Goal: Information Seeking & Learning: Learn about a topic

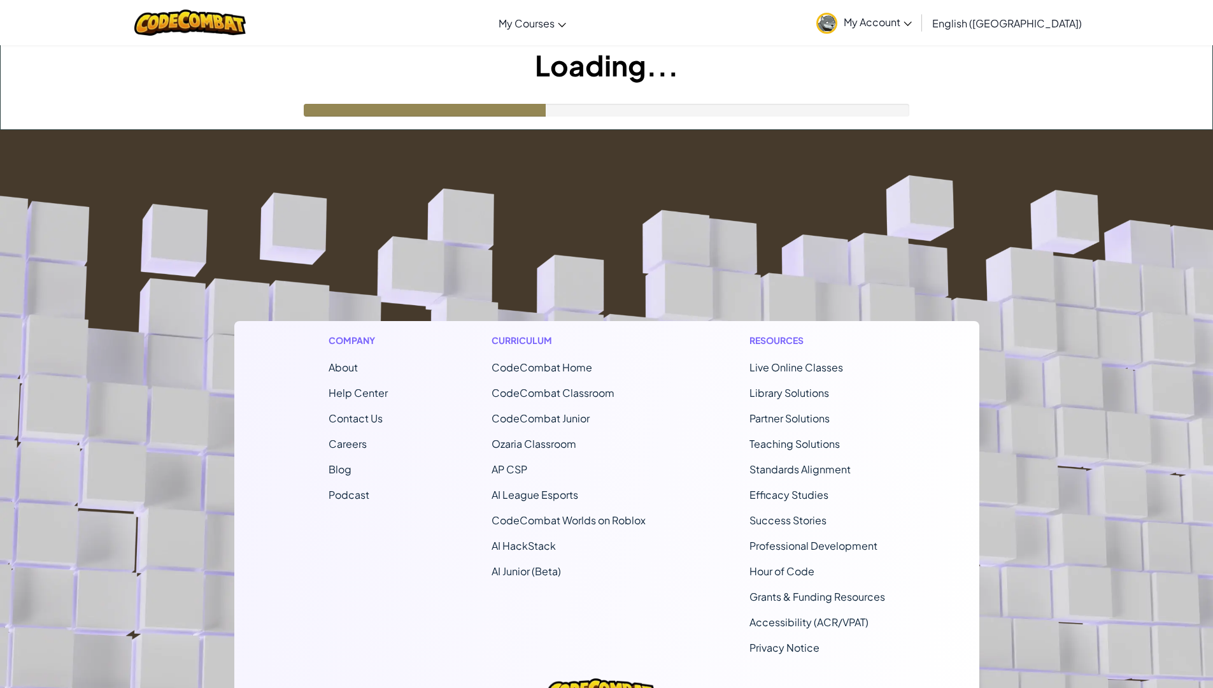
click at [763, 373] on ul "Live Online Classes Library Solutions Partner Solutions Teaching Solutions Stan…" at bounding box center [818, 508] width 136 height 296
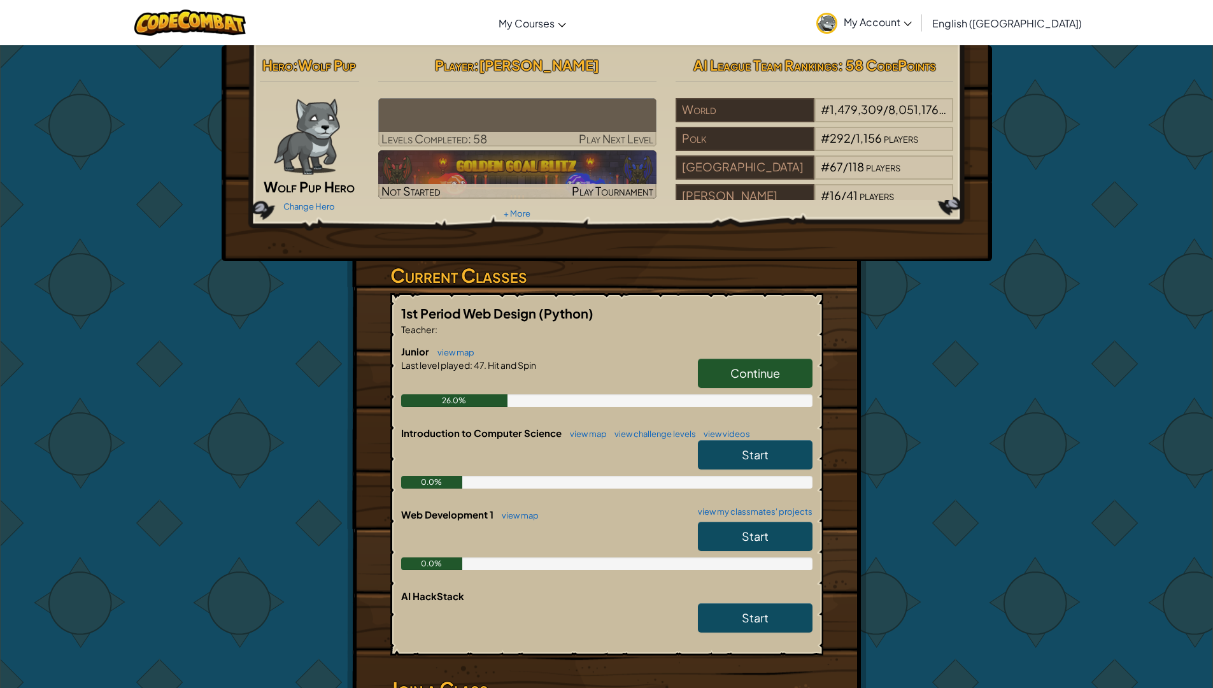
drag, startPoint x: 763, startPoint y: 373, endPoint x: 747, endPoint y: 231, distance: 143.6
click at [747, 231] on div "Hero : Wolf Pup Wolf Pup Hero Change Hero Player : [PERSON_NAME] Completed: 58 …" at bounding box center [607, 153] width 771 height 216
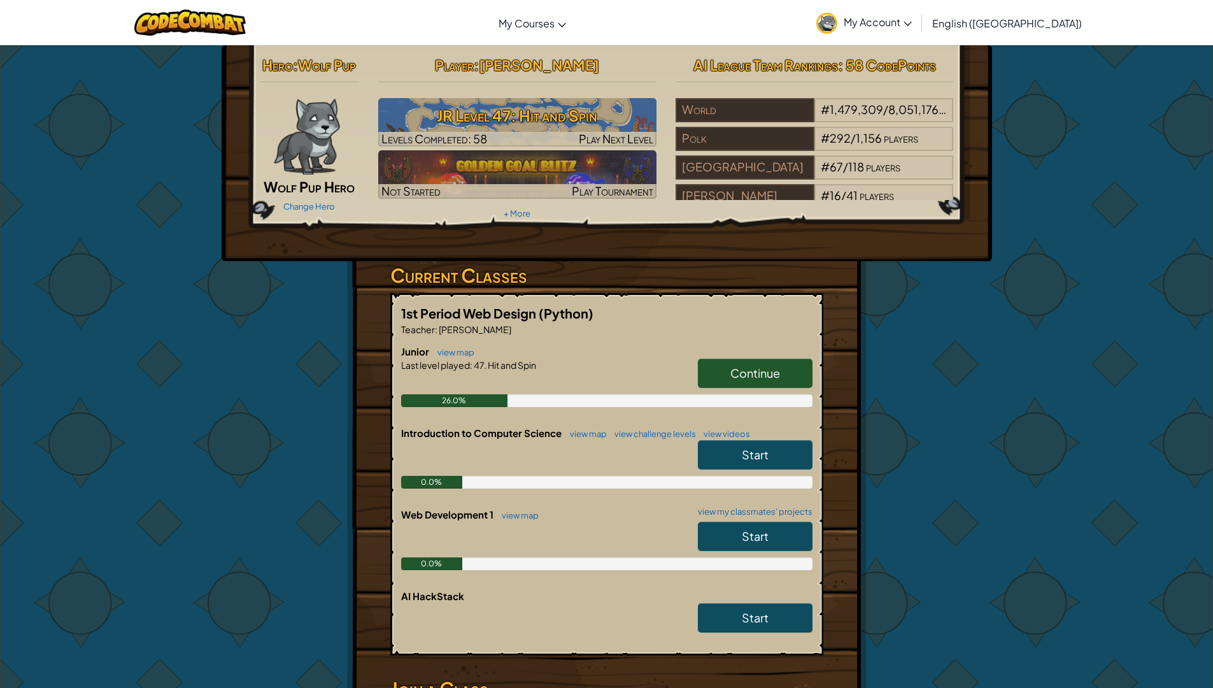
click at [780, 376] on link "Continue" at bounding box center [755, 373] width 115 height 29
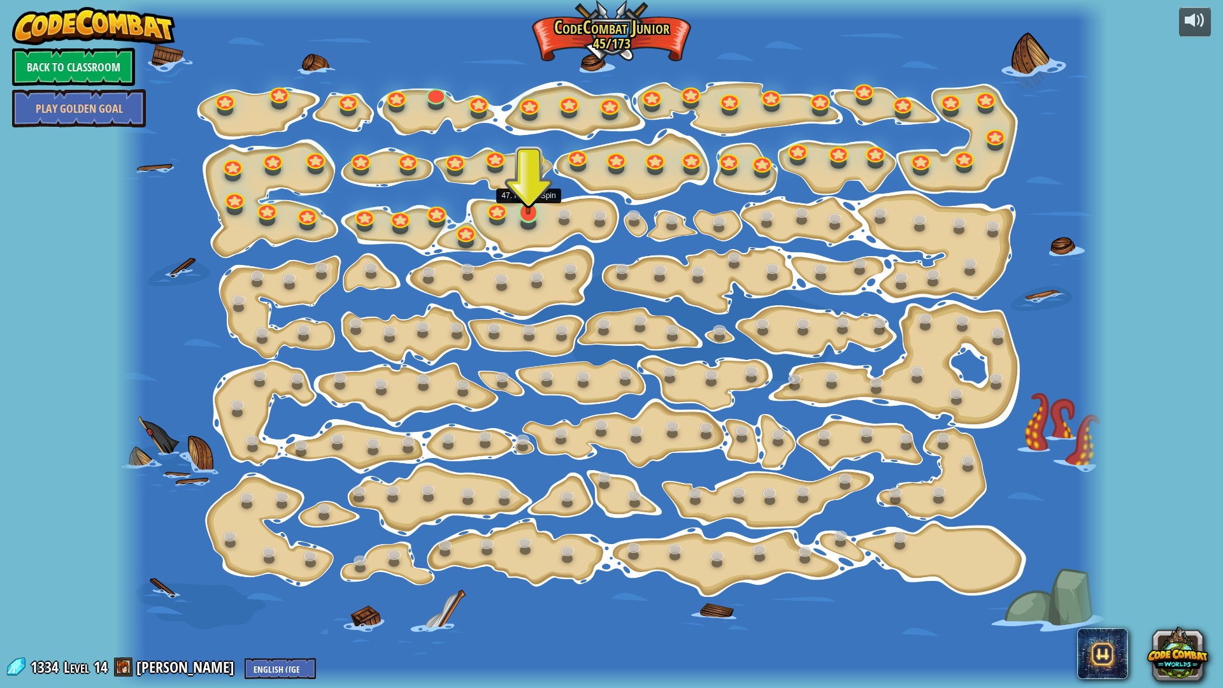
click at [531, 207] on img at bounding box center [528, 183] width 27 height 62
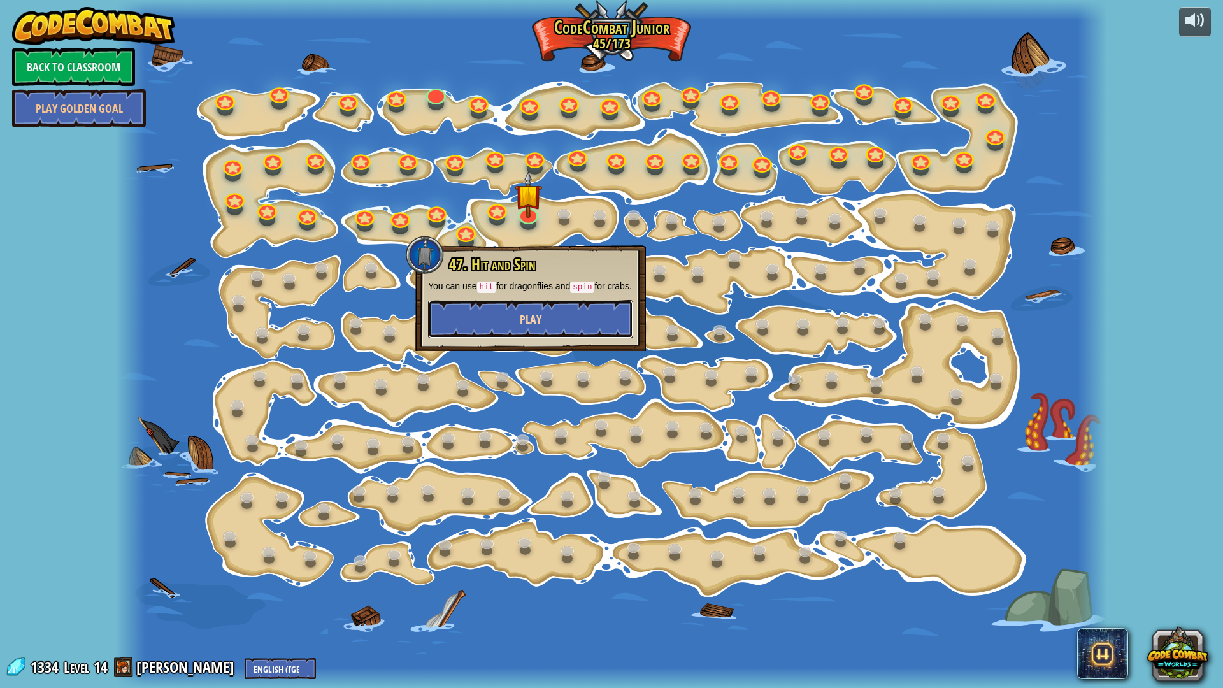
click at [566, 336] on button "Play" at bounding box center [530, 319] width 205 height 38
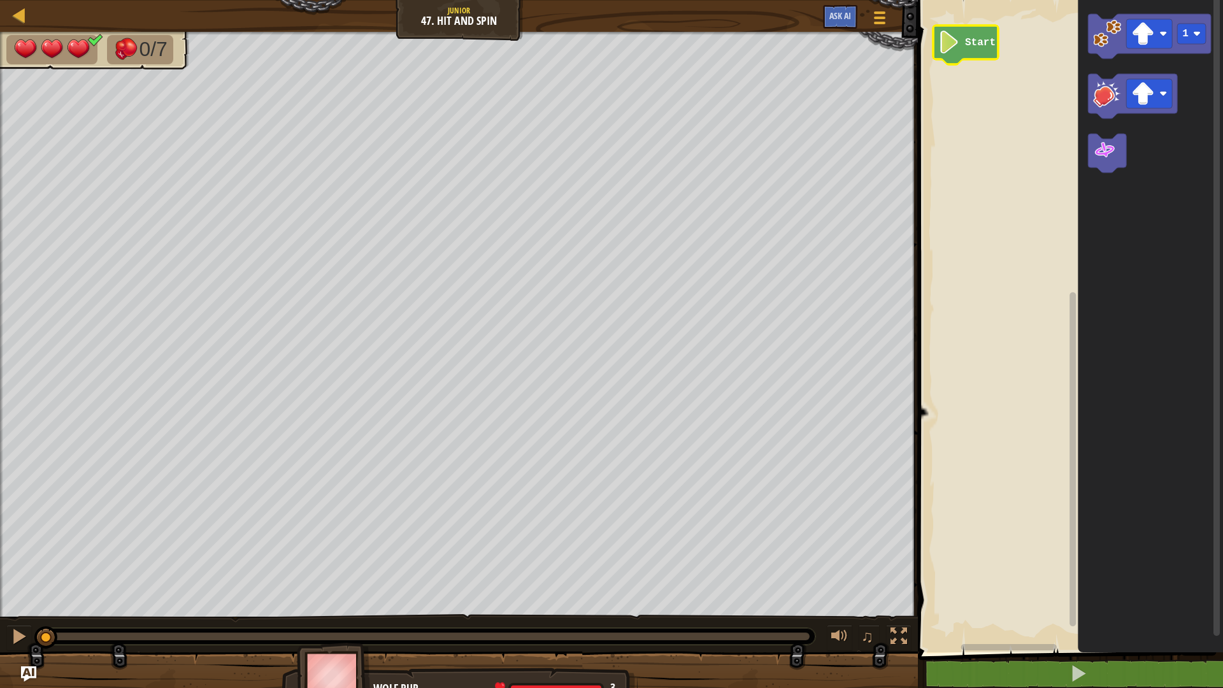
click at [956, 47] on image "Blockly Workspace" at bounding box center [949, 42] width 22 height 23
click at [1113, 24] on image "Blockly Workspace" at bounding box center [1107, 34] width 28 height 28
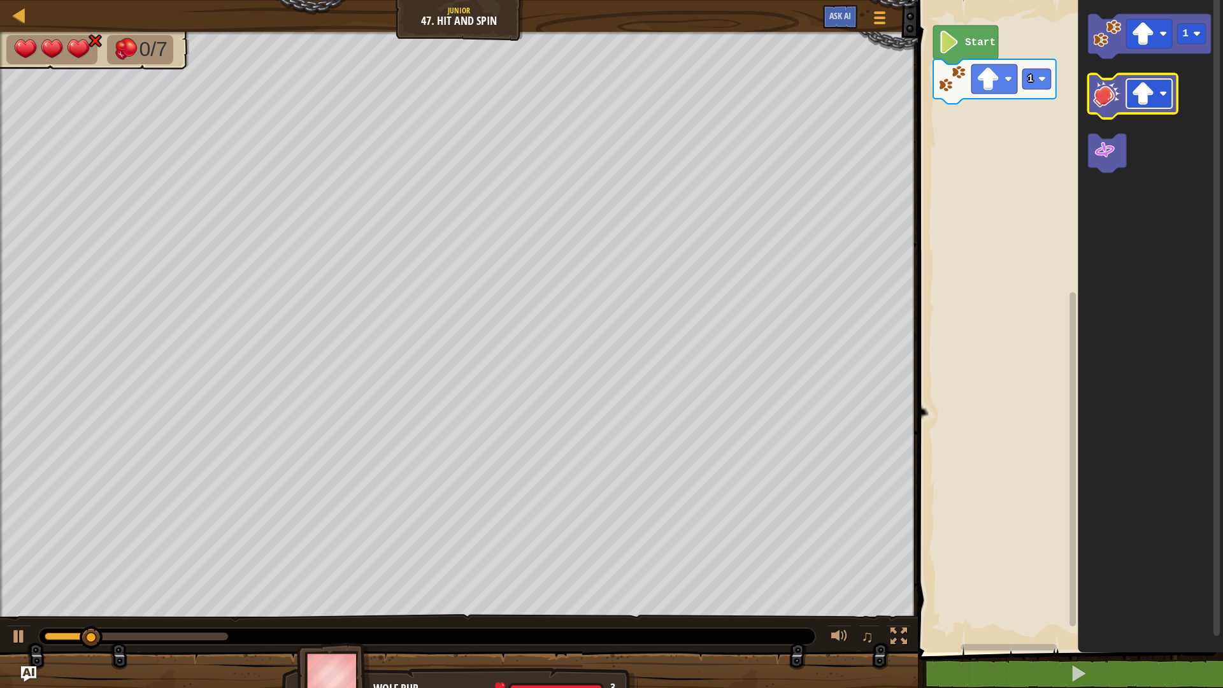
click at [1160, 97] on g "Blockly Workspace" at bounding box center [1149, 93] width 46 height 29
click at [1111, 86] on image "Blockly Workspace" at bounding box center [1107, 94] width 28 height 28
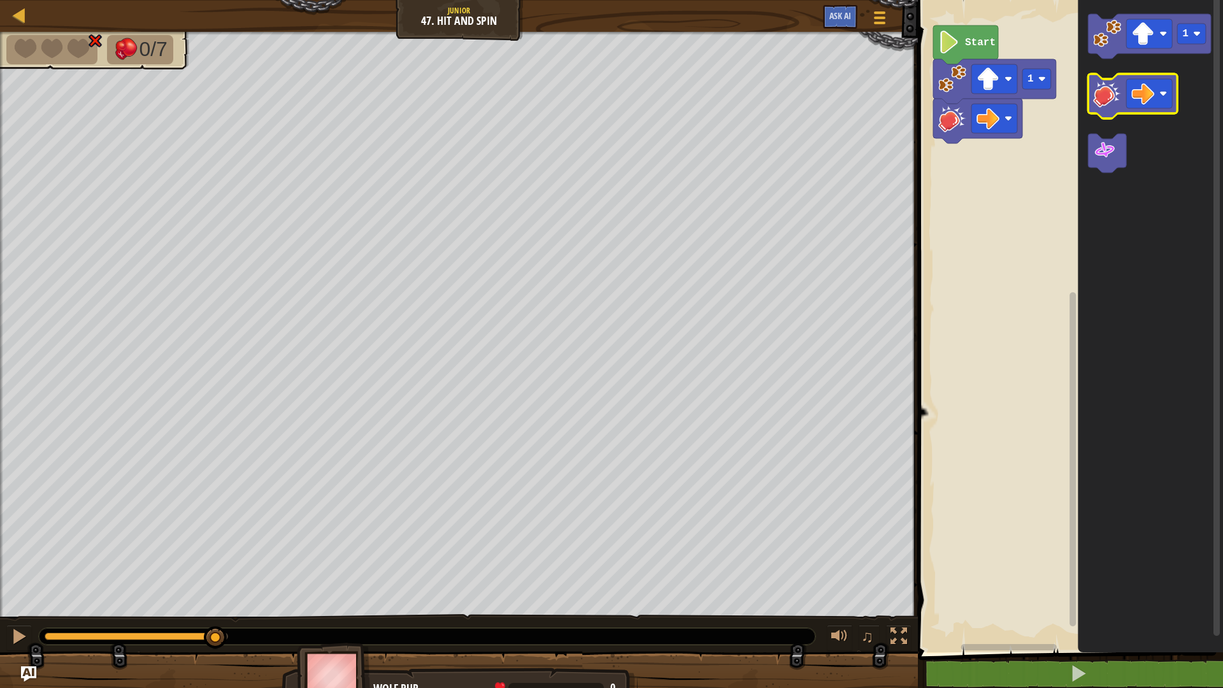
click at [1105, 98] on image "Blockly Workspace" at bounding box center [1107, 94] width 28 height 28
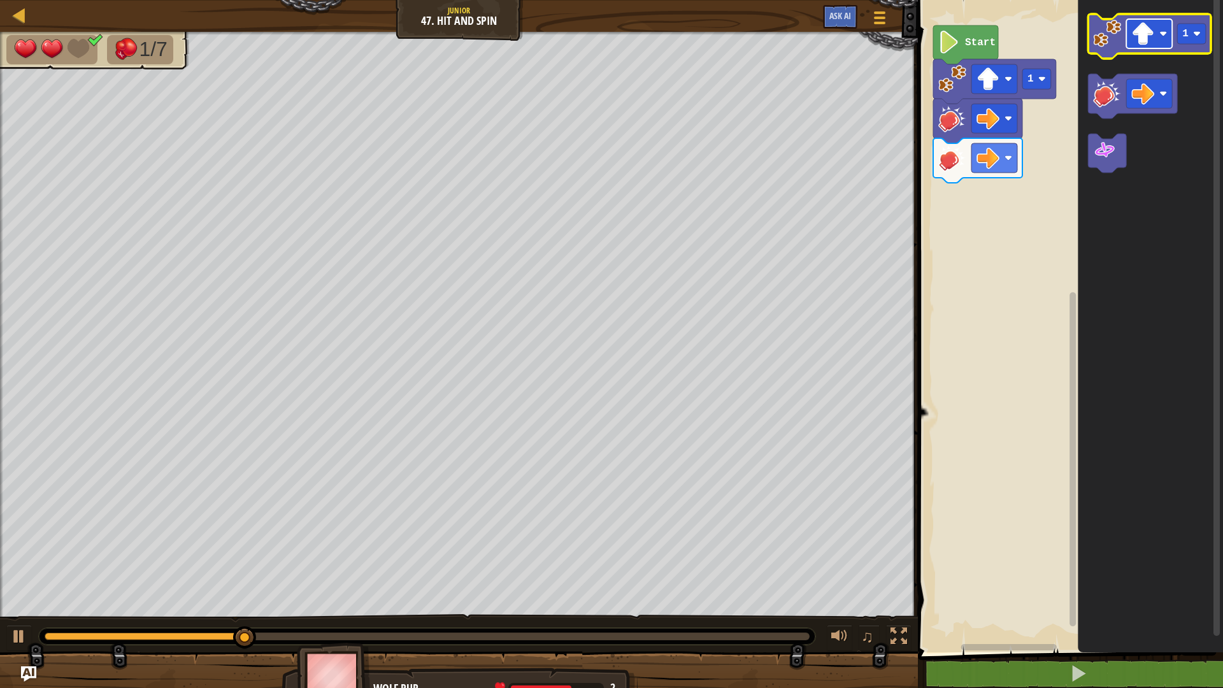
click at [1155, 33] on rect "Blockly Workspace" at bounding box center [1149, 33] width 46 height 29
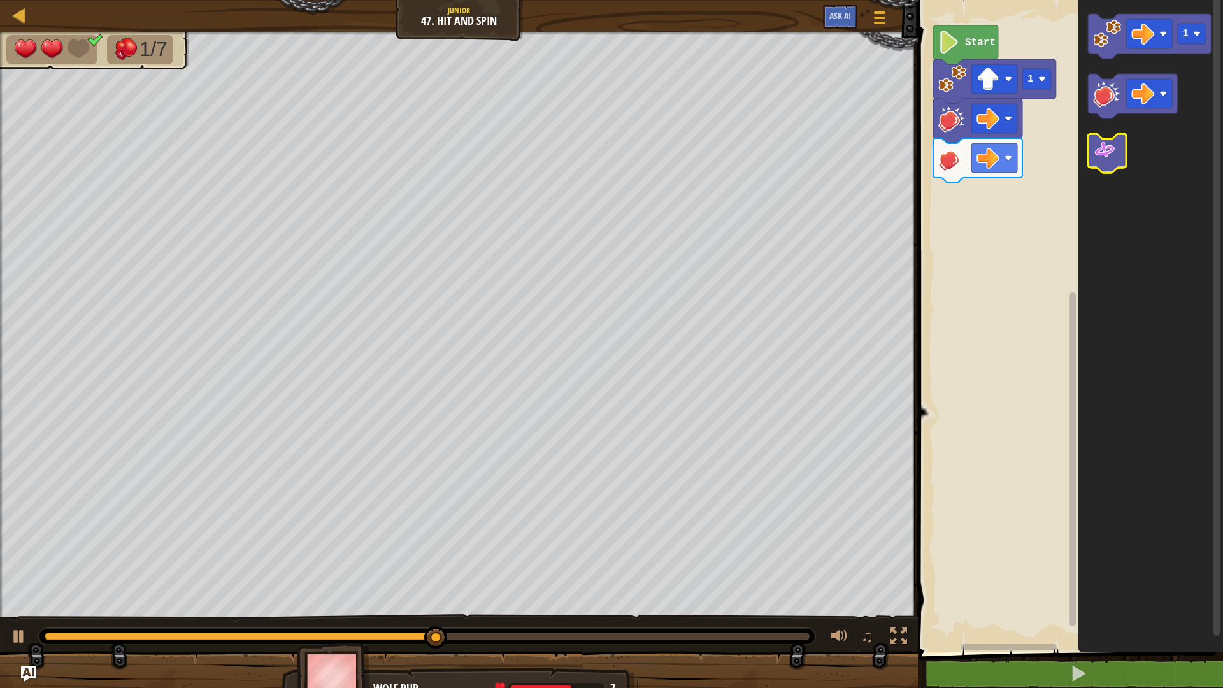
click at [1108, 165] on icon "Blockly Workspace" at bounding box center [1107, 153] width 38 height 39
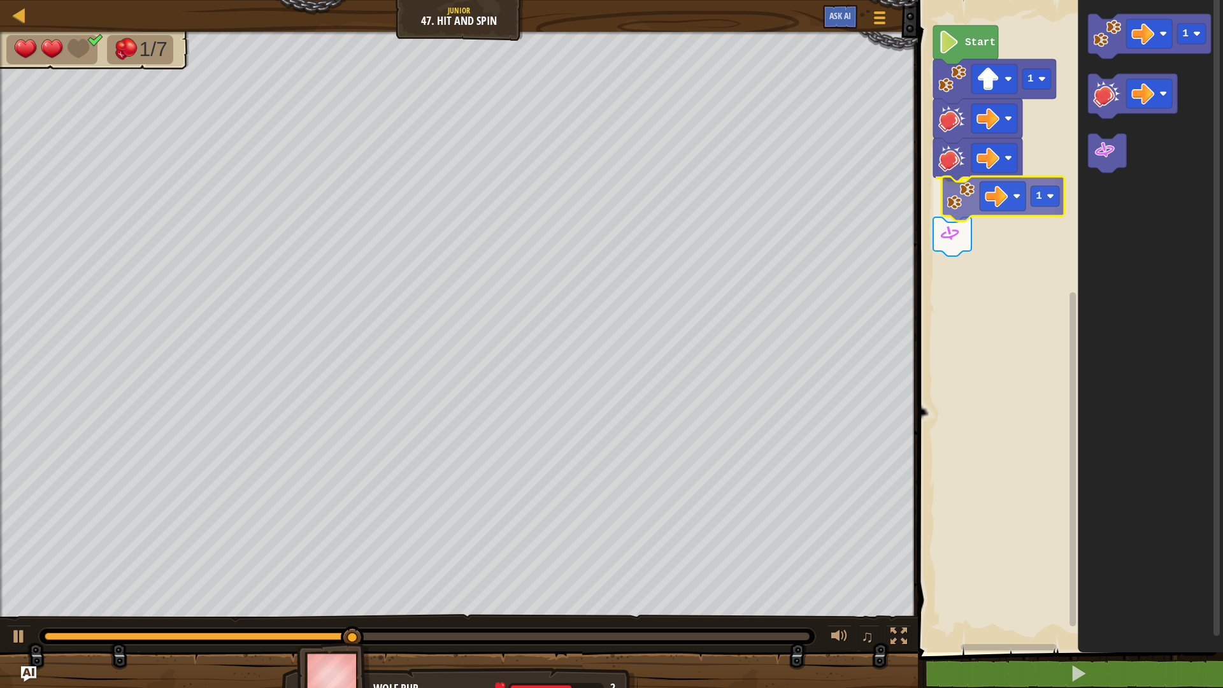
click at [963, 212] on div "Start 1 1 1 1" at bounding box center [1068, 323] width 309 height 659
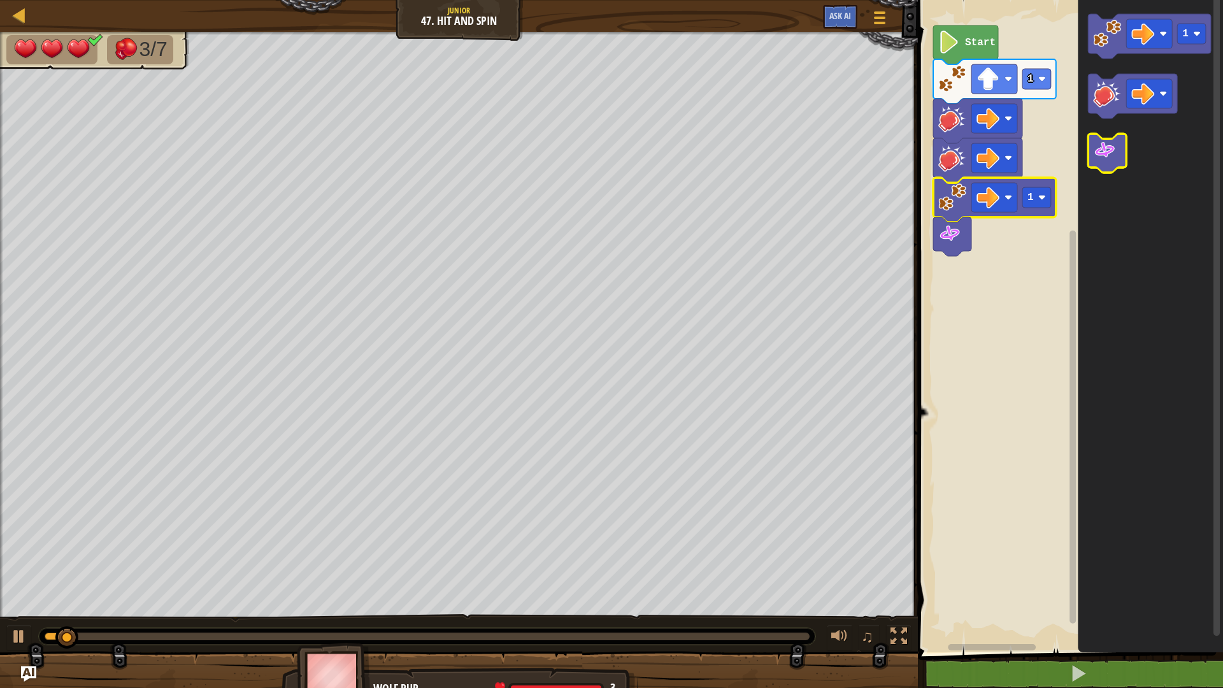
click at [1101, 157] on image "Blockly Workspace" at bounding box center [1104, 150] width 23 height 23
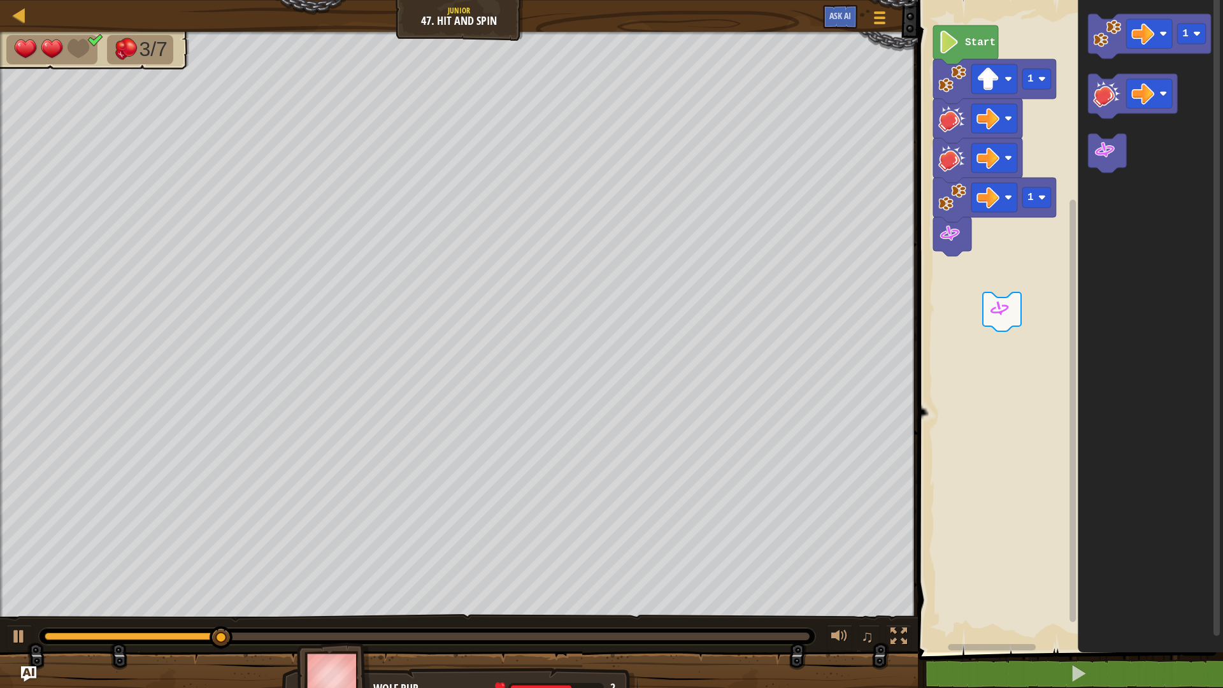
click at [1015, 211] on div "Start 1 1 1" at bounding box center [1068, 323] width 309 height 659
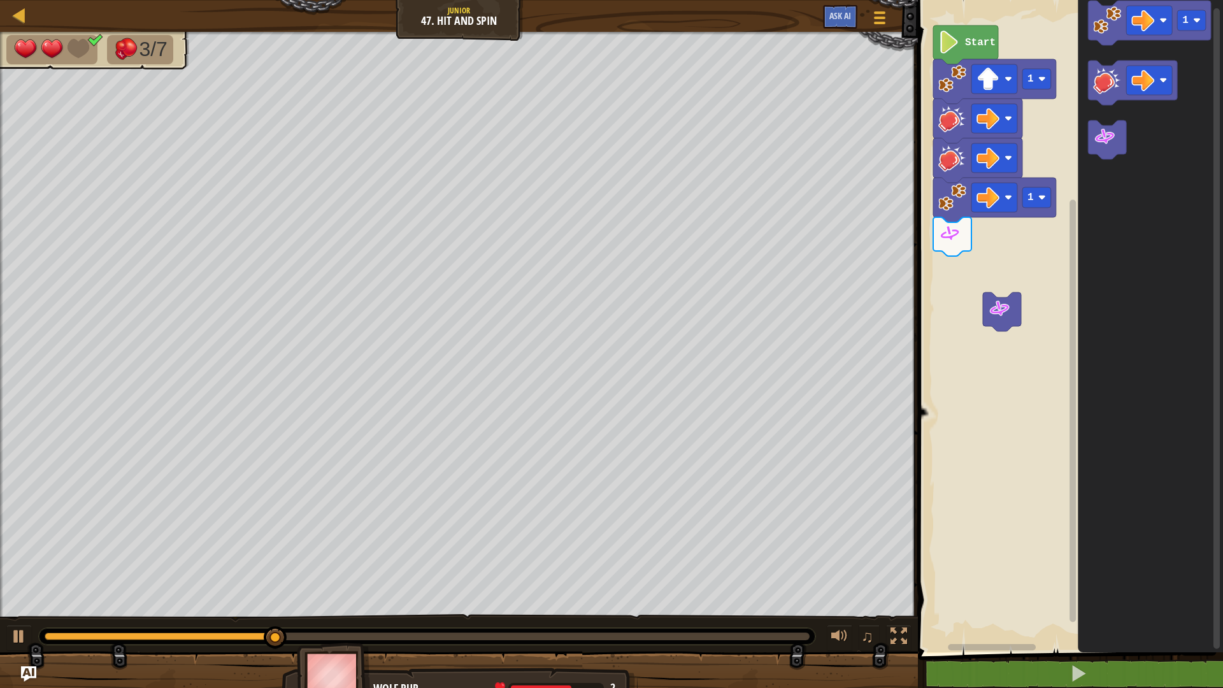
click at [1098, 92] on image "Blockly Workspace" at bounding box center [1107, 80] width 28 height 28
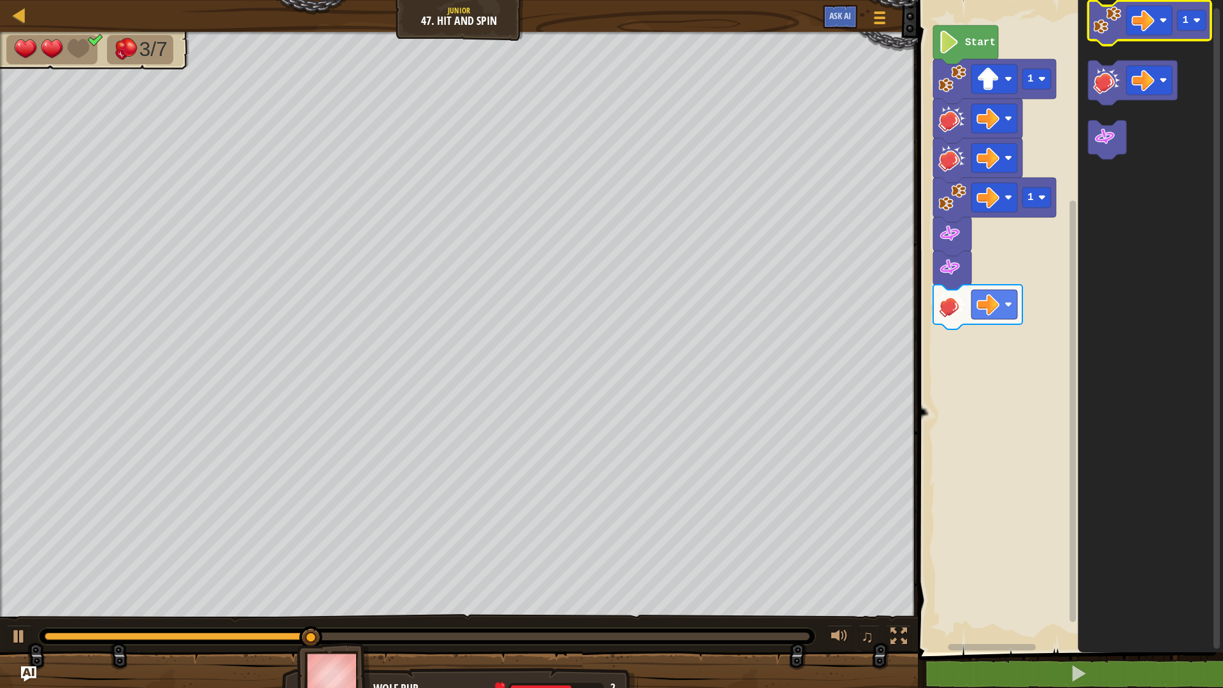
click at [1115, 34] on icon "Blockly Workspace" at bounding box center [1149, 23] width 123 height 45
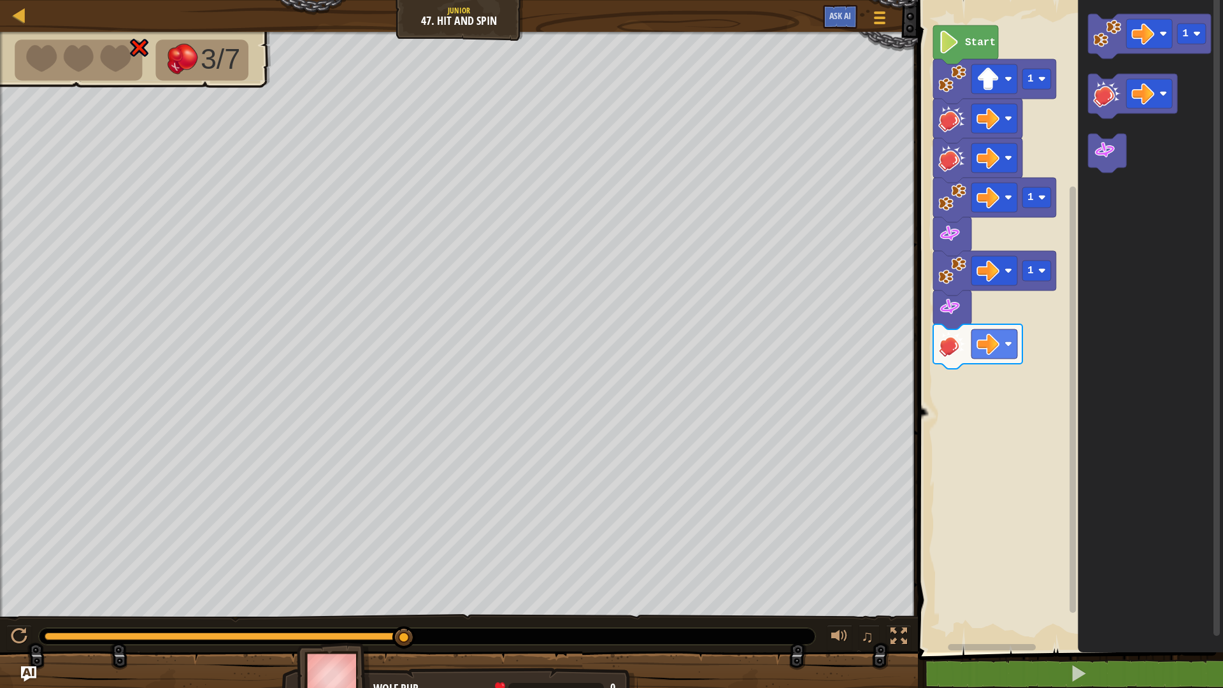
click at [986, 317] on div "1 1 1 Start 1" at bounding box center [1068, 323] width 309 height 659
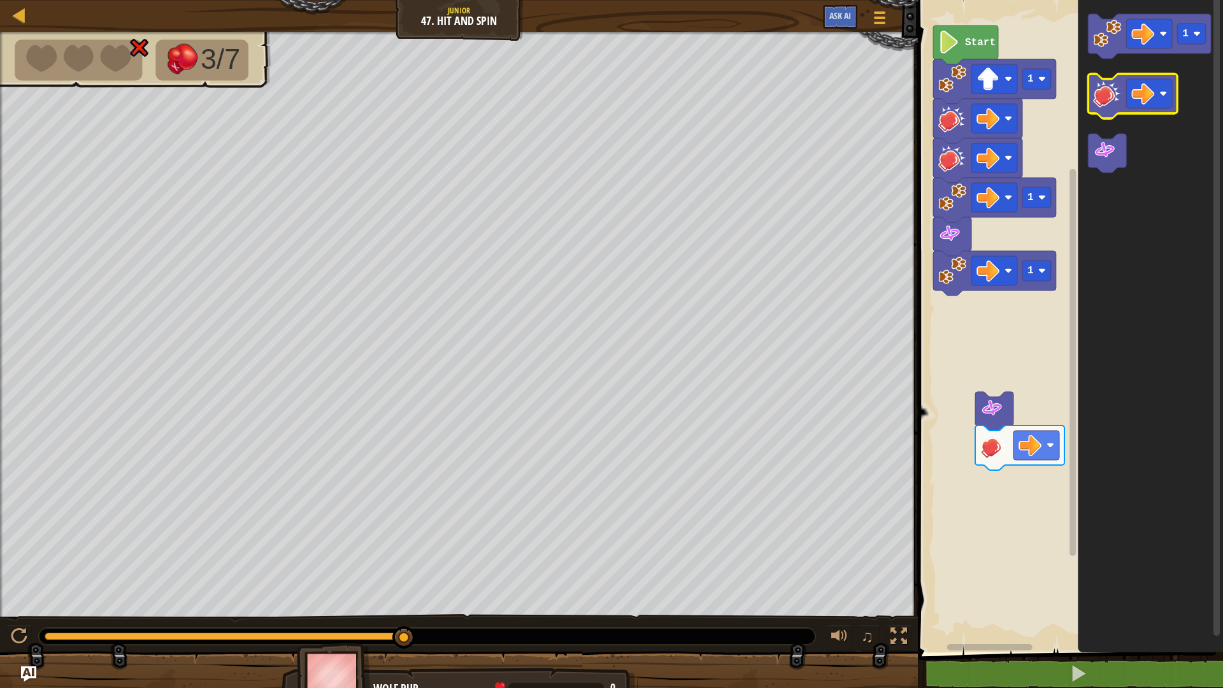
click at [1112, 108] on icon "Blockly Workspace" at bounding box center [1132, 96] width 89 height 45
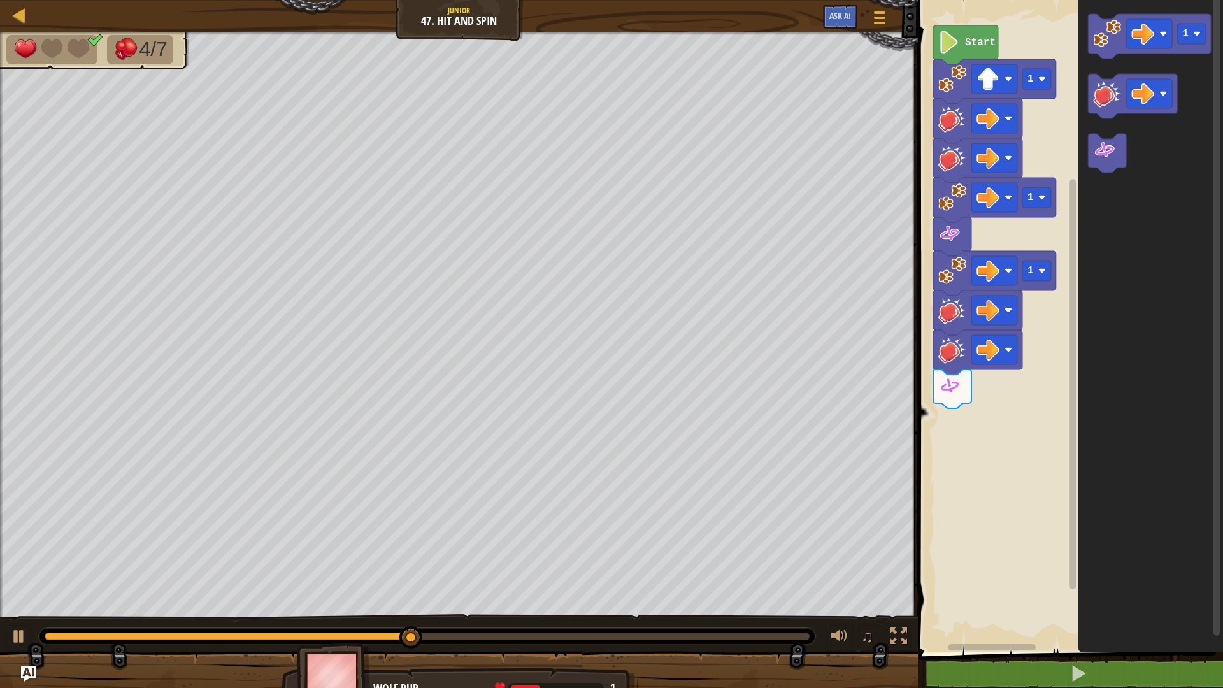
click at [1059, 128] on div "1 1 1 Start 1" at bounding box center [1068, 323] width 309 height 659
click at [1018, 132] on div "1 1 1 Start 1" at bounding box center [1068, 323] width 309 height 659
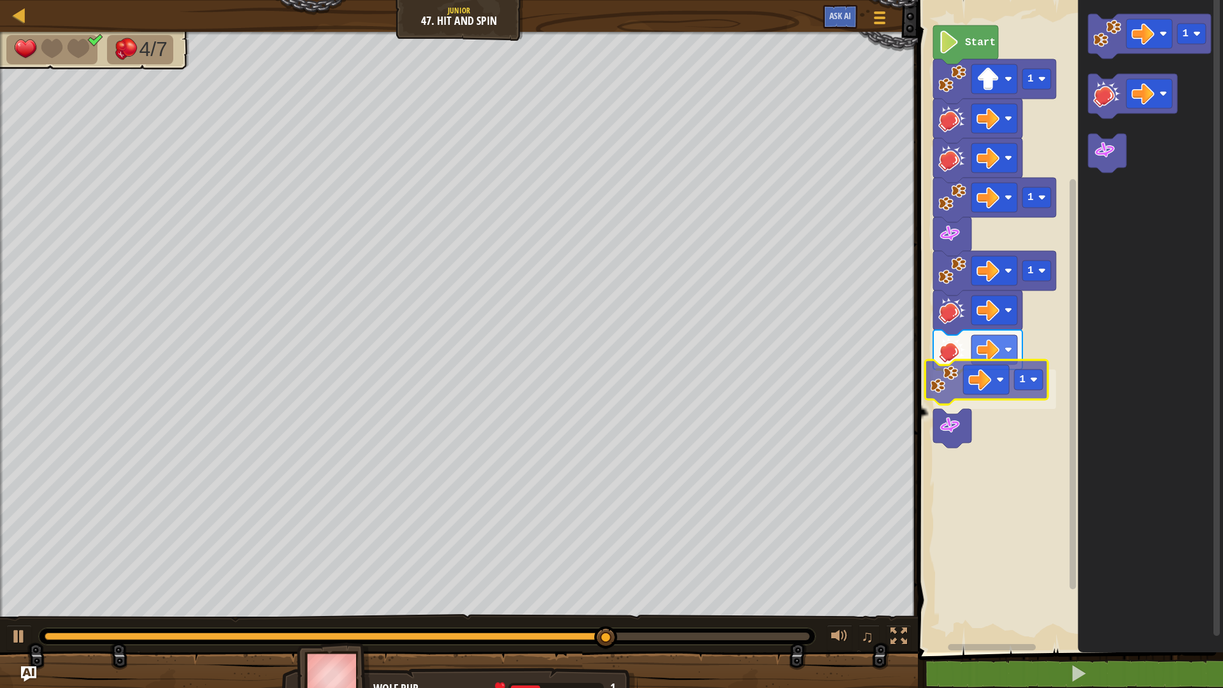
click at [941, 391] on div "1 1 1 1 Start 1 1" at bounding box center [1068, 323] width 309 height 659
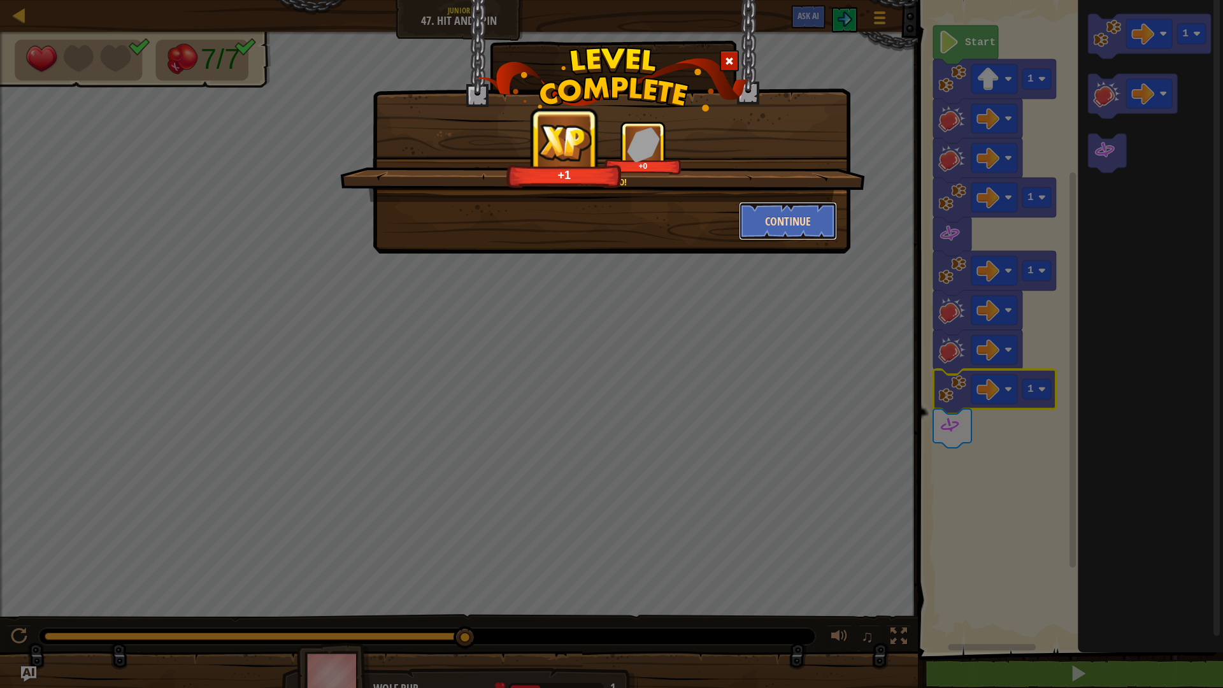
click at [755, 227] on button "Continue" at bounding box center [788, 221] width 99 height 38
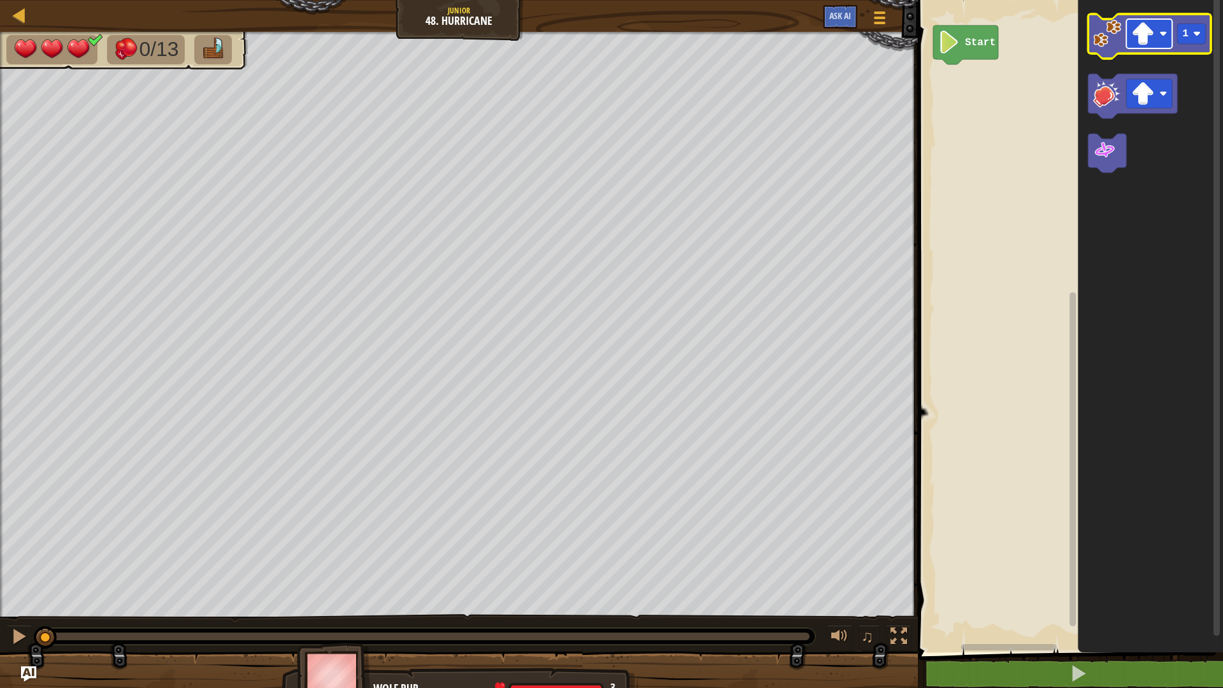
click at [1148, 41] on image "Blockly Workspace" at bounding box center [1142, 33] width 23 height 23
click at [1120, 74] on g "1" at bounding box center [1149, 93] width 123 height 159
click at [1107, 148] on image "Blockly Workspace" at bounding box center [1104, 150] width 23 height 23
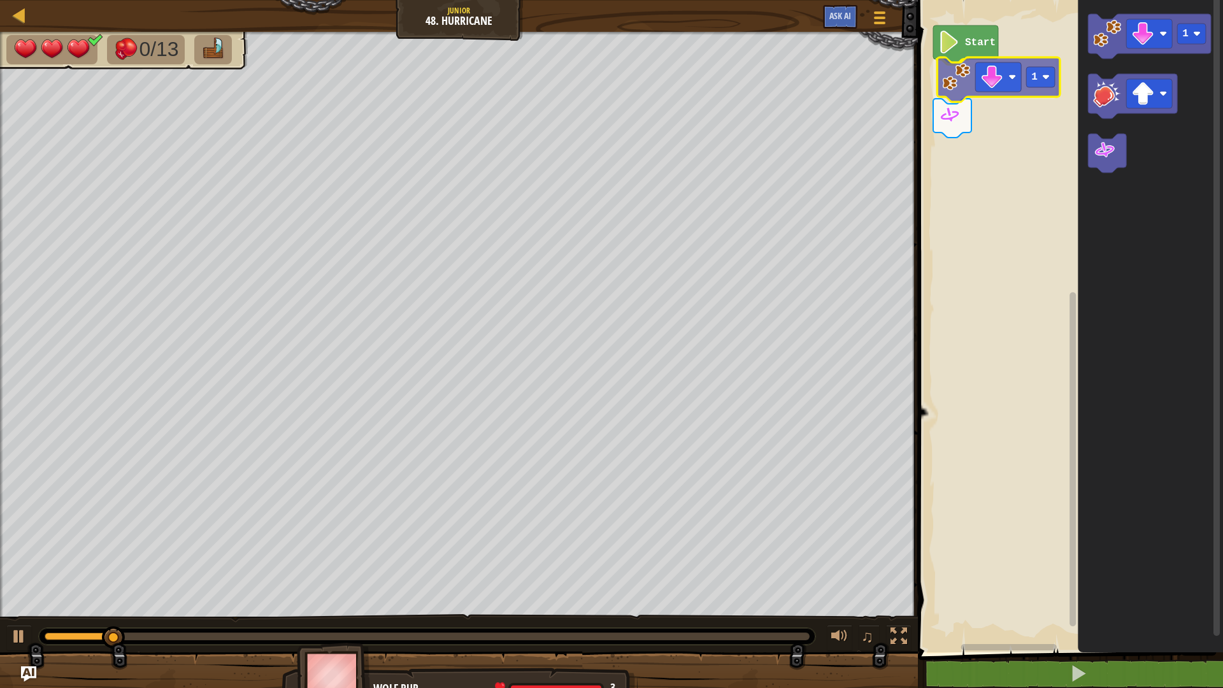
click at [955, 85] on div "Start 1 1 1" at bounding box center [1068, 323] width 309 height 659
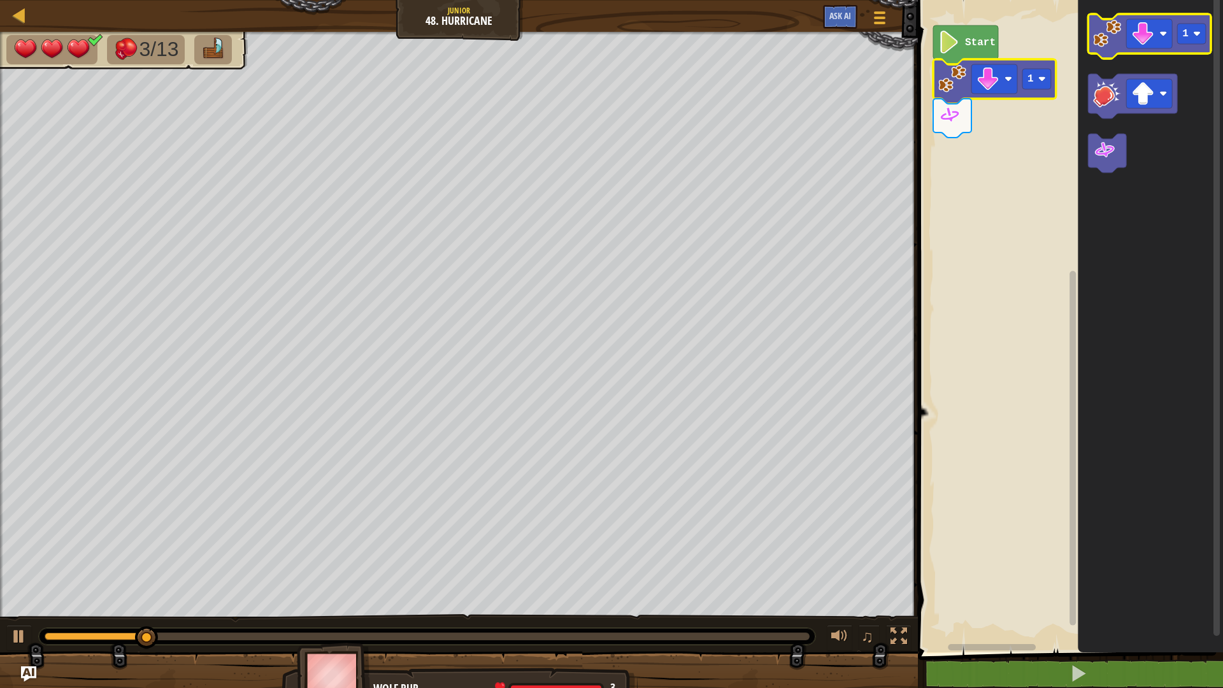
click at [1097, 41] on image "Blockly Workspace" at bounding box center [1107, 34] width 28 height 28
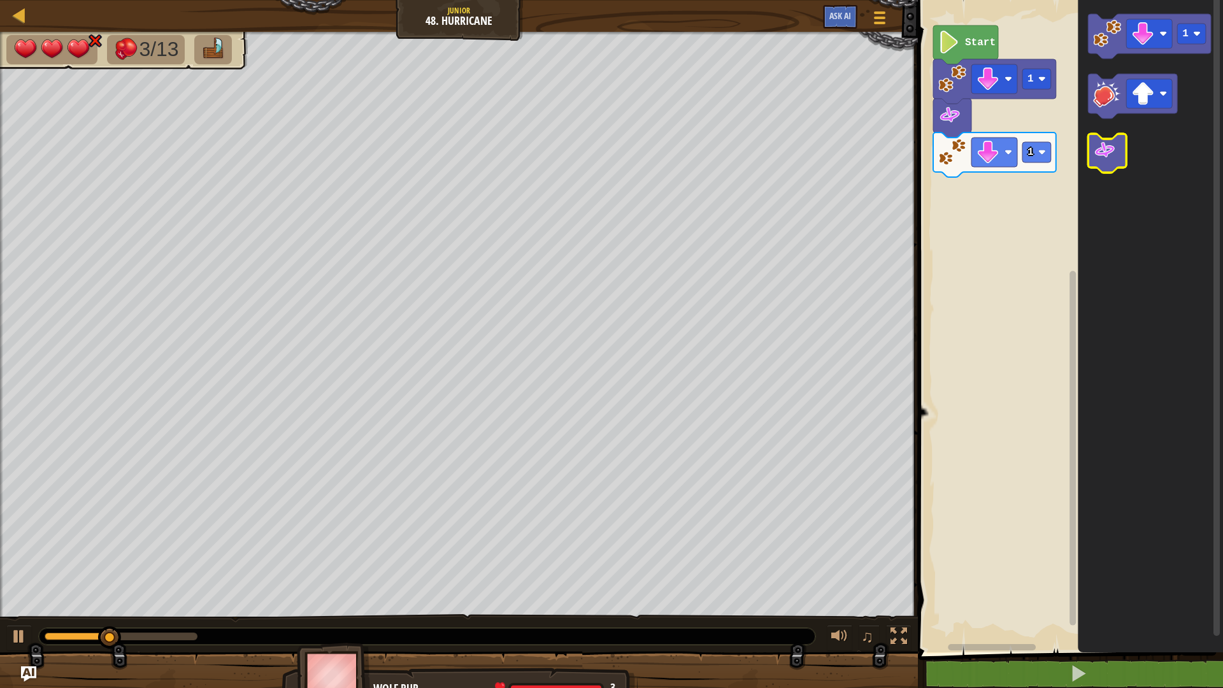
click at [1101, 155] on image "Blockly Workspace" at bounding box center [1104, 150] width 23 height 23
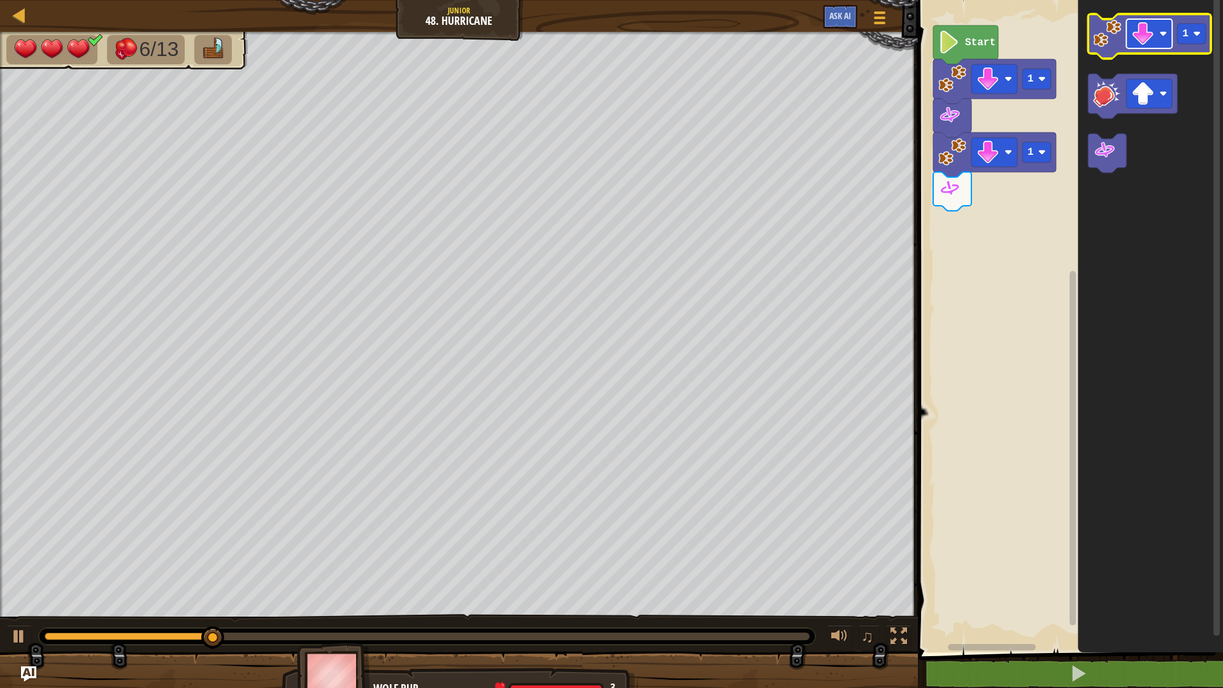
click at [1142, 44] on image "Blockly Workspace" at bounding box center [1142, 33] width 23 height 23
click at [1106, 50] on icon "Blockly Workspace" at bounding box center [1149, 36] width 123 height 45
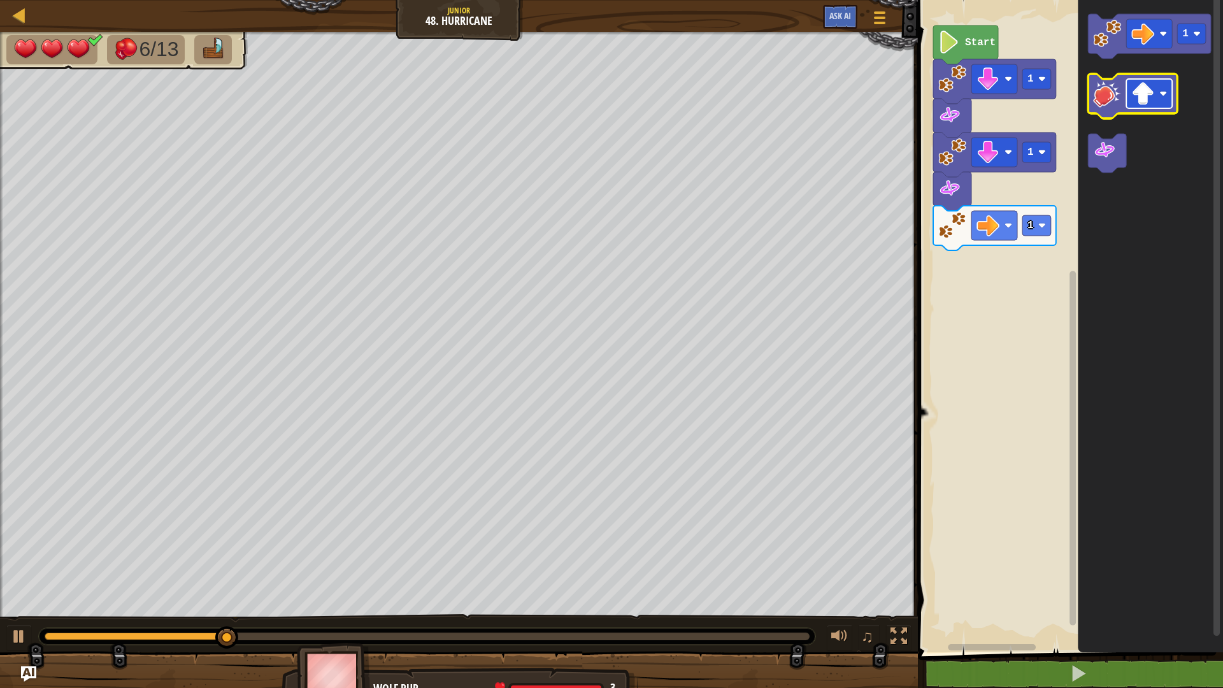
click at [1140, 98] on image "Blockly Workspace" at bounding box center [1142, 93] width 23 height 23
click at [1110, 117] on icon "Blockly Workspace" at bounding box center [1132, 96] width 89 height 45
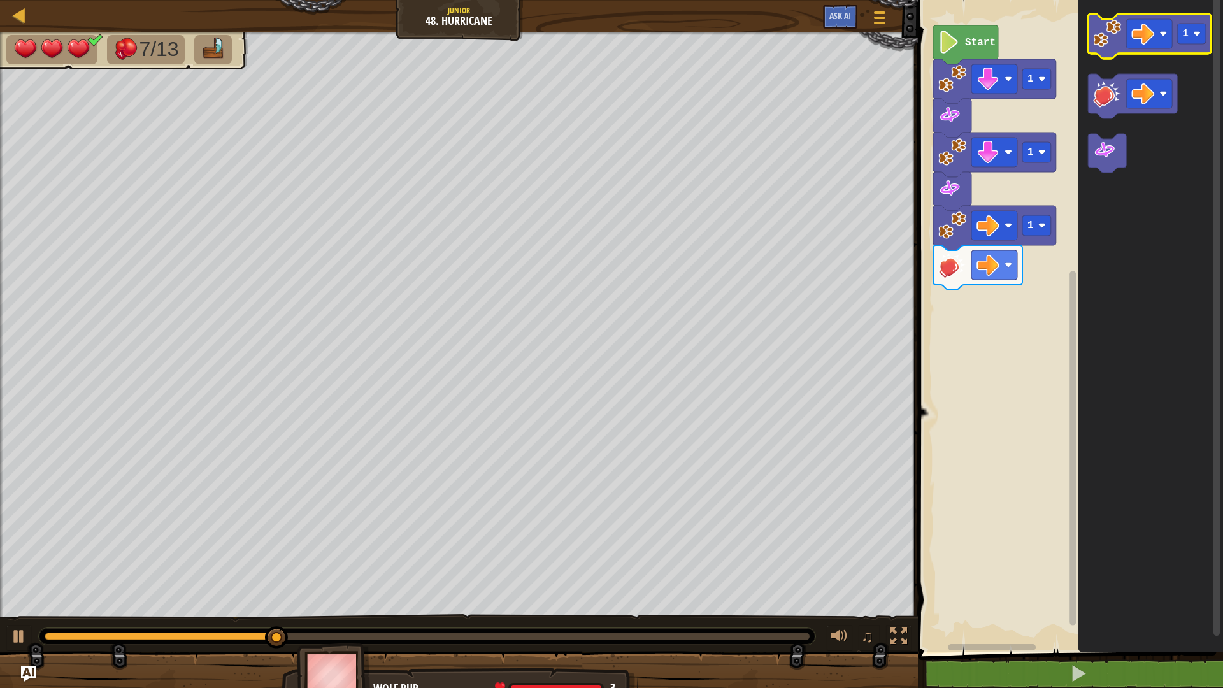
click at [1111, 39] on image "Blockly Workspace" at bounding box center [1107, 34] width 28 height 28
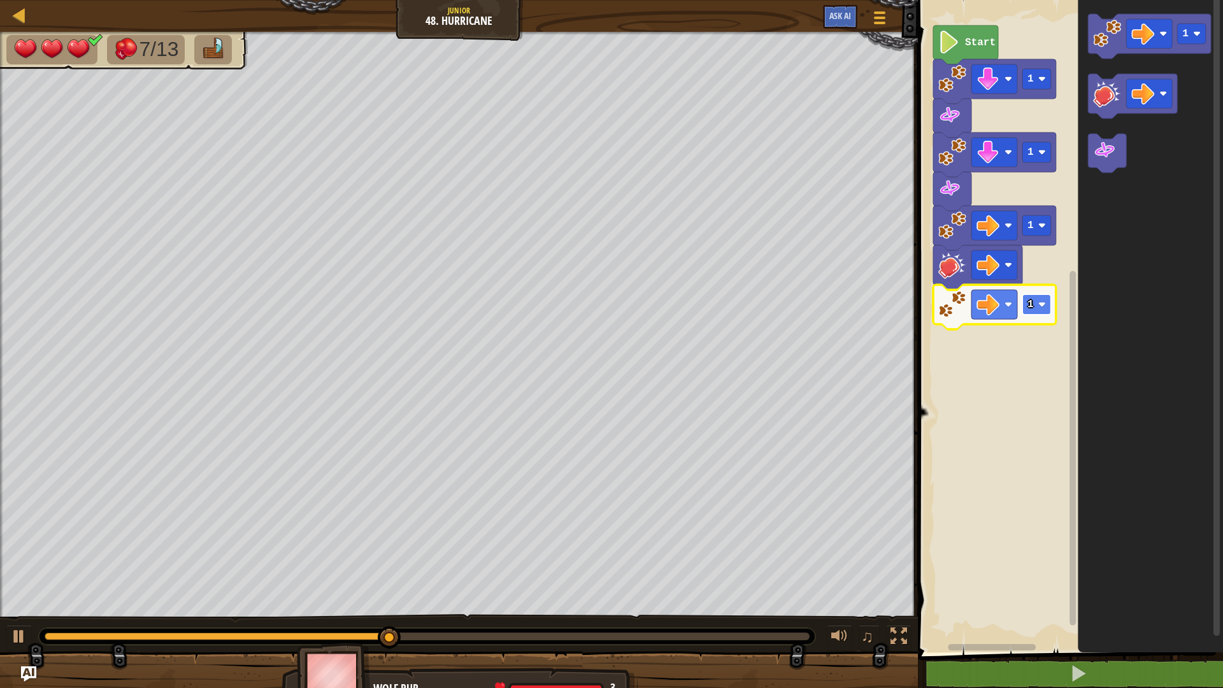
click at [1042, 301] on image "Blockly Workspace" at bounding box center [1042, 305] width 8 height 8
click at [1136, 223] on icon "Blockly Workspace" at bounding box center [1150, 323] width 145 height 659
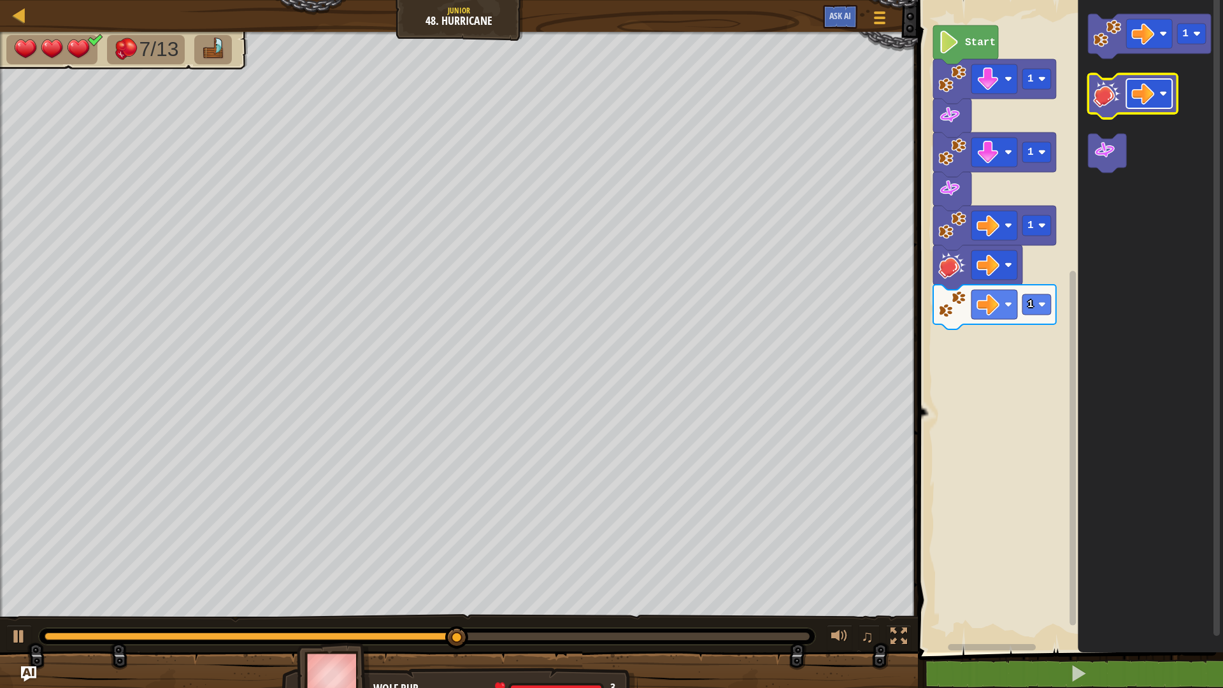
click at [1139, 88] on image "Blockly Workspace" at bounding box center [1142, 93] width 23 height 23
click at [1111, 99] on image "Blockly Workspace" at bounding box center [1107, 94] width 28 height 28
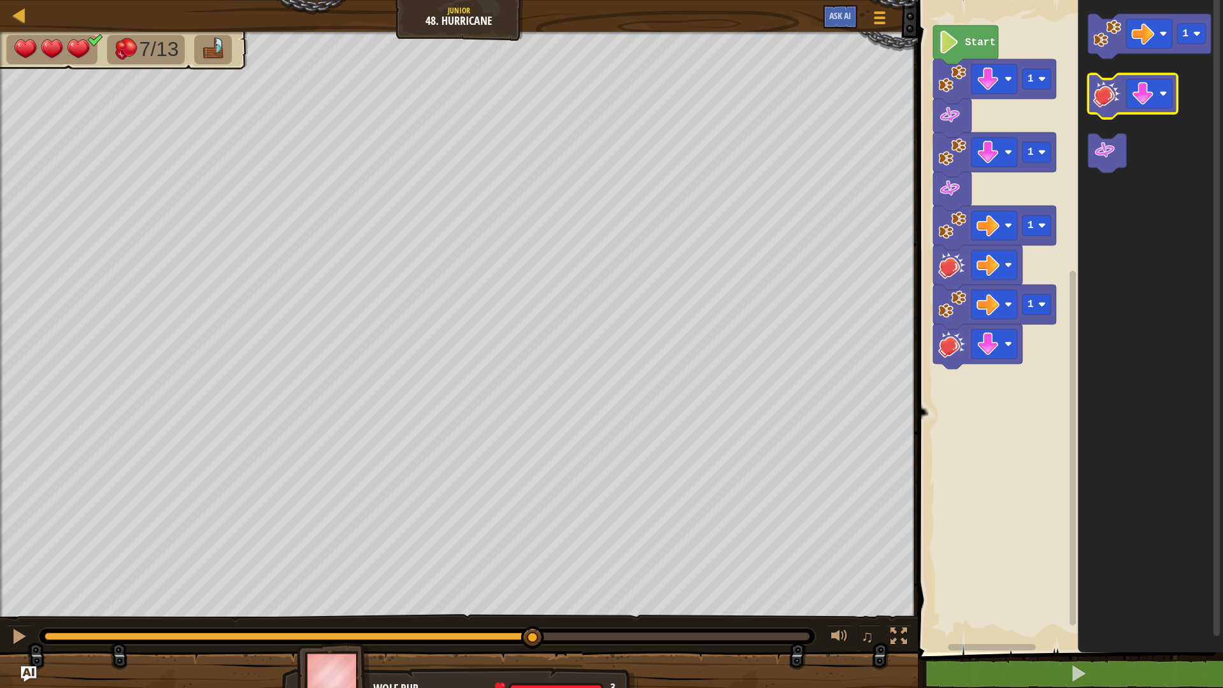
click at [1111, 99] on image "Blockly Workspace" at bounding box center [1107, 94] width 28 height 28
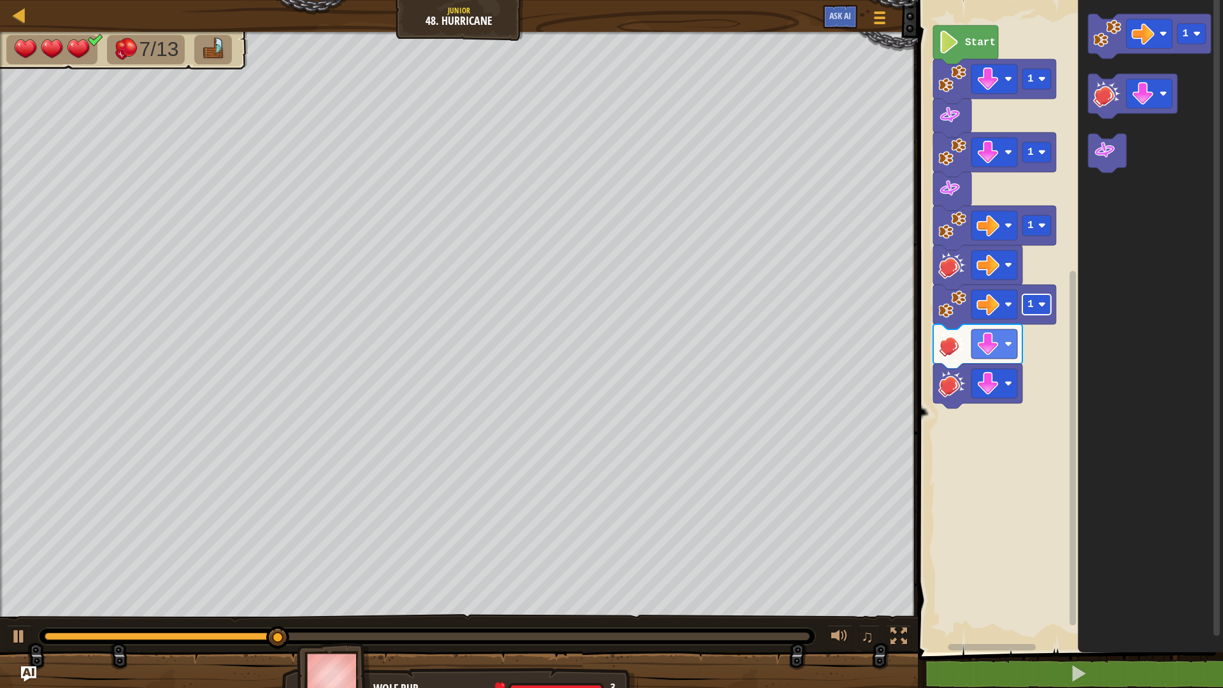
click at [1038, 310] on rect "Blockly Workspace" at bounding box center [1036, 304] width 29 height 20
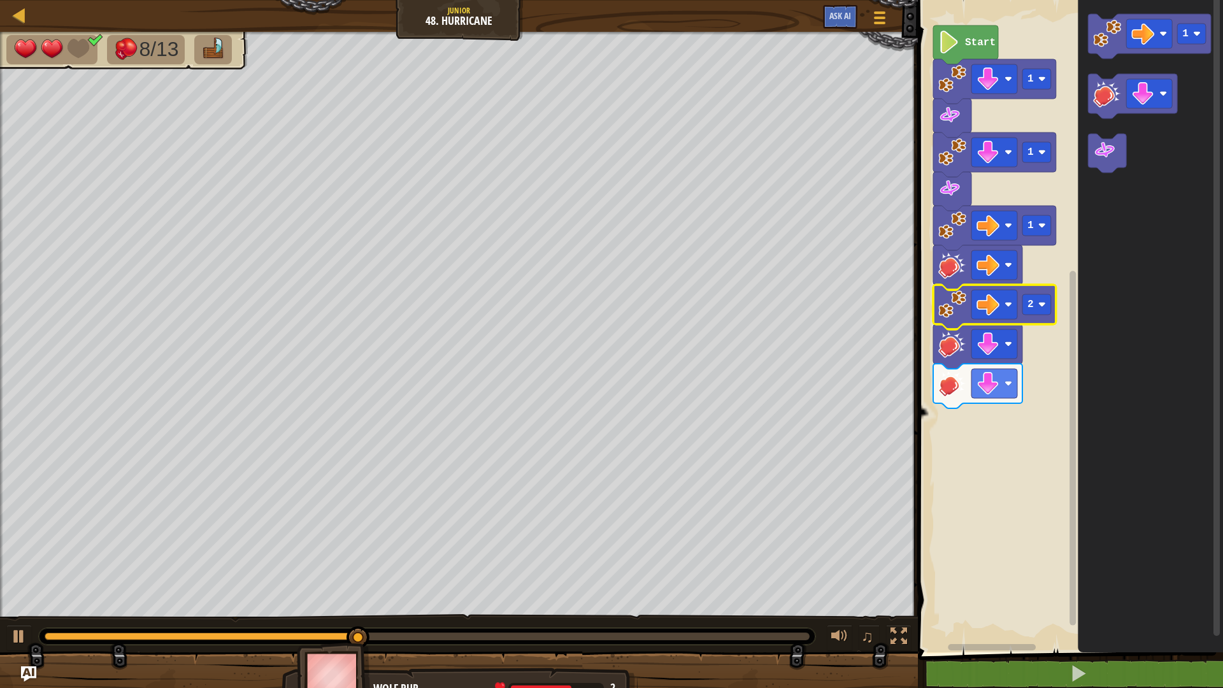
click at [960, 264] on image "Blockly Workspace" at bounding box center [952, 265] width 28 height 28
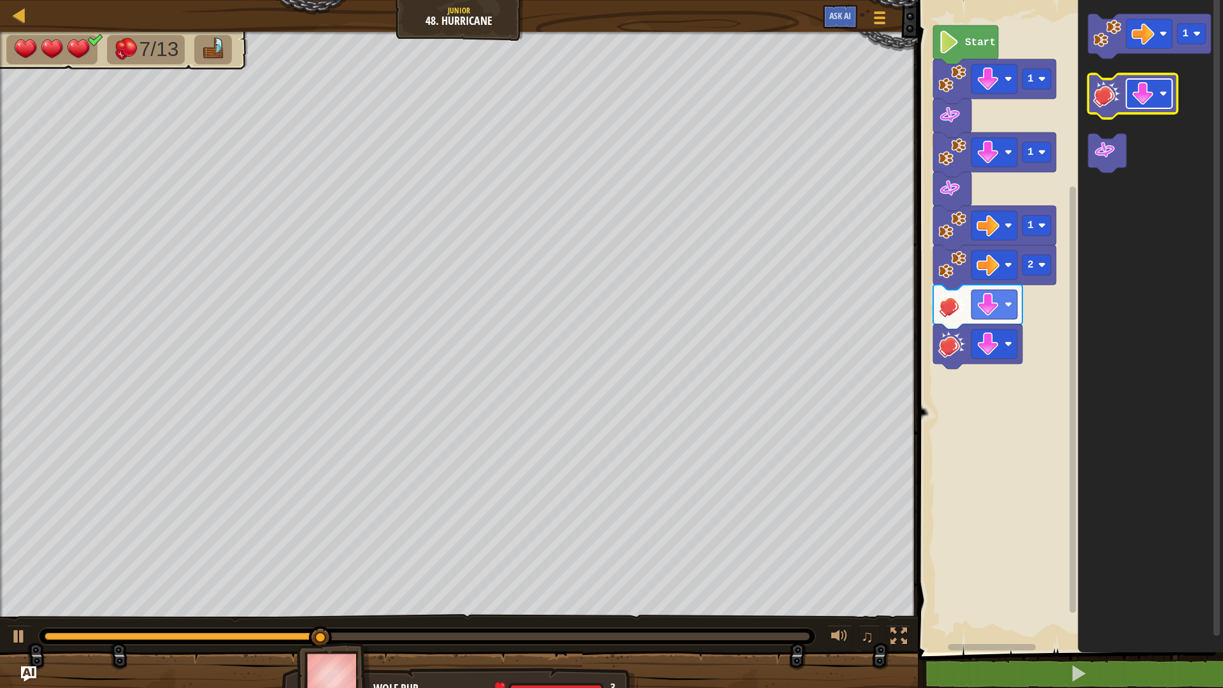
click at [1146, 96] on image "Blockly Workspace" at bounding box center [1142, 93] width 23 height 23
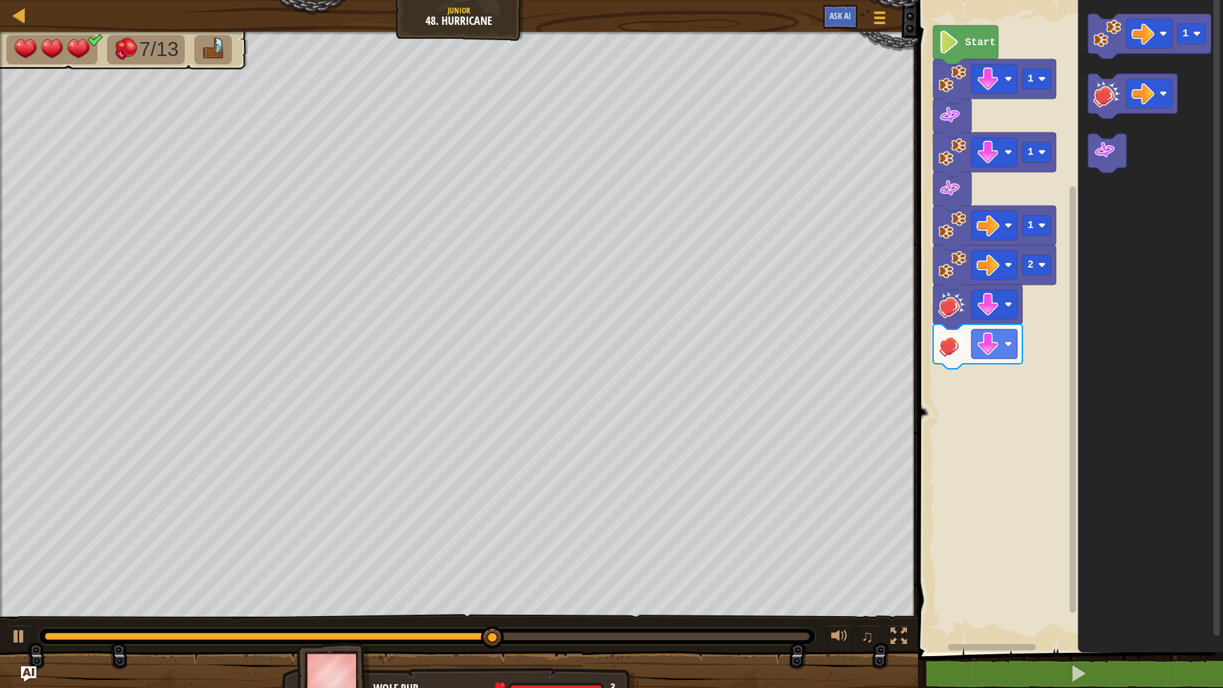
click at [1075, 157] on div "2 1 1 1 Start 1" at bounding box center [1068, 323] width 309 height 659
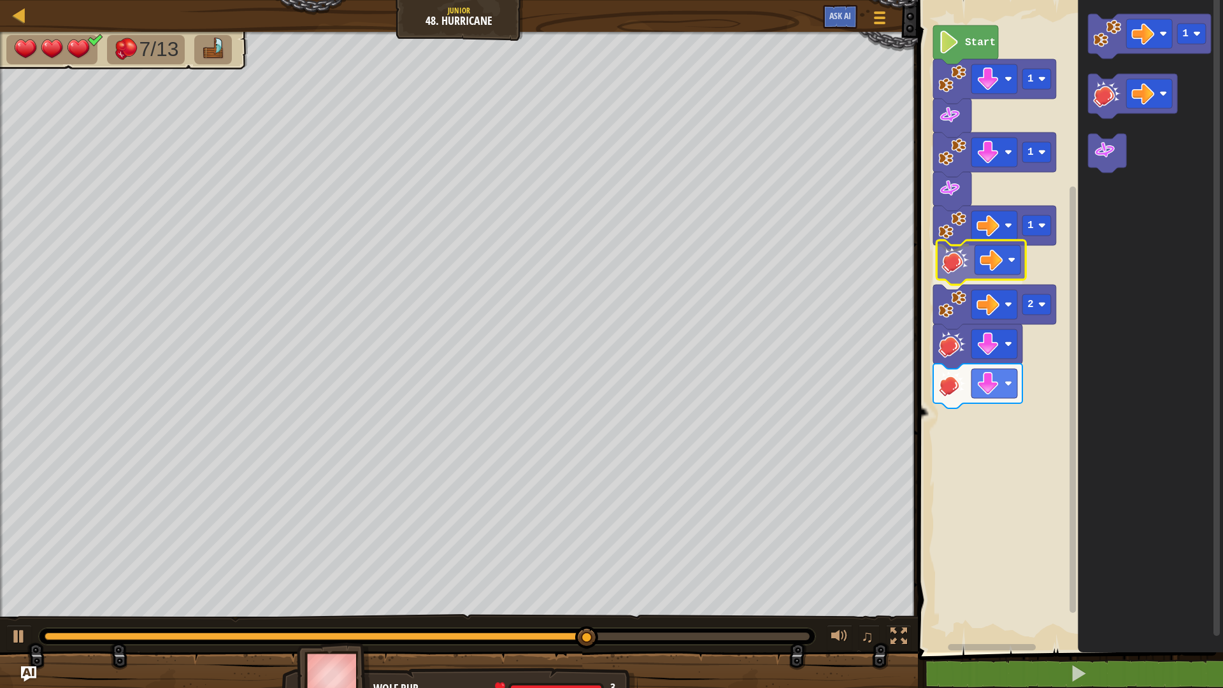
click at [964, 259] on div "1 2 1 1 Start 1" at bounding box center [1068, 323] width 309 height 659
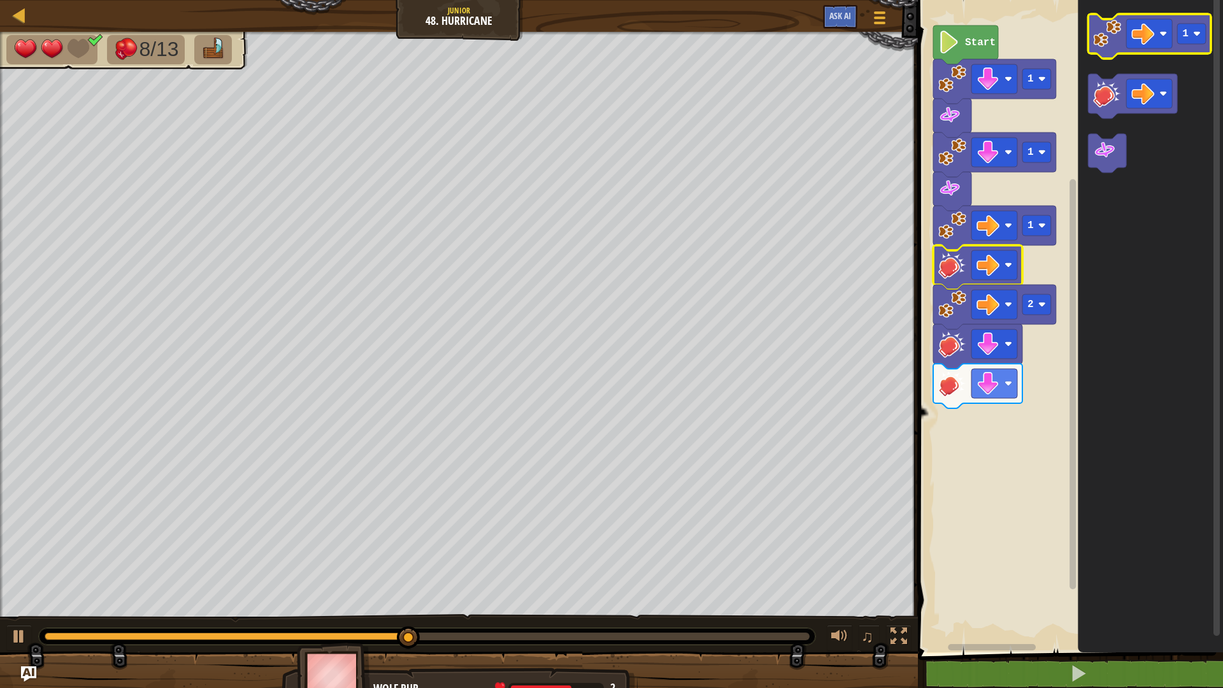
click at [1116, 57] on g "1" at bounding box center [1149, 93] width 123 height 159
click at [1106, 52] on icon "Blockly Workspace" at bounding box center [1149, 36] width 123 height 45
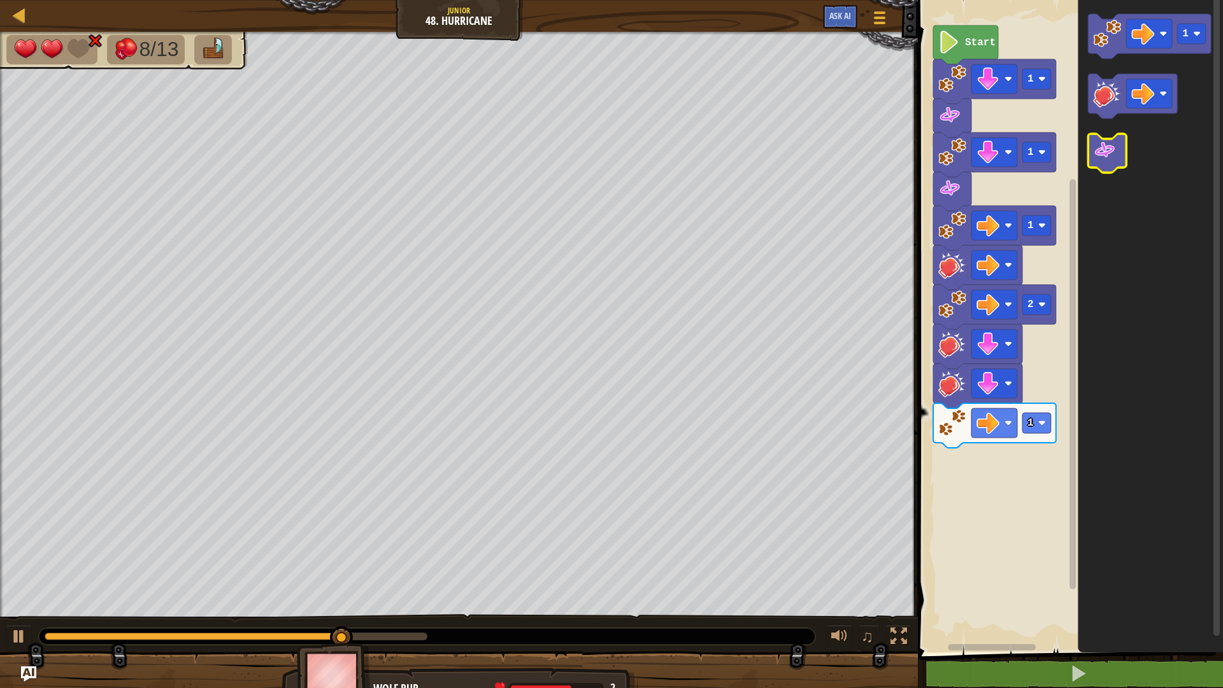
click at [1113, 154] on image "Blockly Workspace" at bounding box center [1104, 150] width 23 height 23
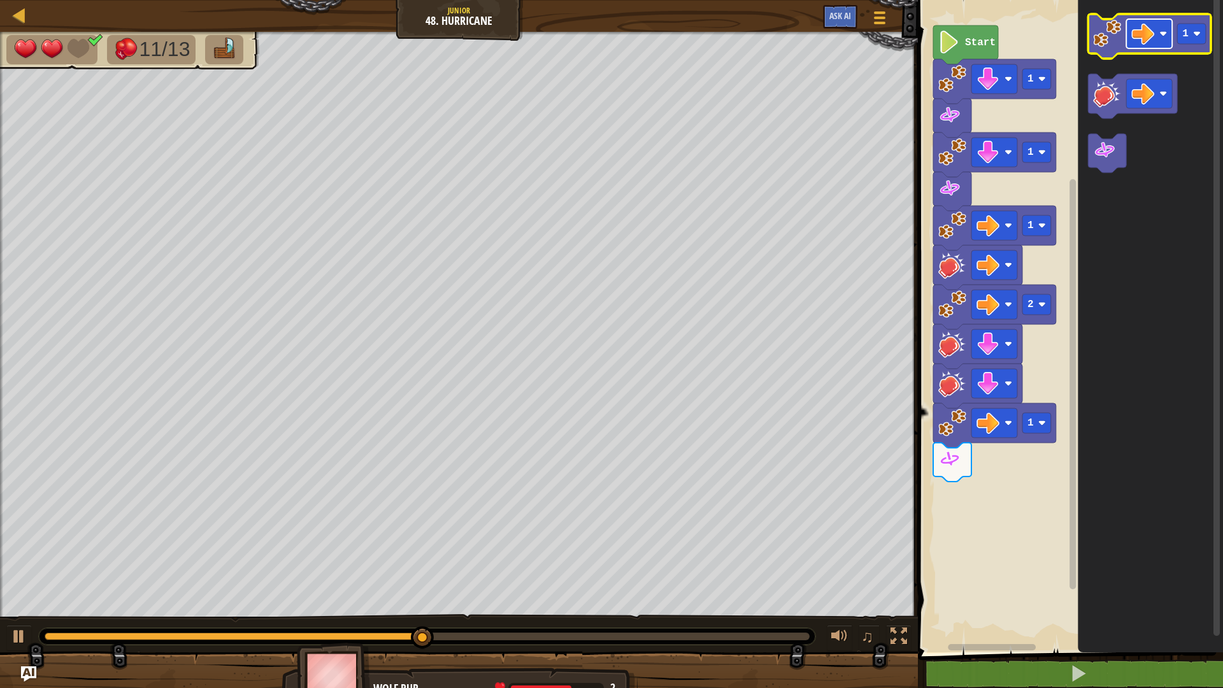
click at [1143, 38] on image "Blockly Workspace" at bounding box center [1142, 33] width 23 height 23
click at [1103, 34] on image "Blockly Workspace" at bounding box center [1107, 34] width 28 height 28
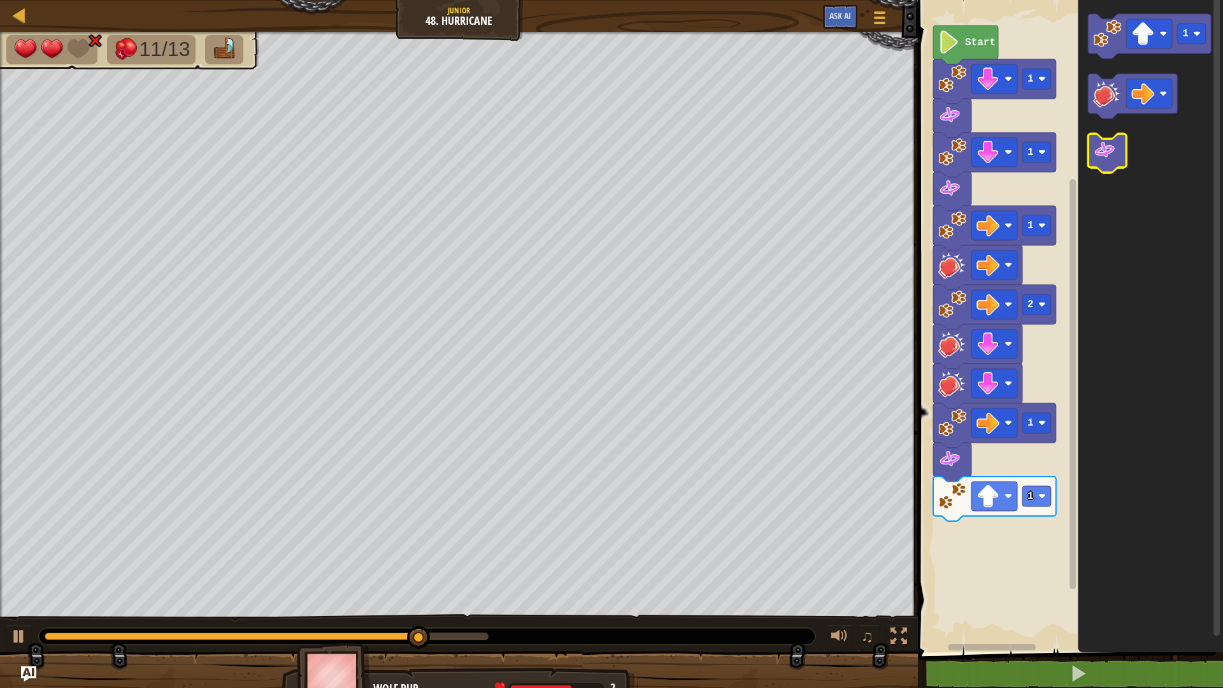
click at [1108, 168] on icon "Blockly Workspace" at bounding box center [1107, 153] width 38 height 39
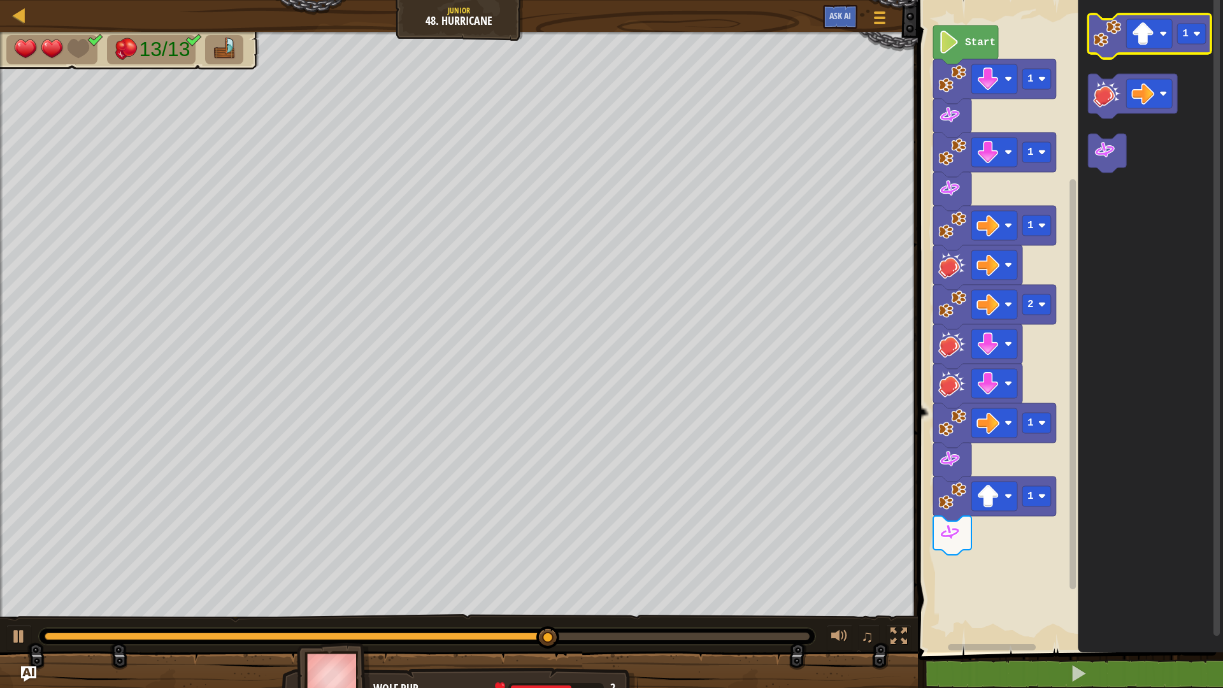
click at [1113, 36] on image "Blockly Workspace" at bounding box center [1107, 34] width 28 height 28
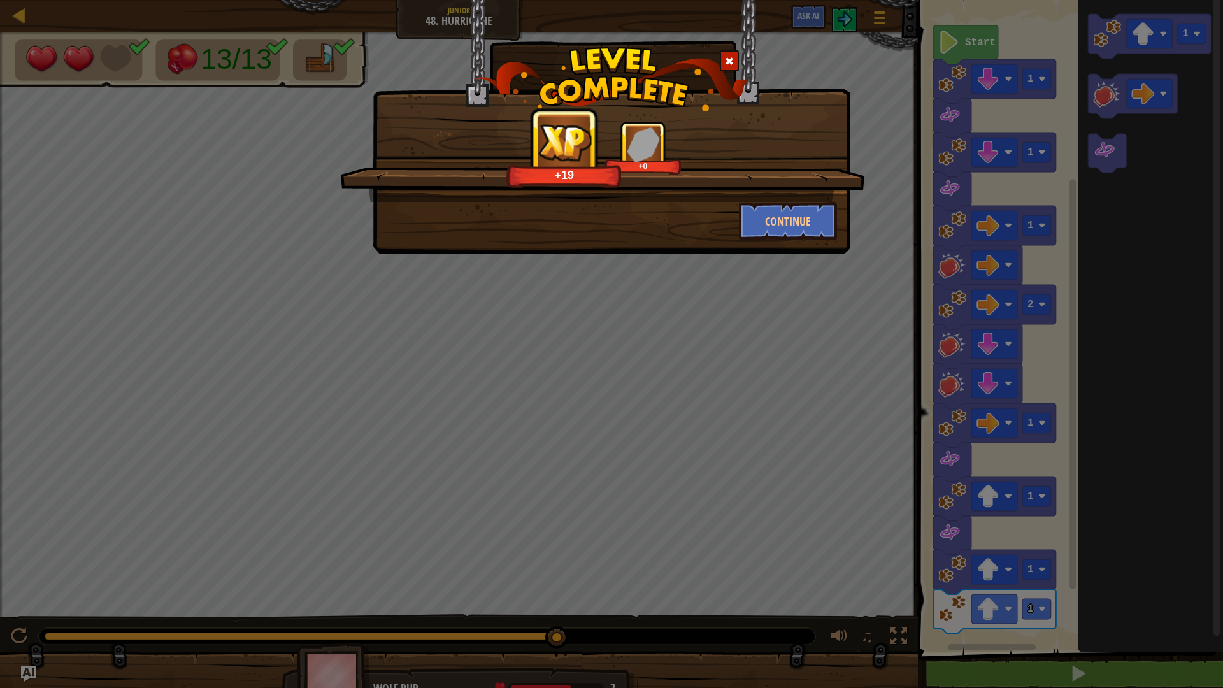
click at [800, 193] on div "+19 +0" at bounding box center [602, 161] width 525 height 81
click at [797, 207] on button "Continue" at bounding box center [788, 221] width 99 height 38
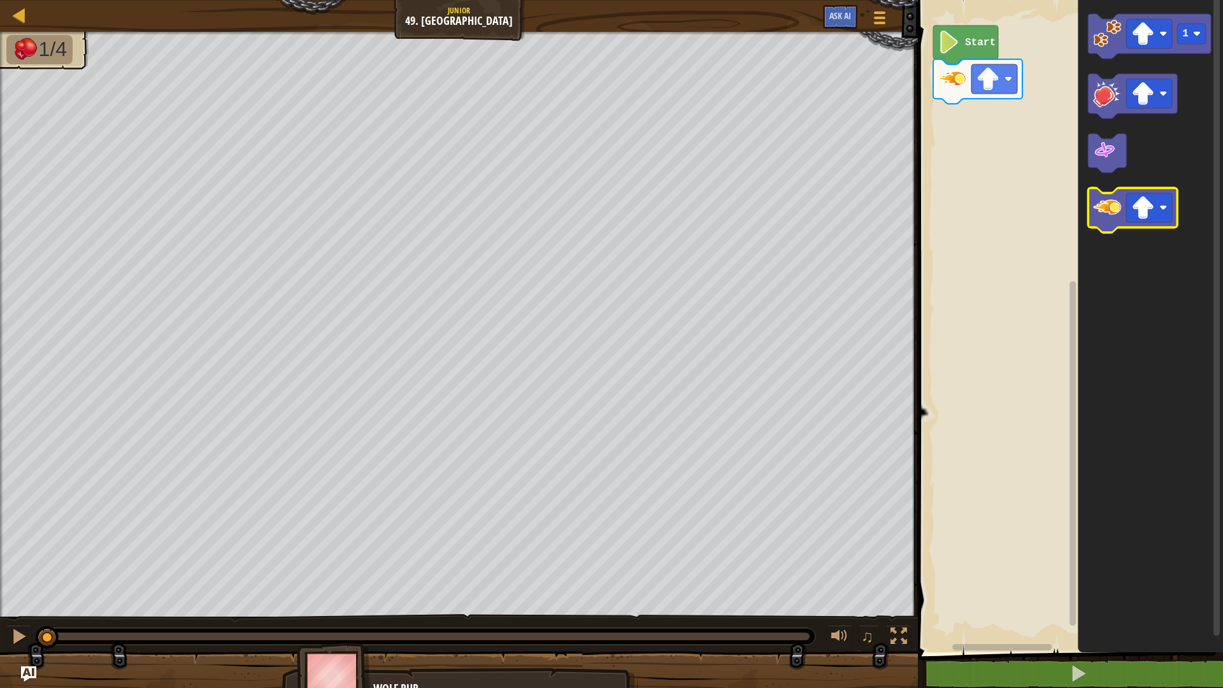
click at [1102, 206] on image "Blockly Workspace" at bounding box center [1107, 208] width 28 height 28
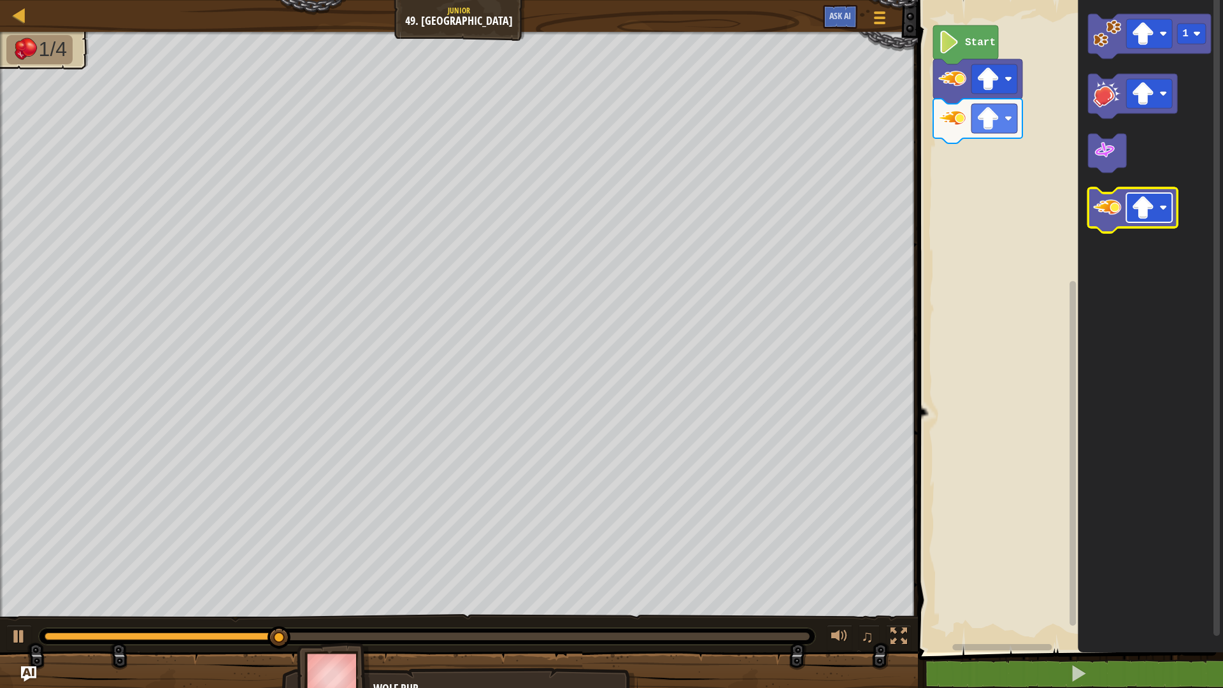
click at [1145, 211] on image "Blockly Workspace" at bounding box center [1142, 207] width 23 height 23
click at [1093, 197] on div "Start 1" at bounding box center [1068, 323] width 309 height 659
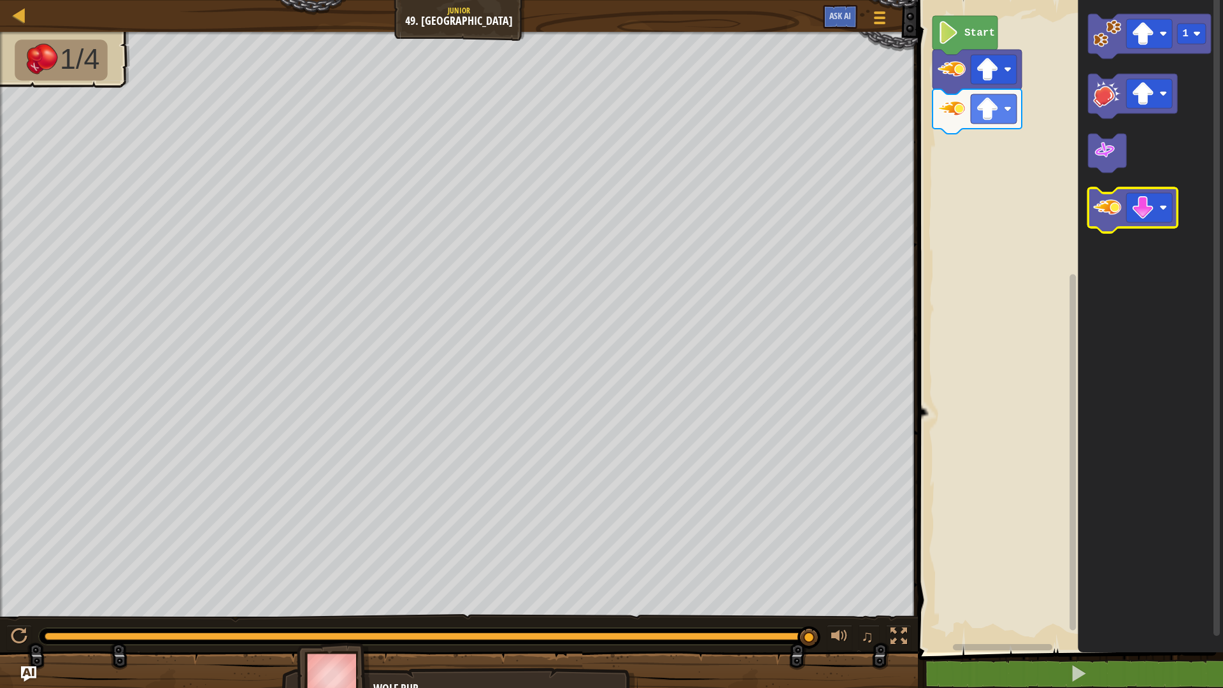
click at [1119, 219] on image "Blockly Workspace" at bounding box center [1107, 208] width 28 height 28
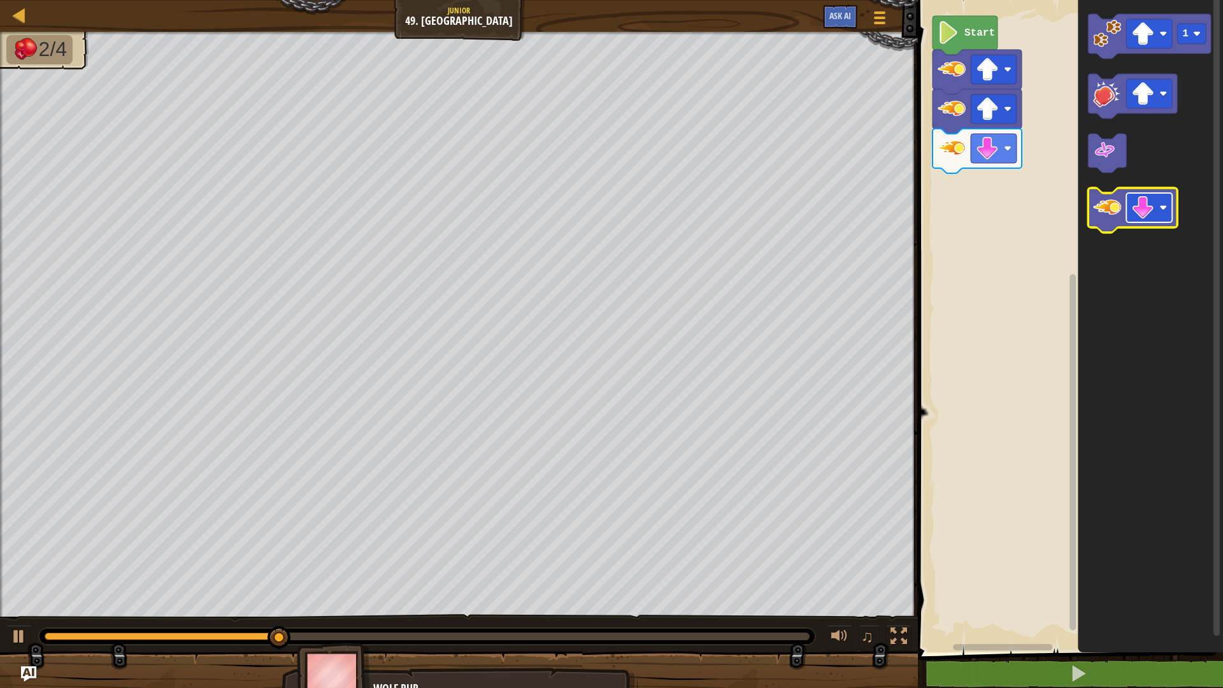
click at [1136, 212] on image "Blockly Workspace" at bounding box center [1142, 207] width 23 height 23
click at [1096, 216] on image "Blockly Workspace" at bounding box center [1107, 208] width 28 height 28
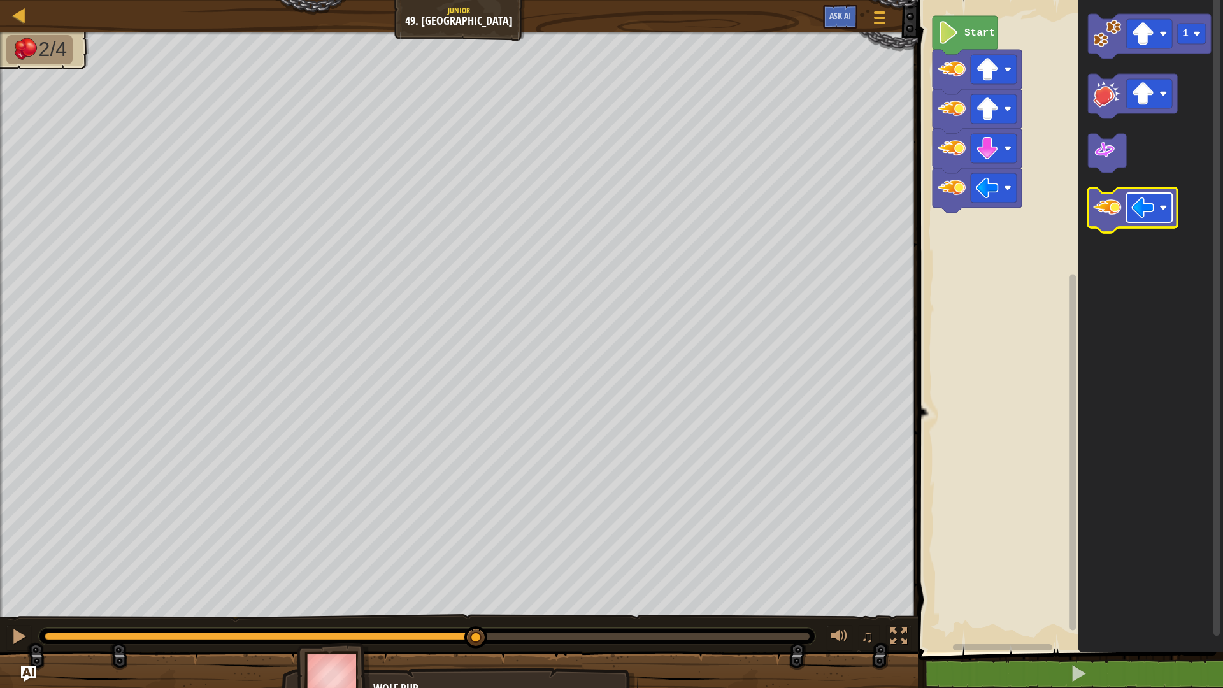
click at [1146, 217] on image "Blockly Workspace" at bounding box center [1142, 207] width 23 height 23
click at [1125, 227] on icon "Blockly Workspace" at bounding box center [1132, 210] width 89 height 45
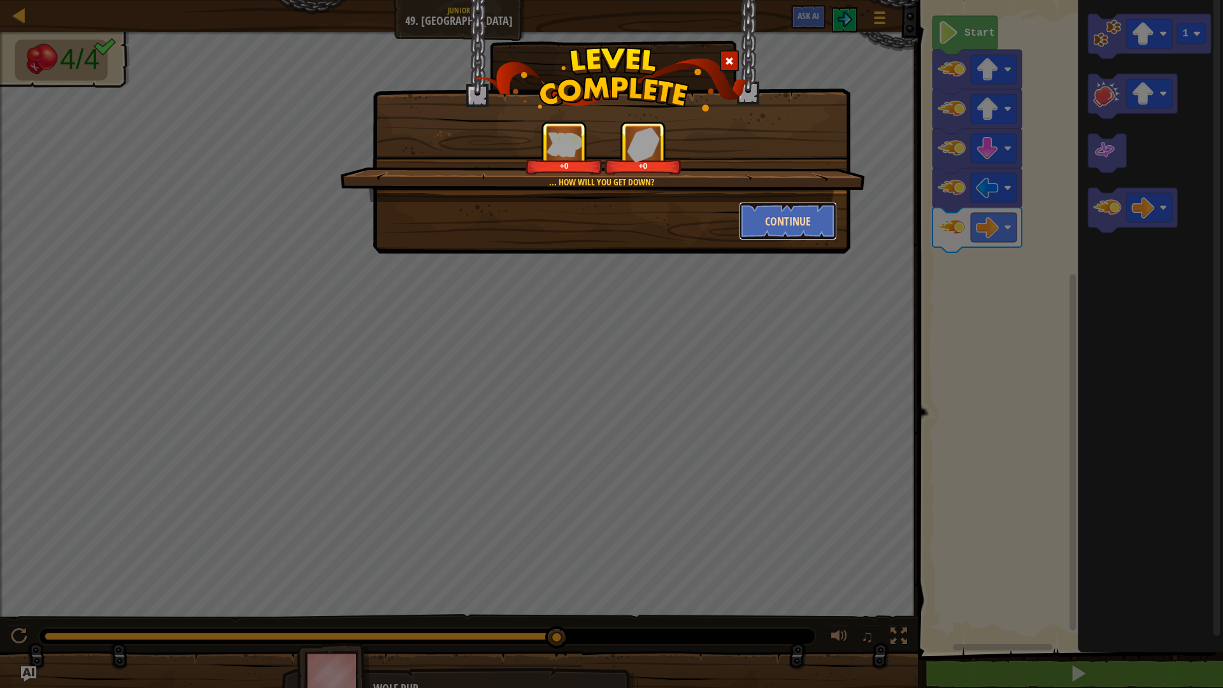
click at [818, 218] on button "Continue" at bounding box center [788, 221] width 99 height 38
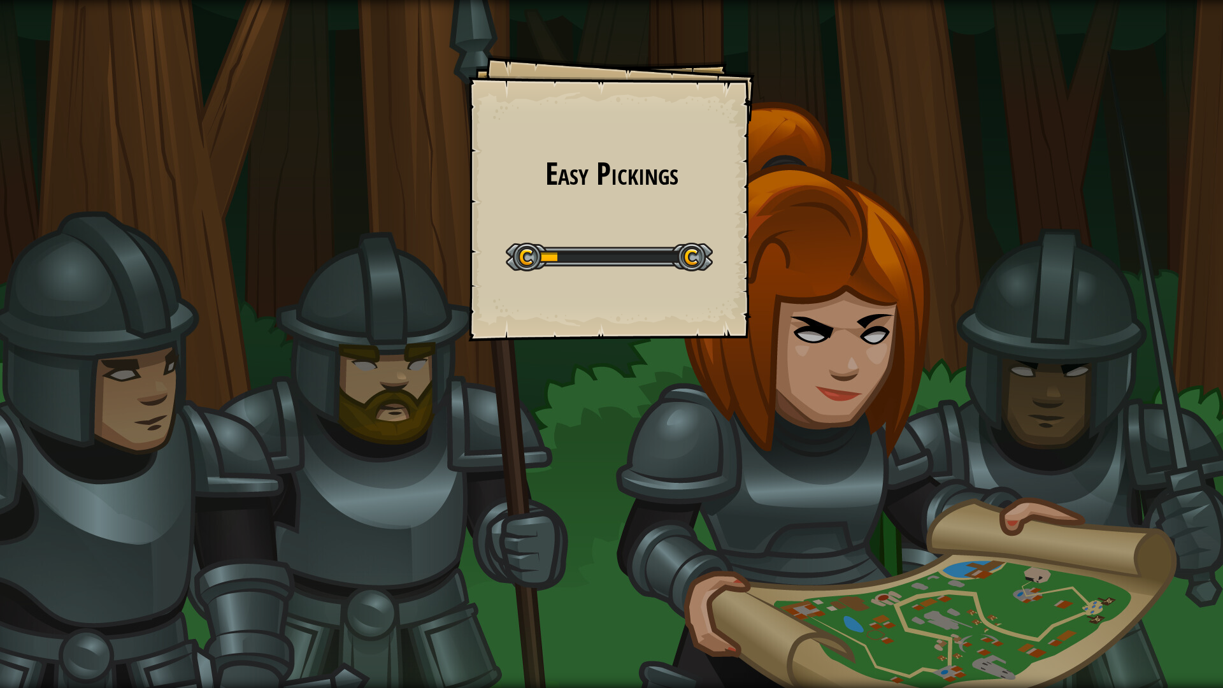
click at [847, 279] on div "Easy Pickings Goals Start Level Error loading from server. Try refreshing the p…" at bounding box center [611, 344] width 1223 height 688
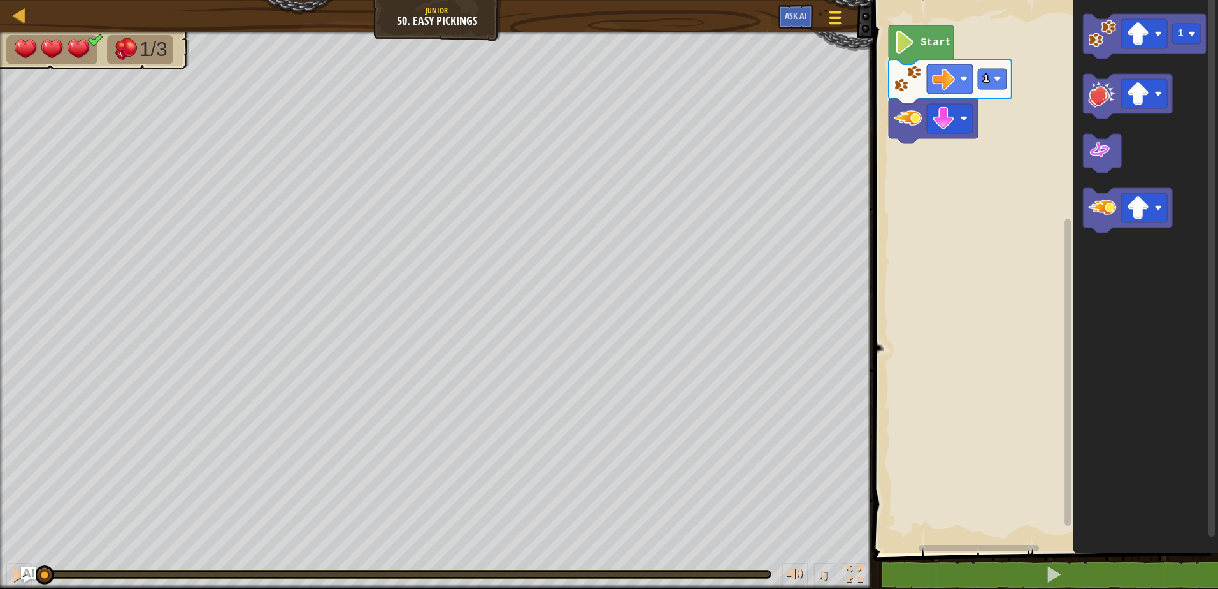
click at [836, 19] on div at bounding box center [834, 17] width 17 height 18
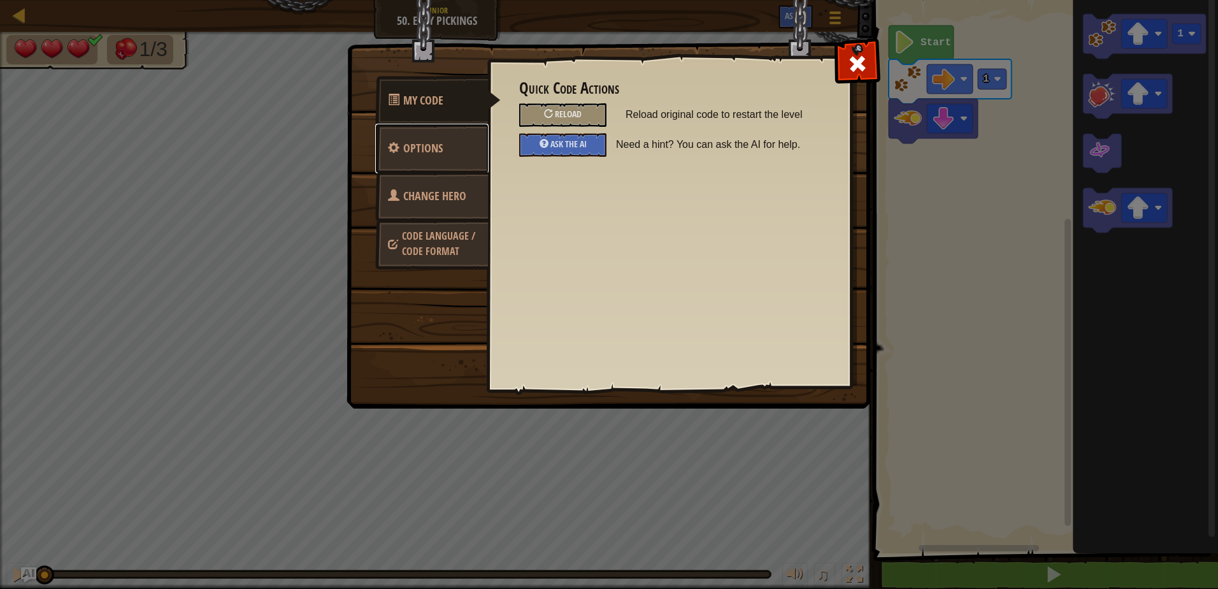
click at [458, 153] on link "Options" at bounding box center [431, 149] width 113 height 50
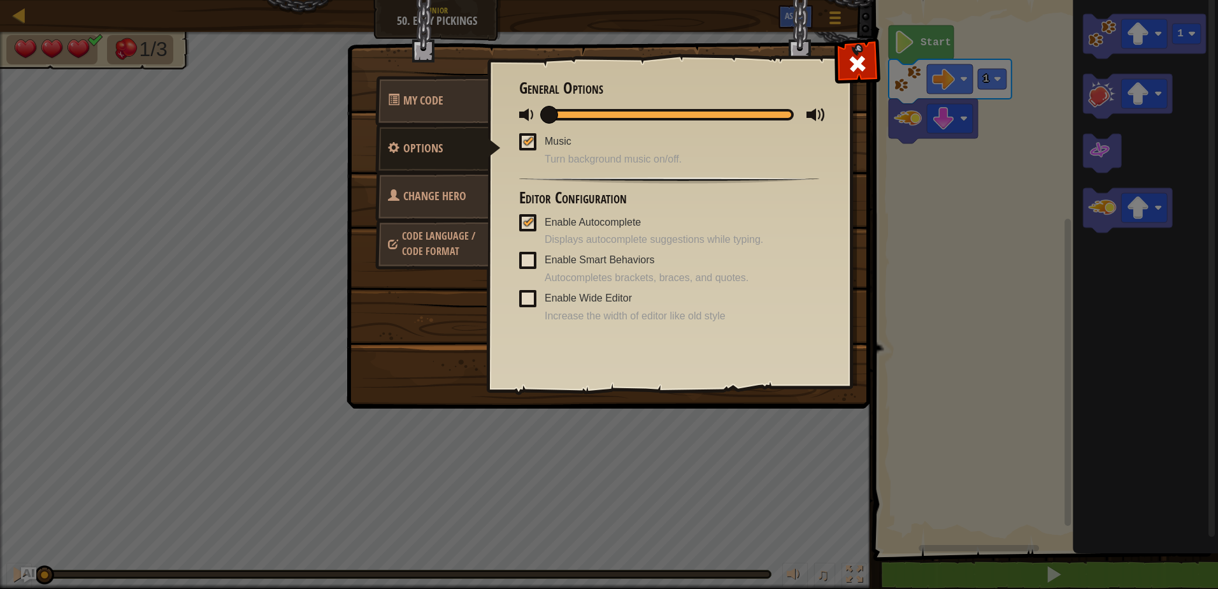
drag, startPoint x: 792, startPoint y: 114, endPoint x: 505, endPoint y: 160, distance: 290.9
click at [505, 160] on div "Quick Code Actions Reload Reload original code to restart the level Ask the AI …" at bounding box center [669, 202] width 364 height 315
drag, startPoint x: 562, startPoint y: 118, endPoint x: 836, endPoint y: 139, distance: 275.3
click at [836, 139] on div "Quick Code Actions Reload Reload original code to restart the level Ask the AI …" at bounding box center [669, 202] width 364 height 315
click at [535, 146] on span at bounding box center [527, 141] width 17 height 17
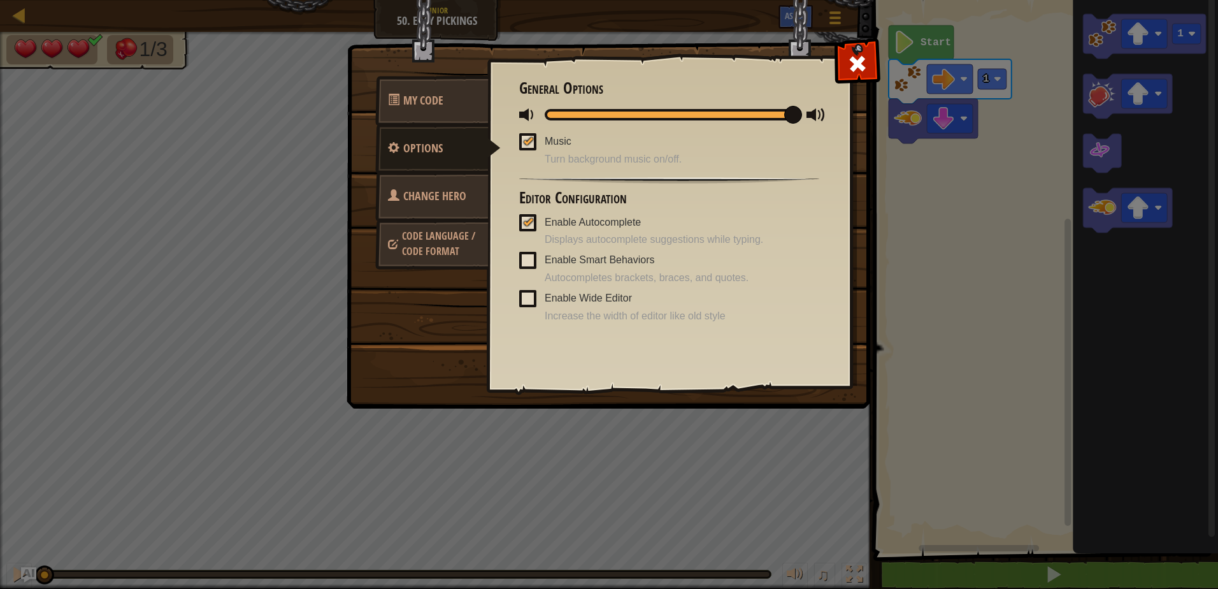
click at [0, 0] on input "Music" at bounding box center [0, 0] width 0 height 0
click at [851, 68] on span at bounding box center [857, 64] width 20 height 20
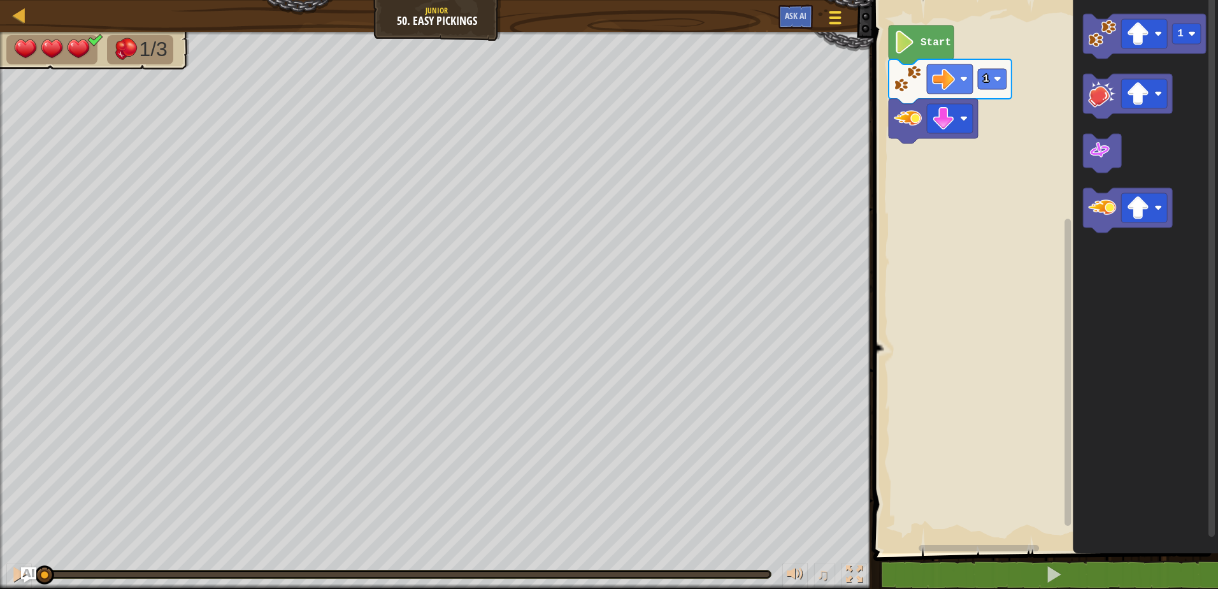
click at [823, 11] on div "Game Menu Ask AI" at bounding box center [811, 20] width 79 height 30
click at [823, 11] on button "Game Menu" at bounding box center [835, 19] width 34 height 31
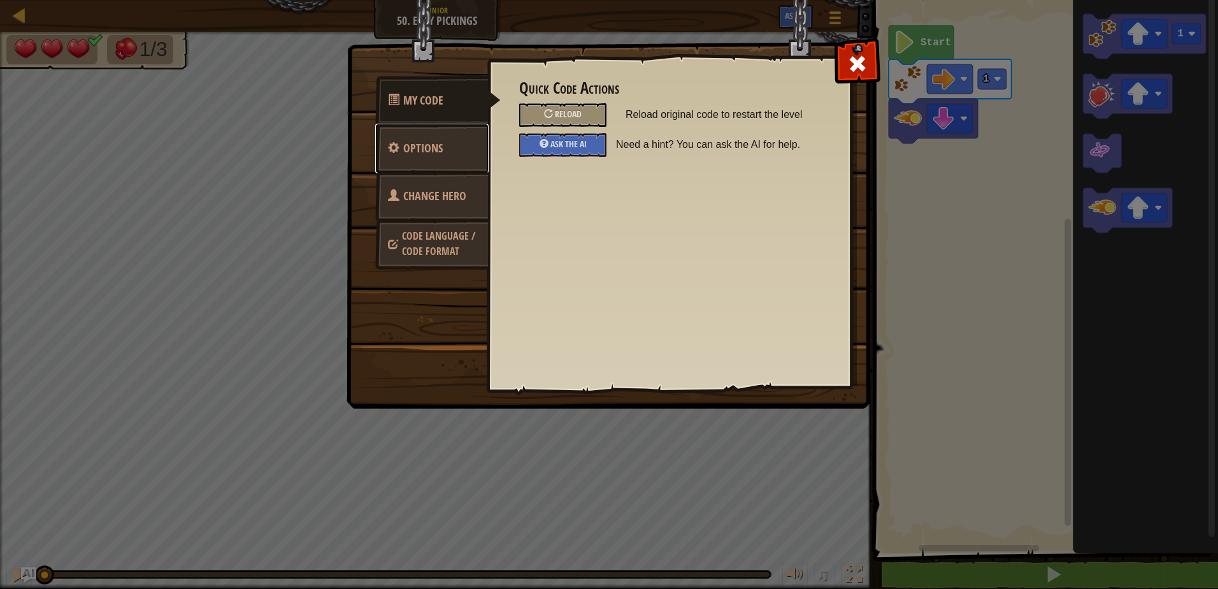
click at [446, 141] on link "Options" at bounding box center [431, 149] width 113 height 50
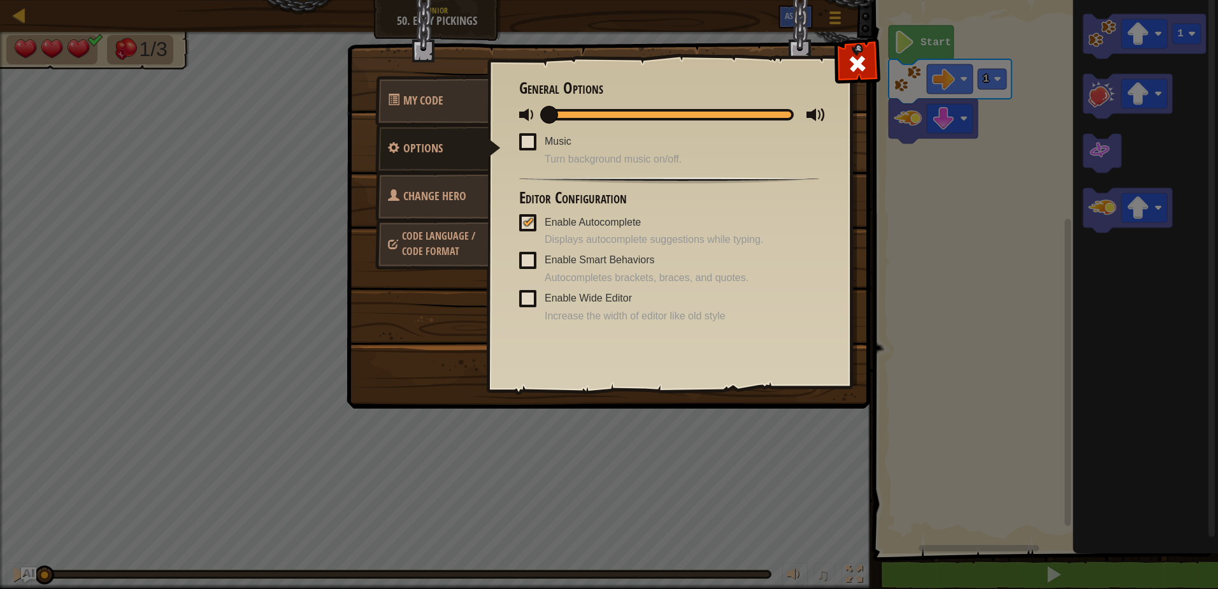
drag, startPoint x: 790, startPoint y: 106, endPoint x: 489, endPoint y: 110, distance: 301.3
click at [489, 110] on div "Quick Code Actions Reload Reload original code to restart the level Ask the AI …" at bounding box center [669, 202] width 364 height 315
click at [866, 48] on div at bounding box center [857, 61] width 40 height 40
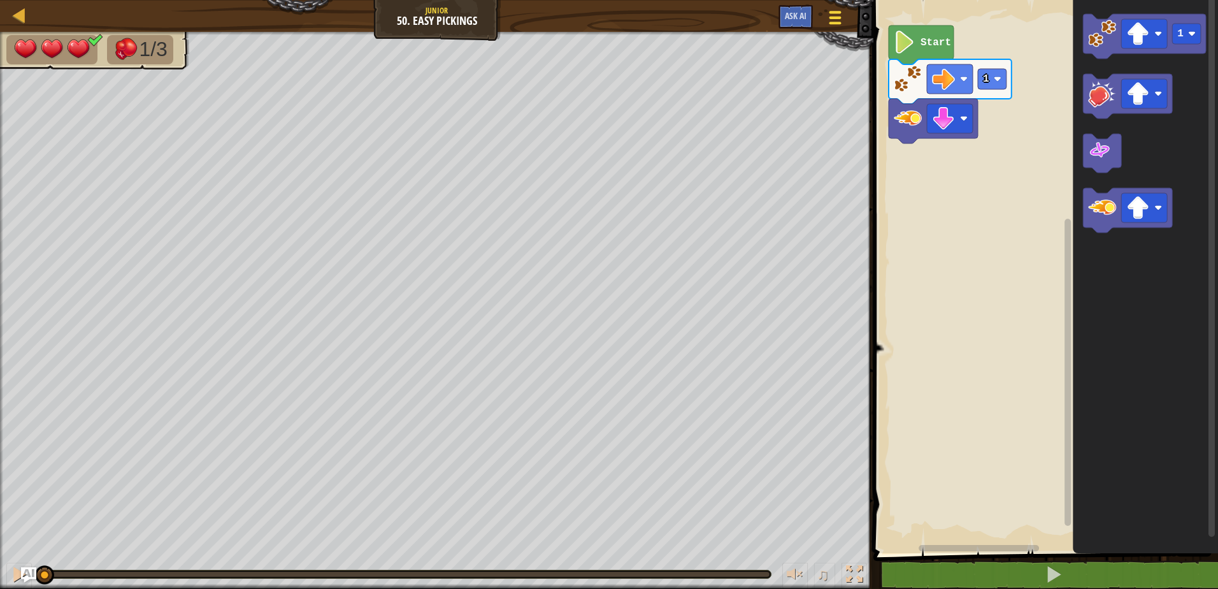
click at [836, 22] on span at bounding box center [835, 23] width 12 height 3
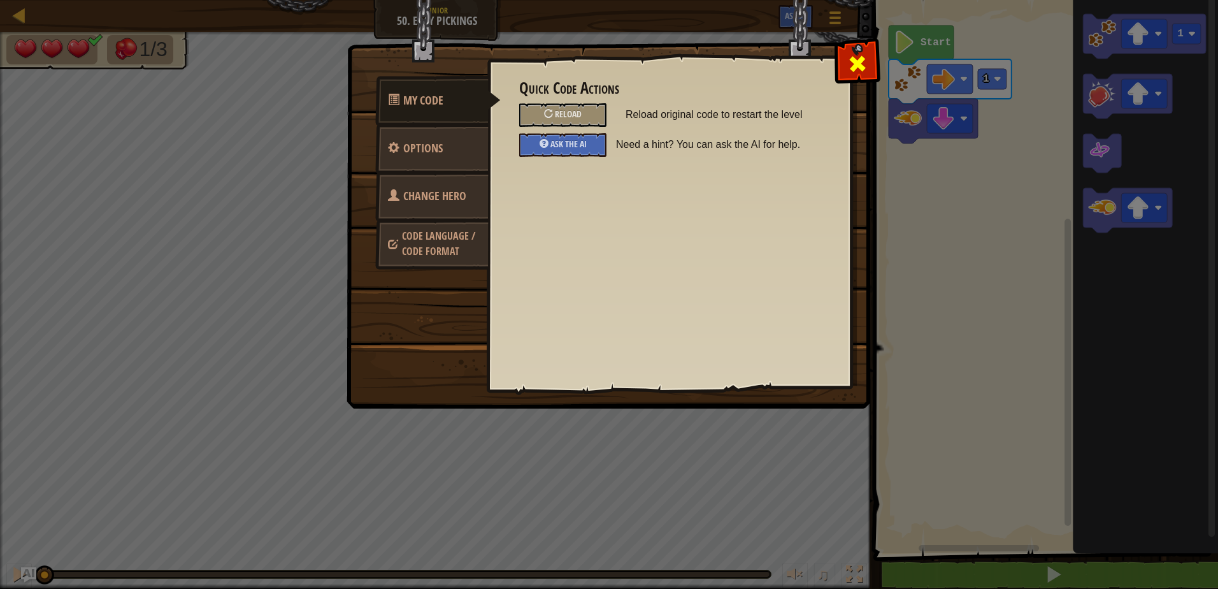
click at [862, 57] on span at bounding box center [857, 64] width 20 height 20
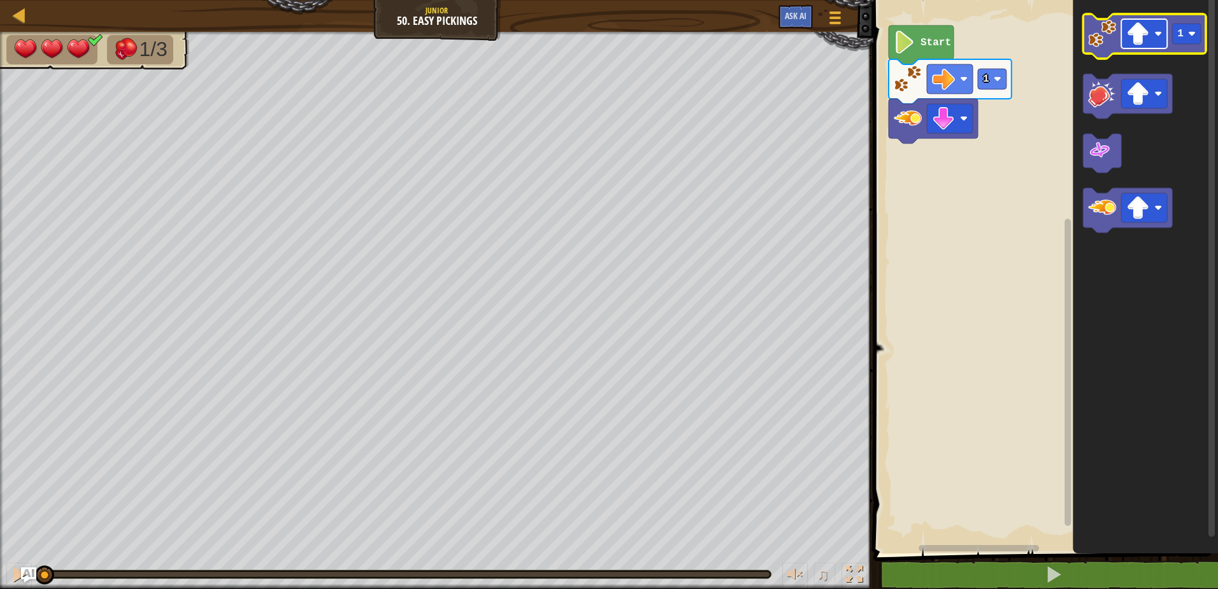
click at [1124, 44] on rect "Blockly Workspace" at bounding box center [1144, 33] width 46 height 29
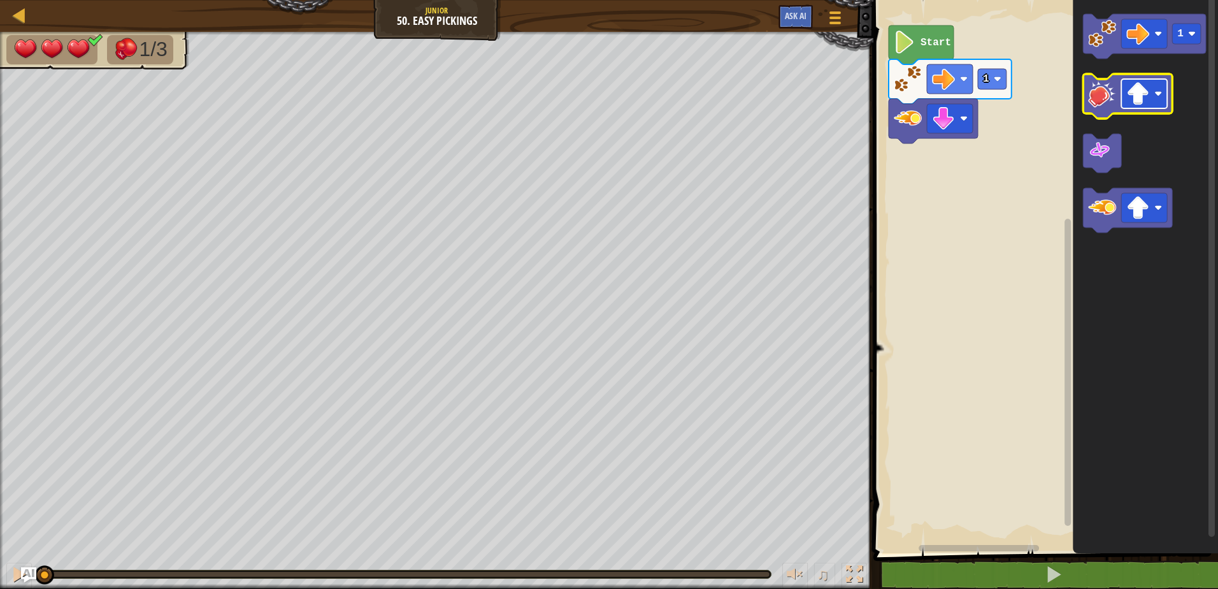
click at [1134, 92] on image "Blockly Workspace" at bounding box center [1137, 93] width 23 height 23
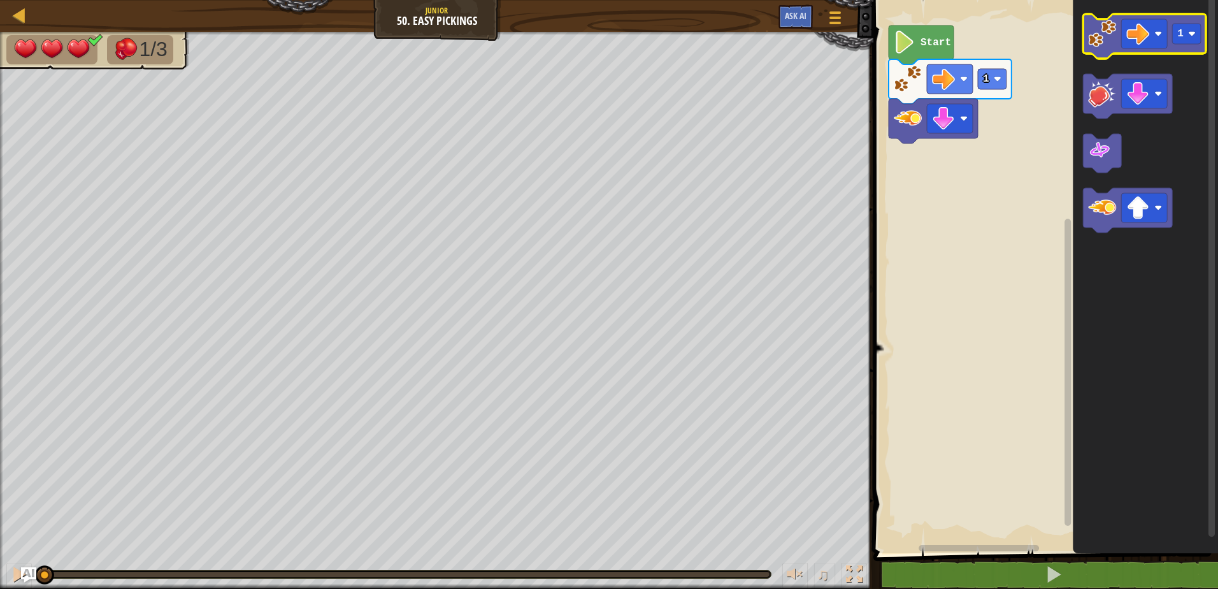
click at [1105, 31] on image "Blockly Workspace" at bounding box center [1102, 34] width 28 height 28
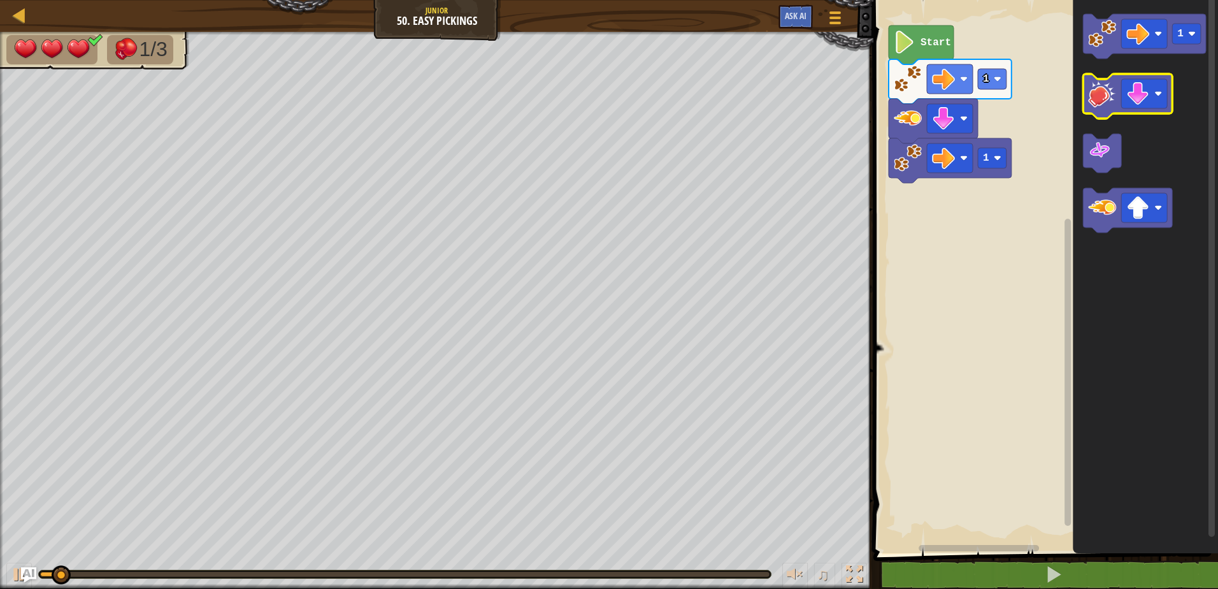
click at [1118, 99] on icon "Blockly Workspace" at bounding box center [1127, 96] width 89 height 45
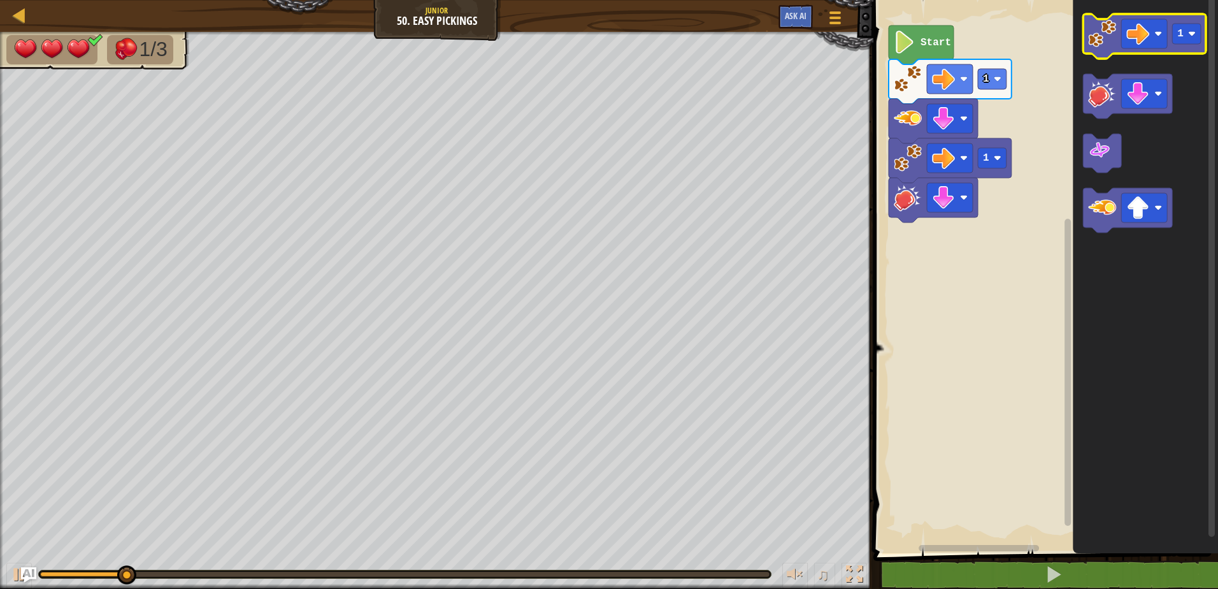
click at [1099, 44] on image "Blockly Workspace" at bounding box center [1102, 34] width 28 height 28
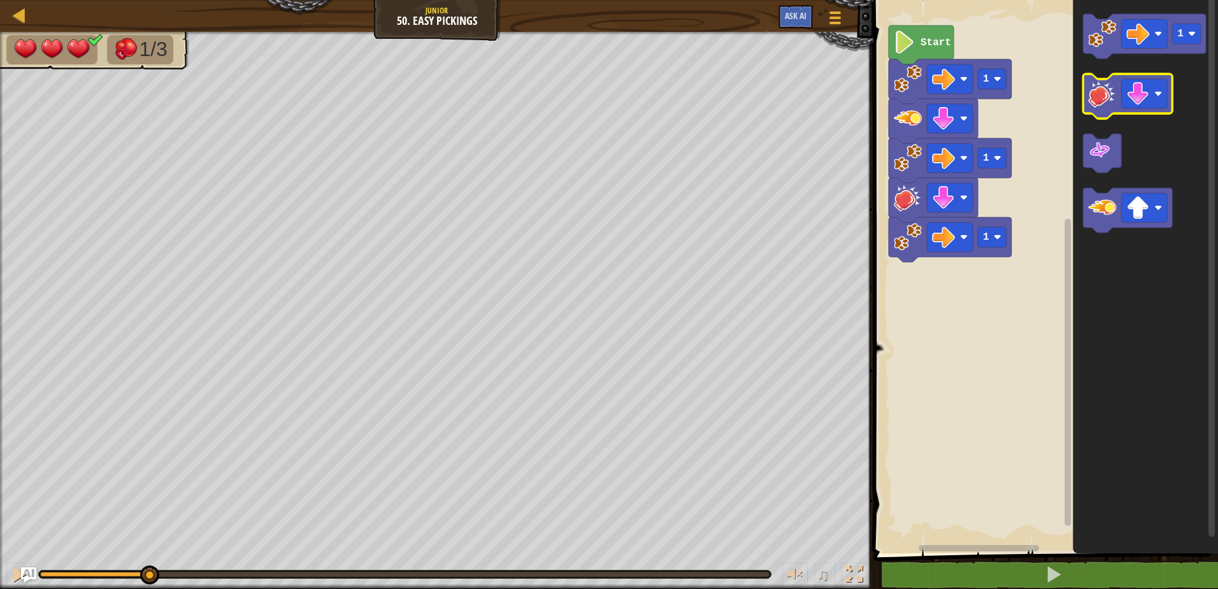
click at [1112, 106] on image "Blockly Workspace" at bounding box center [1102, 94] width 28 height 28
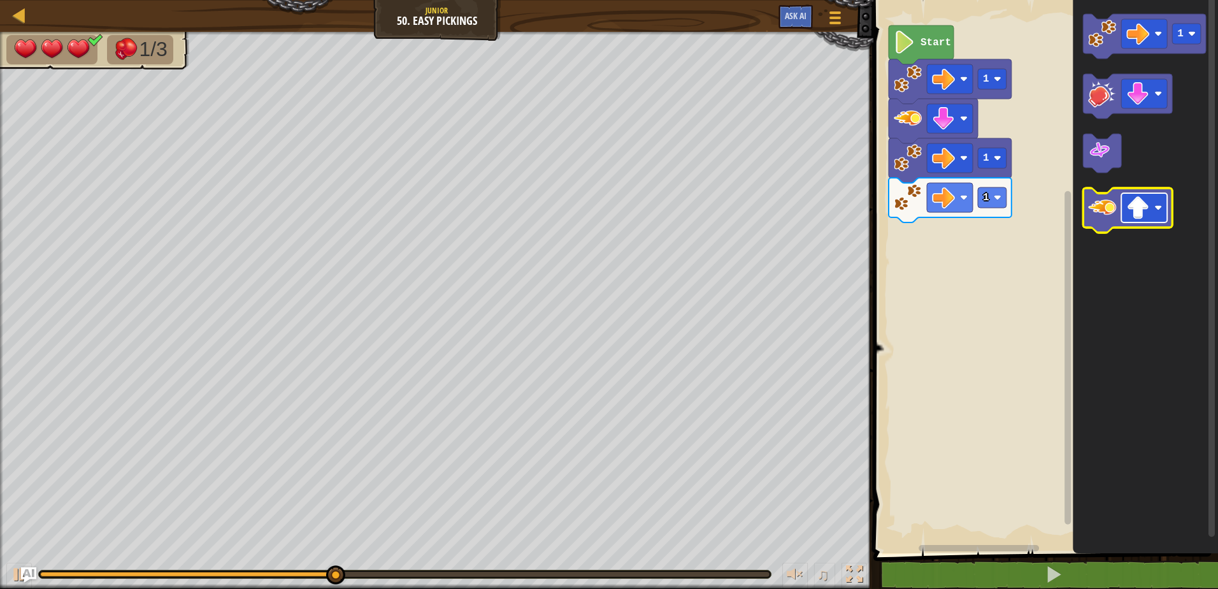
click at [1141, 222] on rect "Blockly Workspace" at bounding box center [1144, 207] width 46 height 29
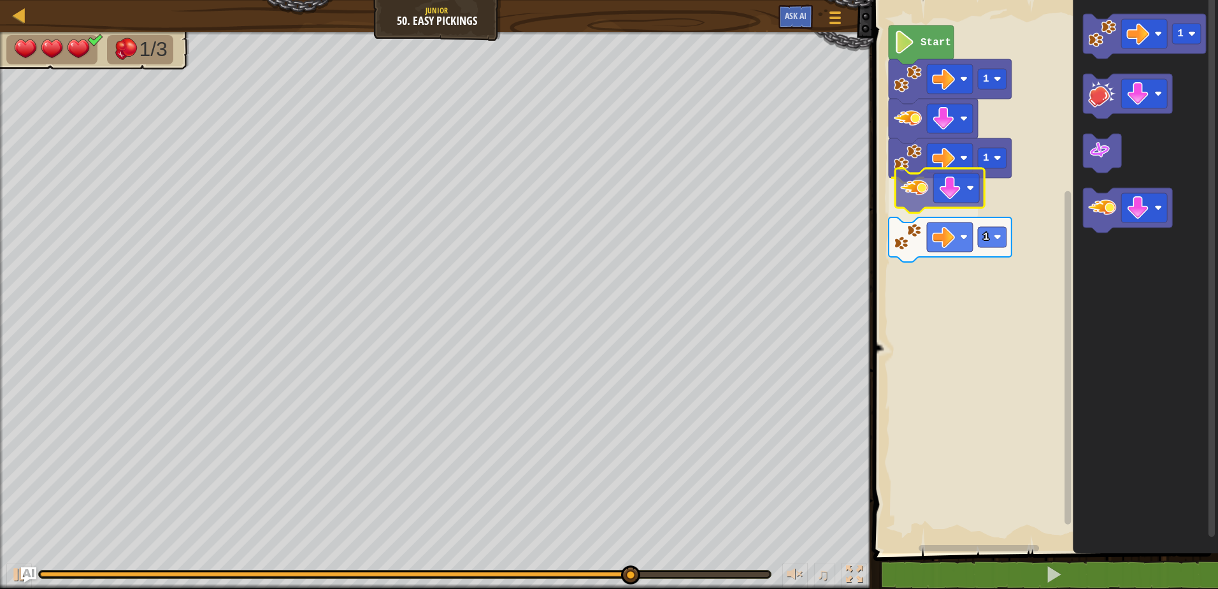
click at [913, 184] on div "1 1 1 Start 1" at bounding box center [1043, 273] width 348 height 559
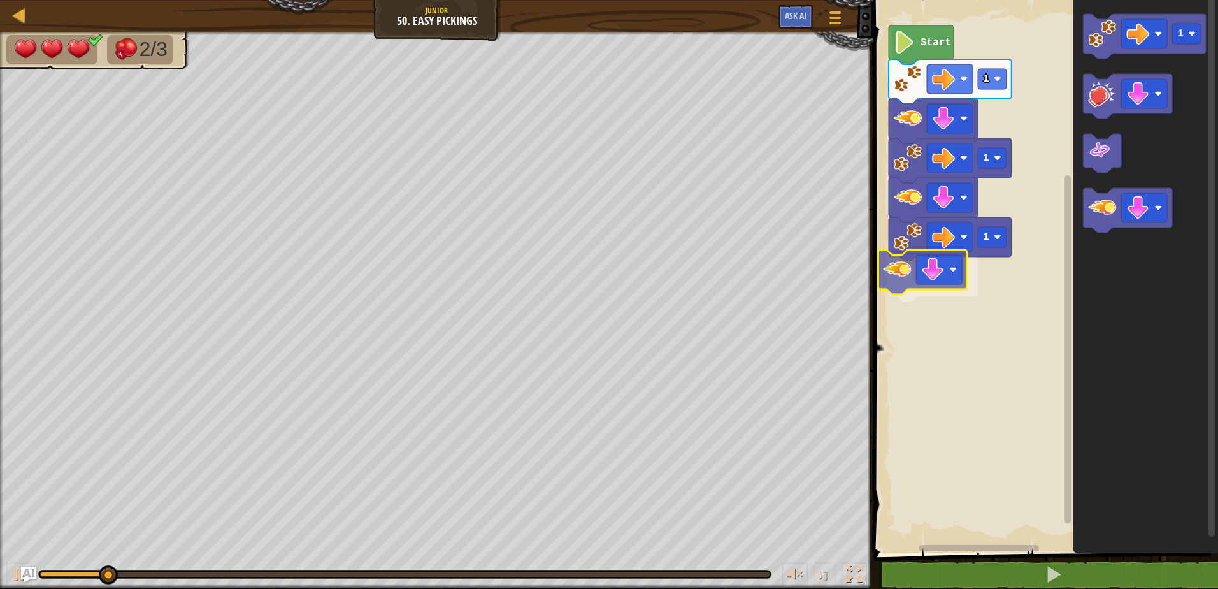
click at [908, 269] on div "1 1 1 Start 1" at bounding box center [1043, 273] width 348 height 559
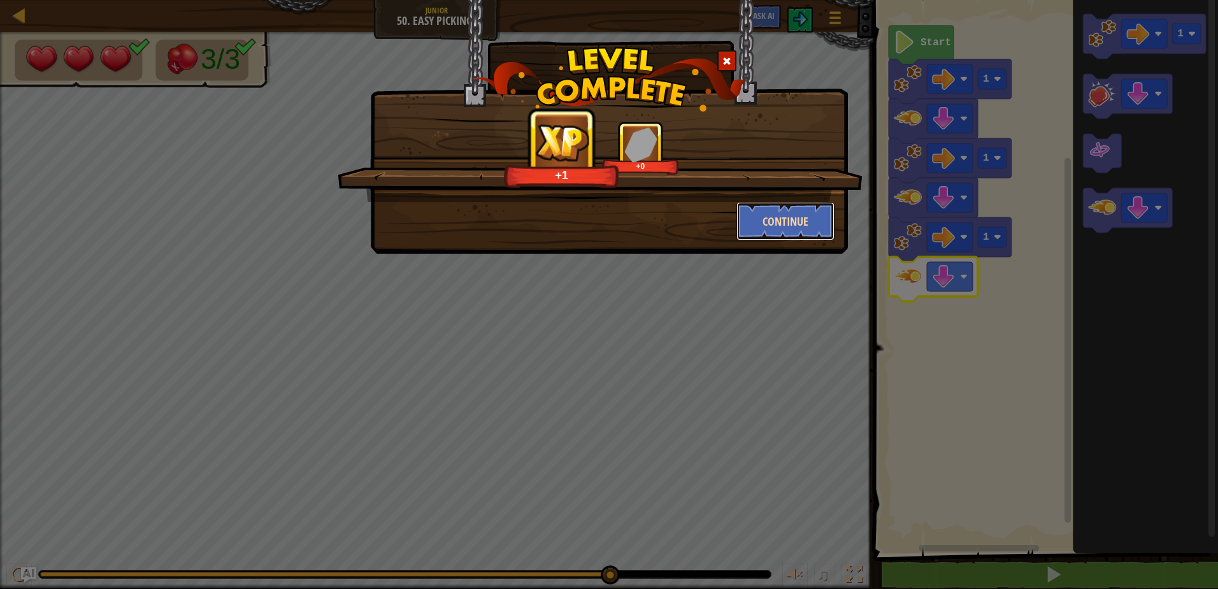
click at [793, 238] on button "Continue" at bounding box center [785, 221] width 99 height 38
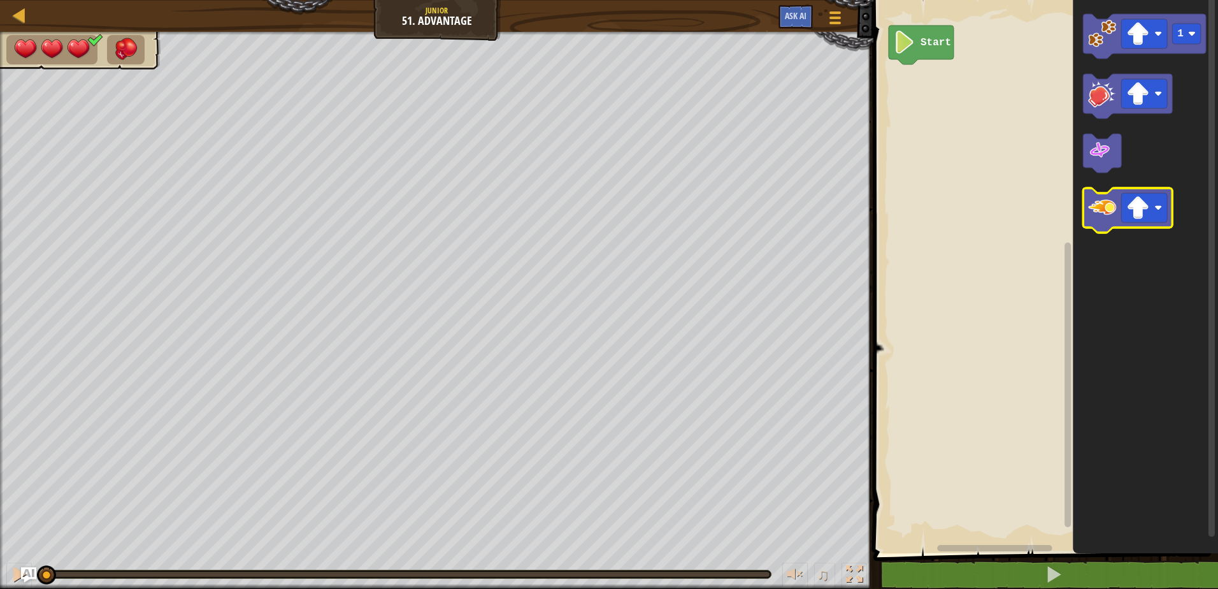
click at [1099, 226] on icon "Blockly Workspace" at bounding box center [1127, 210] width 89 height 45
click at [1134, 222] on rect "Blockly Workspace" at bounding box center [1144, 207] width 46 height 29
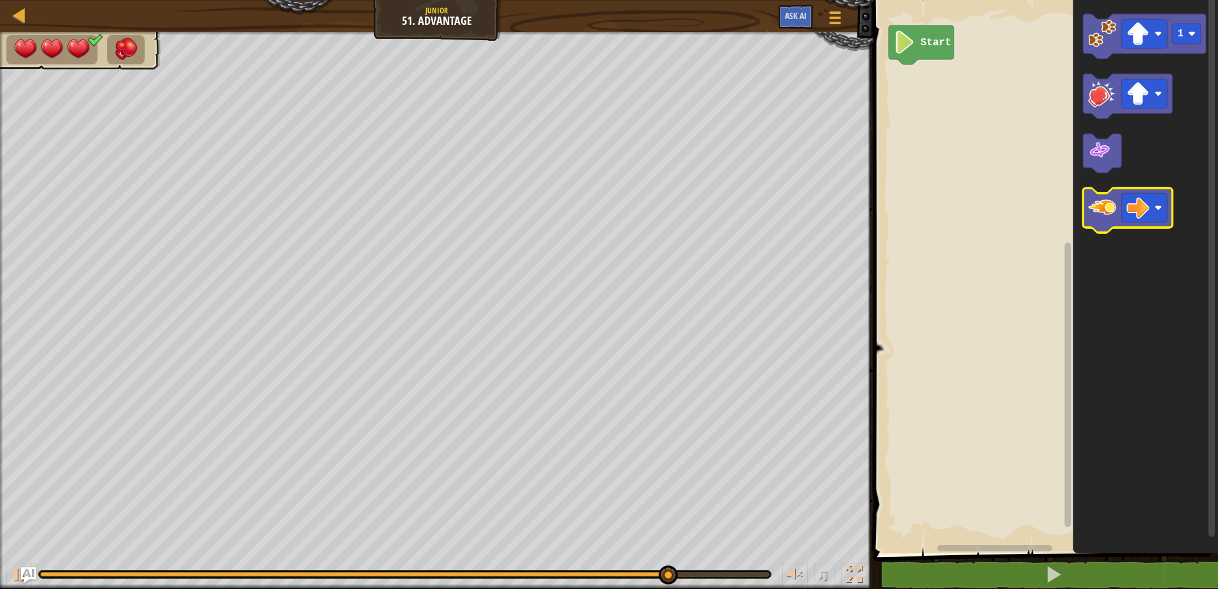
click at [1101, 221] on image "Blockly Workspace" at bounding box center [1102, 208] width 28 height 28
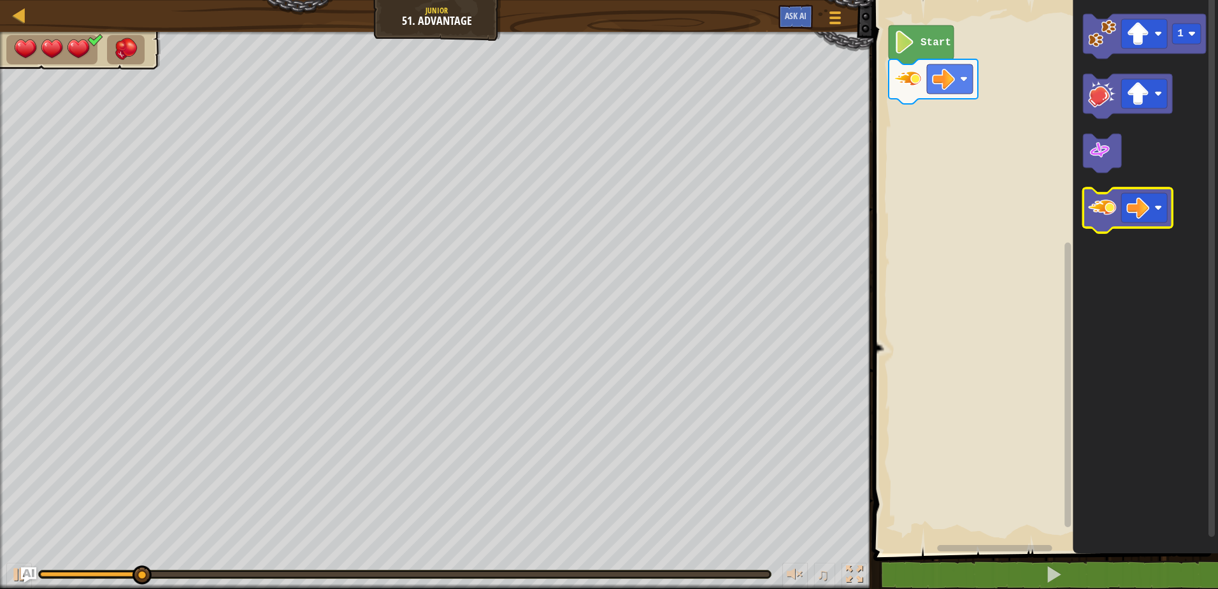
click at [1101, 221] on image "Blockly Workspace" at bounding box center [1102, 208] width 28 height 28
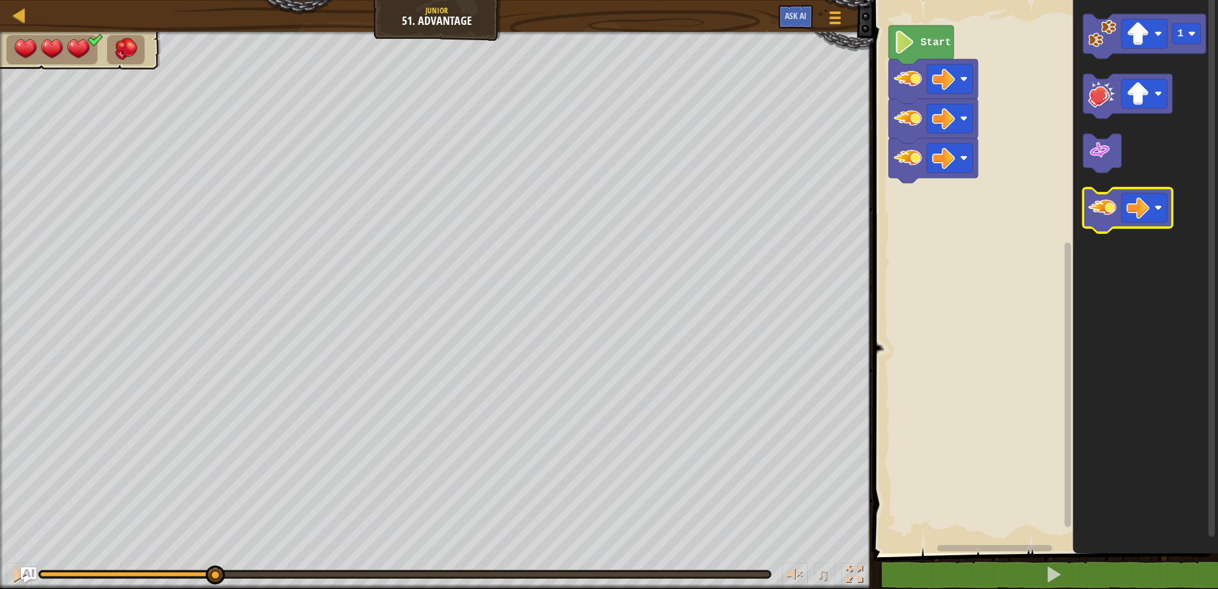
click at [1101, 221] on image "Blockly Workspace" at bounding box center [1102, 208] width 28 height 28
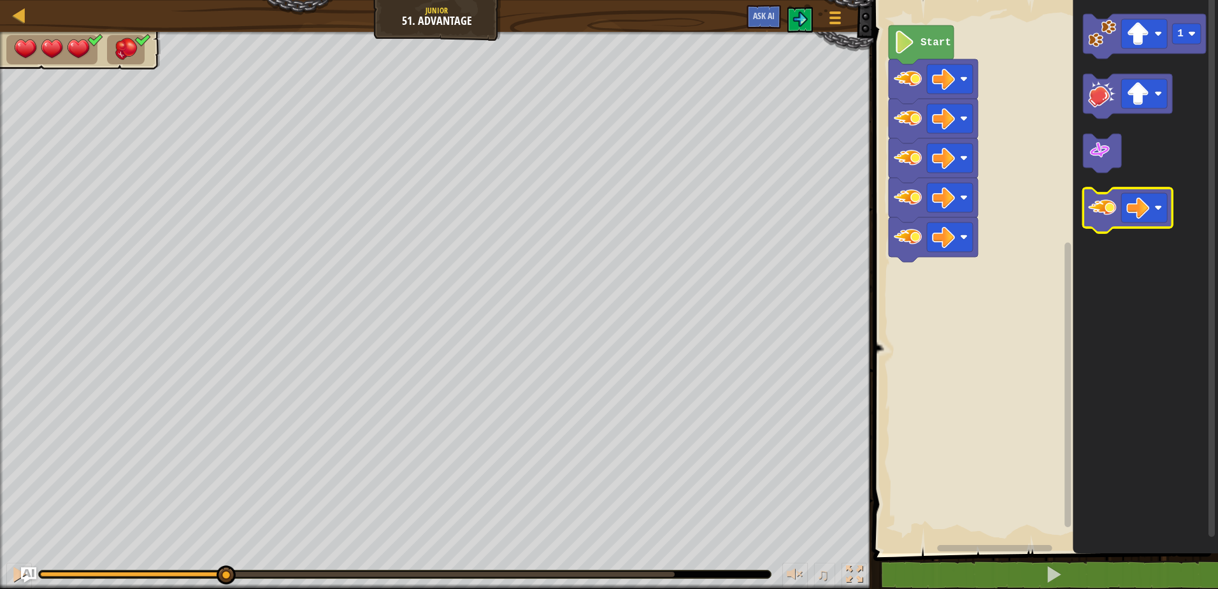
click at [1101, 221] on image "Blockly Workspace" at bounding box center [1102, 208] width 28 height 28
click at [1101, 222] on icon "Blockly Workspace" at bounding box center [1127, 210] width 89 height 45
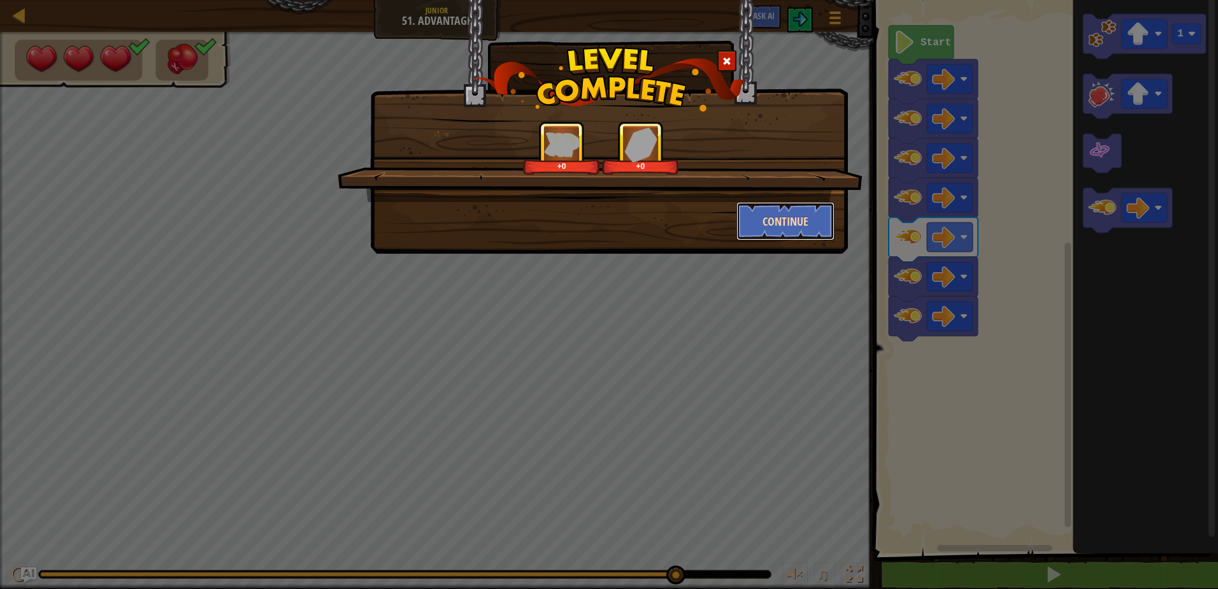
click at [821, 231] on button "Continue" at bounding box center [785, 221] width 99 height 38
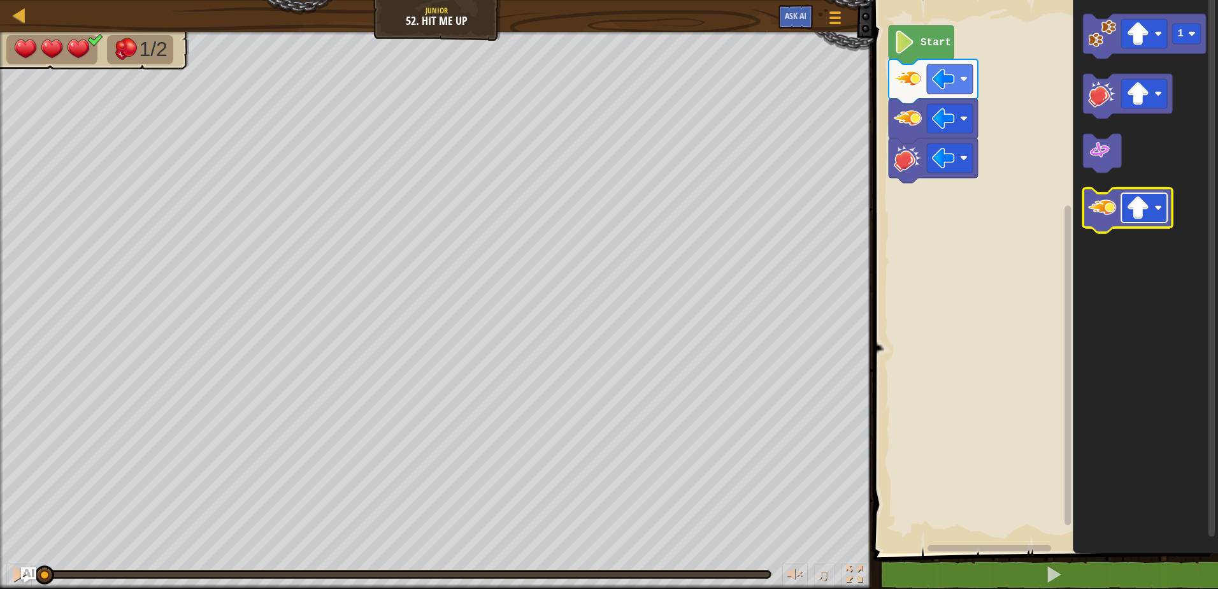
click at [1142, 201] on image "Blockly Workspace" at bounding box center [1137, 207] width 23 height 23
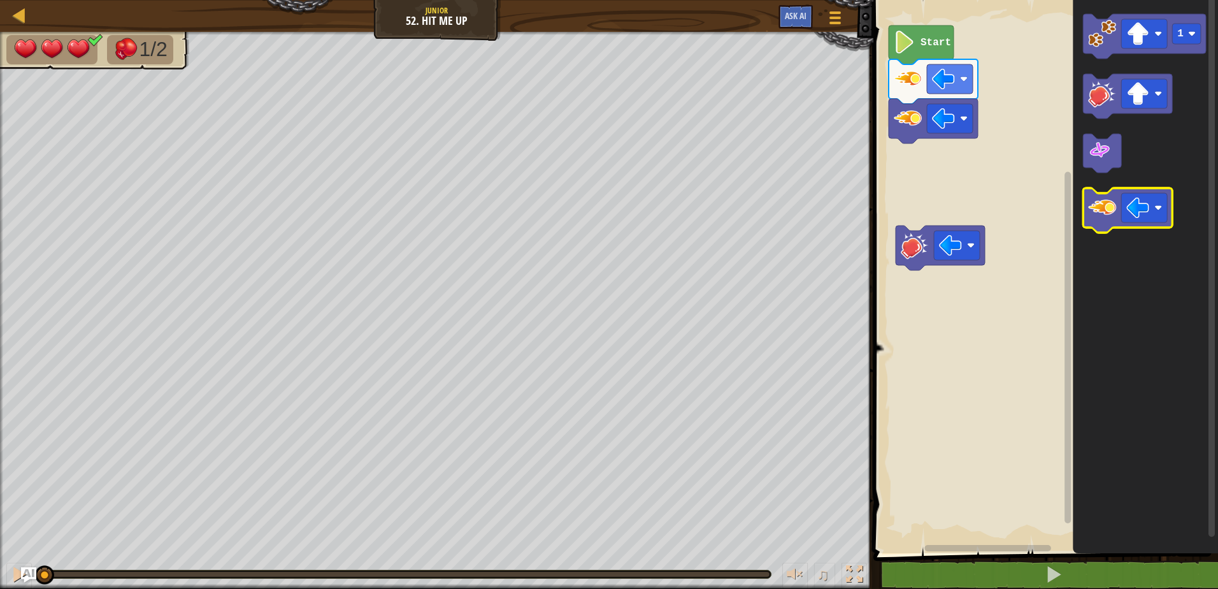
click at [1113, 209] on image "Blockly Workspace" at bounding box center [1102, 208] width 28 height 28
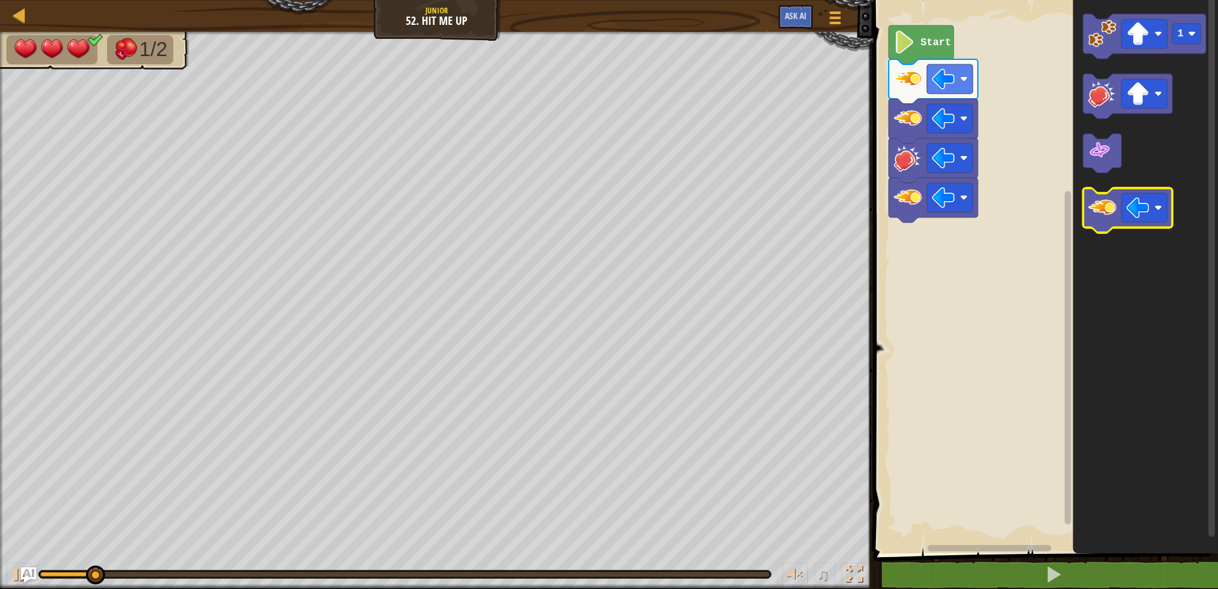
click at [1112, 209] on image "Blockly Workspace" at bounding box center [1102, 208] width 28 height 28
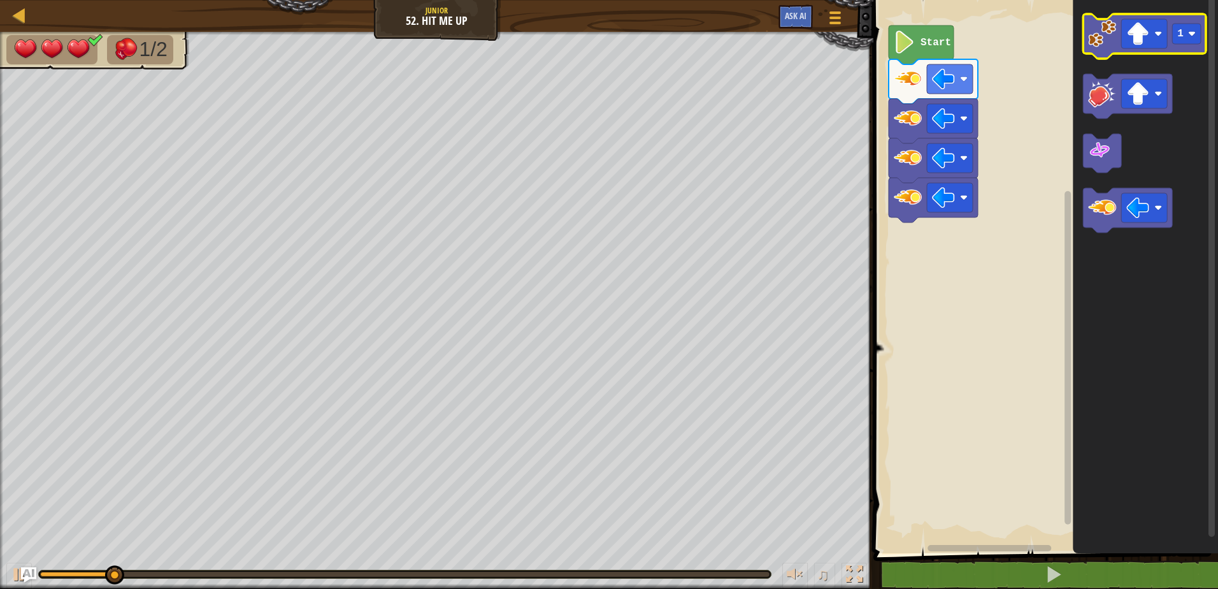
click at [1134, 53] on icon "Blockly Workspace" at bounding box center [1144, 36] width 123 height 45
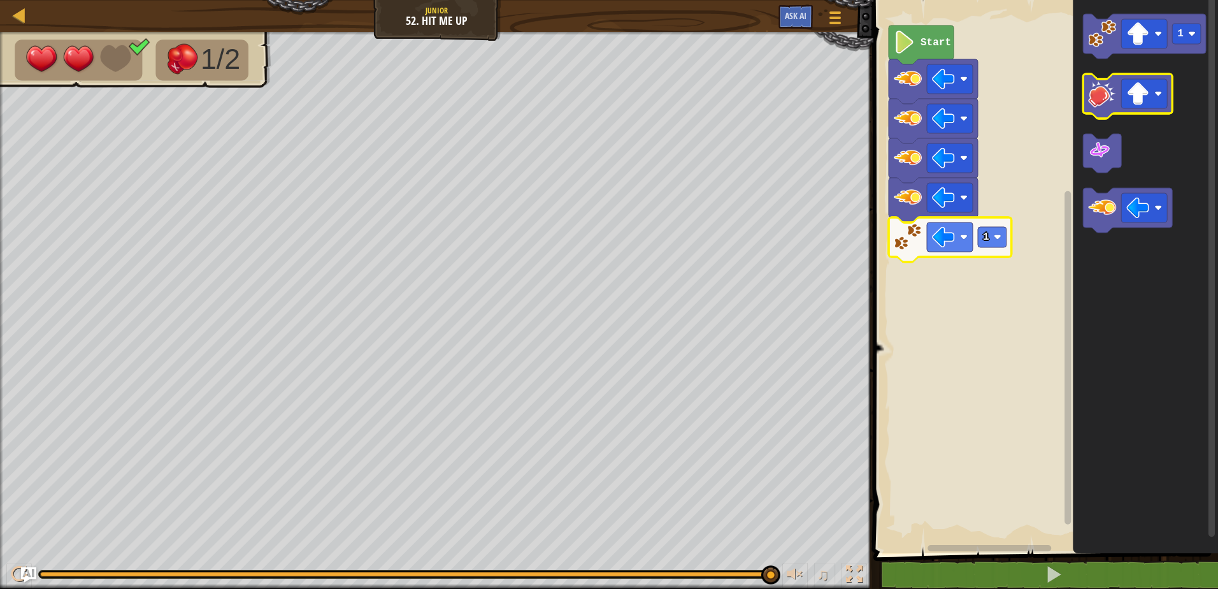
click at [1106, 94] on image "Blockly Workspace" at bounding box center [1102, 94] width 28 height 28
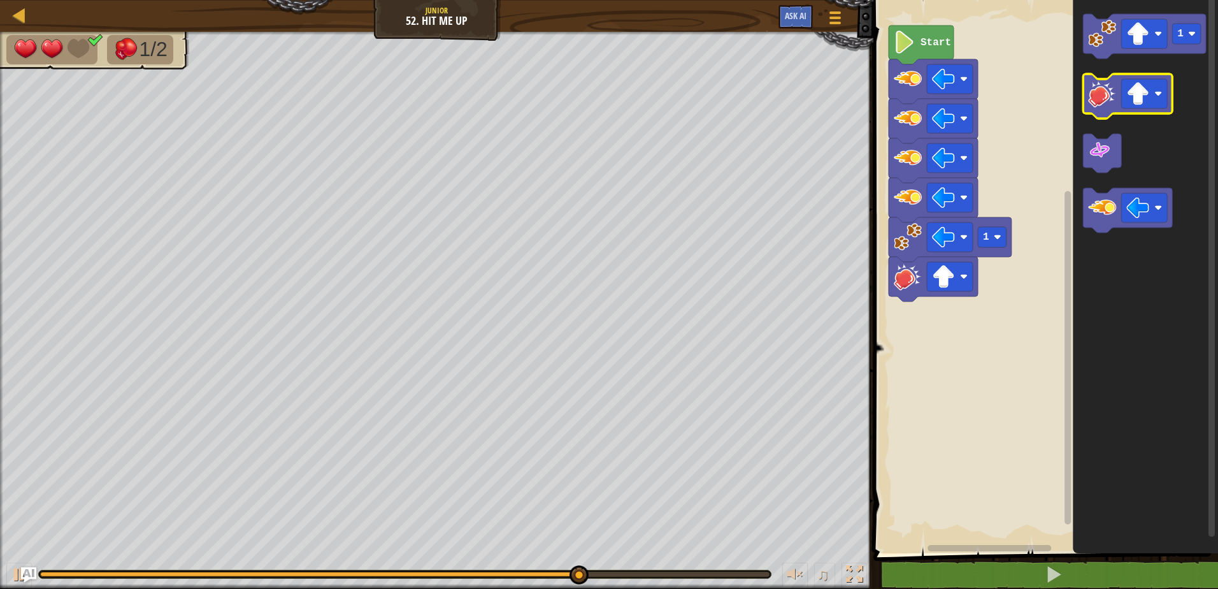
click at [1106, 94] on image "Blockly Workspace" at bounding box center [1102, 94] width 28 height 28
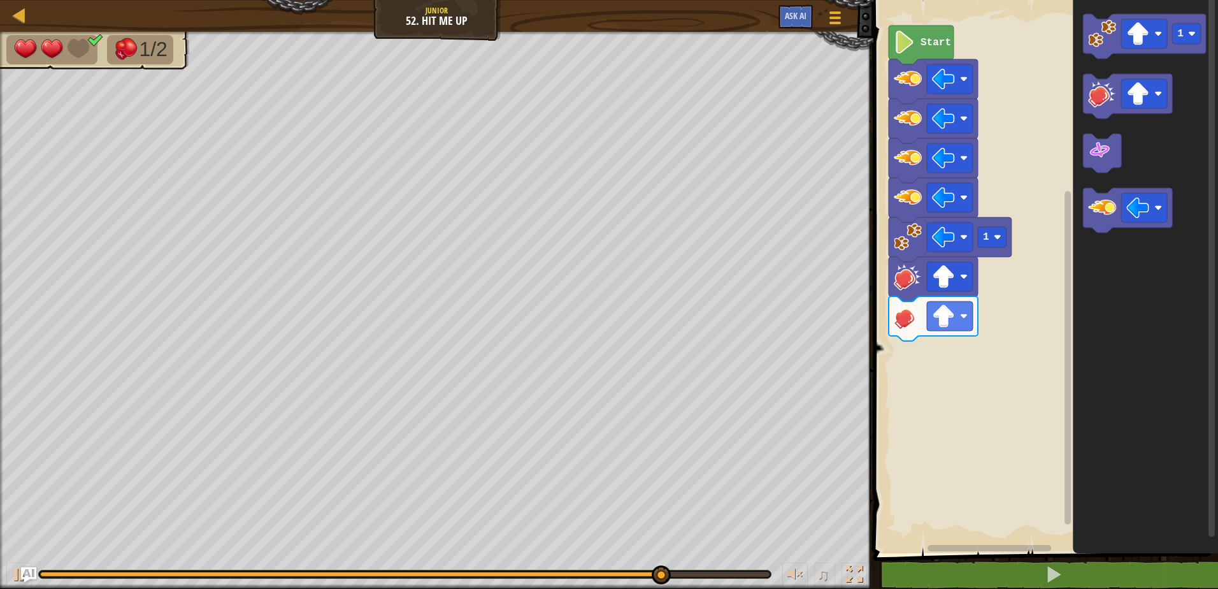
click at [1008, 232] on icon "Blockly Workspace" at bounding box center [950, 239] width 123 height 45
click at [1006, 239] on rect "Blockly Workspace" at bounding box center [992, 237] width 29 height 20
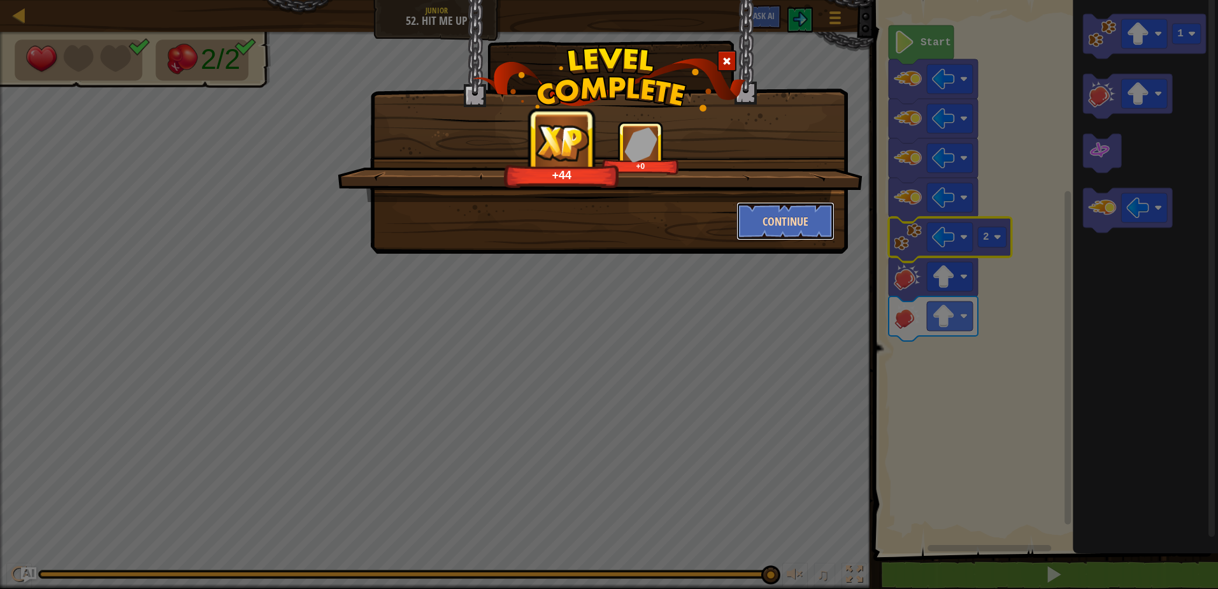
click at [799, 231] on button "Continue" at bounding box center [785, 221] width 99 height 38
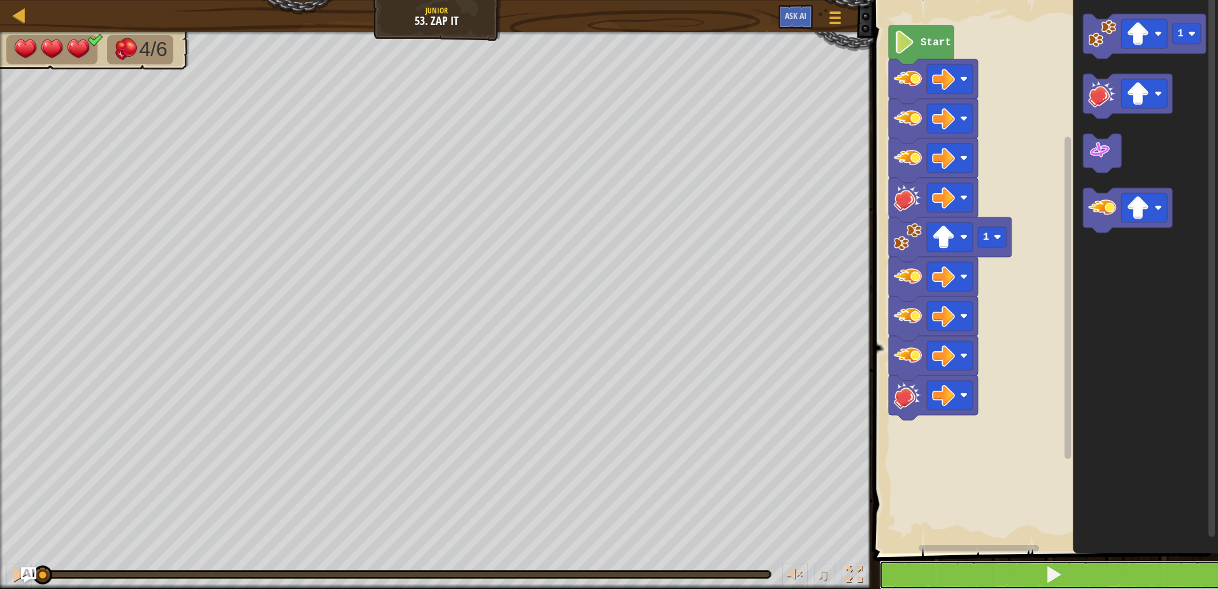
click at [960, 578] on button at bounding box center [1053, 574] width 348 height 29
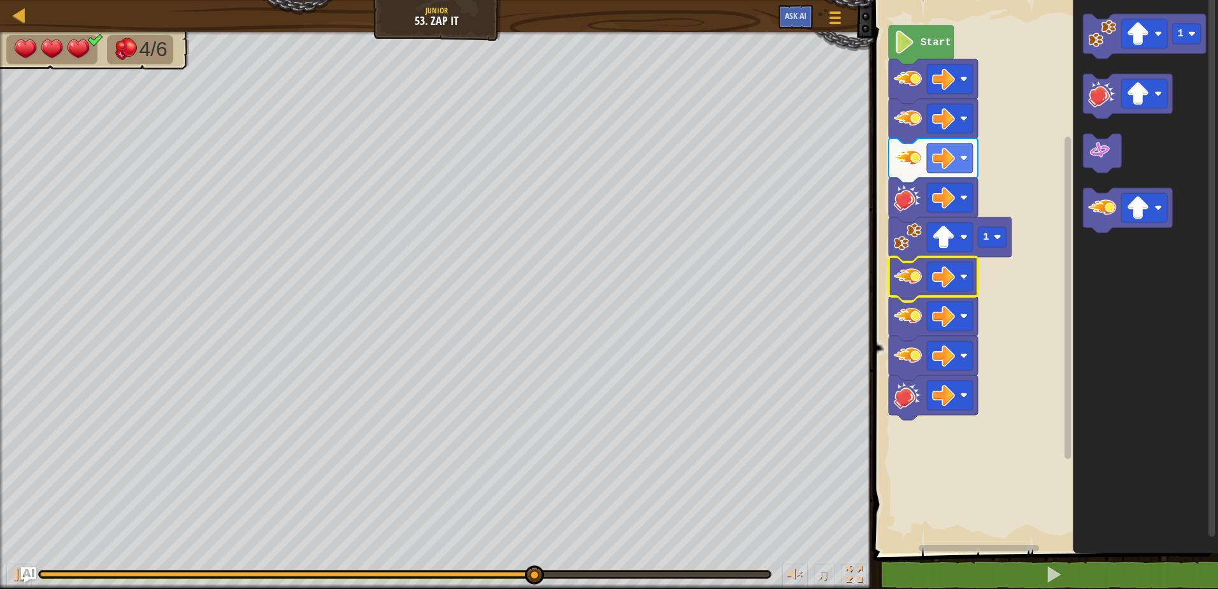
click at [895, 254] on icon "Blockly Workspace" at bounding box center [950, 239] width 123 height 45
click at [1046, 138] on div "Start 1 1" at bounding box center [1043, 273] width 348 height 559
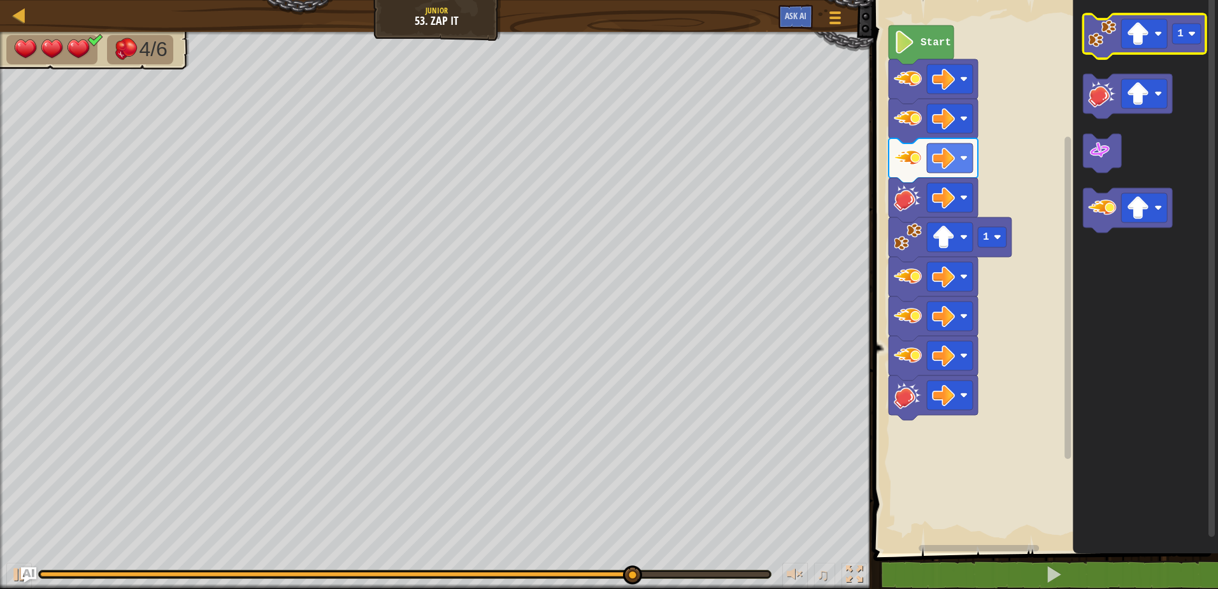
click at [1087, 57] on rect "Blockly Workspace" at bounding box center [1144, 36] width 123 height 45
click at [1097, 42] on image "Blockly Workspace" at bounding box center [1102, 34] width 28 height 28
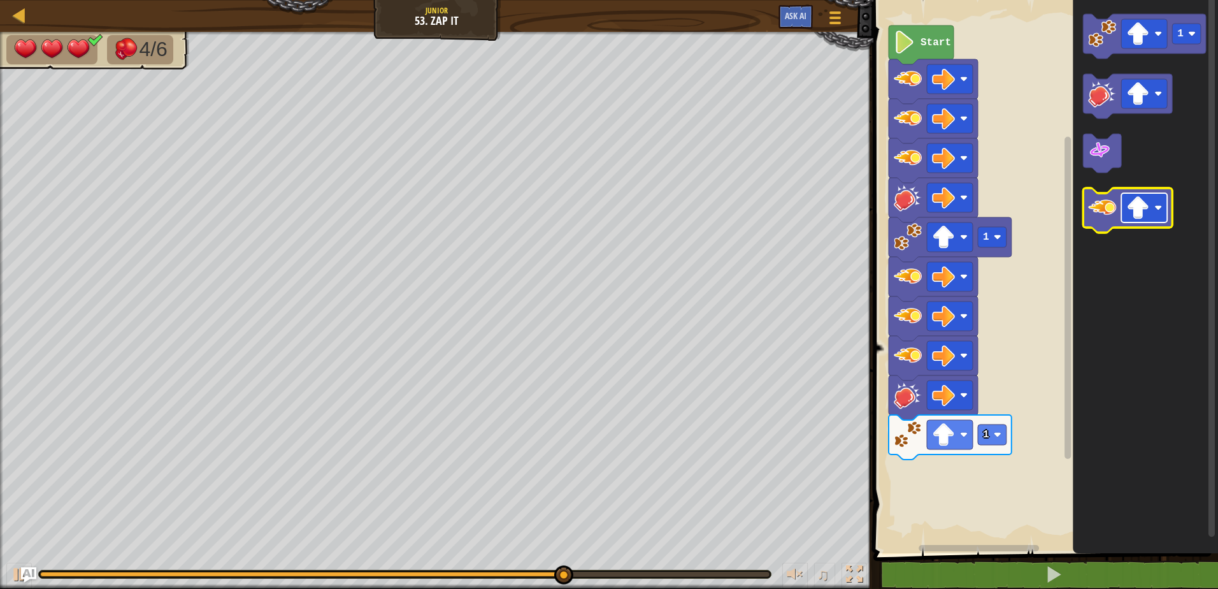
click at [1153, 217] on rect "Blockly Workspace" at bounding box center [1144, 207] width 46 height 29
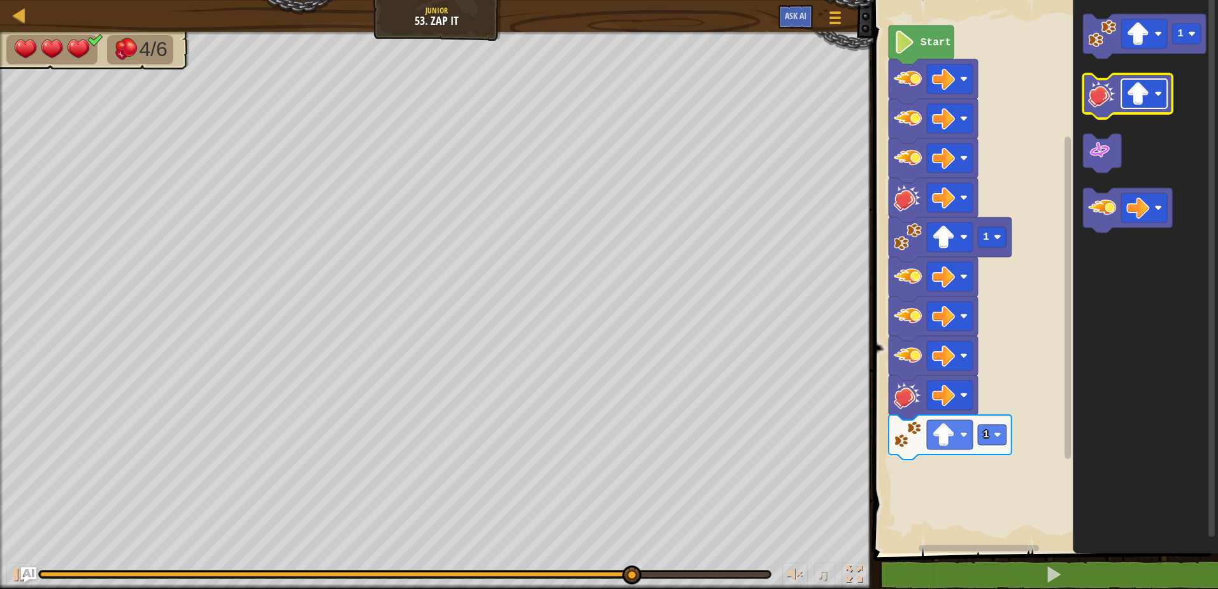
click at [1140, 90] on image "Blockly Workspace" at bounding box center [1137, 93] width 23 height 23
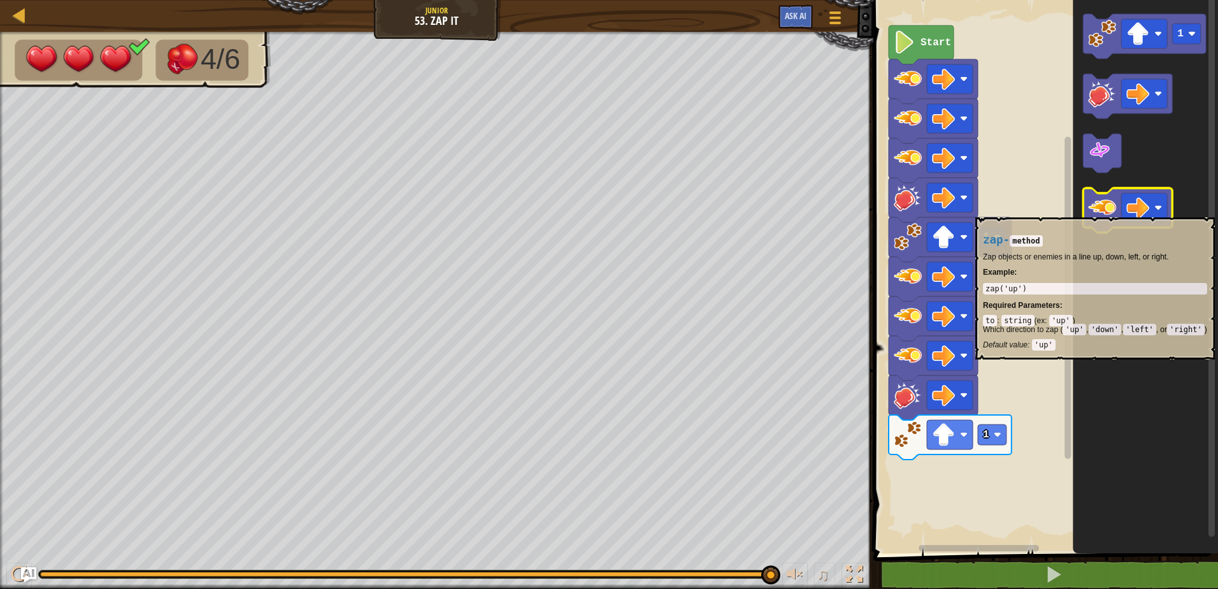
click at [1111, 211] on image "Blockly Workspace" at bounding box center [1102, 208] width 28 height 28
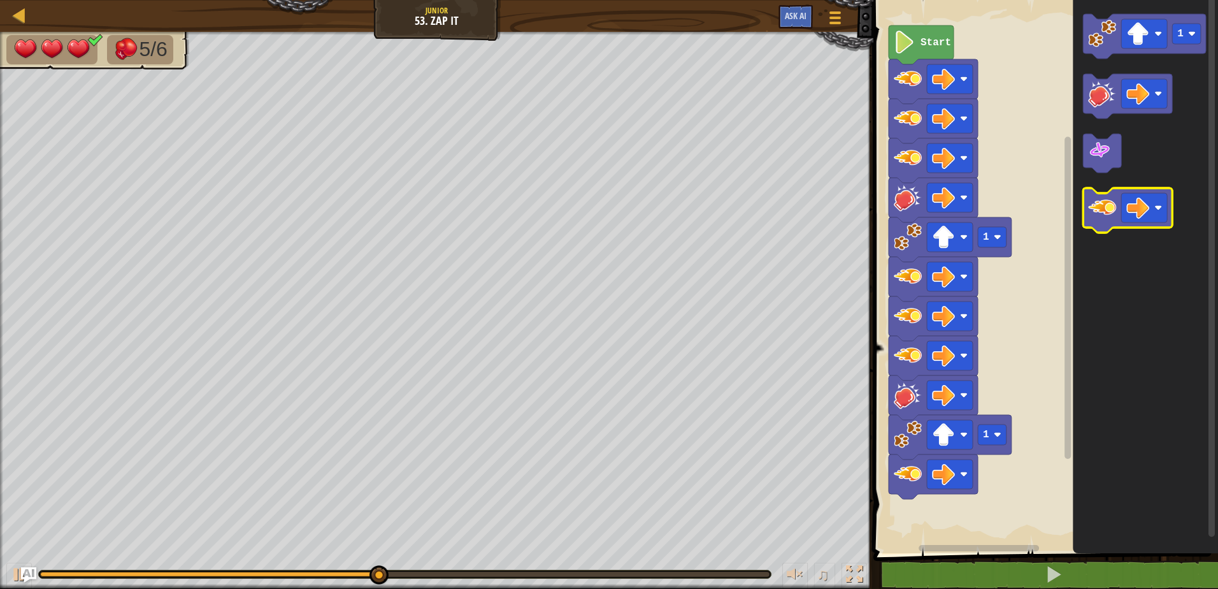
click at [1111, 211] on image "Blockly Workspace" at bounding box center [1102, 208] width 28 height 28
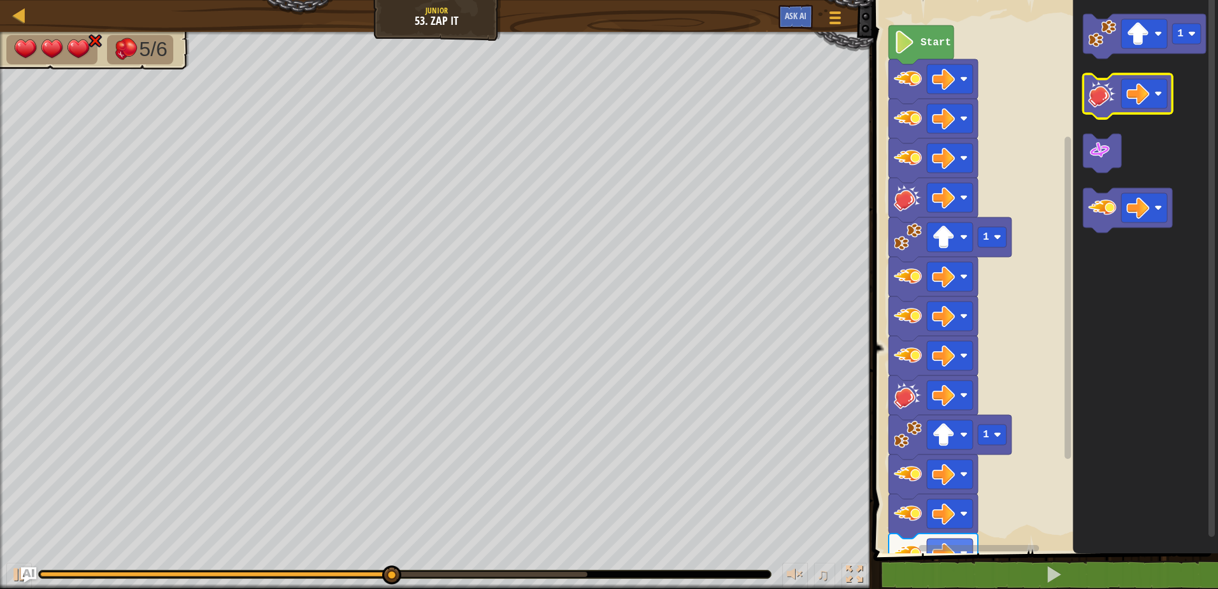
click at [1110, 111] on icon "Blockly Workspace" at bounding box center [1127, 96] width 89 height 45
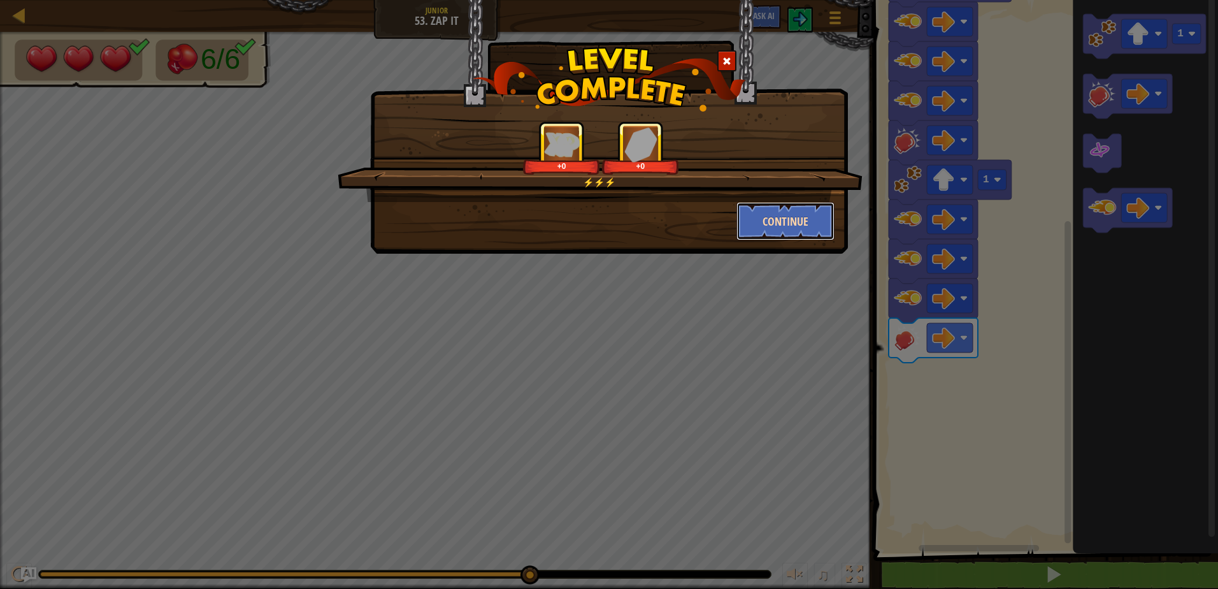
click at [819, 232] on button "Continue" at bounding box center [785, 221] width 99 height 38
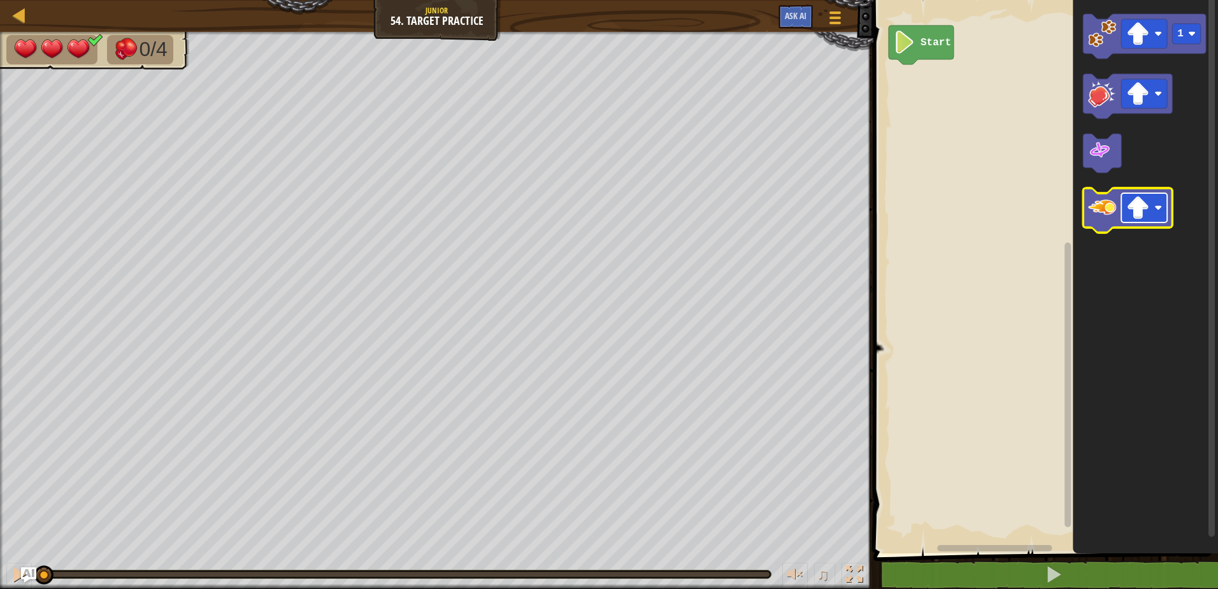
click at [1134, 199] on image "Blockly Workspace" at bounding box center [1137, 207] width 23 height 23
click at [1103, 214] on image "Blockly Workspace" at bounding box center [1102, 208] width 28 height 28
click at [1138, 217] on image "Blockly Workspace" at bounding box center [1137, 207] width 23 height 23
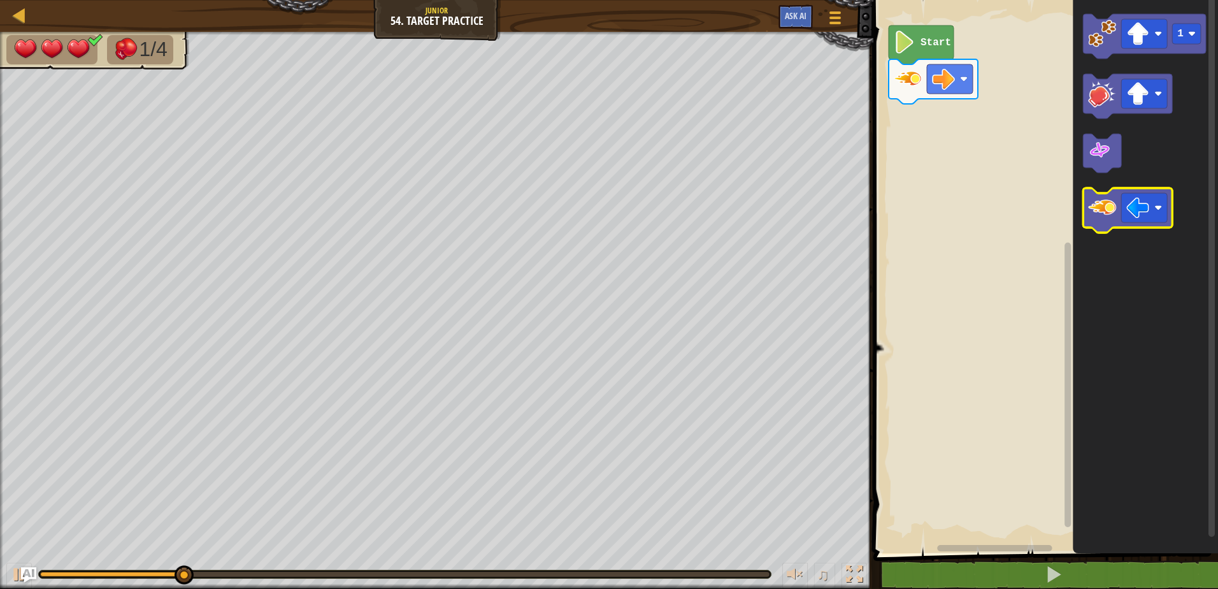
click at [1097, 199] on image "Blockly Workspace" at bounding box center [1102, 208] width 28 height 28
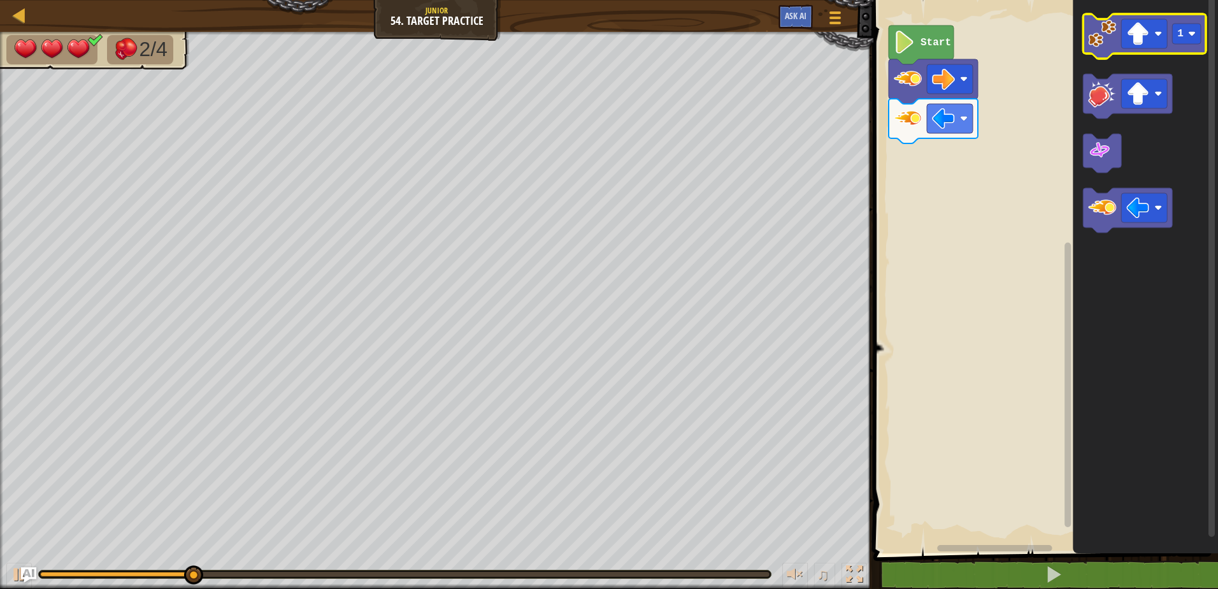
click at [1109, 48] on icon "Blockly Workspace" at bounding box center [1144, 36] width 123 height 45
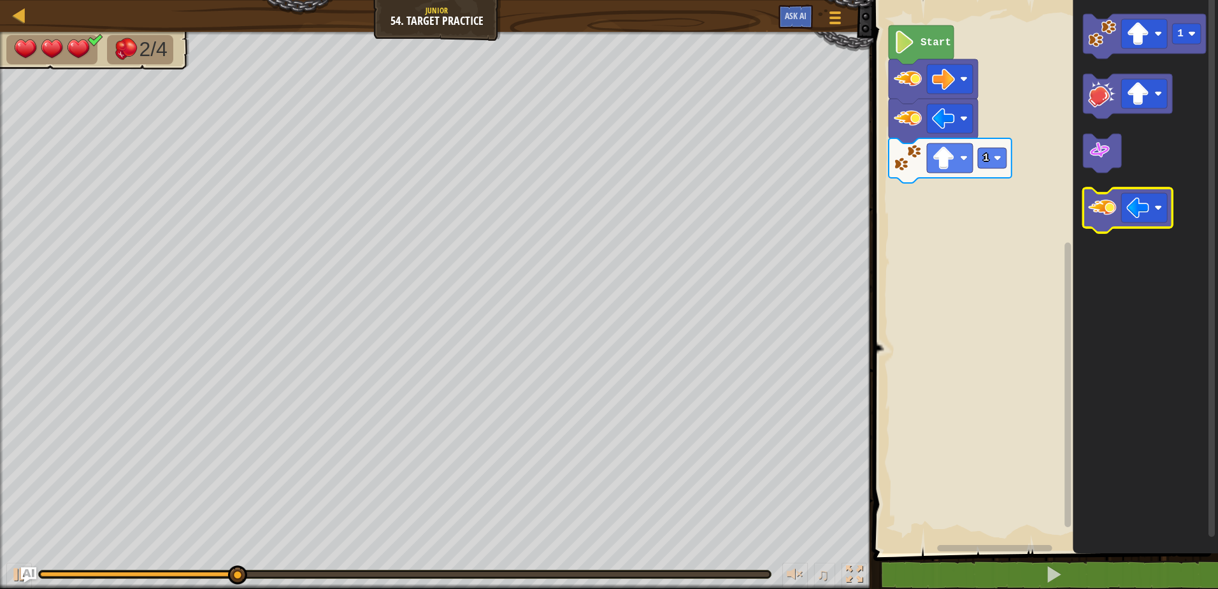
click at [1104, 225] on icon "Blockly Workspace" at bounding box center [1127, 210] width 89 height 45
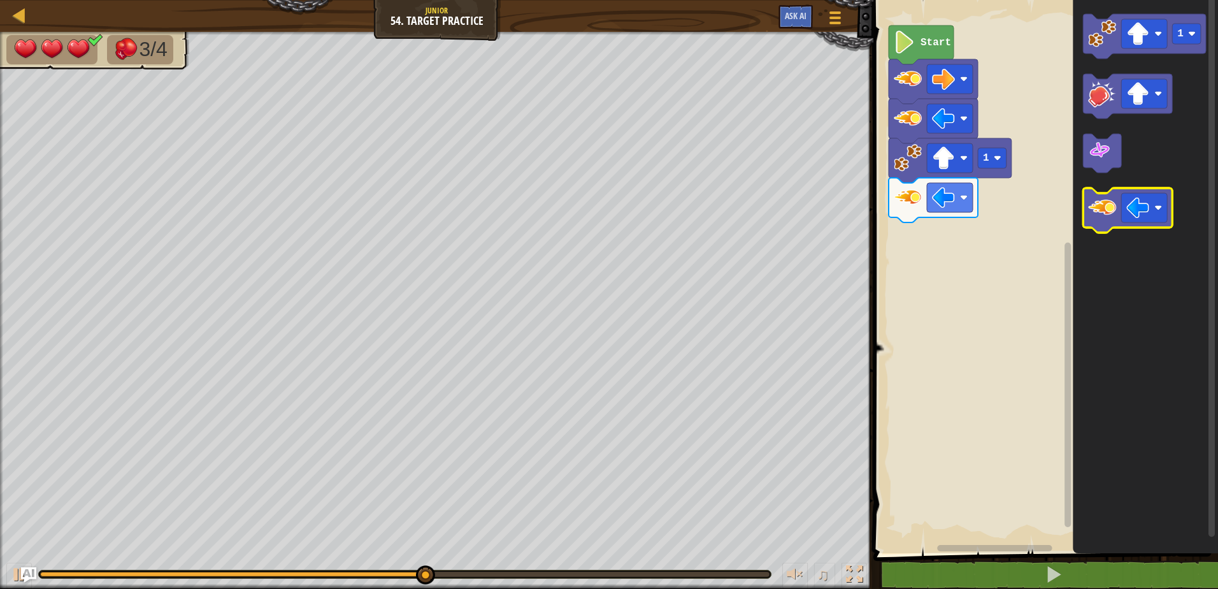
click at [1159, 192] on icon "Blockly Workspace" at bounding box center [1127, 210] width 89 height 45
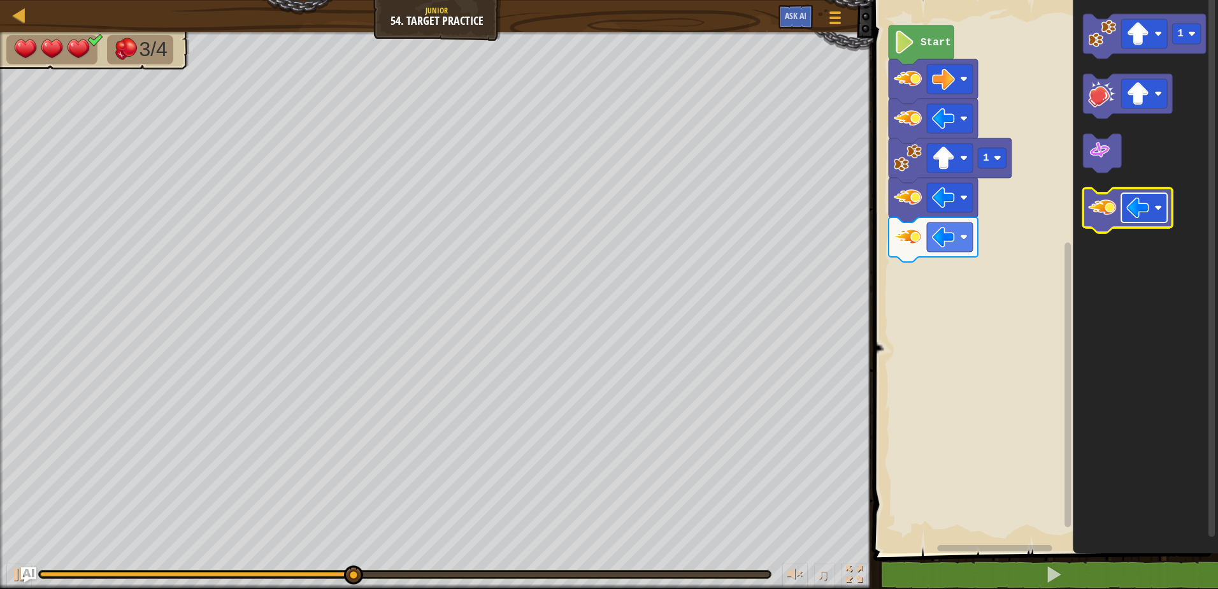
click at [1153, 218] on rect "Blockly Workspace" at bounding box center [1144, 207] width 46 height 29
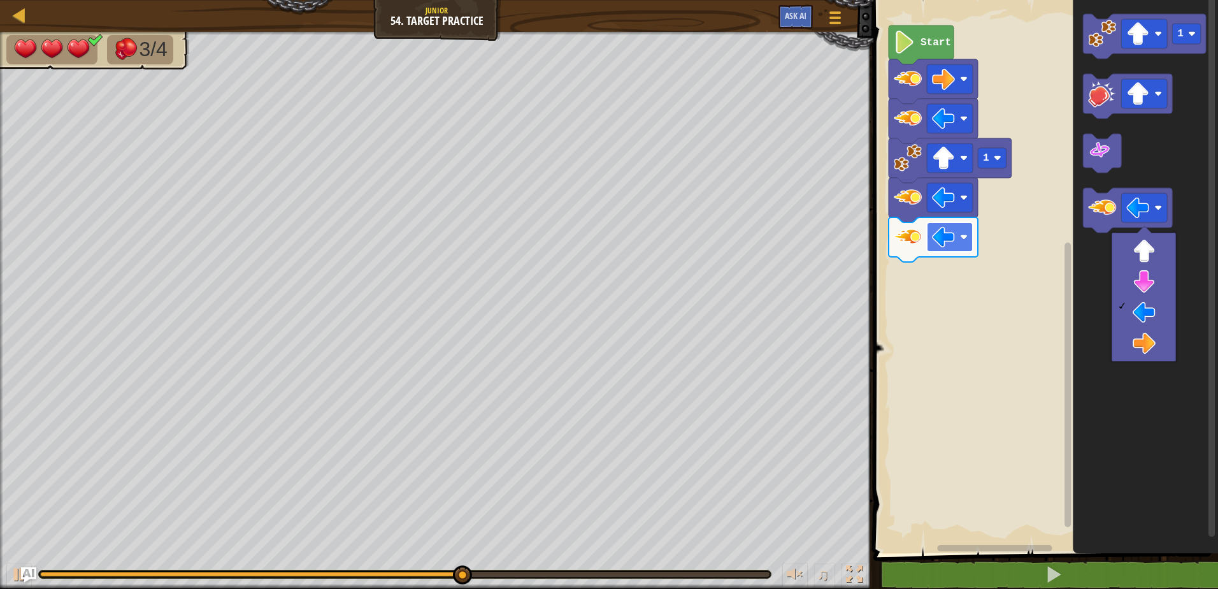
click at [953, 245] on image "Blockly Workspace" at bounding box center [943, 236] width 23 height 23
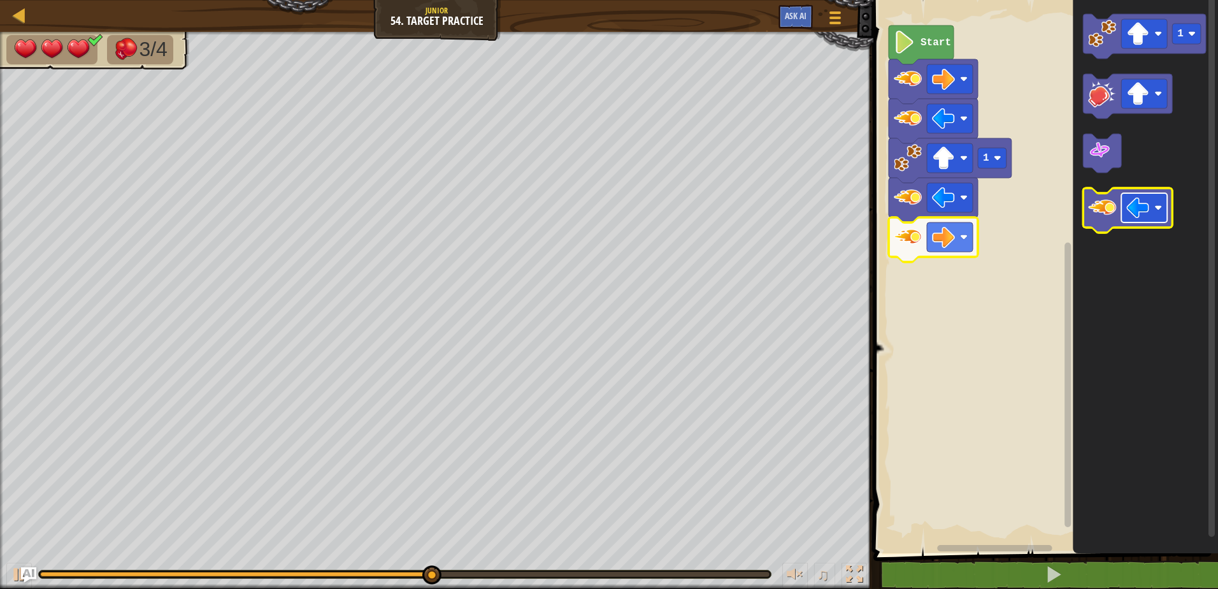
click at [1152, 199] on rect "Blockly Workspace" at bounding box center [1144, 207] width 46 height 29
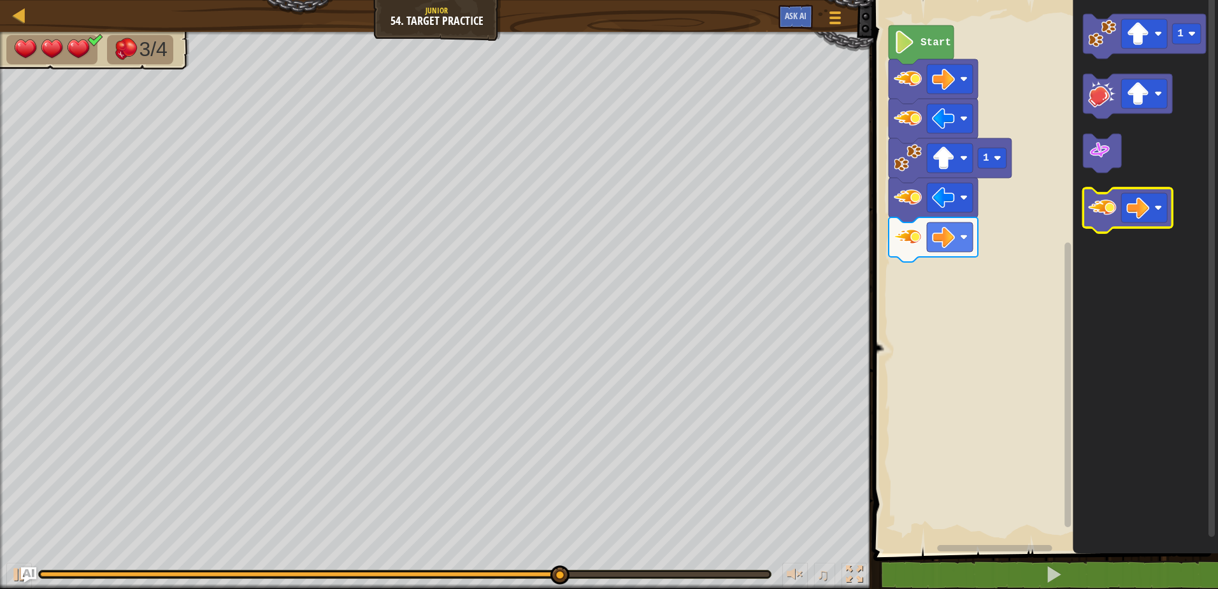
click at [1120, 215] on icon "Blockly Workspace" at bounding box center [1127, 210] width 89 height 45
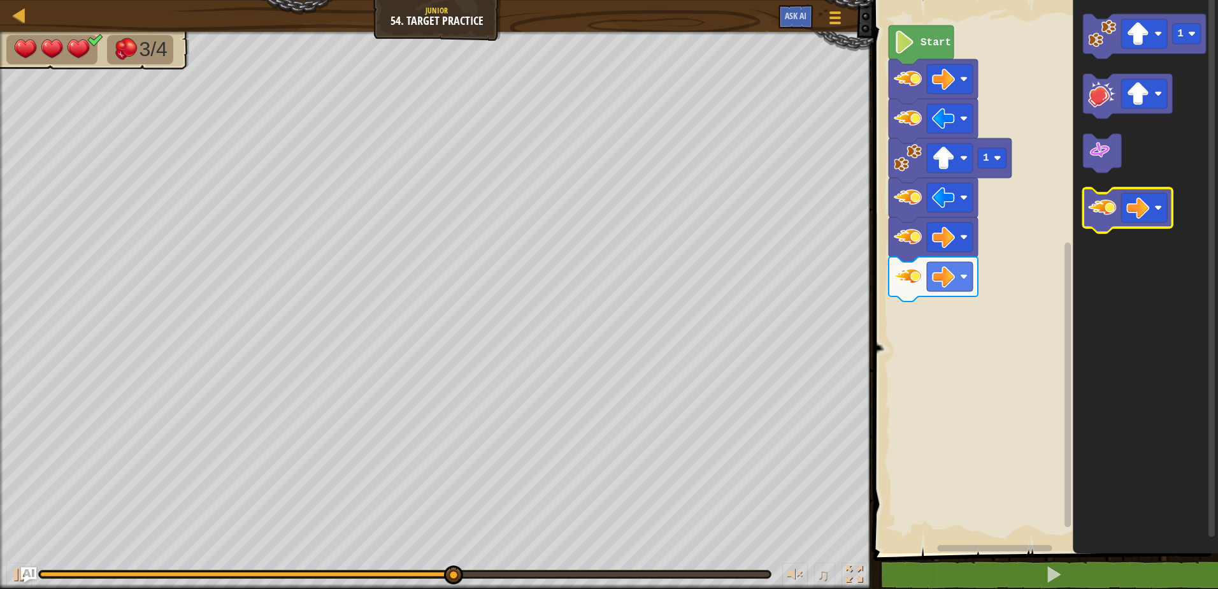
click at [1110, 217] on image "Blockly Workspace" at bounding box center [1102, 208] width 28 height 28
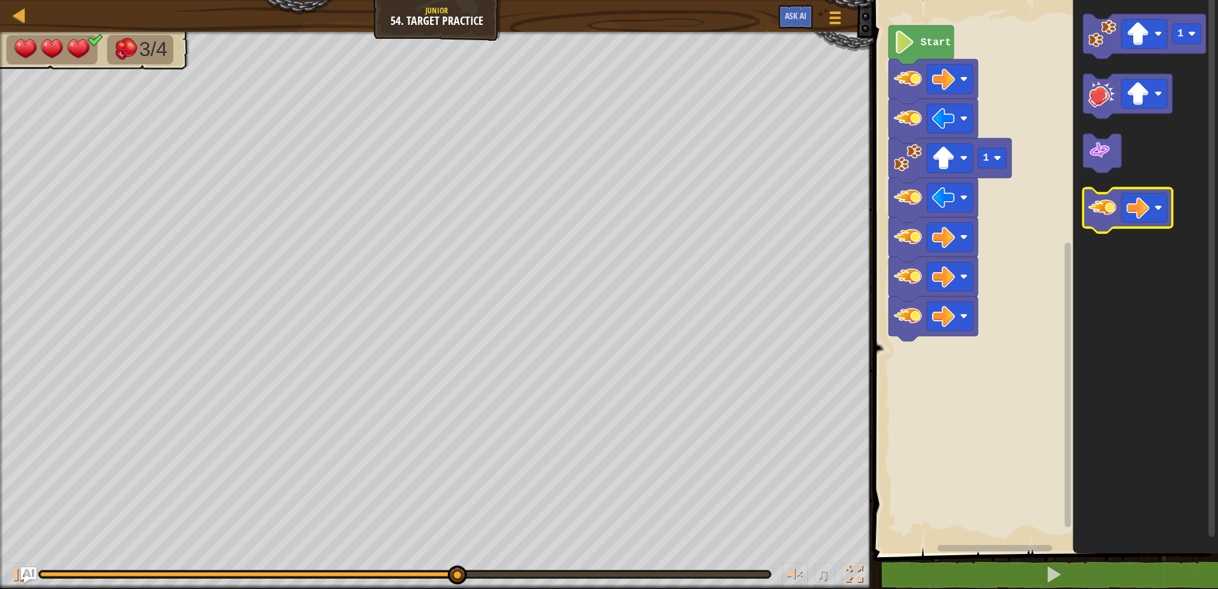
click at [1110, 217] on image "Blockly Workspace" at bounding box center [1102, 208] width 28 height 28
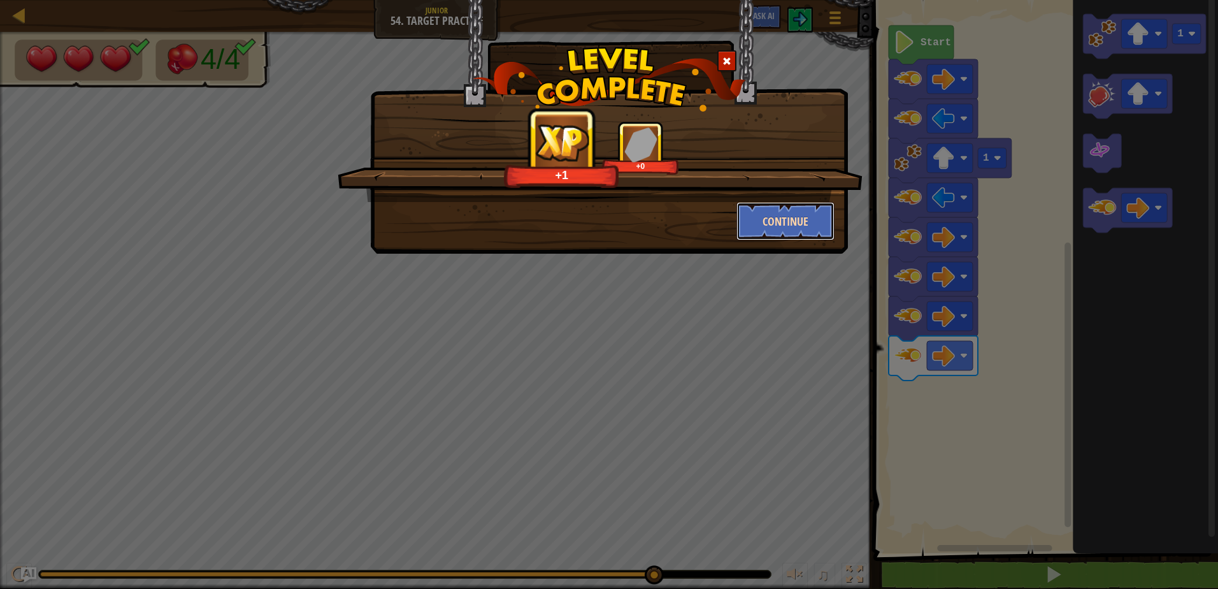
click at [810, 216] on button "Continue" at bounding box center [785, 221] width 99 height 38
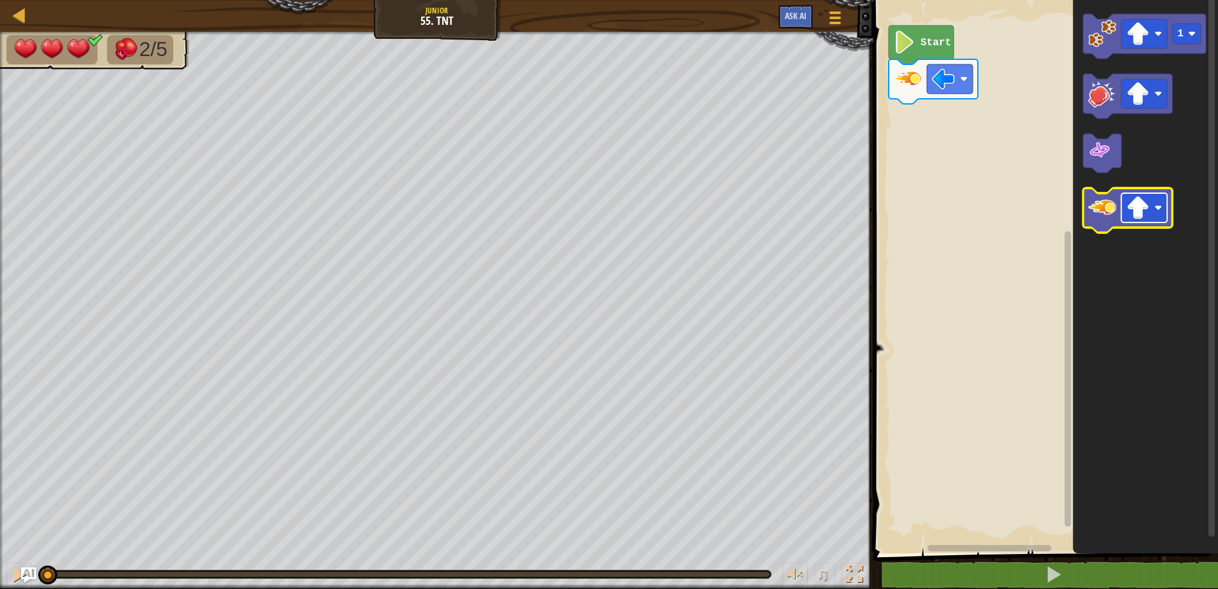
click at [1143, 217] on image "Blockly Workspace" at bounding box center [1137, 207] width 23 height 23
click at [1098, 222] on icon "Blockly Workspace" at bounding box center [1127, 210] width 89 height 45
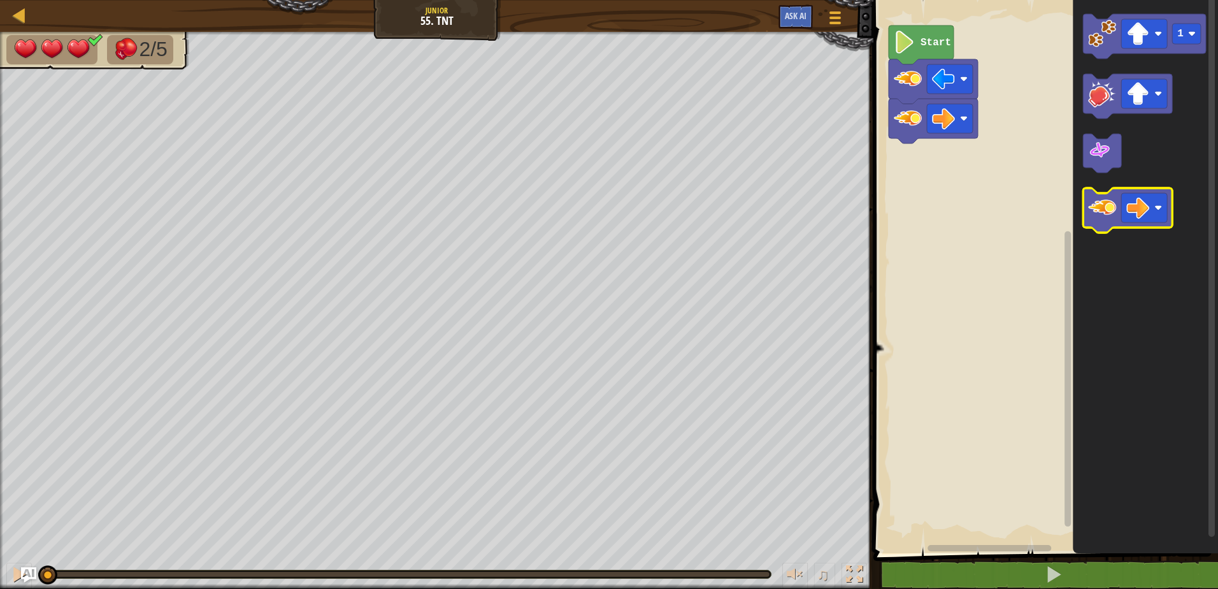
click at [1132, 223] on icon "Blockly Workspace" at bounding box center [1127, 210] width 89 height 45
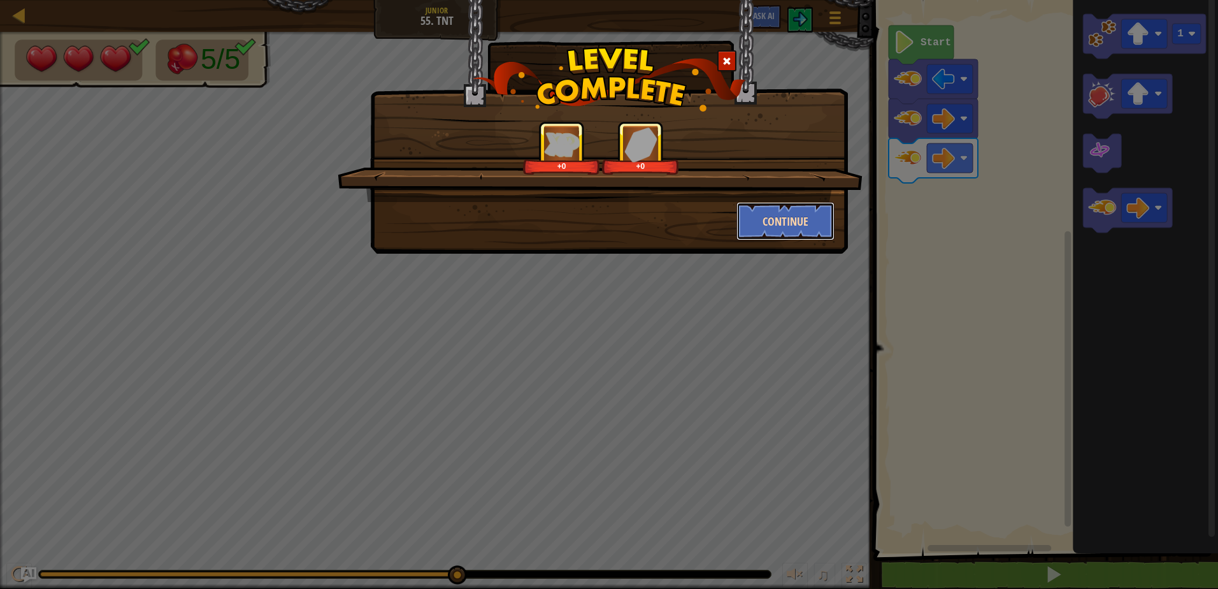
click at [765, 216] on button "Continue" at bounding box center [785, 221] width 99 height 38
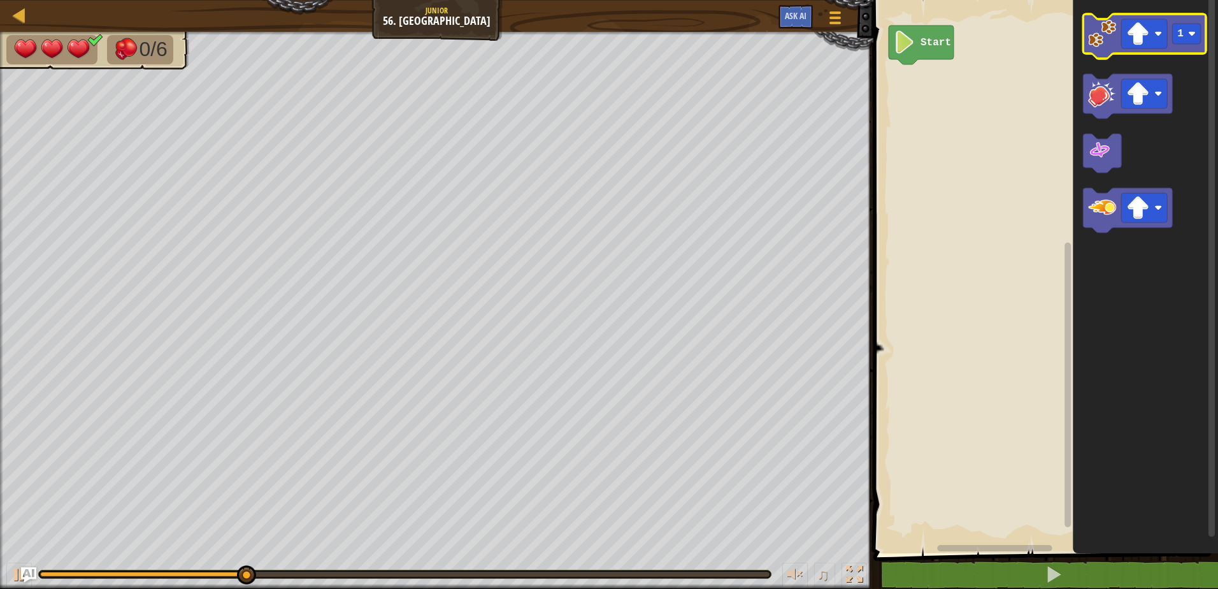
click at [1110, 43] on image "Blockly Workspace" at bounding box center [1102, 34] width 28 height 28
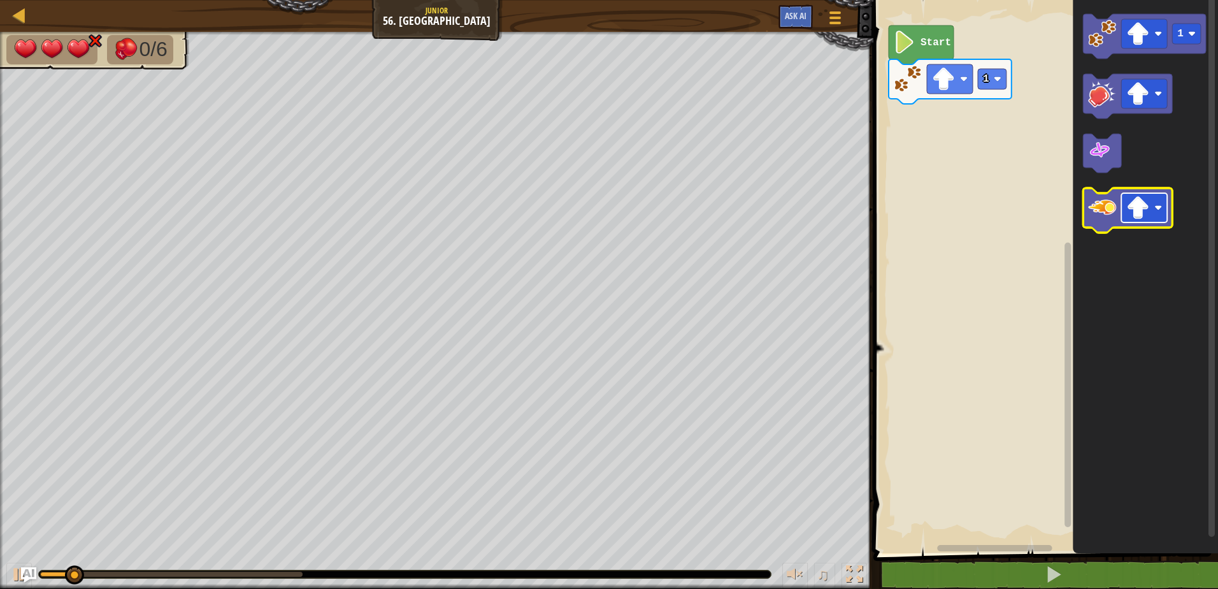
click at [1138, 213] on image "Blockly Workspace" at bounding box center [1137, 207] width 23 height 23
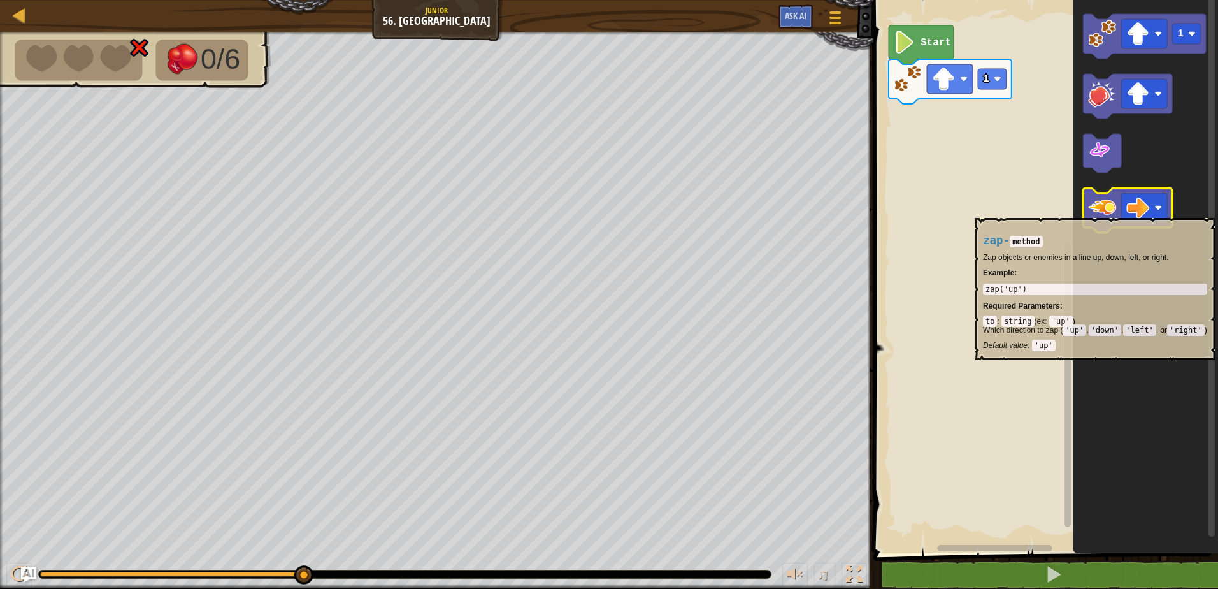
click at [1096, 210] on image "Blockly Workspace" at bounding box center [1102, 208] width 28 height 28
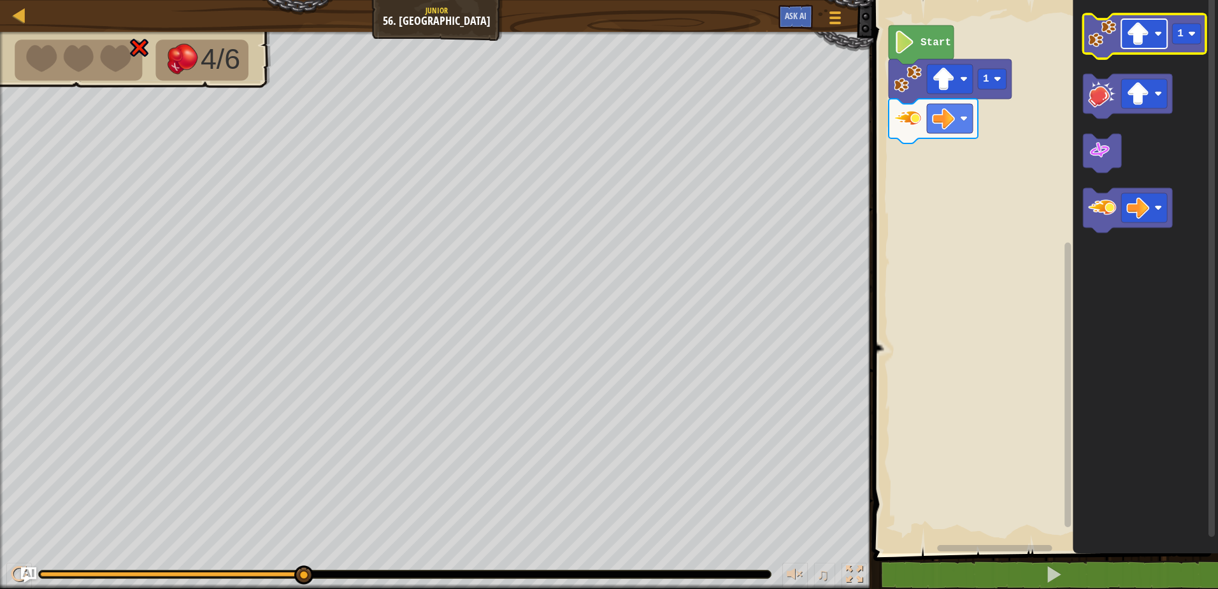
click at [1164, 36] on rect "Blockly Workspace" at bounding box center [1144, 33] width 46 height 29
click at [1107, 36] on image "Blockly Workspace" at bounding box center [1102, 34] width 28 height 28
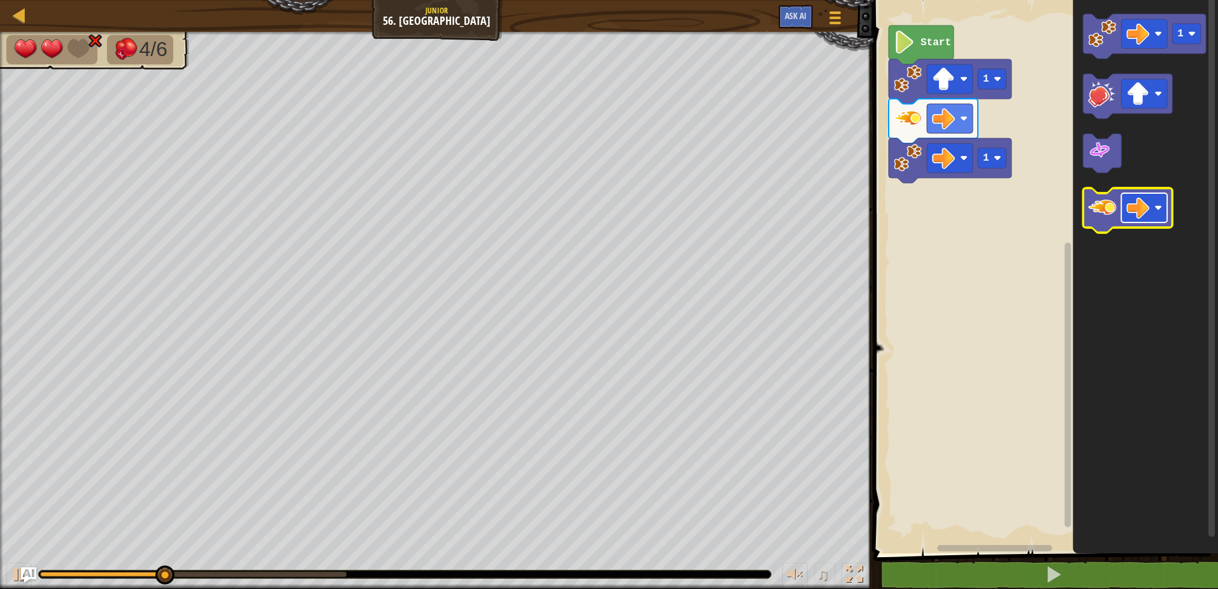
click at [1162, 208] on rect "Blockly Workspace" at bounding box center [1144, 207] width 46 height 29
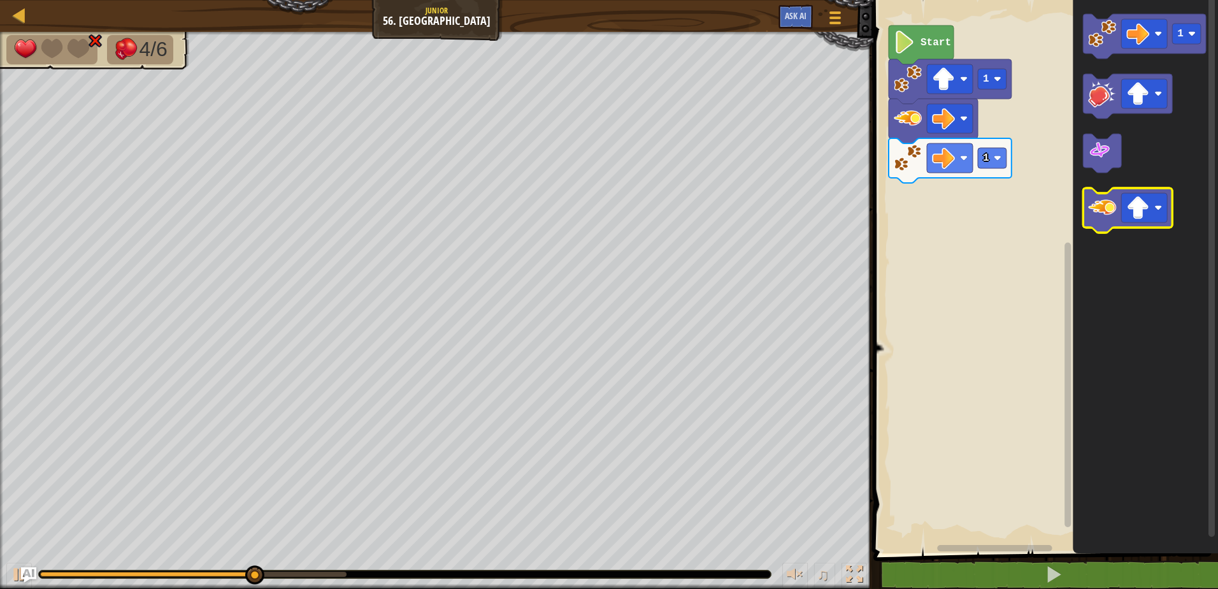
click at [1127, 229] on rect "Blockly Workspace" at bounding box center [1127, 210] width 89 height 45
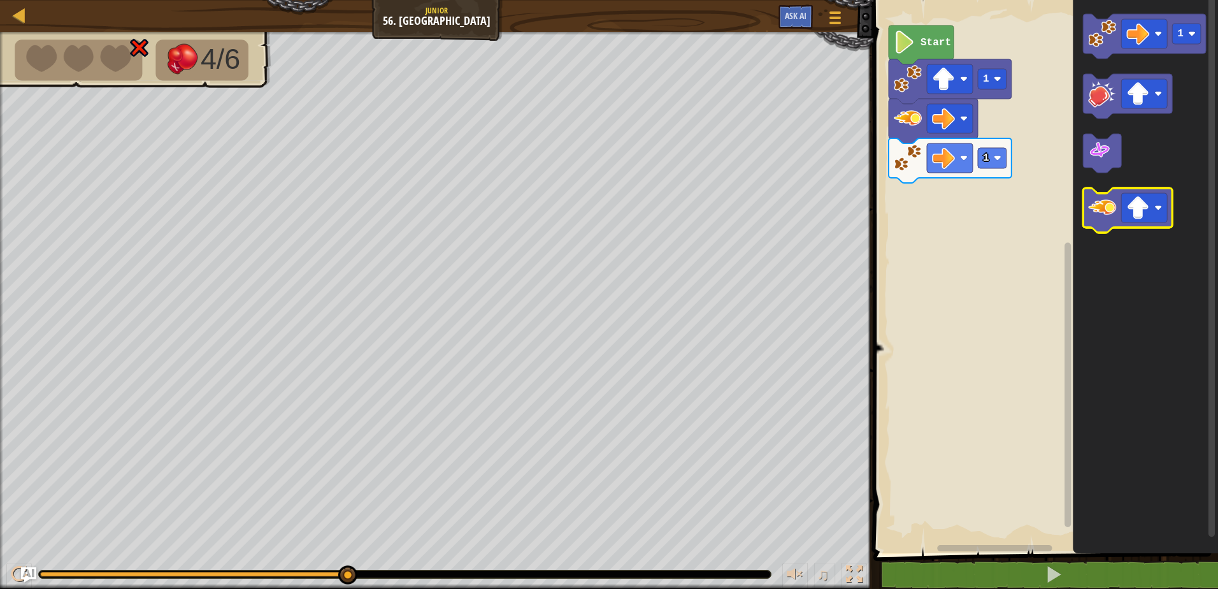
click at [1103, 220] on image "Blockly Workspace" at bounding box center [1102, 208] width 28 height 28
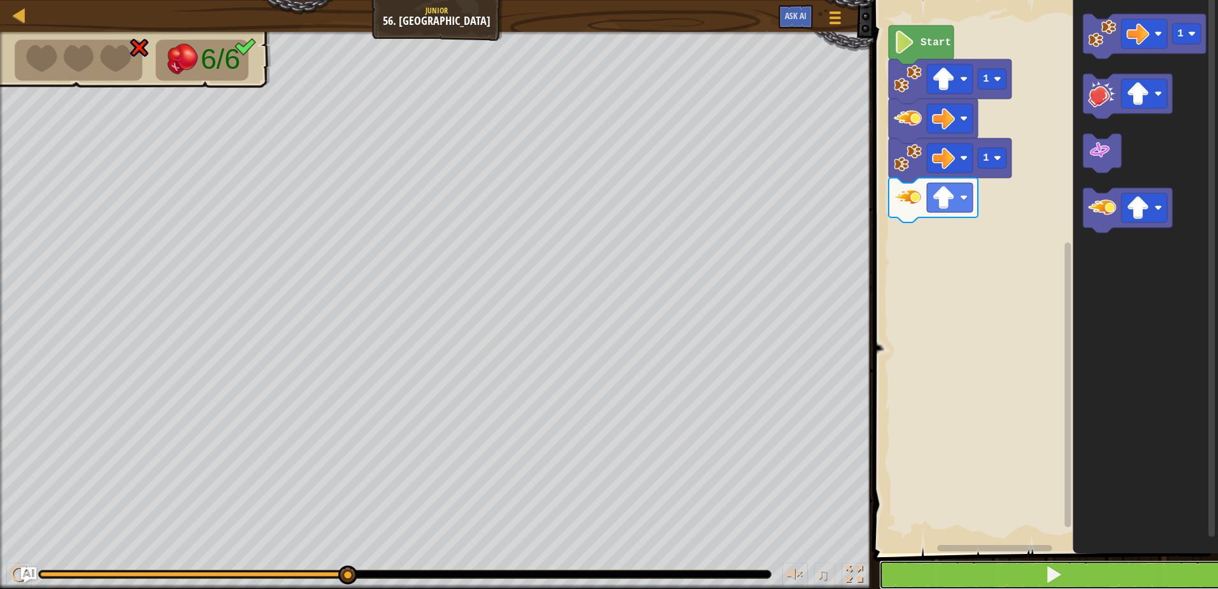
click at [1078, 577] on button at bounding box center [1053, 574] width 348 height 29
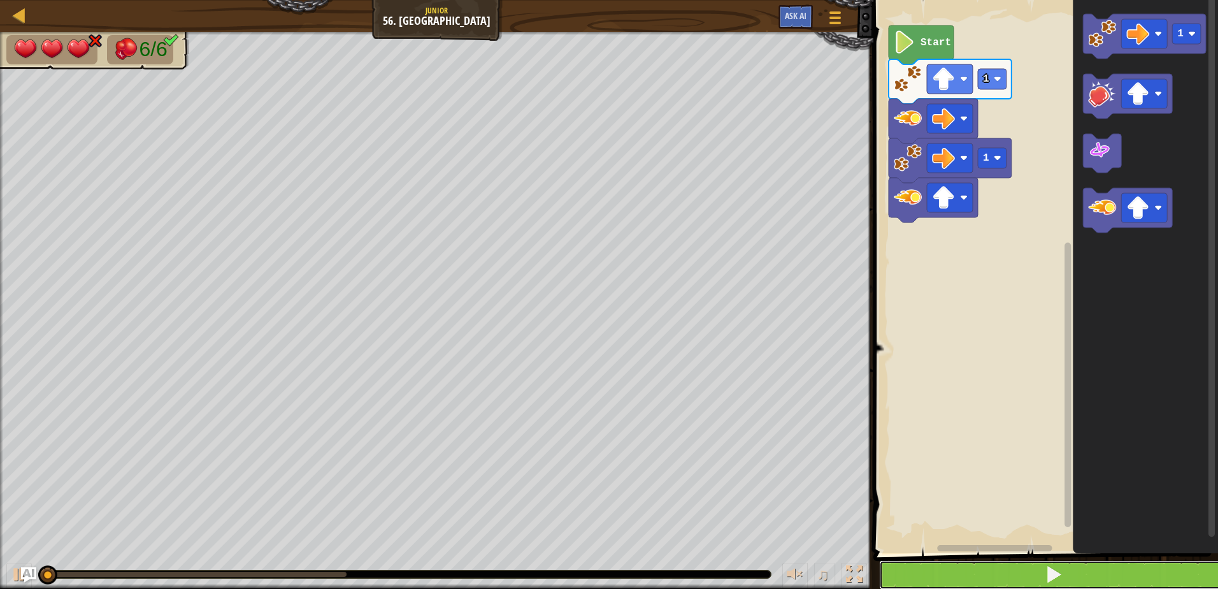
click at [1080, 573] on button at bounding box center [1053, 574] width 348 height 29
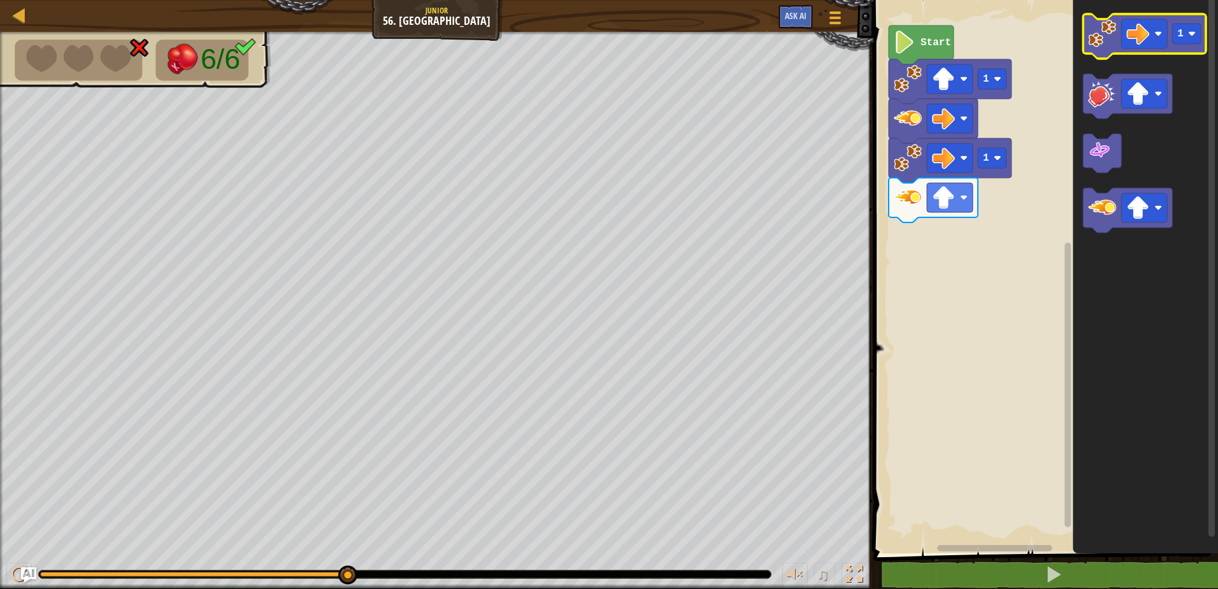
click at [1124, 49] on icon "Blockly Workspace" at bounding box center [1144, 36] width 123 height 45
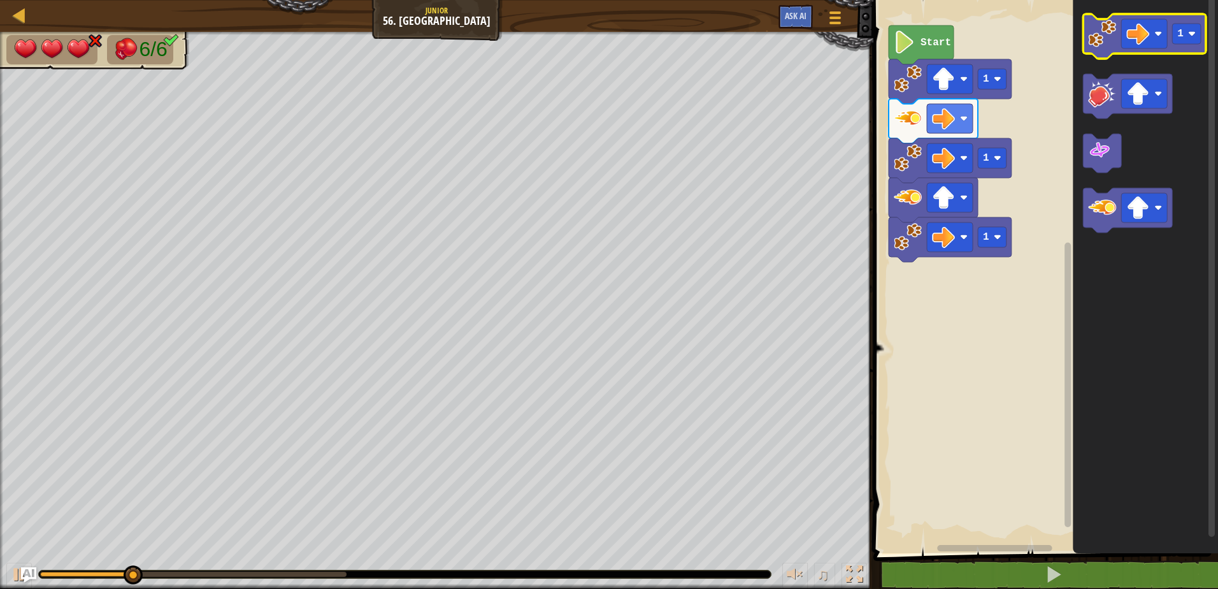
click at [1133, 49] on icon "Blockly Workspace" at bounding box center [1144, 36] width 123 height 45
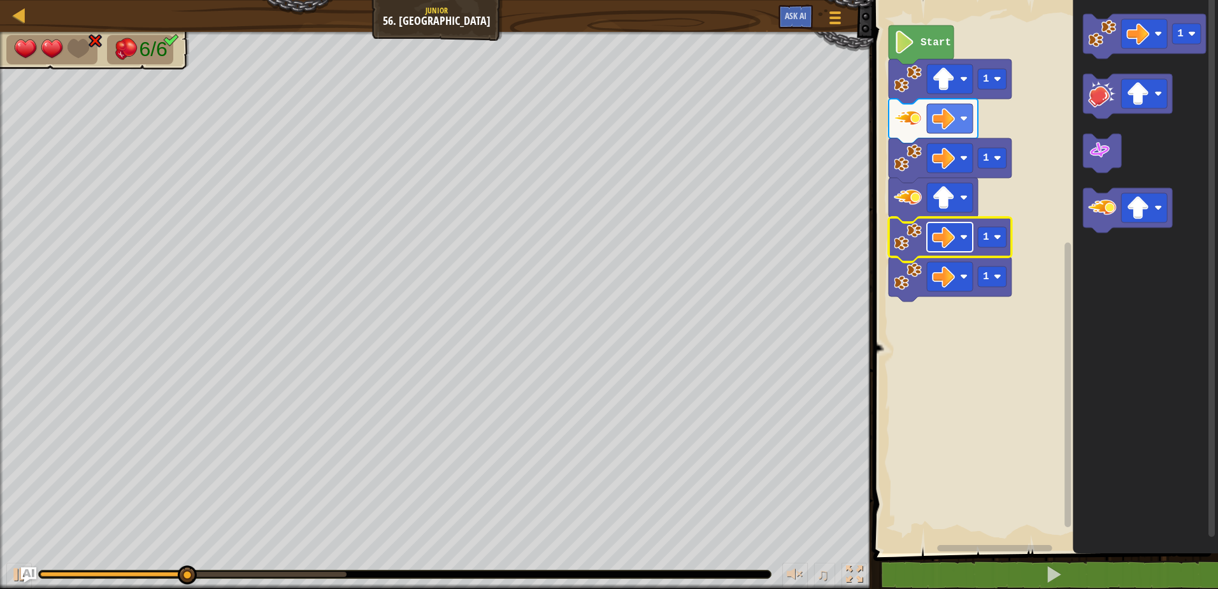
click at [959, 249] on rect "Blockly Workspace" at bounding box center [950, 236] width 46 height 29
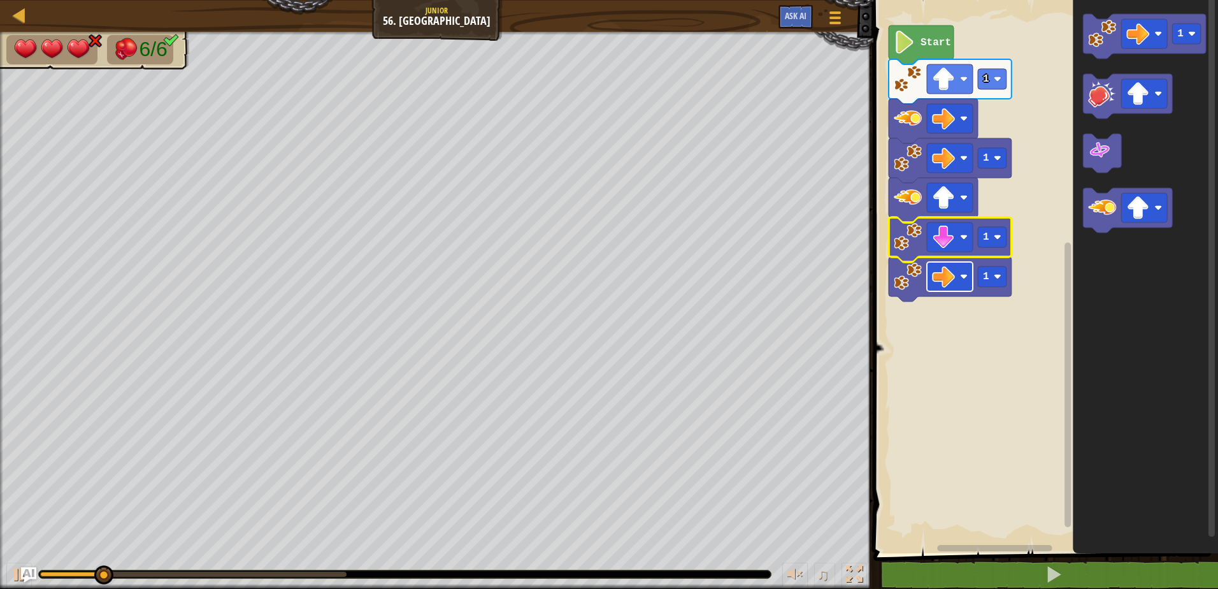
click at [946, 269] on image "Blockly Workspace" at bounding box center [943, 276] width 23 height 23
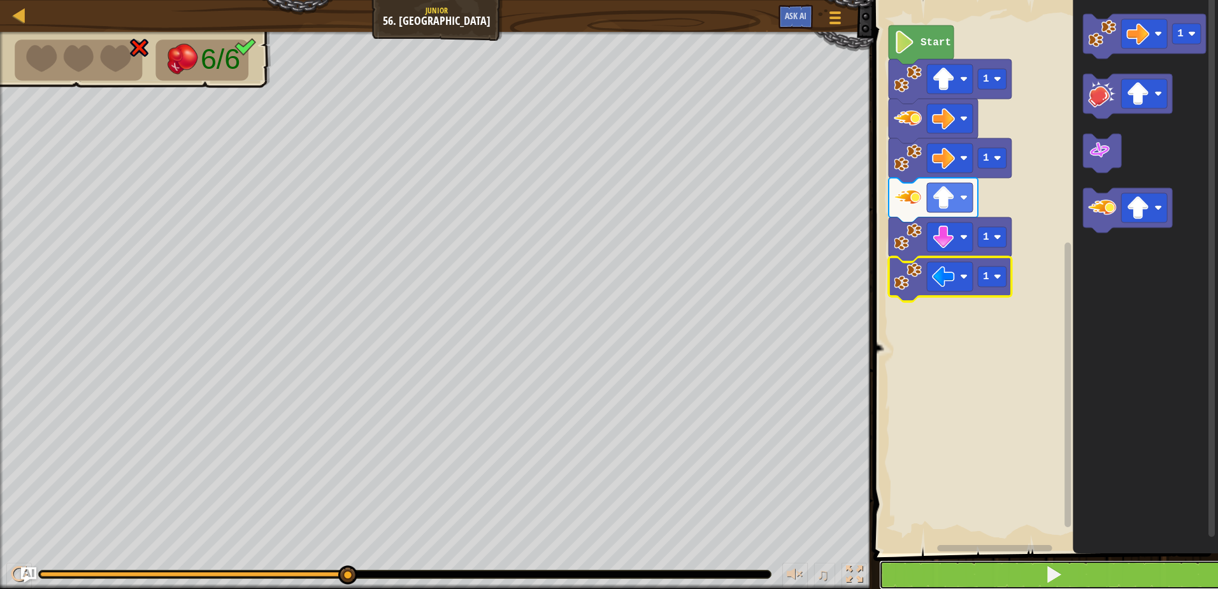
click at [1042, 579] on button at bounding box center [1053, 574] width 348 height 29
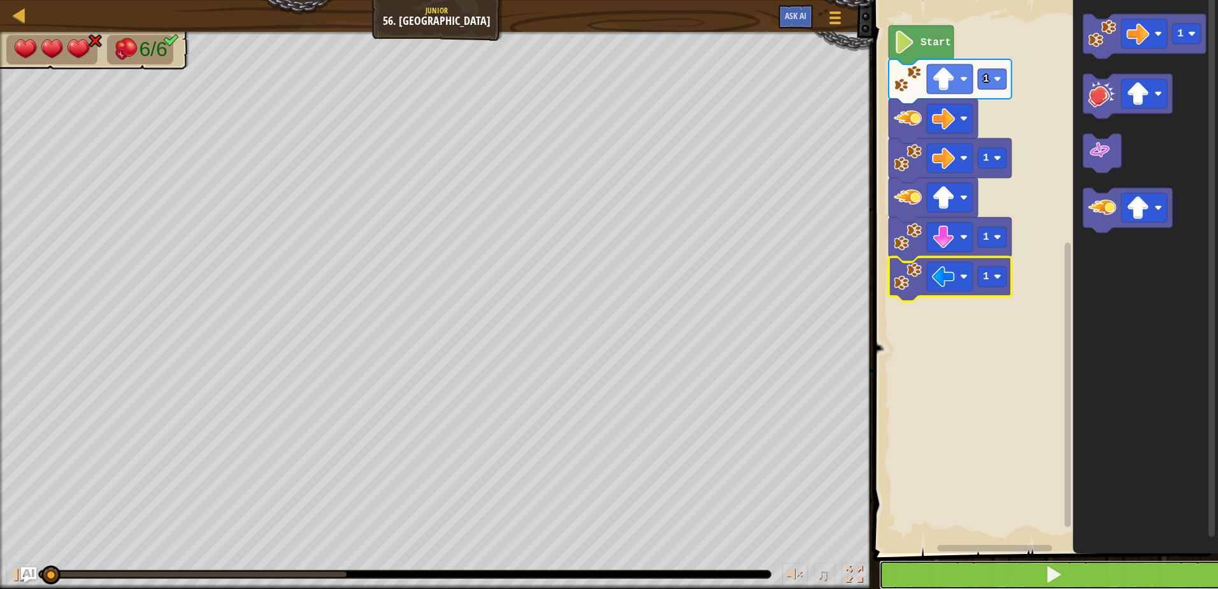
click at [1042, 578] on button at bounding box center [1053, 574] width 348 height 29
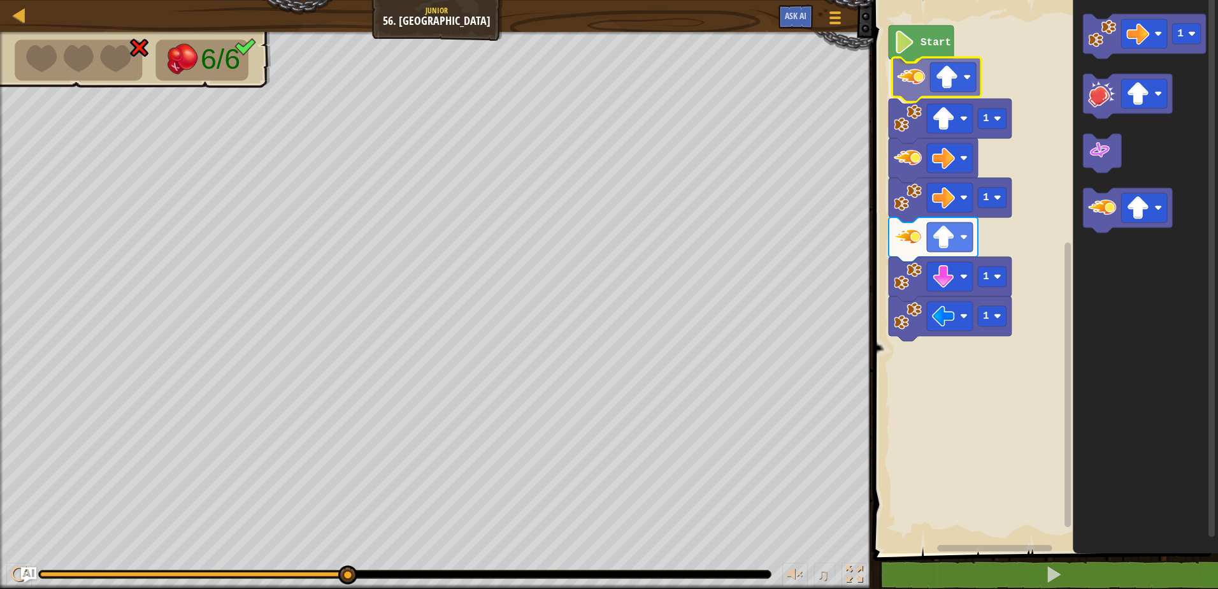
click at [925, 91] on div "Start 1 1 1 1 1" at bounding box center [1043, 273] width 348 height 559
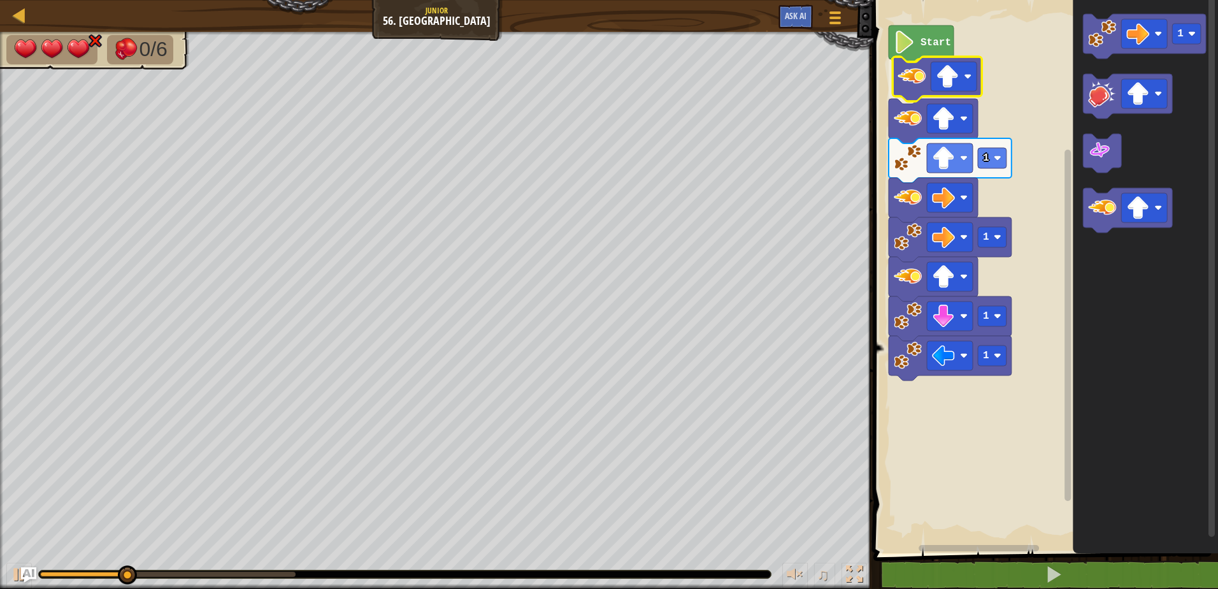
click at [924, 76] on div "Start 1 1 1 1 1" at bounding box center [1043, 273] width 348 height 559
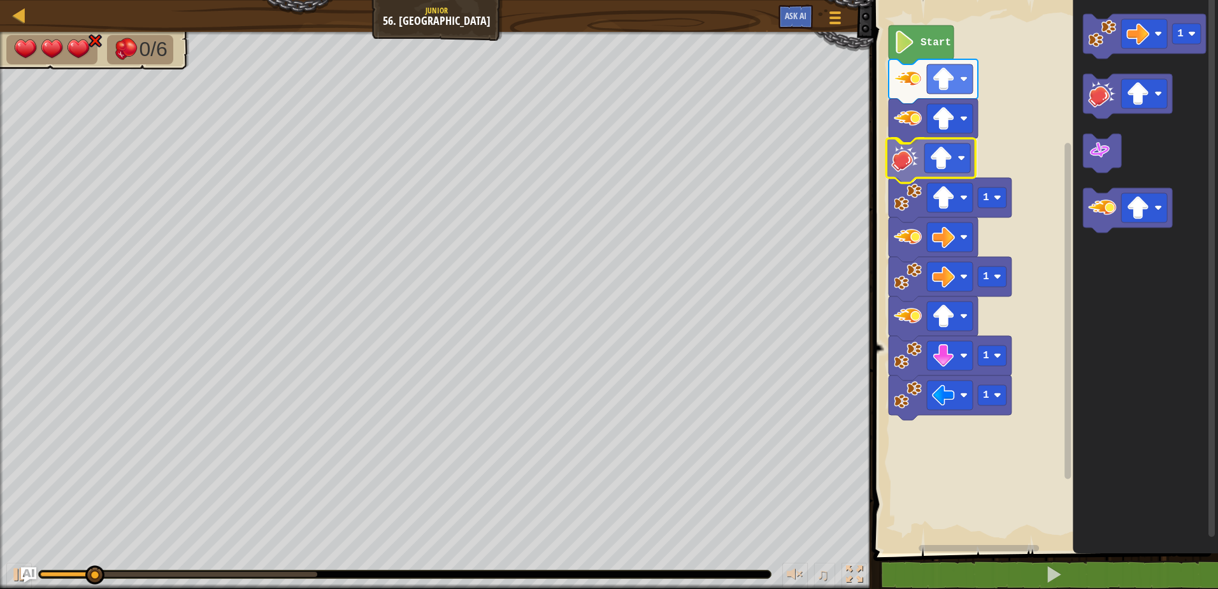
click at [891, 165] on div "Start 1 1 1 1 1" at bounding box center [1043, 273] width 348 height 559
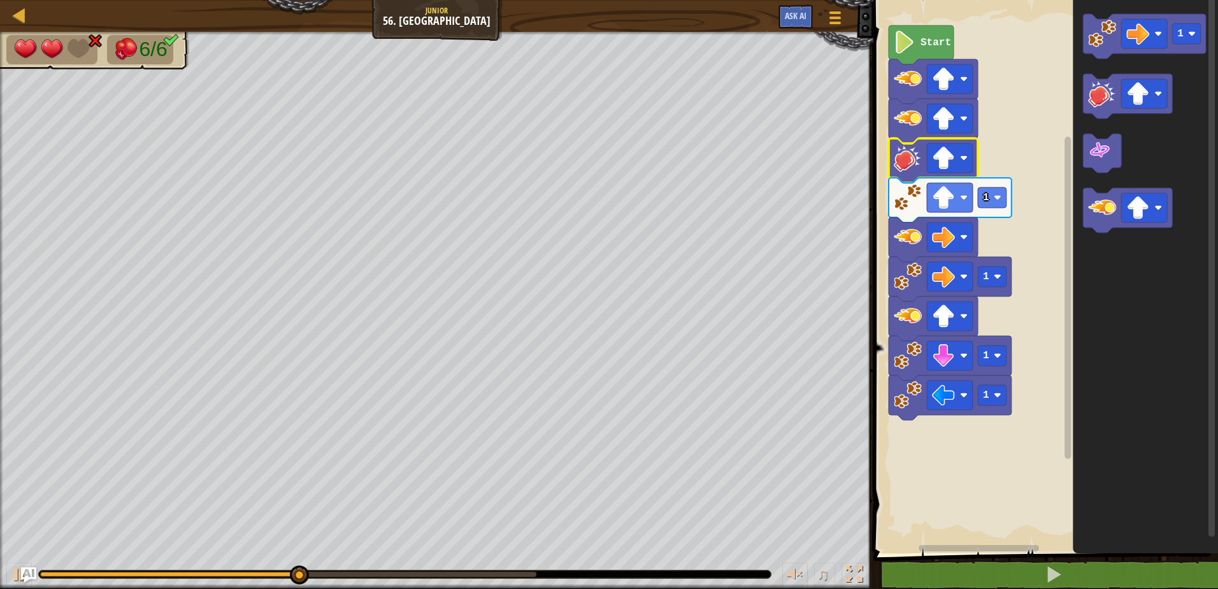
click at [909, 161] on image "Blockly Workspace" at bounding box center [908, 158] width 28 height 28
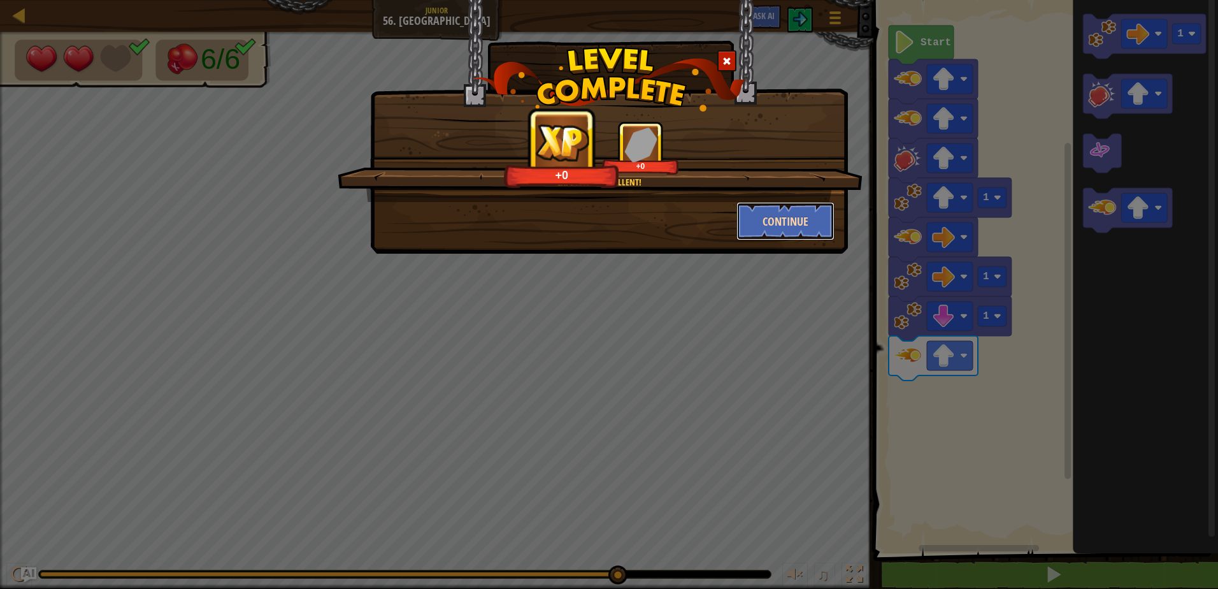
click at [800, 225] on button "Continue" at bounding box center [785, 221] width 99 height 38
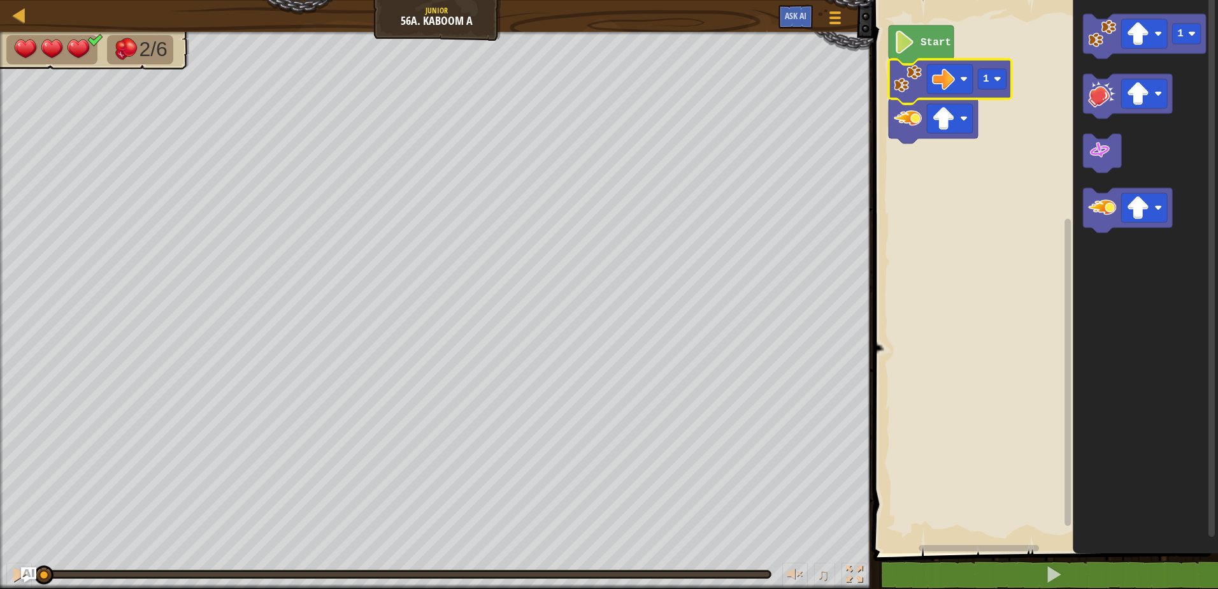
click at [886, 268] on rect "Blockly Workspace" at bounding box center [1043, 273] width 348 height 559
click at [1131, 213] on image "Blockly Workspace" at bounding box center [1137, 207] width 23 height 23
click at [1102, 224] on icon "Blockly Workspace" at bounding box center [1127, 210] width 89 height 45
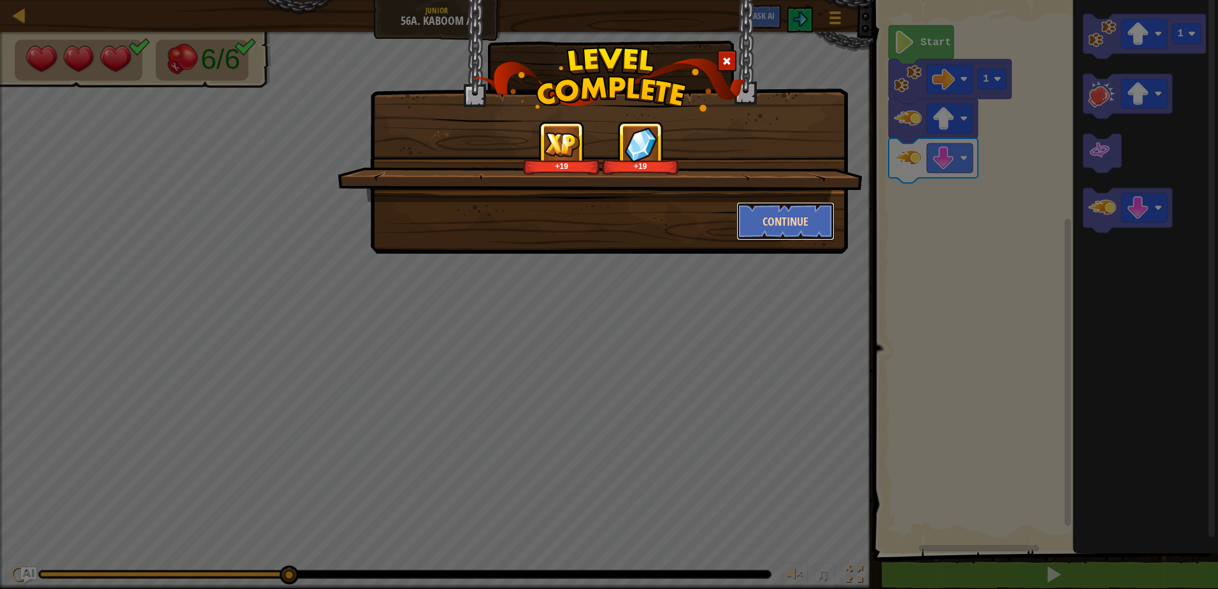
click at [784, 232] on button "Continue" at bounding box center [785, 221] width 99 height 38
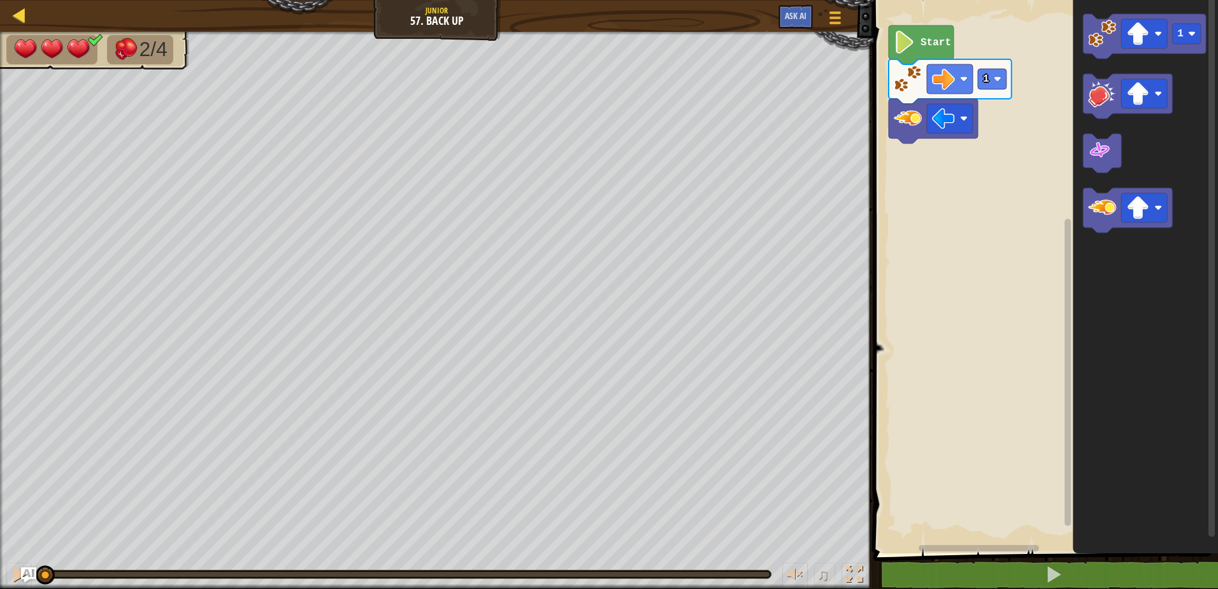
drag, startPoint x: 43, startPoint y: 25, endPoint x: 31, endPoint y: 19, distance: 14.0
click at [43, 24] on div "Map Junior 57. Back Up Game Menu Ask AI" at bounding box center [436, 16] width 873 height 32
click at [20, 14] on div at bounding box center [19, 15] width 16 height 16
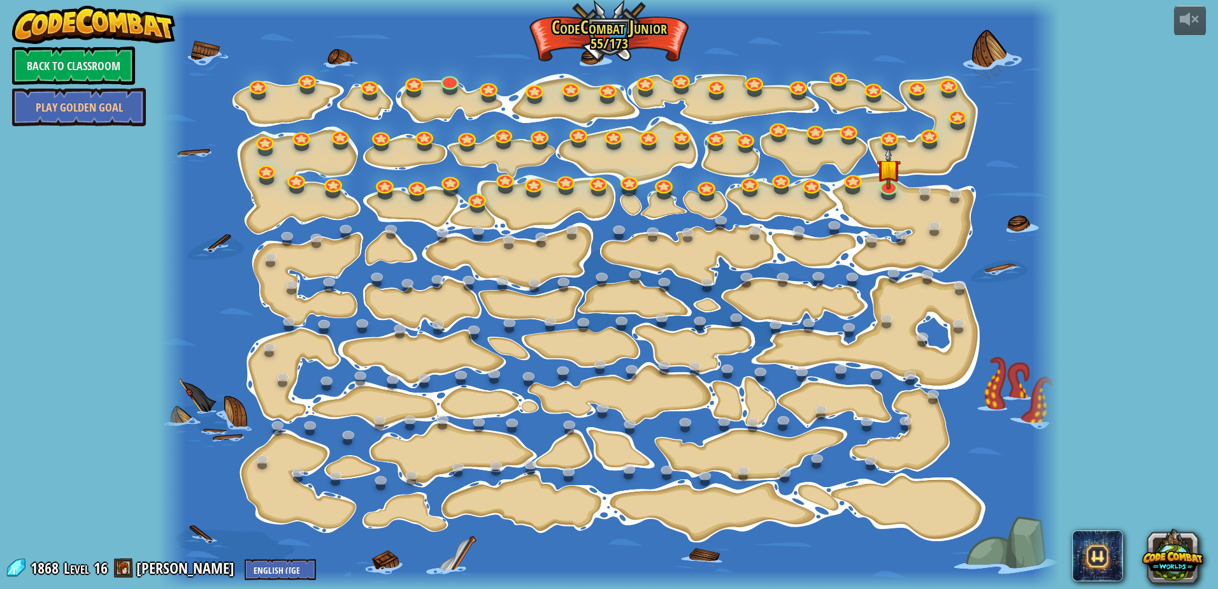
click at [92, 59] on link "Back to Classroom" at bounding box center [73, 65] width 123 height 38
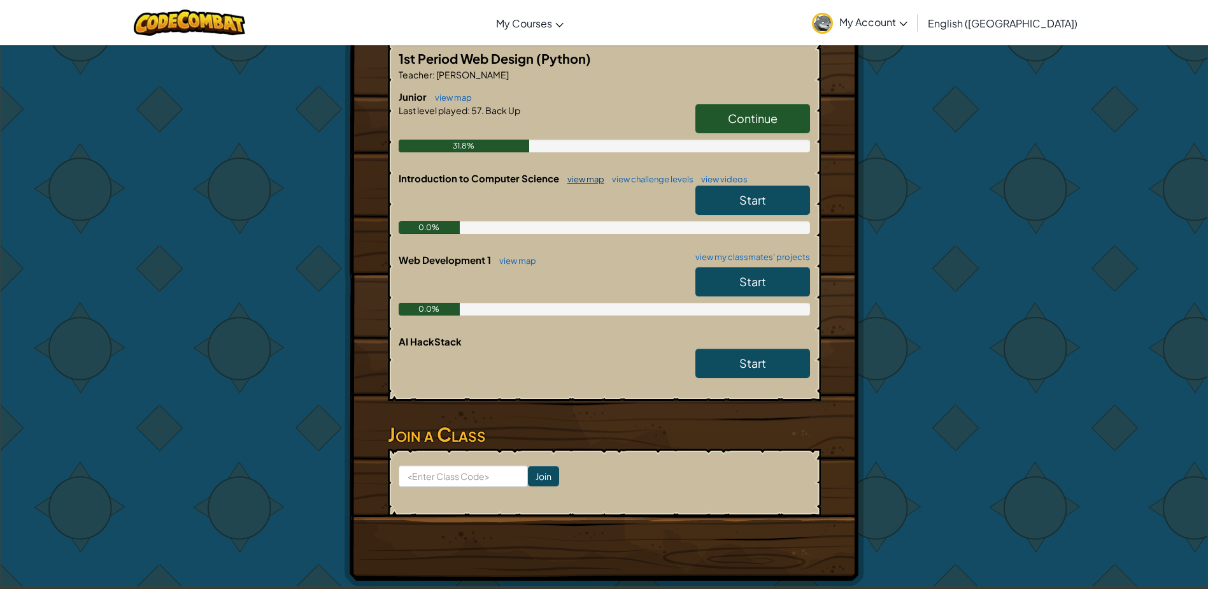
scroll to position [191, 0]
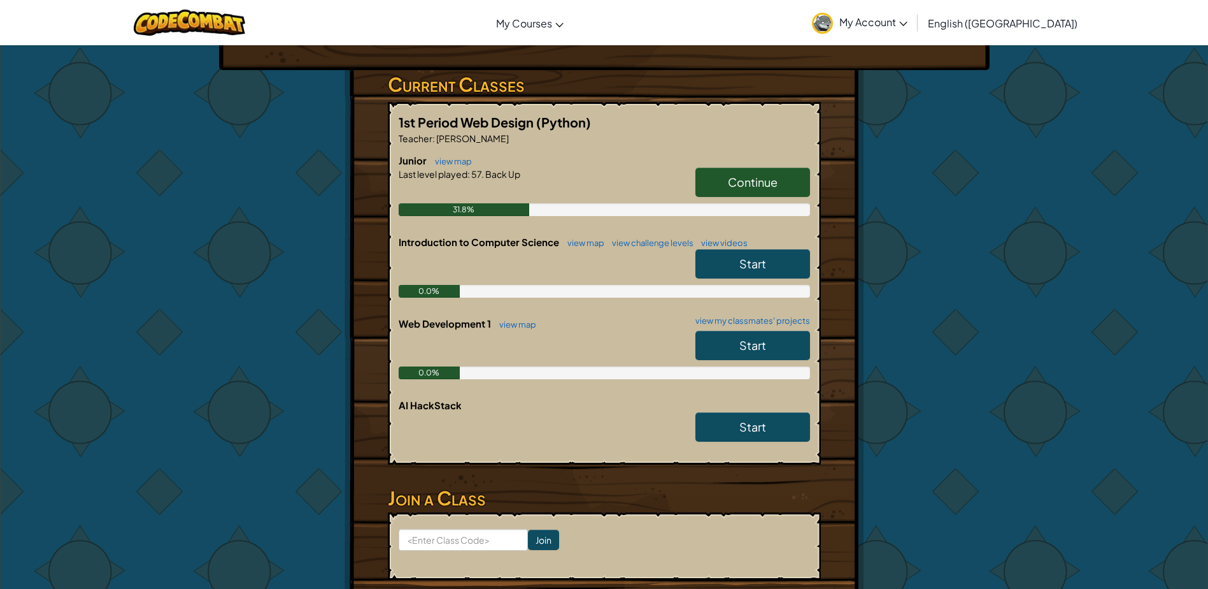
click at [746, 346] on span "Start" at bounding box center [752, 345] width 27 height 15
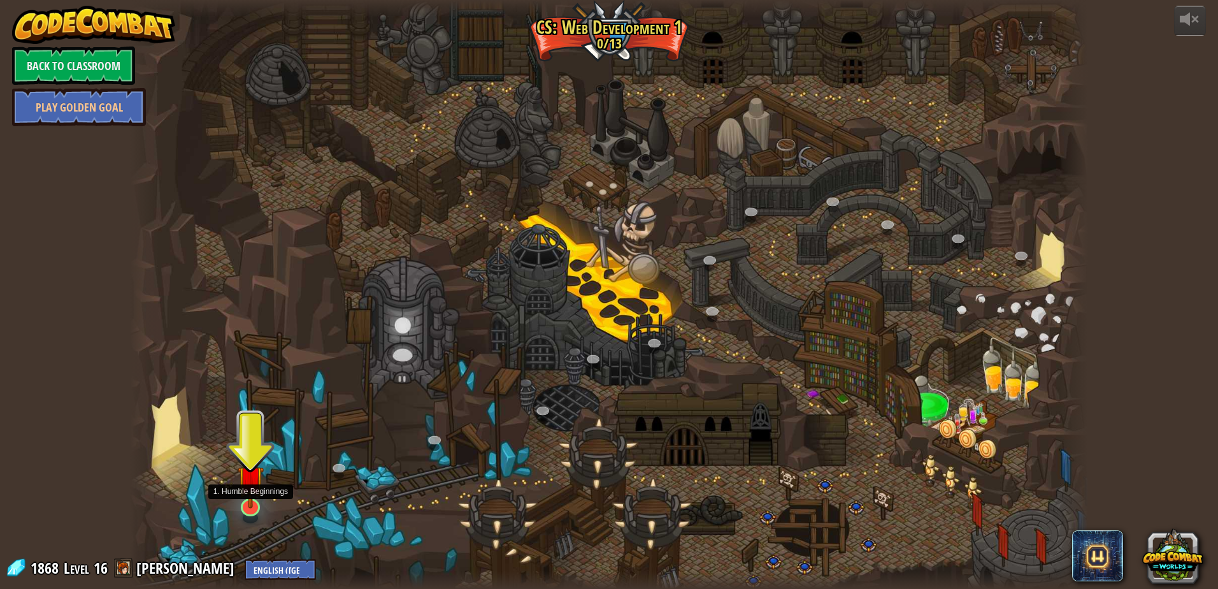
click at [259, 491] on img at bounding box center [251, 478] width 26 height 60
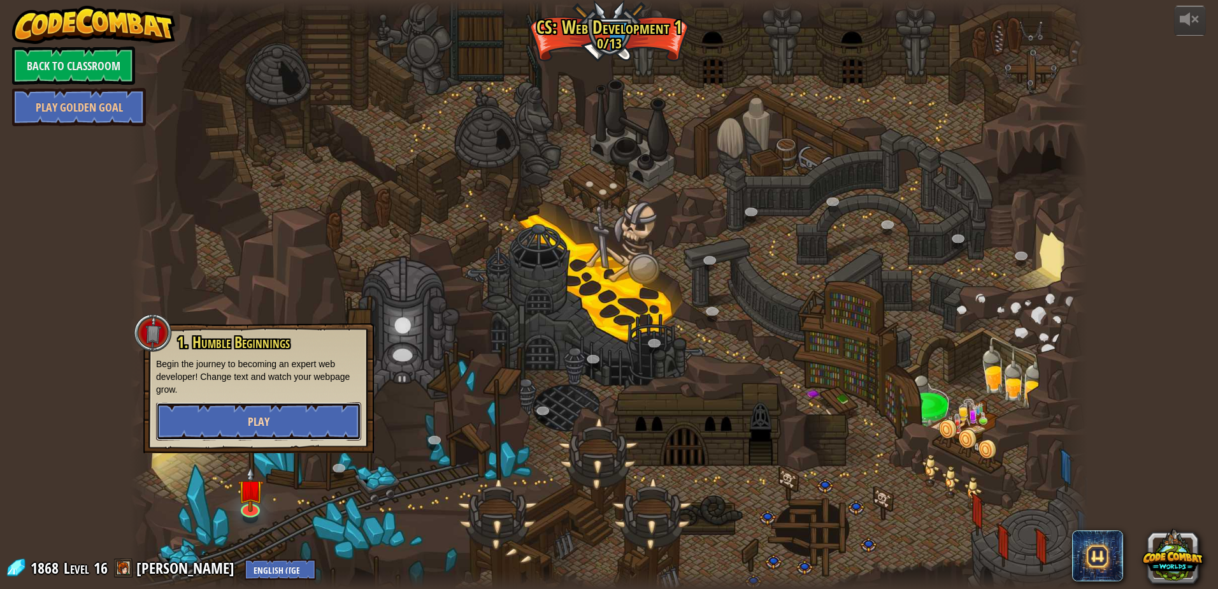
click at [292, 413] on button "Play" at bounding box center [258, 421] width 205 height 38
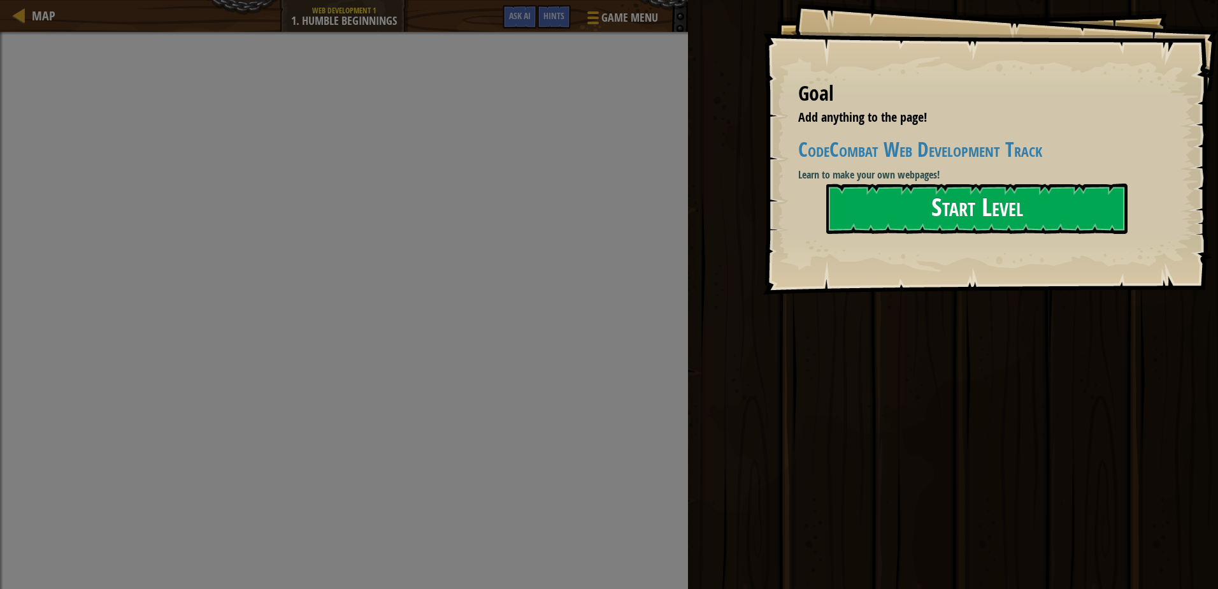
click at [984, 202] on button "Start Level" at bounding box center [976, 208] width 301 height 50
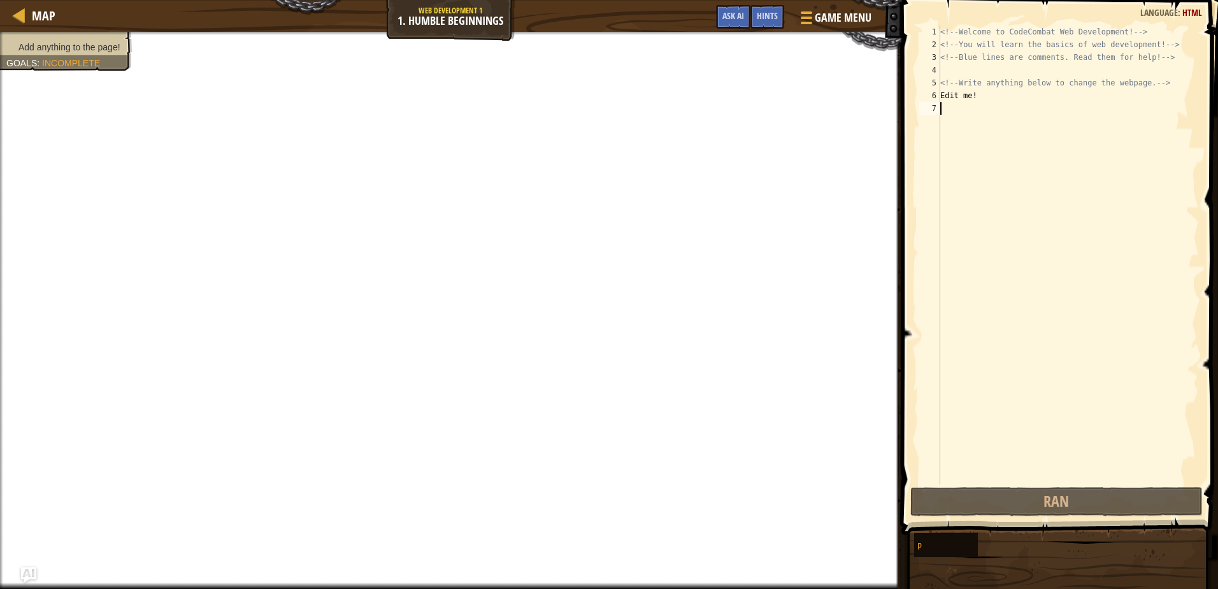
click at [1016, 94] on div "<!-- Welcome to CodeCombat Web Development! --> <!-- You will learn the basics …" at bounding box center [1068, 267] width 261 height 484
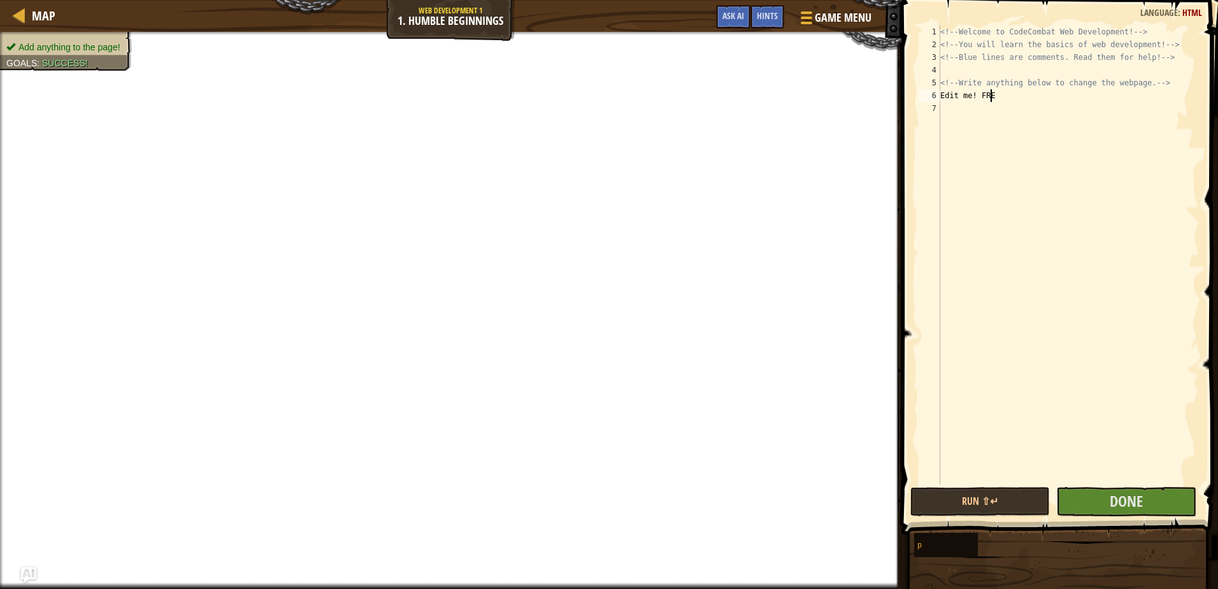
scroll to position [6, 1]
type textarea "E"
type textarea "<!-- Write anything below to change the web"
click at [1147, 503] on button "Done" at bounding box center [1125, 501] width 139 height 29
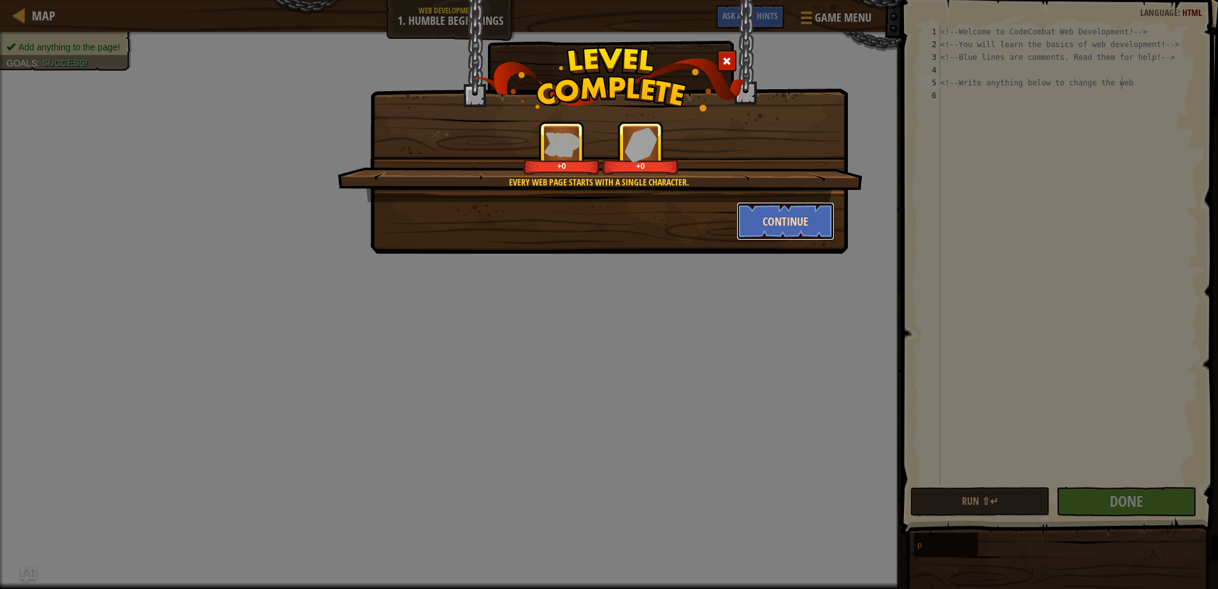
click at [796, 218] on button "Continue" at bounding box center [785, 221] width 99 height 38
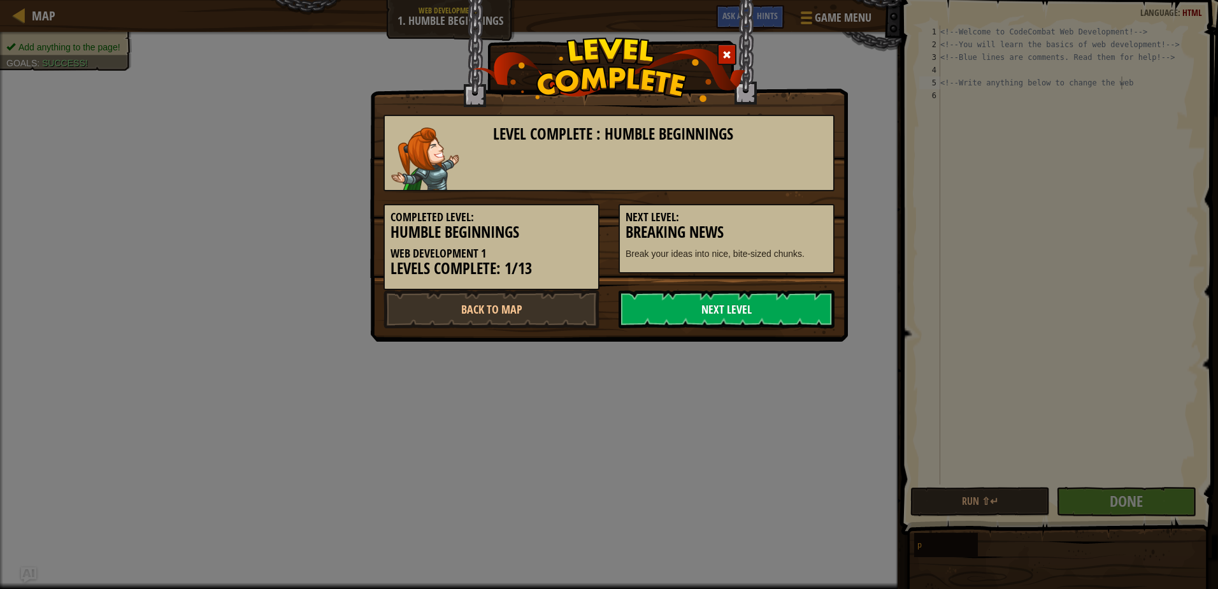
click at [729, 296] on link "Next Level" at bounding box center [726, 309] width 216 height 38
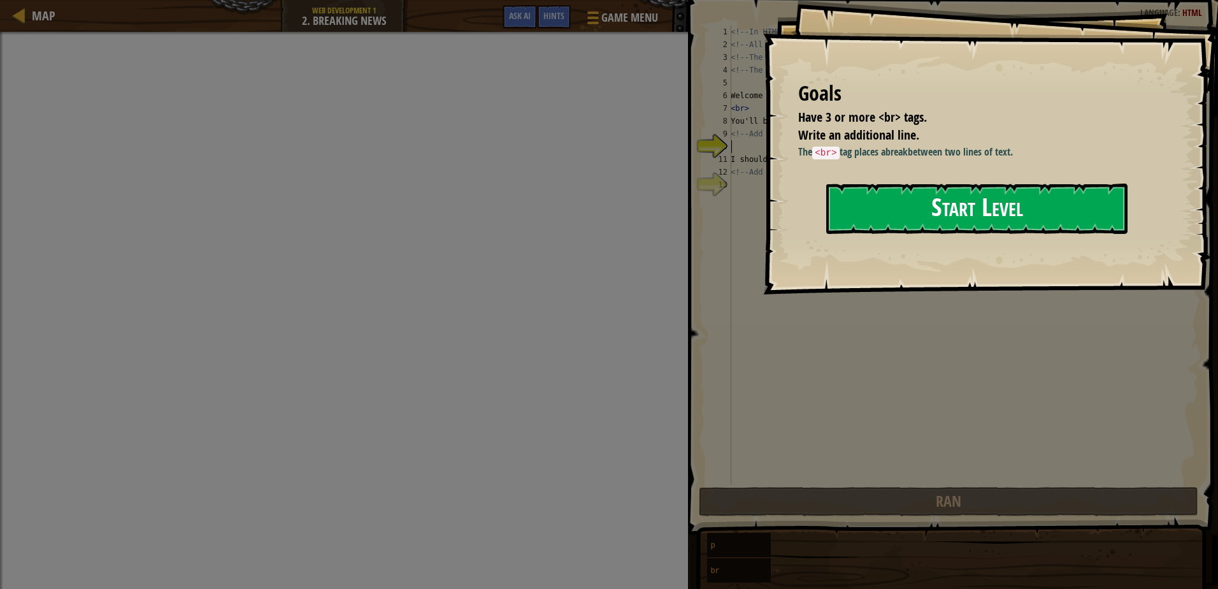
click at [922, 224] on button "Start Level" at bounding box center [976, 208] width 301 height 50
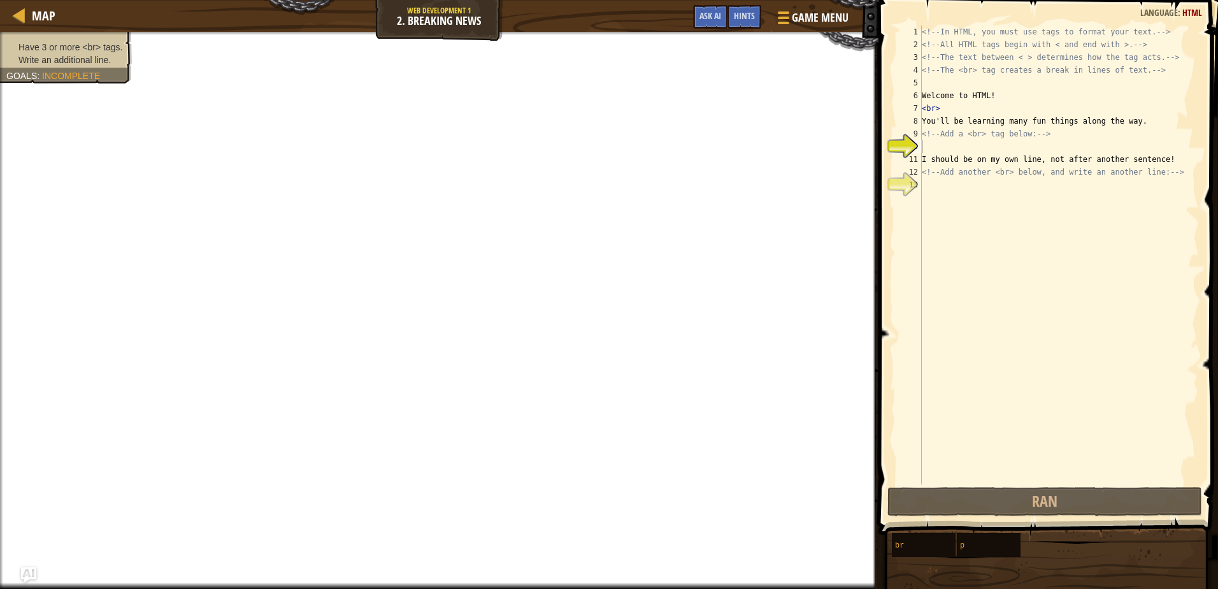
click at [1045, 178] on div "<!-- In HTML, you must use tags to format your text. --> <!-- All HTML tags beg…" at bounding box center [1059, 267] width 280 height 484
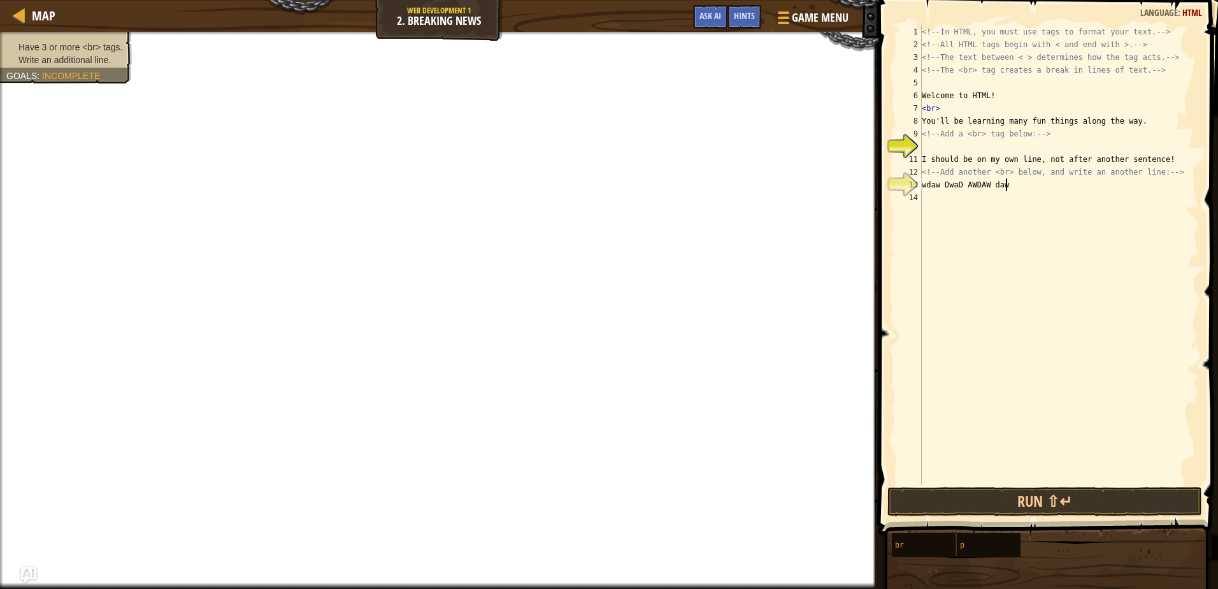
scroll to position [6, 6]
type textarea "wdaw DwaD AWDAW dawD"
click at [1048, 498] on button "Run ⇧↵" at bounding box center [1044, 501] width 315 height 29
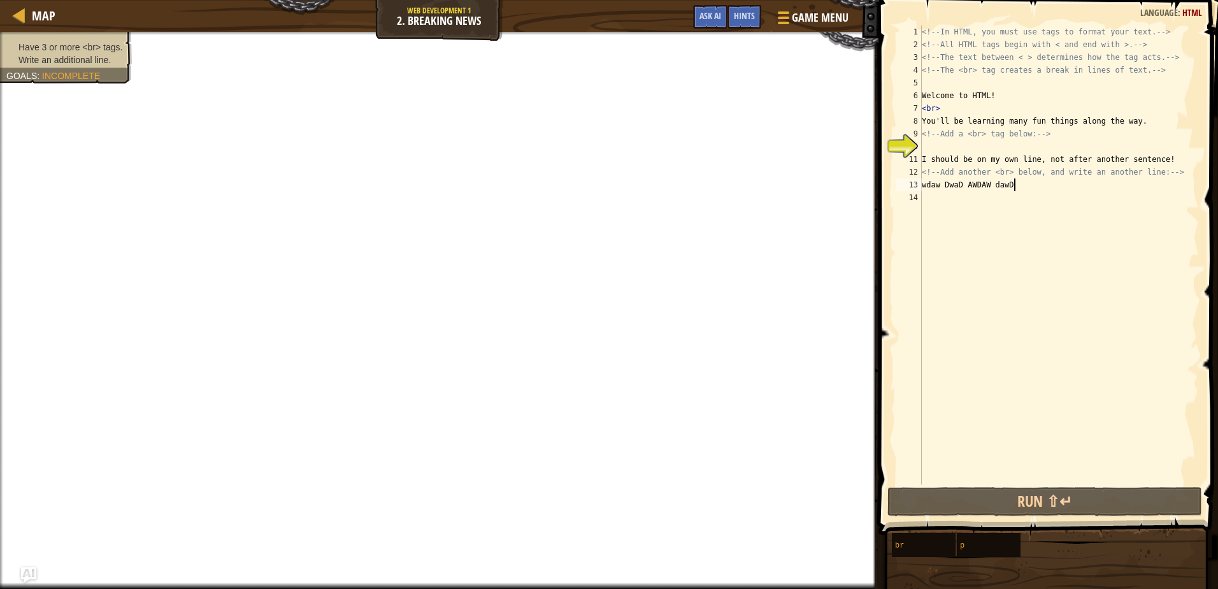
click at [929, 141] on div "<!-- In HTML, you must use tags to format your text. --> <!-- All HTML tags beg…" at bounding box center [1059, 267] width 280 height 484
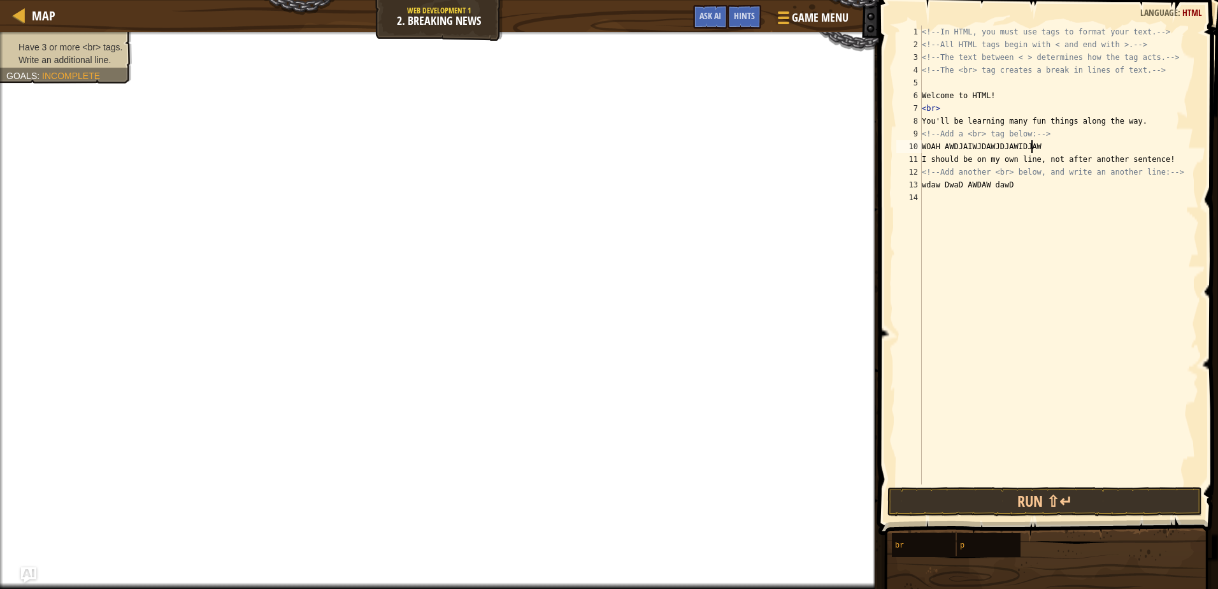
scroll to position [6, 10]
drag, startPoint x: 994, startPoint y: 518, endPoint x: 984, endPoint y: 511, distance: 11.8
click at [991, 515] on div "WOAH AWDJAIWJDAWJDJAWIDJAWJDOI 1 2 3 4 5 6 7 8 9 10 11 12 13 14 <!-- In HTML, y…" at bounding box center [1045, 292] width 343 height 572
click at [982, 505] on button "Run ⇧↵" at bounding box center [1044, 501] width 315 height 29
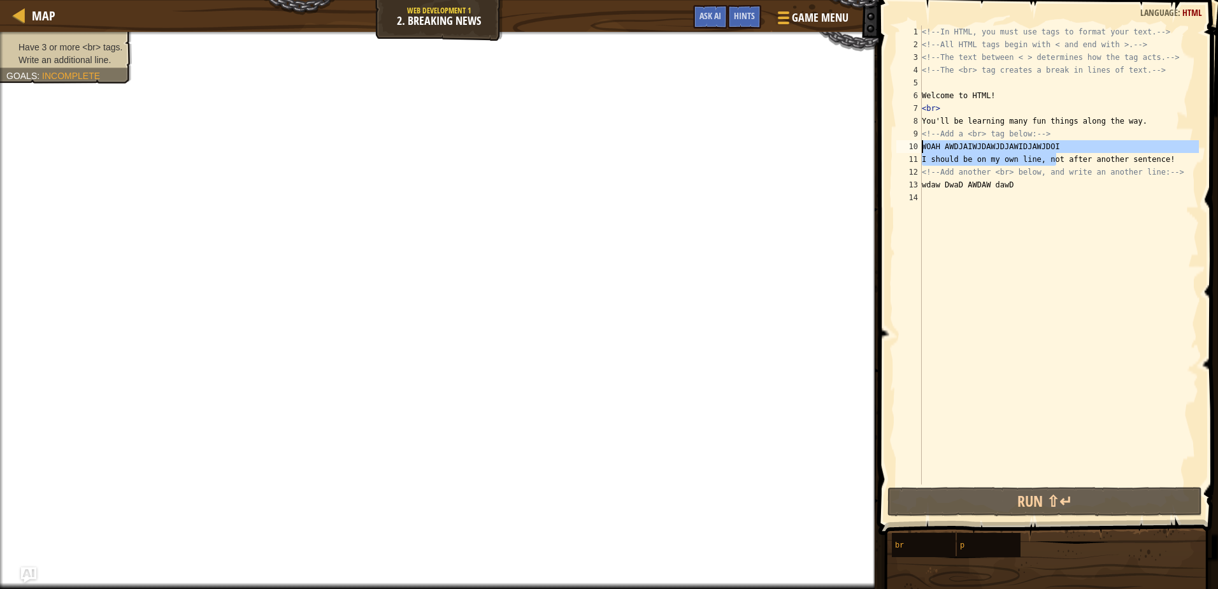
drag, startPoint x: 1055, startPoint y: 153, endPoint x: 885, endPoint y: 141, distance: 171.1
click at [885, 141] on div "WOAH AWDJAIWJDAWJDJAWIDJAWJDOI 1 2 3 4 5 6 7 8 9 10 11 12 13 14 <!-- In HTML, y…" at bounding box center [1045, 292] width 343 height 572
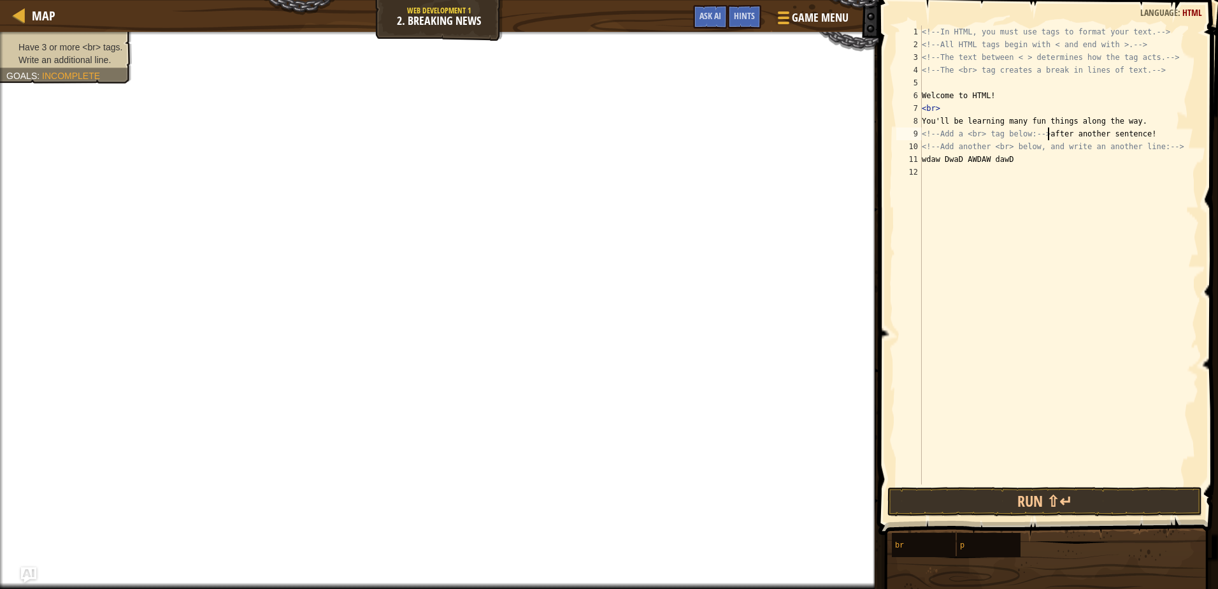
type textarea "<!-- Add a <br> tag below: --after another sentence!"
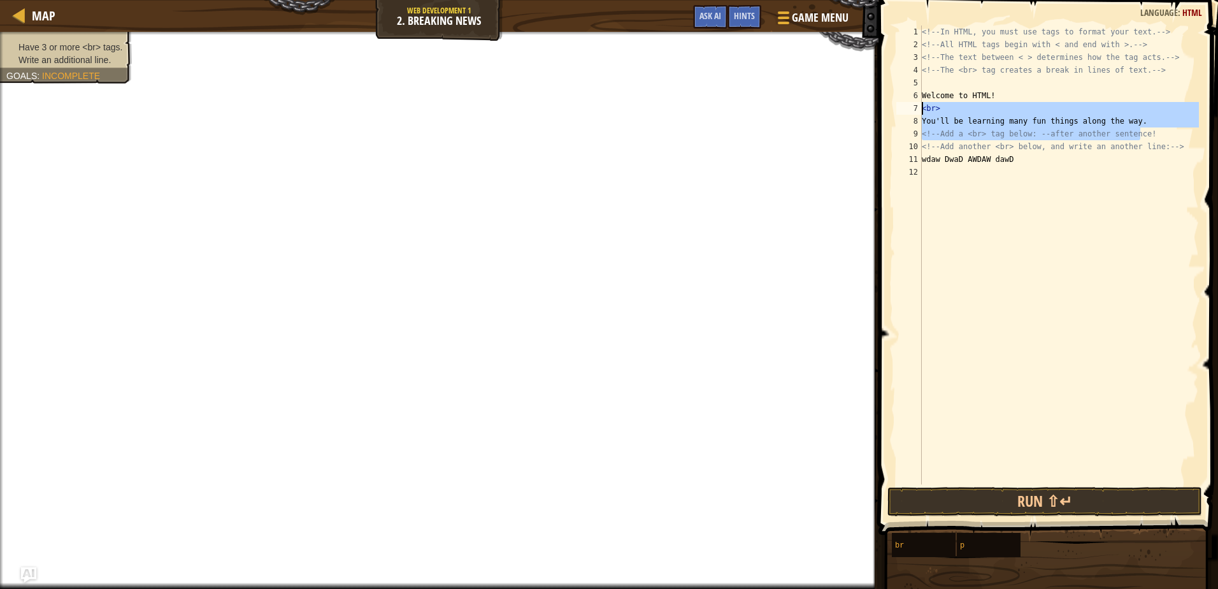
scroll to position [6, 0]
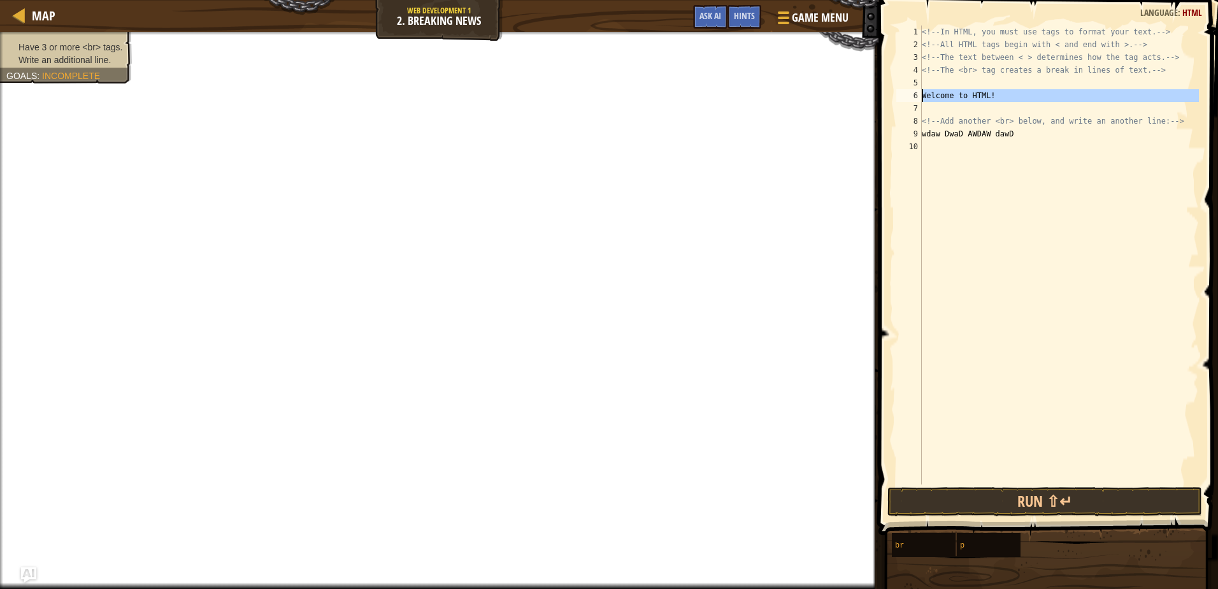
drag, startPoint x: 1041, startPoint y: 99, endPoint x: 900, endPoint y: 90, distance: 141.7
click at [900, 90] on div "1 2 3 4 5 6 7 8 9 10 <!-- In HTML, you must use tags to format your text. --> <…" at bounding box center [1046, 254] width 305 height 459
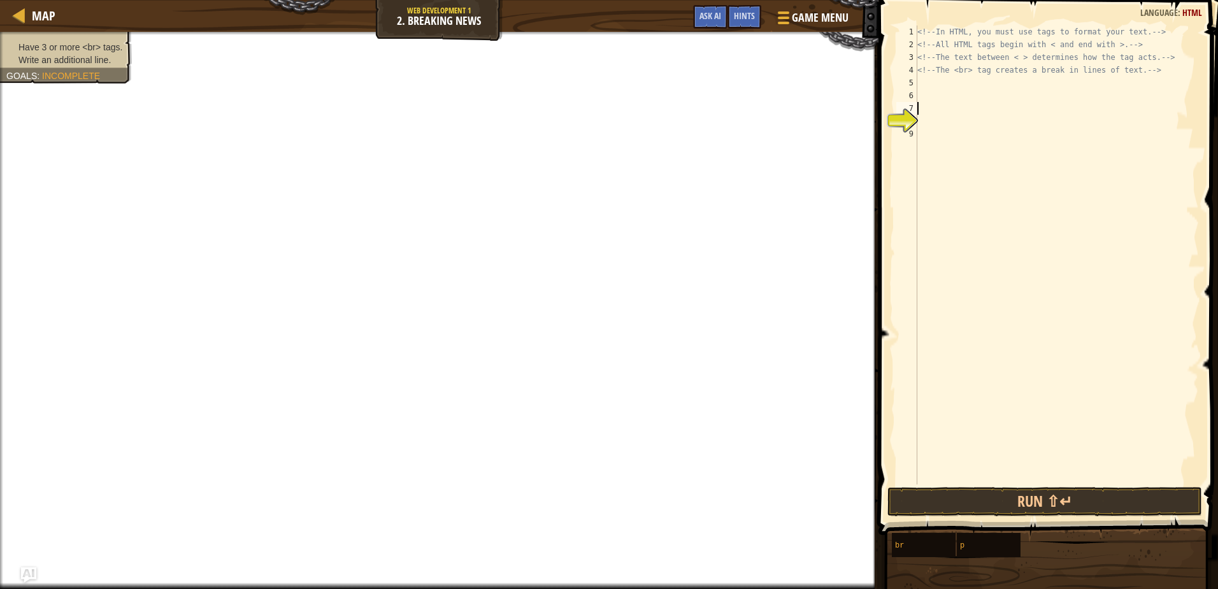
drag, startPoint x: 1173, startPoint y: 107, endPoint x: 908, endPoint y: 106, distance: 265.0
click at [908, 106] on div "1 2 3 4 5 6 7 8 9 <!-- In HTML, you must use tags to format your text. --> <!--…" at bounding box center [1046, 254] width 305 height 459
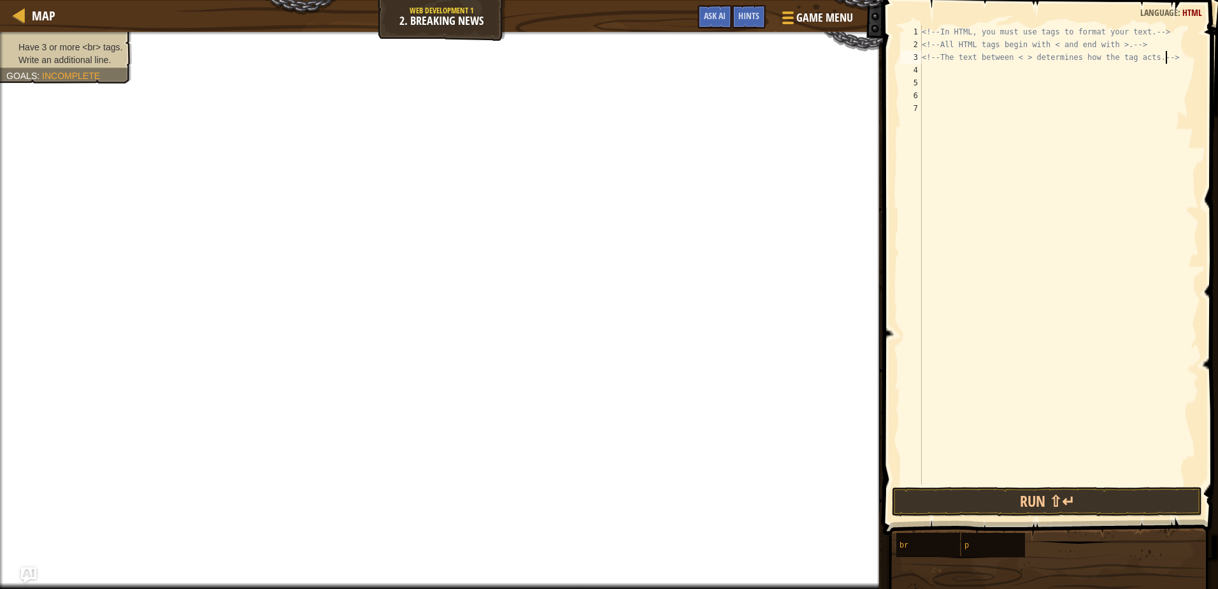
drag, startPoint x: 1177, startPoint y: 55, endPoint x: 925, endPoint y: 79, distance: 253.4
click at [925, 79] on div "<!-- In HTML, you must use tags to format your text. --> <!-- All HTML tags beg…" at bounding box center [1059, 267] width 280 height 484
drag, startPoint x: 1181, startPoint y: 48, endPoint x: 966, endPoint y: 76, distance: 217.1
click at [966, 76] on div "<!-- In HTML, you must use tags to format your text. --> <!-- All HTML tags beg…" at bounding box center [1059, 267] width 280 height 484
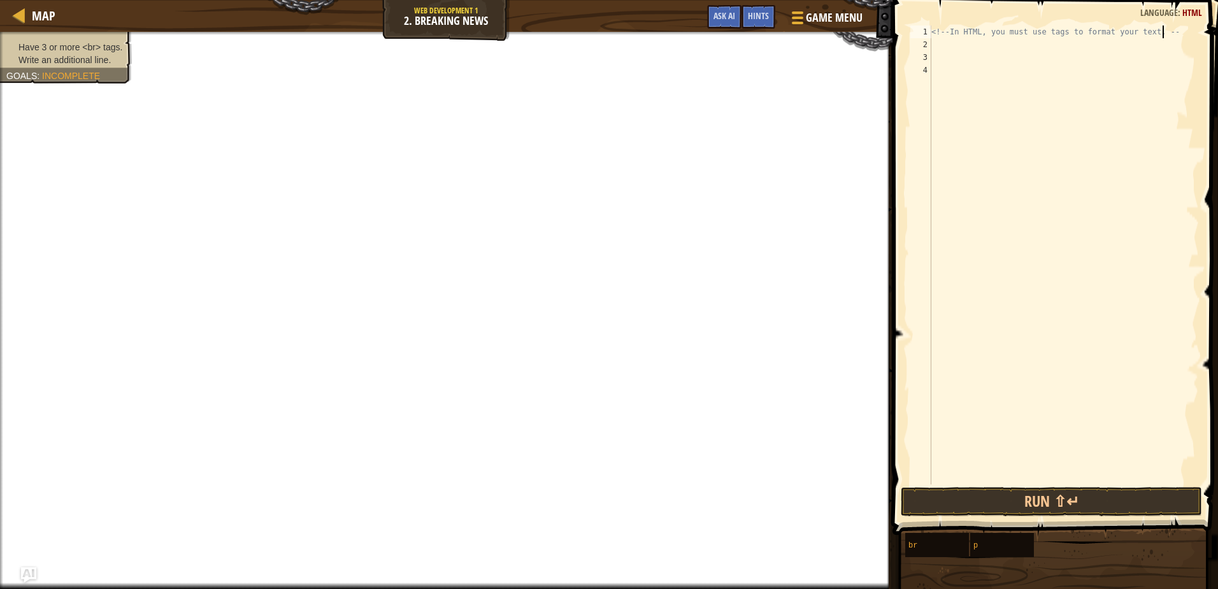
drag, startPoint x: 1162, startPoint y: 37, endPoint x: 1209, endPoint y: 47, distance: 48.2
click at [1209, 47] on div "<!-- In HTML, you must use tags to format your text. -- 1 2 3 4 <!-- In HTML, y…" at bounding box center [1053, 292] width 329 height 572
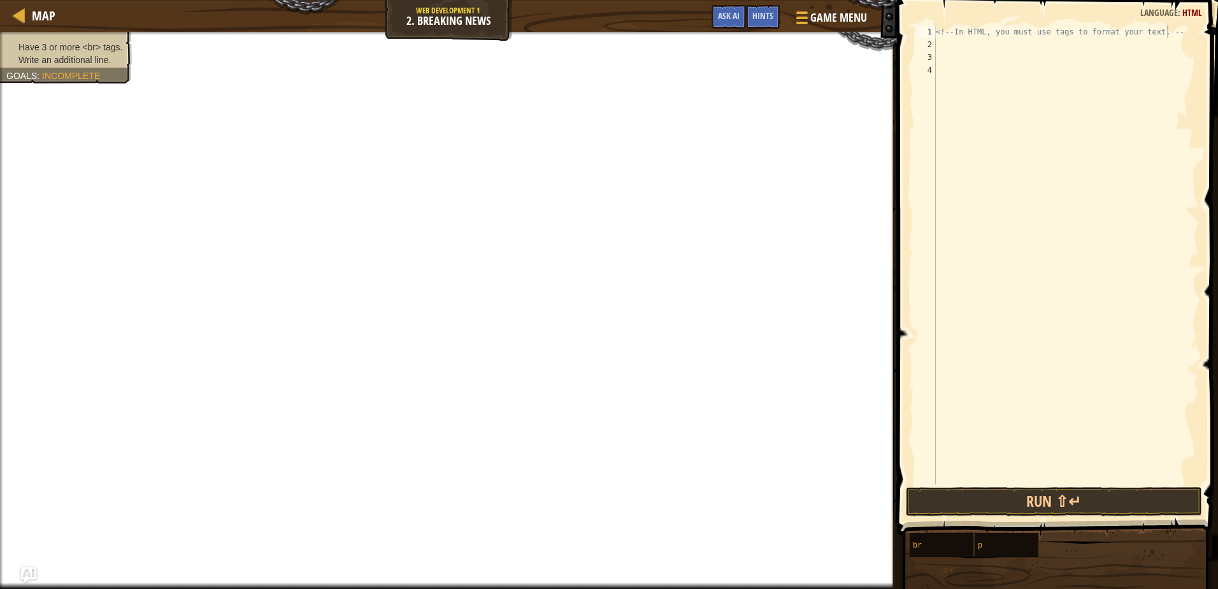
drag, startPoint x: 1208, startPoint y: 45, endPoint x: 956, endPoint y: 45, distance: 252.2
click at [956, 46] on div "<!-- In HTML, you must use tags to format your text. -- 1 2 3 4 <!-- In HTML, y…" at bounding box center [1055, 292] width 325 height 572
drag, startPoint x: 1067, startPoint y: 25, endPoint x: 1009, endPoint y: 45, distance: 61.4
click at [954, 45] on div "<!-- In HTML, you must use tags to format your text. -- 1 2 3 4 <!-- In HTML, y…" at bounding box center [1055, 292] width 325 height 572
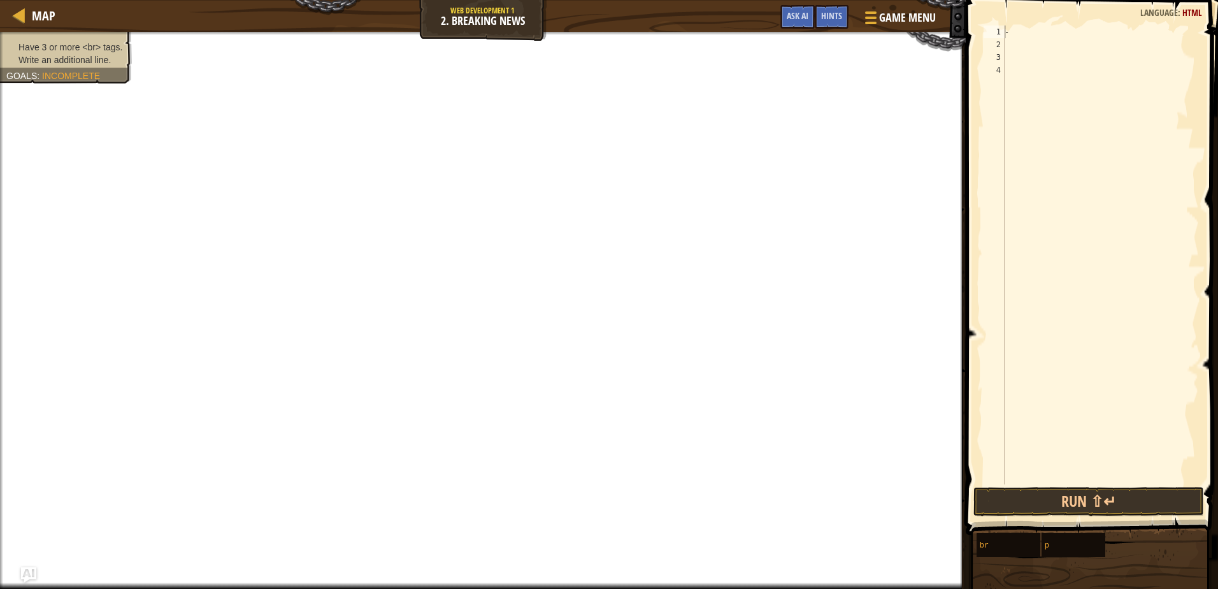
click at [489, 25] on div "Map Web Development 1 2. Breaking News Game Menu Done Hints Ask AI" at bounding box center [483, 16] width 966 height 32
click at [822, 11] on span "Hints" at bounding box center [831, 16] width 21 height 12
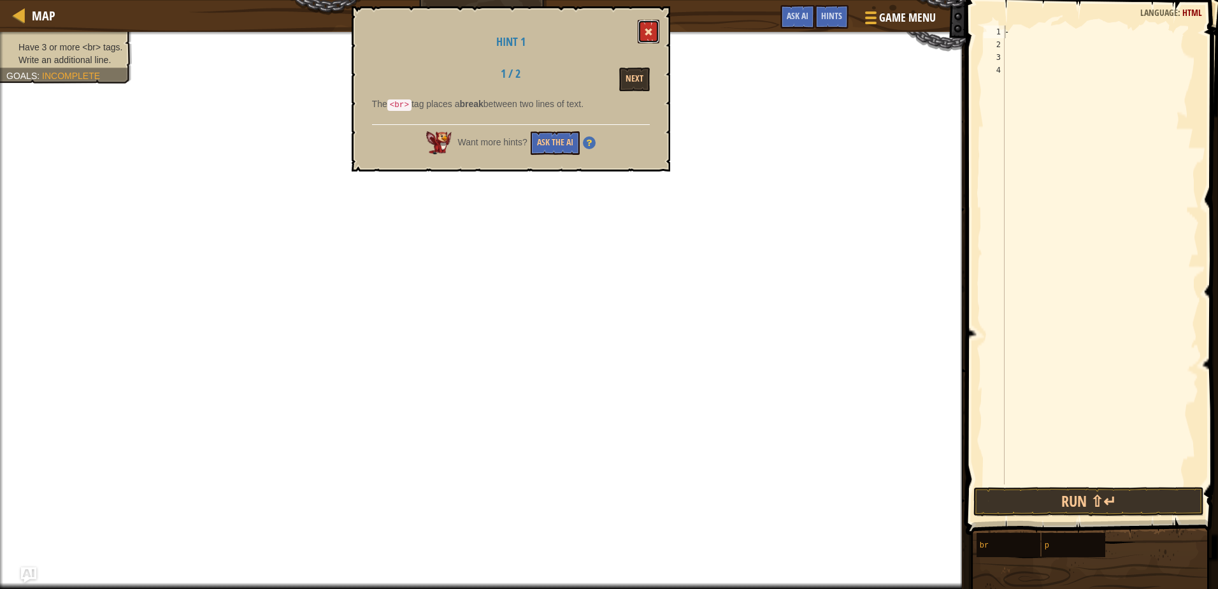
click at [646, 33] on span at bounding box center [648, 31] width 9 height 9
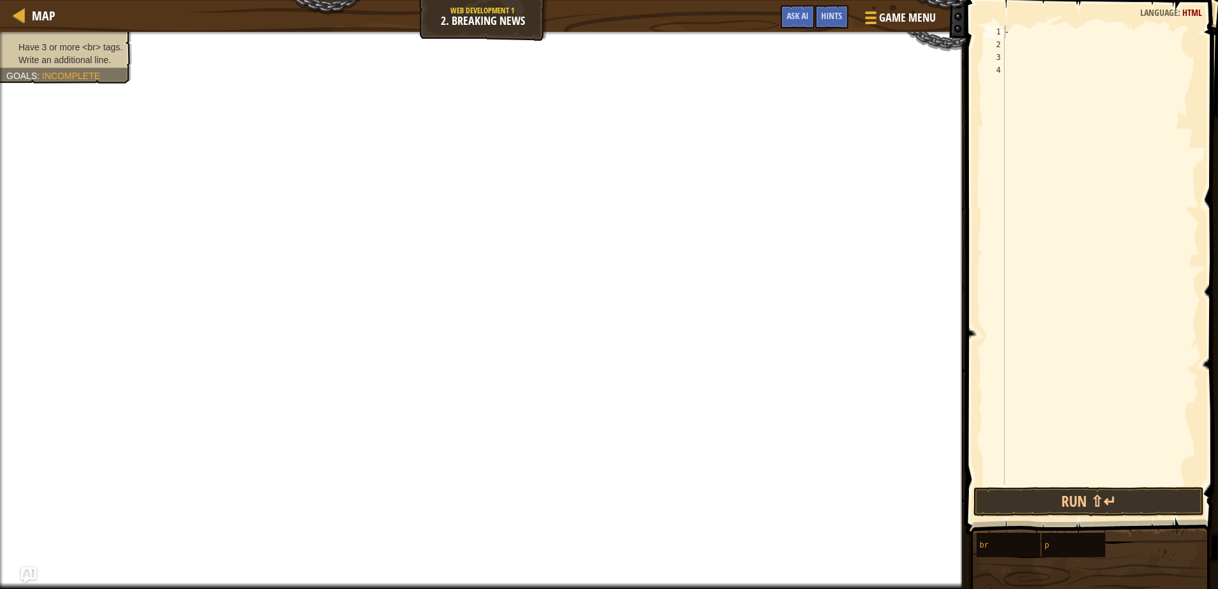
click at [1008, 32] on div "-" at bounding box center [1100, 267] width 197 height 484
type textarea "-<huhuh>"
click at [1039, 510] on button "Run ⇧↵" at bounding box center [1088, 501] width 230 height 29
click at [1028, 499] on button "Run ⇧↵" at bounding box center [1088, 501] width 230 height 29
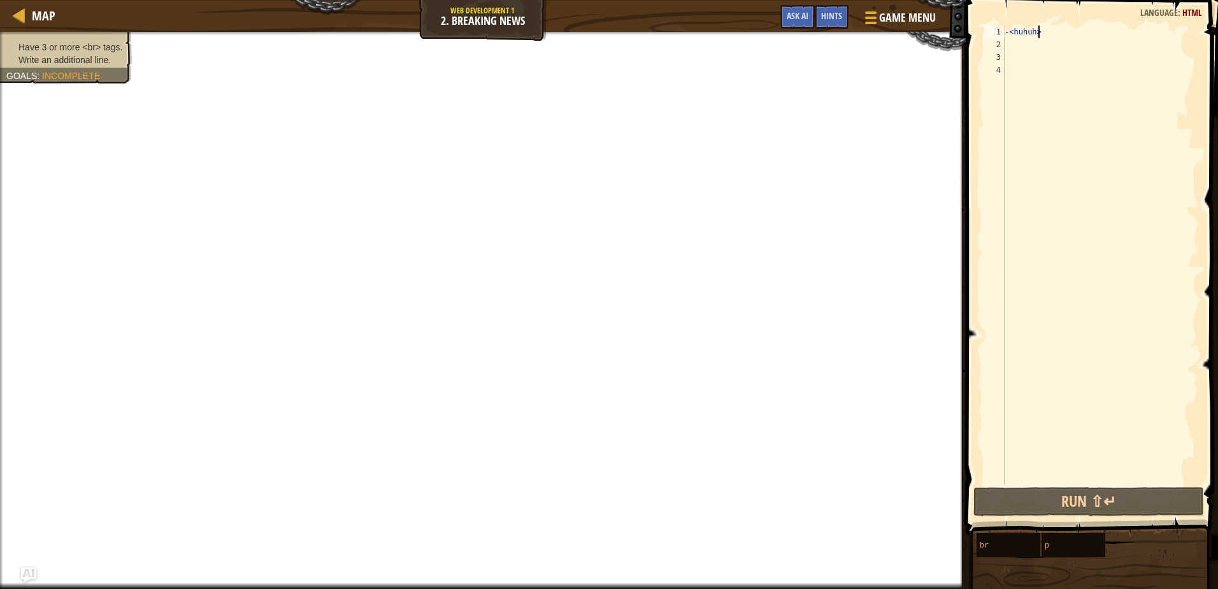
click at [1063, 330] on div "- < huhuh >" at bounding box center [1100, 267] width 197 height 484
click at [870, 4] on div "Map Web Development 1 2. Breaking News Game Menu Done Hints Ask AI" at bounding box center [483, 16] width 966 height 32
click at [869, 8] on div at bounding box center [868, 17] width 17 height 18
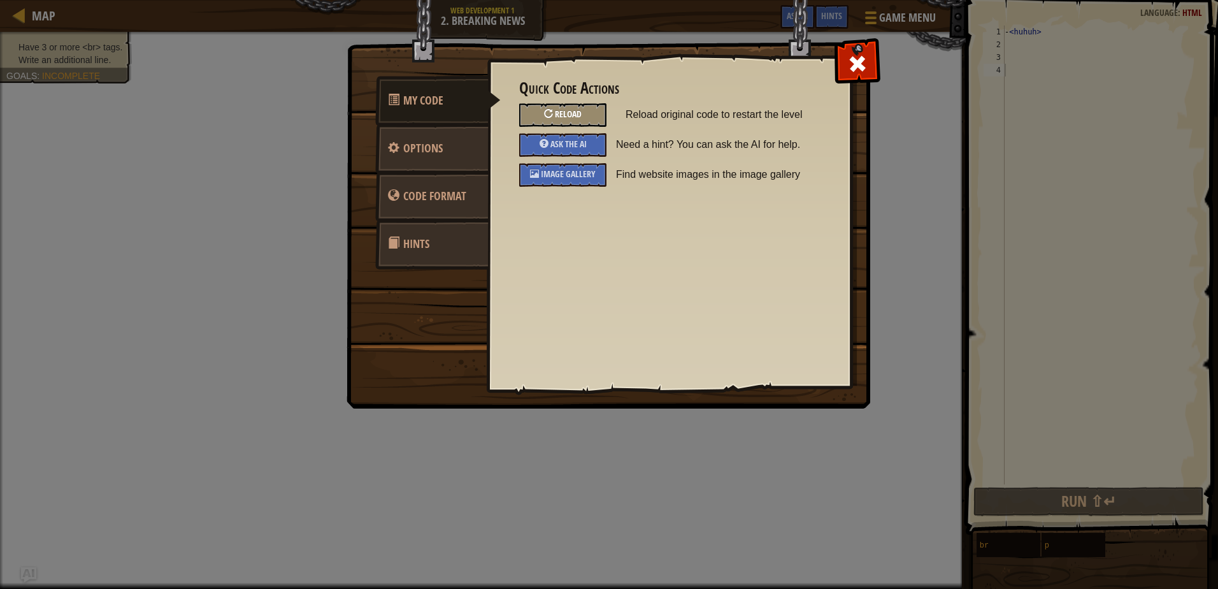
drag, startPoint x: 567, startPoint y: 126, endPoint x: 570, endPoint y: 119, distance: 7.5
click at [570, 119] on div "Reload" at bounding box center [562, 115] width 87 height 24
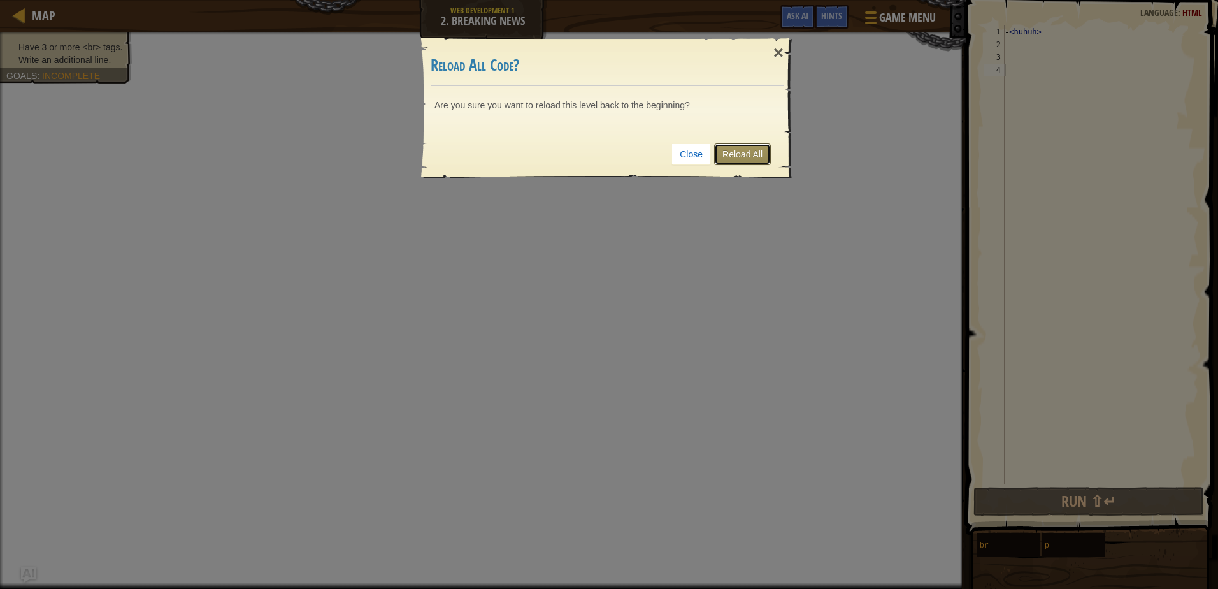
click at [739, 156] on link "Reload All" at bounding box center [742, 154] width 57 height 22
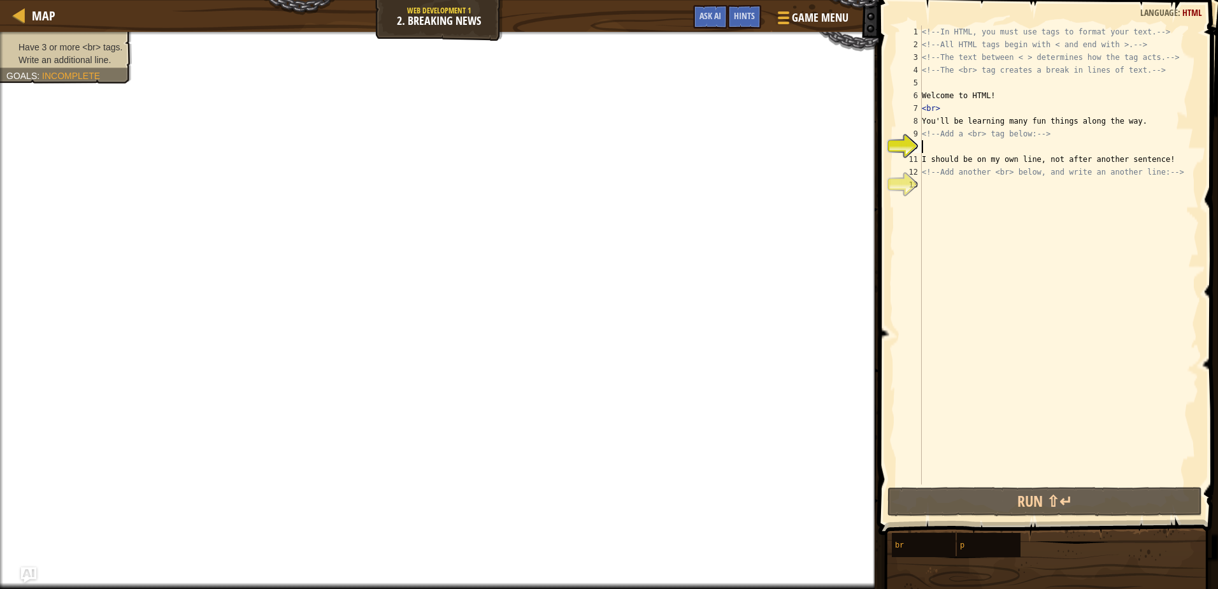
click at [918, 161] on div "11" at bounding box center [908, 159] width 25 height 13
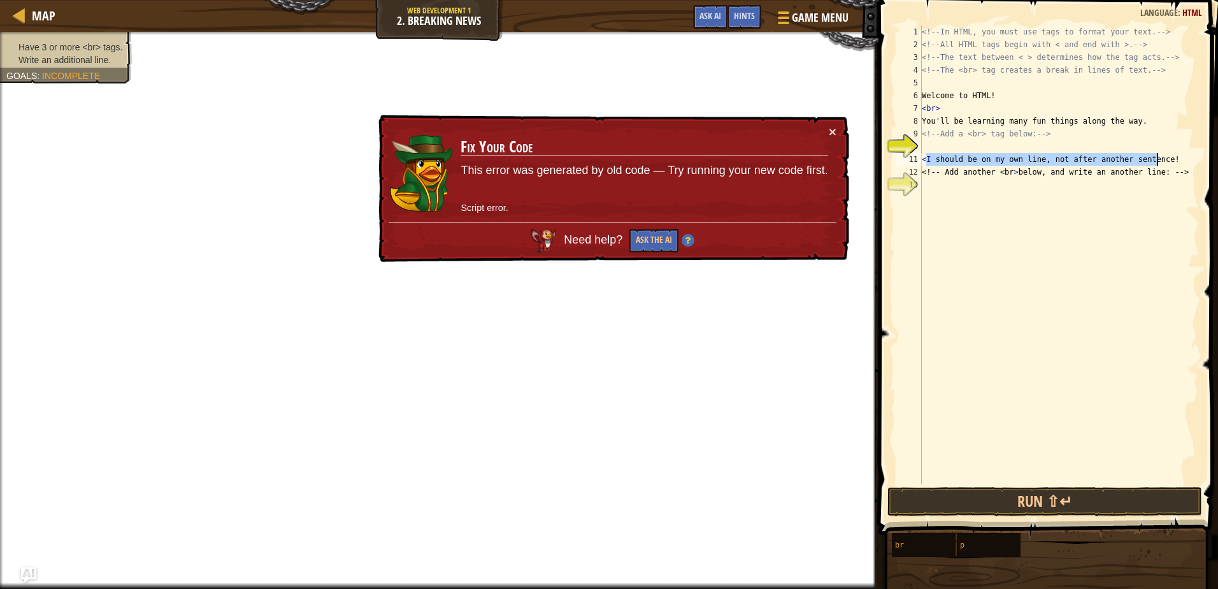
click at [1179, 155] on div "<!-- In HTML, you must use tags to format your text. --> <!-- All HTML tags beg…" at bounding box center [1059, 267] width 280 height 484
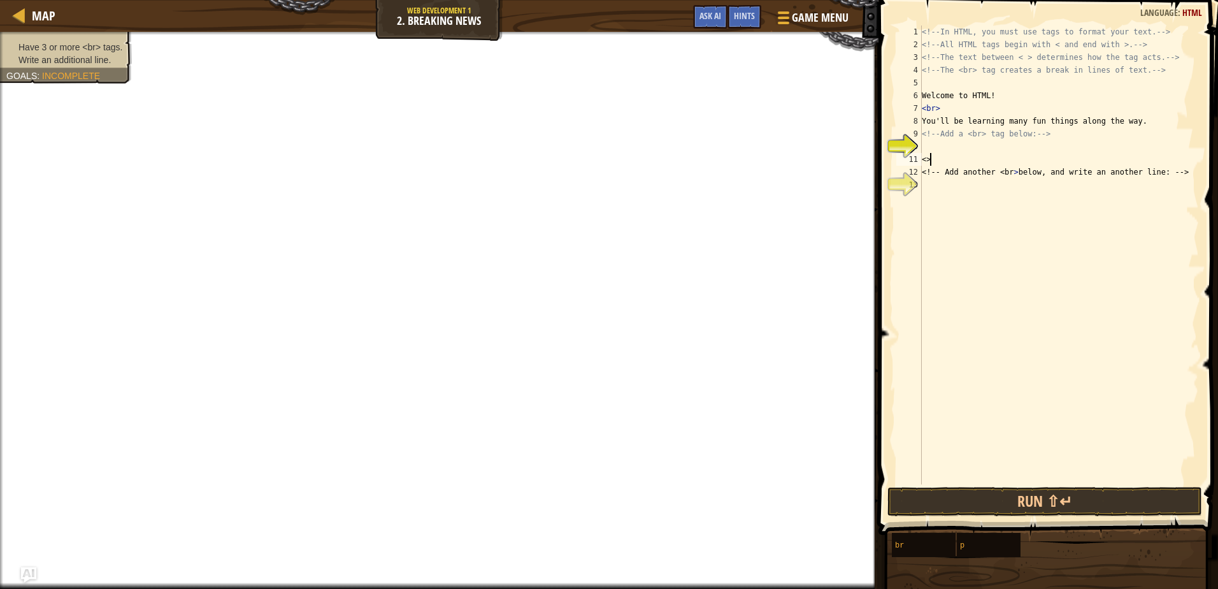
click at [978, 184] on div "<!-- In HTML, you must use tags to format your text. --> <!-- All HTML tags beg…" at bounding box center [1059, 267] width 280 height 484
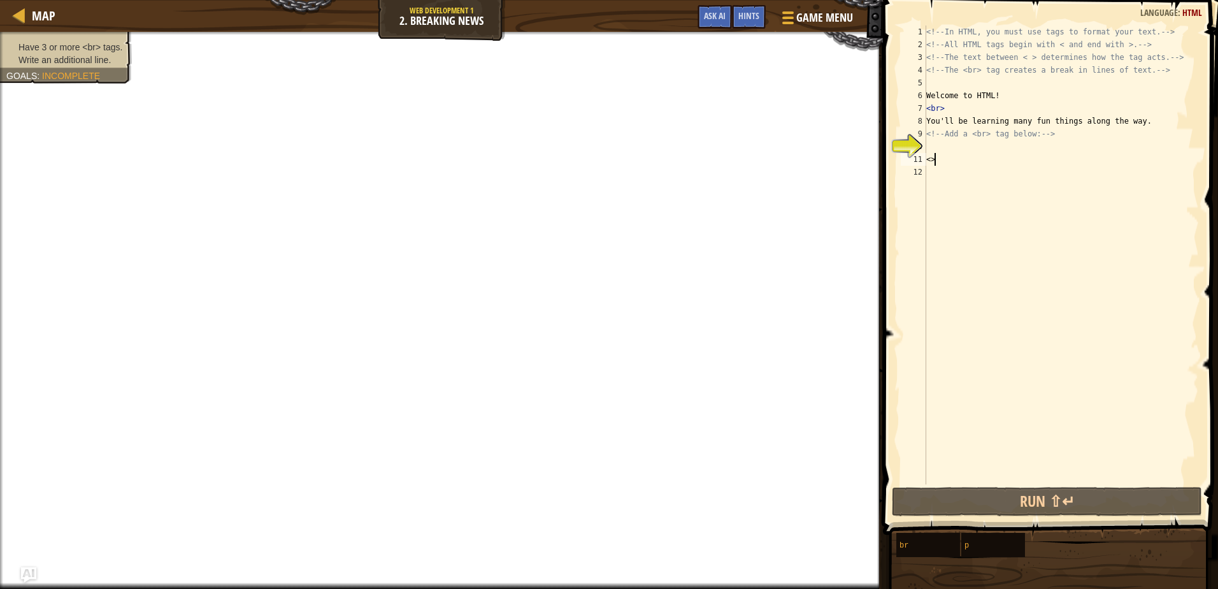
click at [975, 187] on div "<!-- In HTML, you must use tags to format your text. --> <!-- All HTML tags beg…" at bounding box center [1061, 267] width 275 height 484
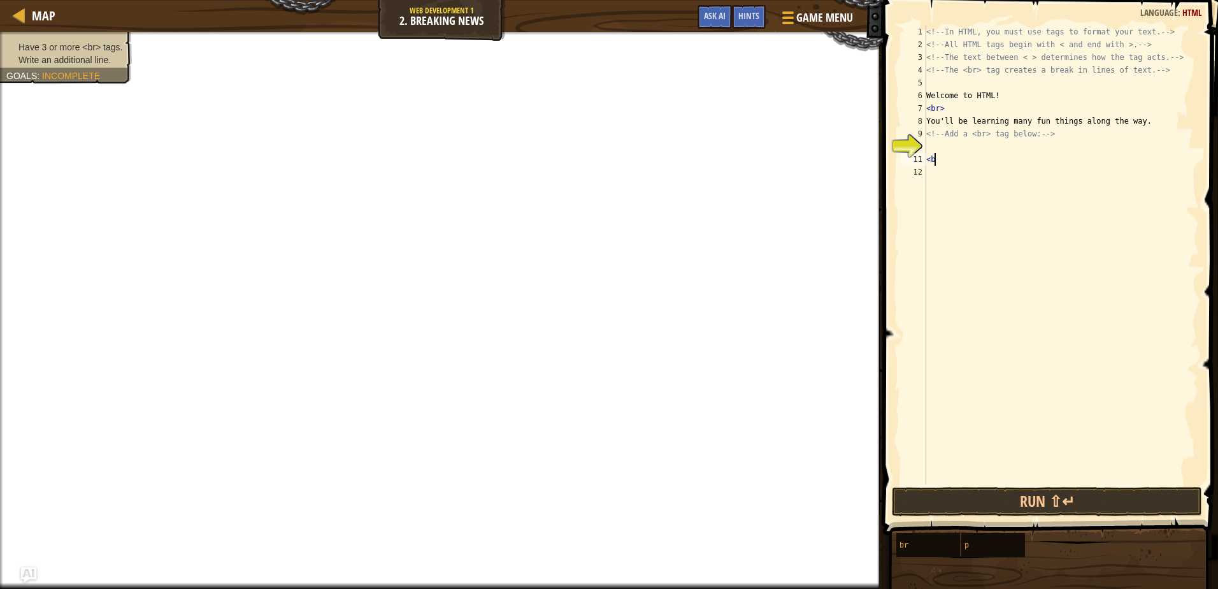
scroll to position [6, 1]
type textarea "<br>"
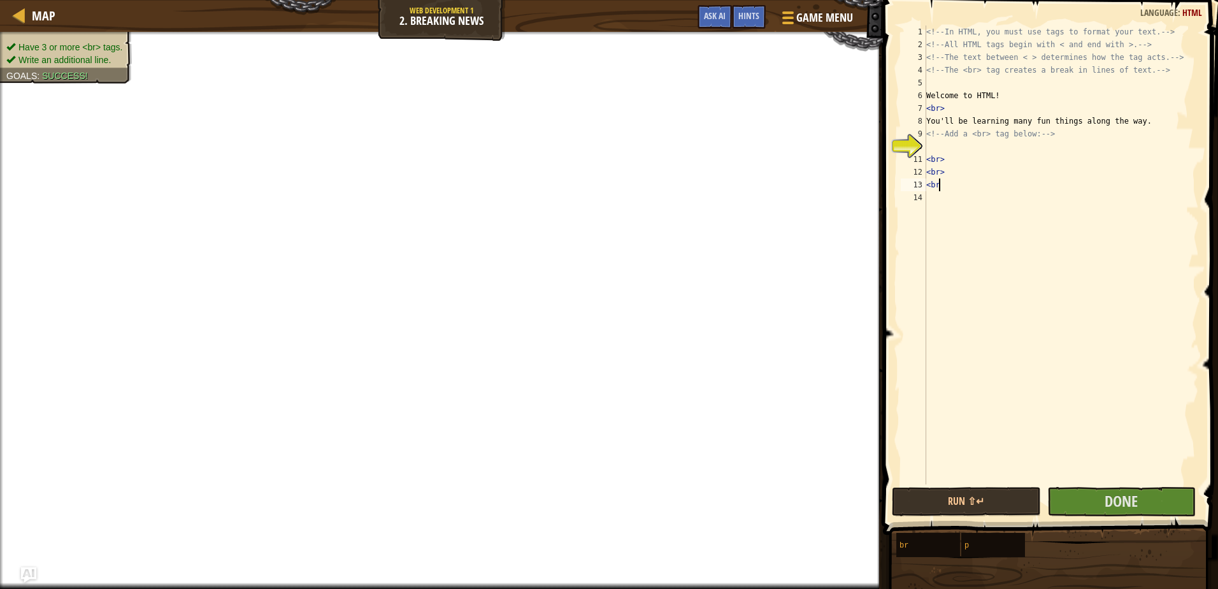
type textarea "<br>"
type textarea "<br"
click at [1111, 498] on span "Done" at bounding box center [1120, 500] width 33 height 20
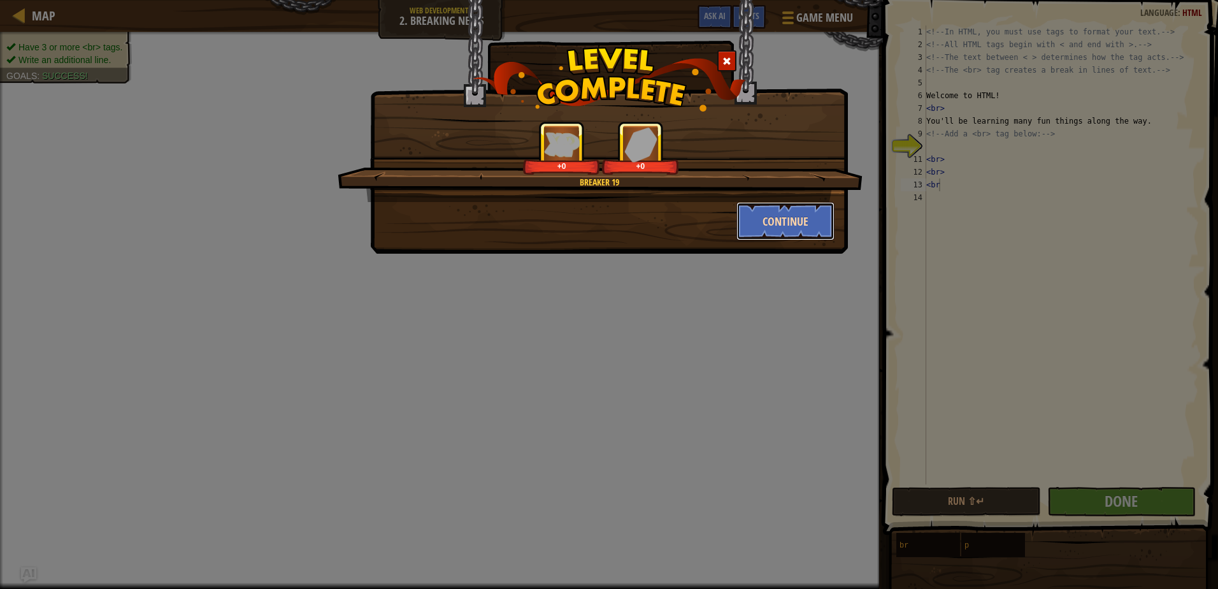
click at [787, 231] on button "Continue" at bounding box center [785, 221] width 99 height 38
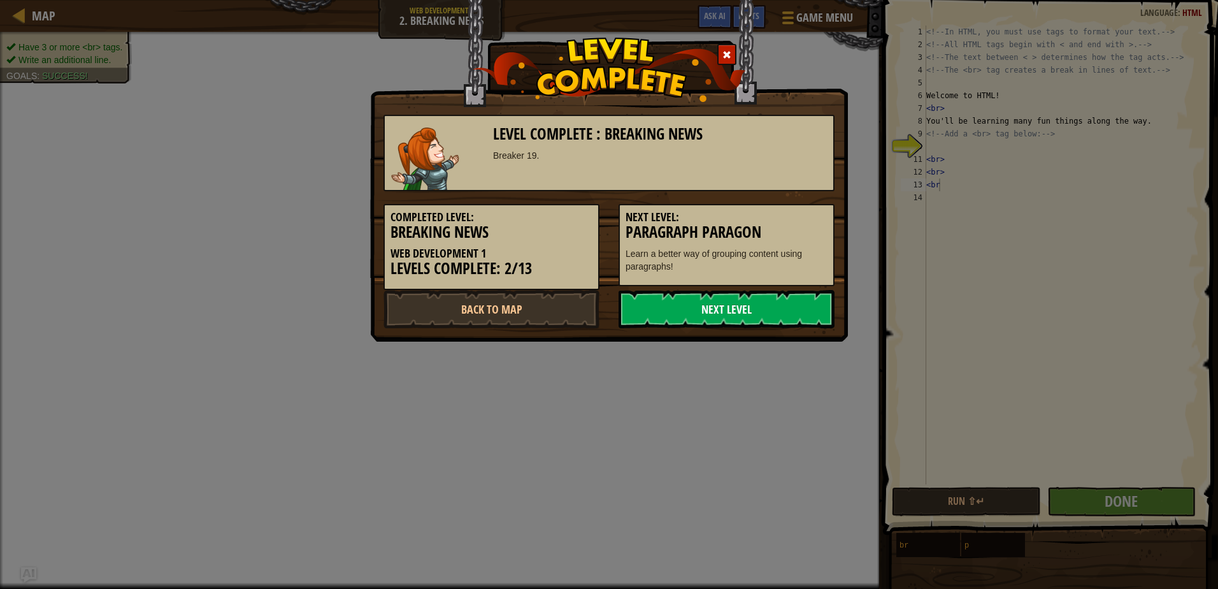
click at [731, 304] on link "Next Level" at bounding box center [726, 309] width 216 height 38
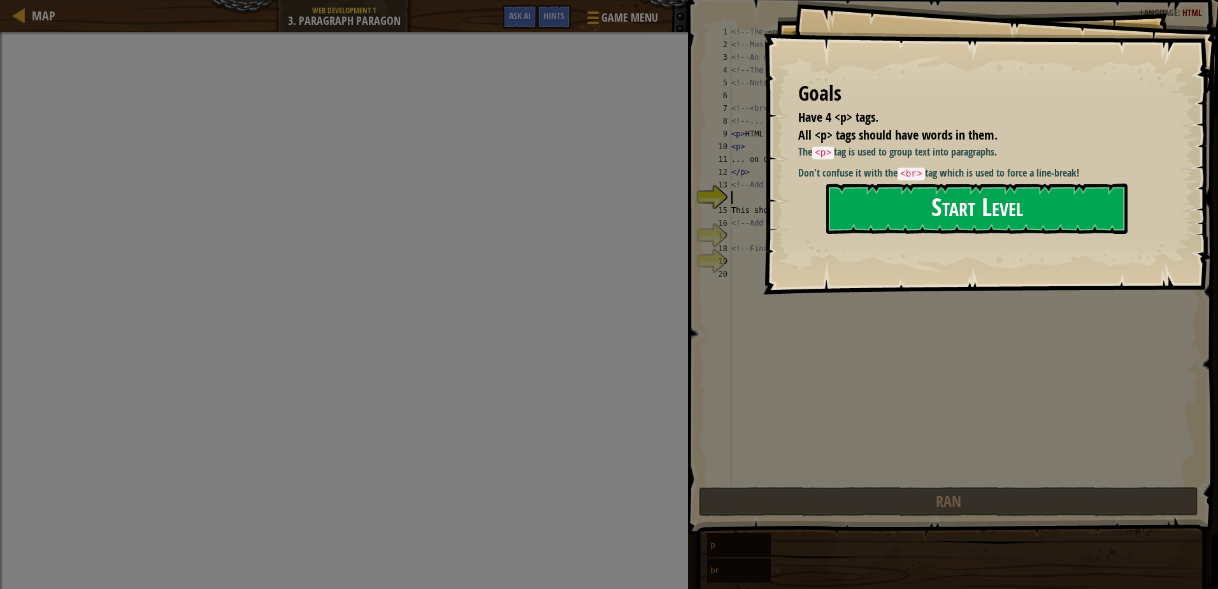
click at [922, 213] on button "Start Level" at bounding box center [976, 208] width 301 height 50
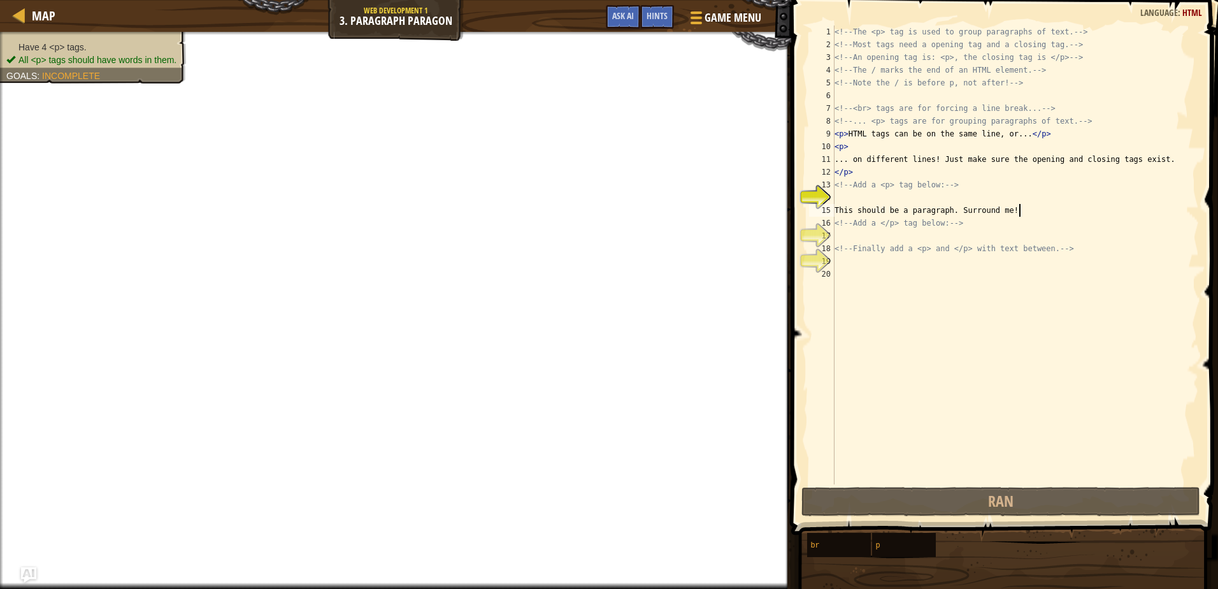
click at [1033, 208] on div "<!-- The <p> tag is used to group paragraphs of text. --> <!-- Most tags need a…" at bounding box center [1015, 267] width 367 height 484
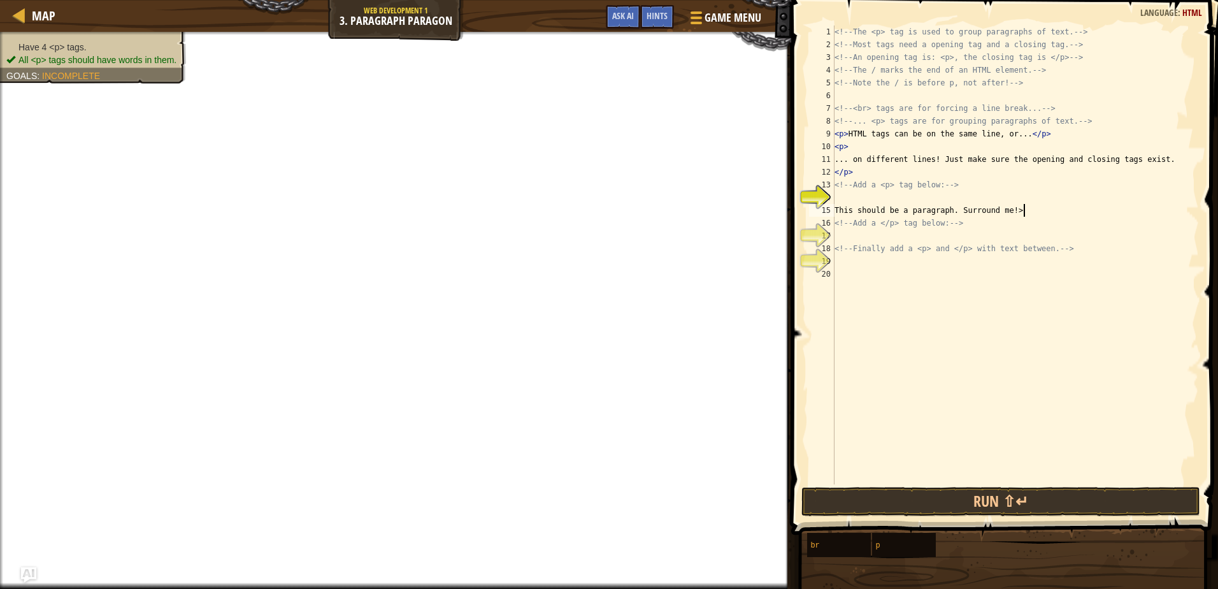
scroll to position [6, 15]
click at [837, 204] on div "<!-- The <p> tag is used to group paragraphs of text. --> <!-- Most tags need a…" at bounding box center [1015, 267] width 367 height 484
drag, startPoint x: 841, startPoint y: 206, endPoint x: 878, endPoint y: 218, distance: 38.3
click at [842, 208] on div "<!-- The <p> tag is used to group paragraphs of text. --> <!-- Most tags need a…" at bounding box center [1015, 254] width 367 height 459
click at [880, 218] on div "<!-- The <p> tag is used to group paragraphs of text. --> <!-- Most tags need a…" at bounding box center [1015, 267] width 367 height 484
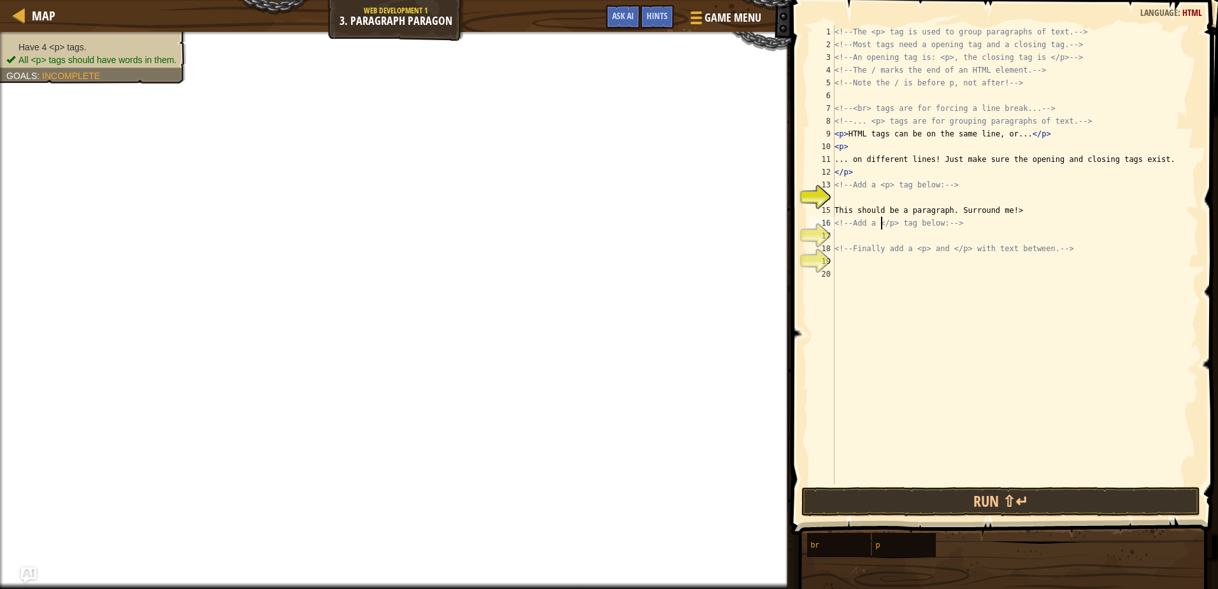
type textarea "<!-- Add a </p> tag below: -->"
click at [977, 229] on div "<!-- The <p> tag is used to group paragraphs of text. --> <!-- Most tags need a…" at bounding box center [1015, 267] width 367 height 484
click at [978, 225] on div "<!-- The <p> tag is used to group paragraphs of text. --> <!-- Most tags need a…" at bounding box center [1015, 267] width 367 height 484
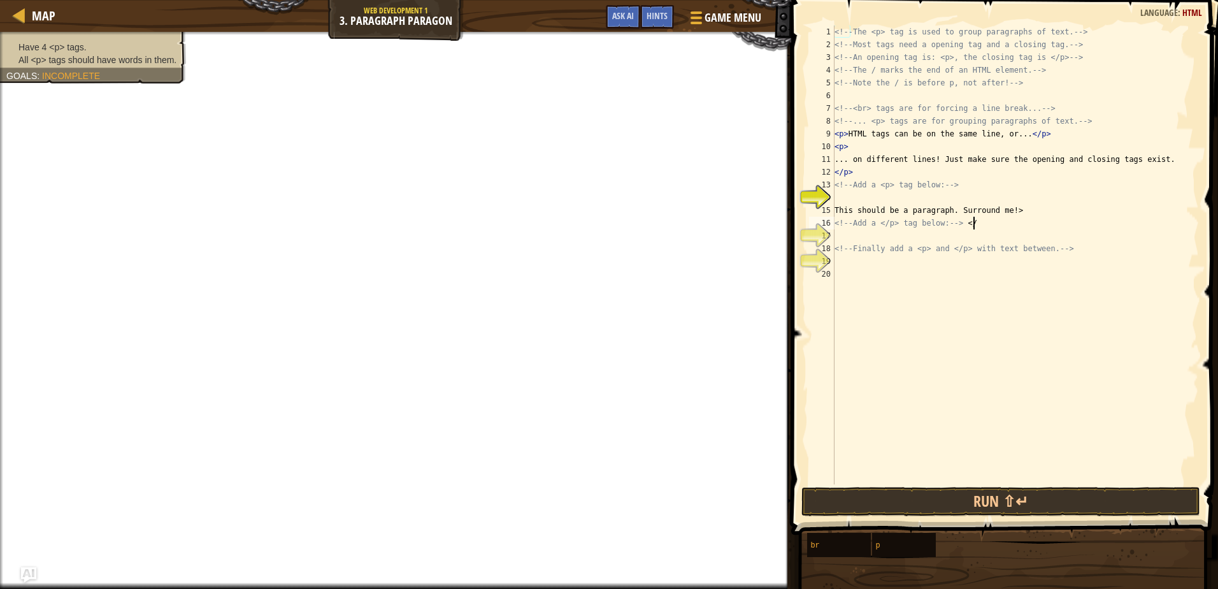
scroll to position [6, 11]
type textarea "<!-- Add a </p> tag below: --> </p>"
click at [921, 457] on div "<!-- The <p> tag is used to group paragraphs of text. --> <!-- Most tags need a…" at bounding box center [1015, 267] width 367 height 484
click at [1036, 206] on div "<!-- The <p> tag is used to group paragraphs of text. --> <!-- Most tags need a…" at bounding box center [1015, 267] width 367 height 484
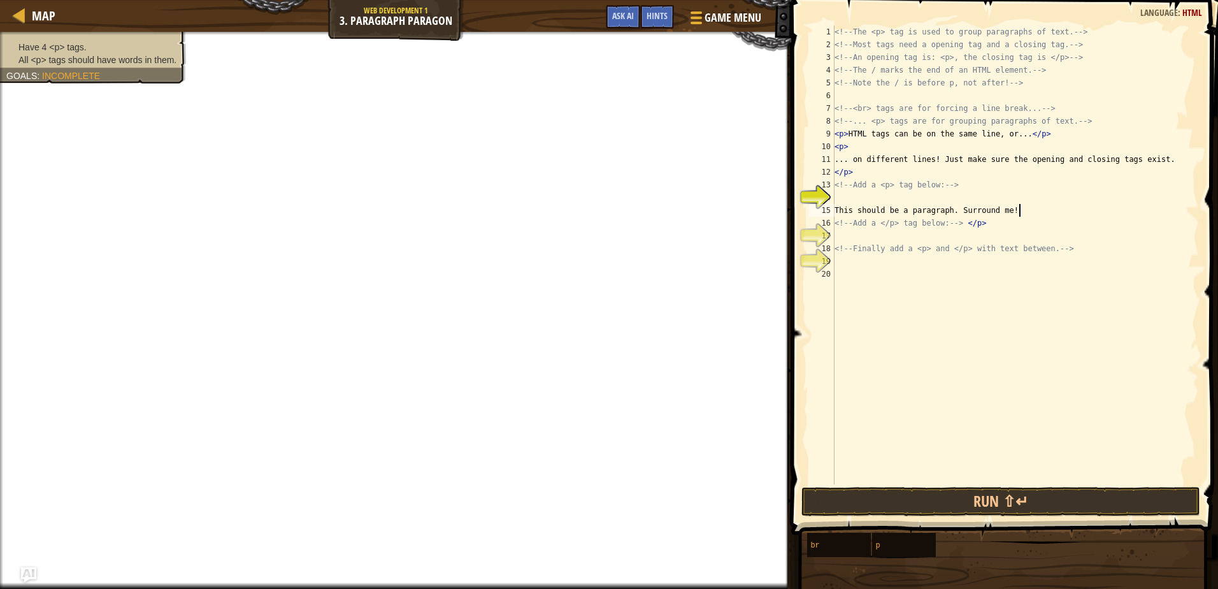
click at [1008, 248] on div "<!-- The <p> tag is used to group paragraphs of text. --> <!-- Most tags need a…" at bounding box center [1015, 267] width 367 height 484
click at [1066, 246] on div "<!-- The <p> tag is used to group paragraphs of text. --> <!-- Most tags need a…" at bounding box center [1015, 267] width 367 height 484
type textarea "<!-- Finally add a <p> and </p> with text between. --> </p>"
click at [1064, 391] on div "<!-- The <p> tag is used to group paragraphs of text. --> <!-- Most tags need a…" at bounding box center [1015, 267] width 367 height 484
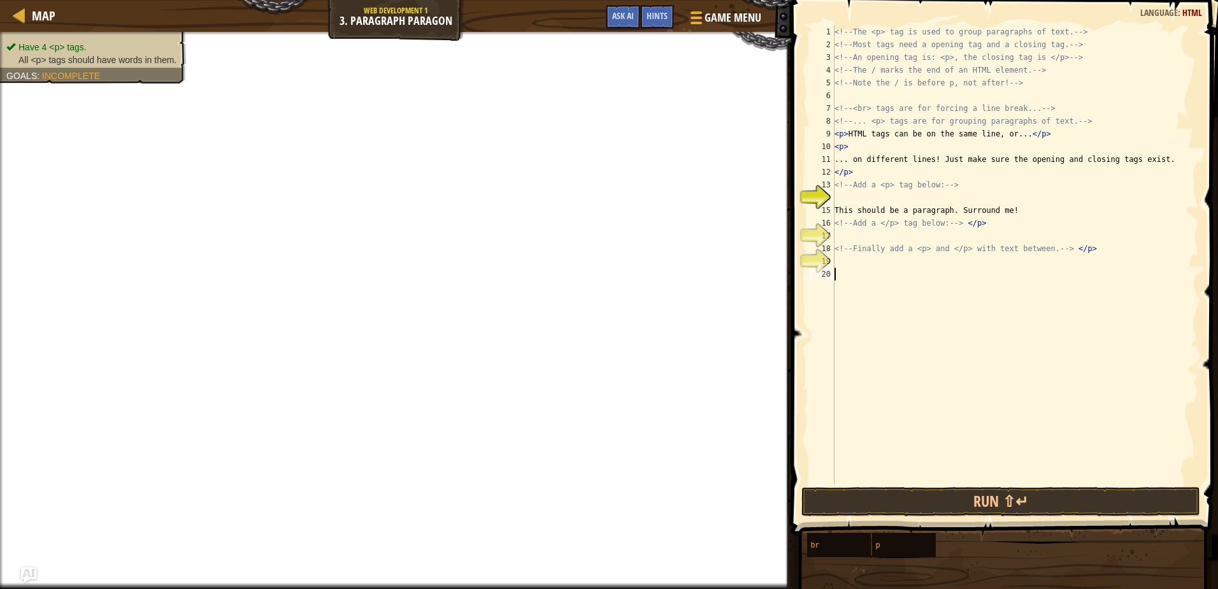
scroll to position [6, 0]
click at [1124, 246] on div "<!-- The <p> tag is used to group paragraphs of text. --> <!-- Most tags need a…" at bounding box center [1015, 267] width 367 height 484
type textarea "<!-- Finally add a <p> and </p> with text between. -->"
click at [644, 22] on div "Hints" at bounding box center [657, 17] width 34 height 24
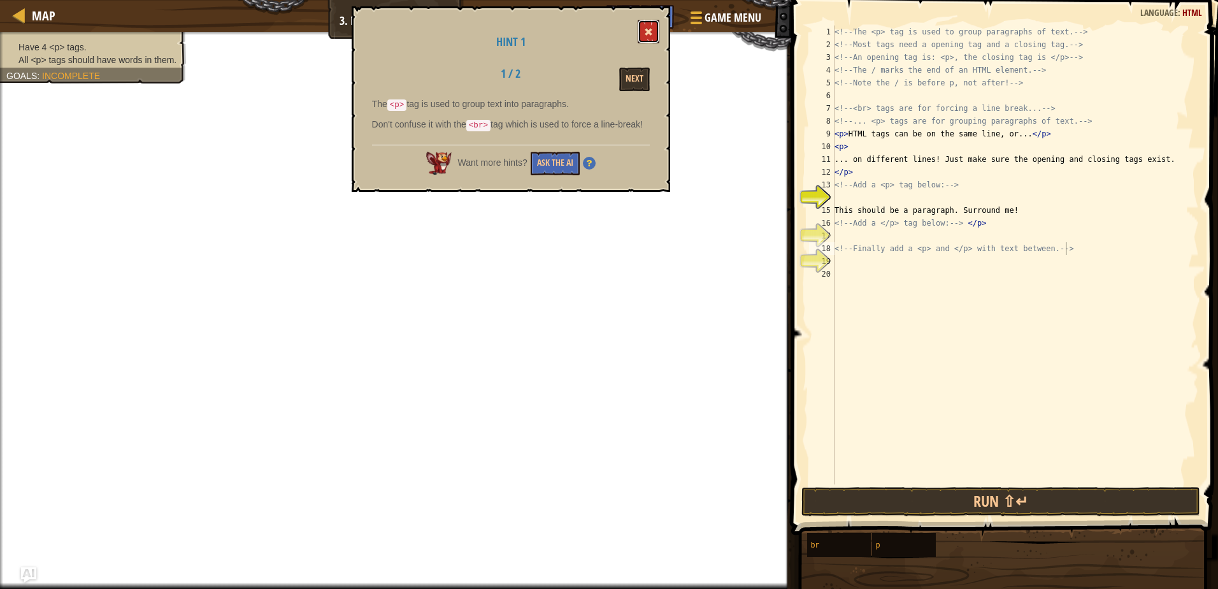
click at [641, 37] on button at bounding box center [649, 32] width 22 height 24
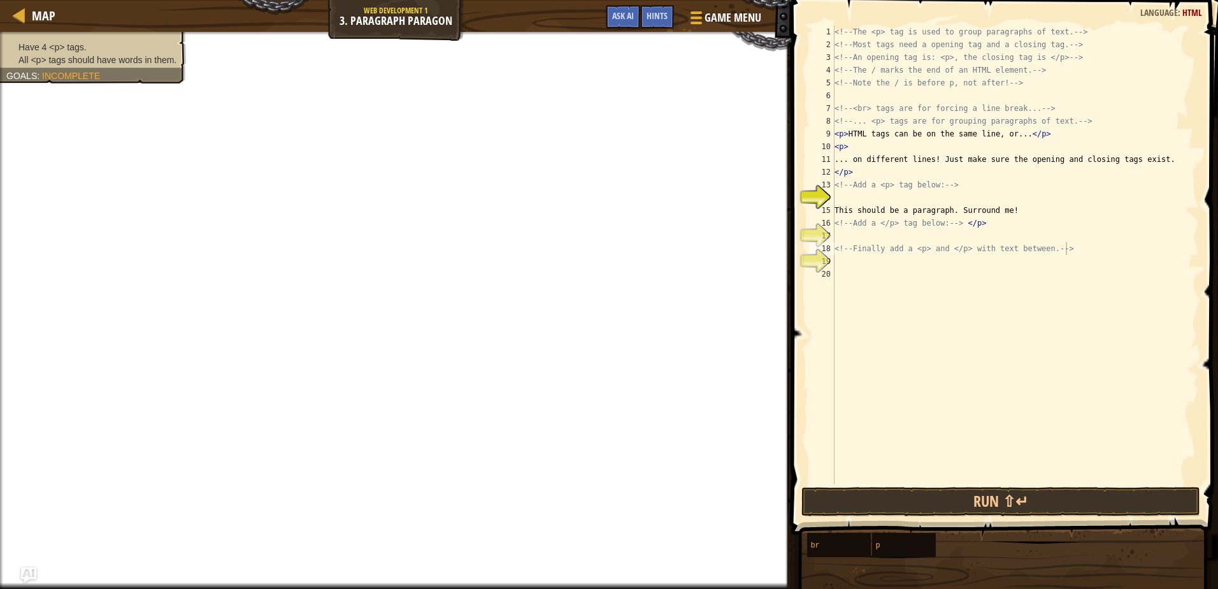
click at [1078, 241] on div "<!-- The <p> tag is used to group paragraphs of text. --> <!-- Most tags need a…" at bounding box center [1015, 267] width 367 height 484
click at [1078, 243] on div "<!-- The <p> tag is used to group paragraphs of text. --> <!-- Most tags need a…" at bounding box center [1015, 267] width 367 height 484
type textarea "<!-- Finally add a <p> and </p> with text between. --> <p>"
click at [882, 378] on div "<!-- The <p> tag is used to group paragraphs of text. --> <!-- Most tags need a…" at bounding box center [1015, 267] width 367 height 484
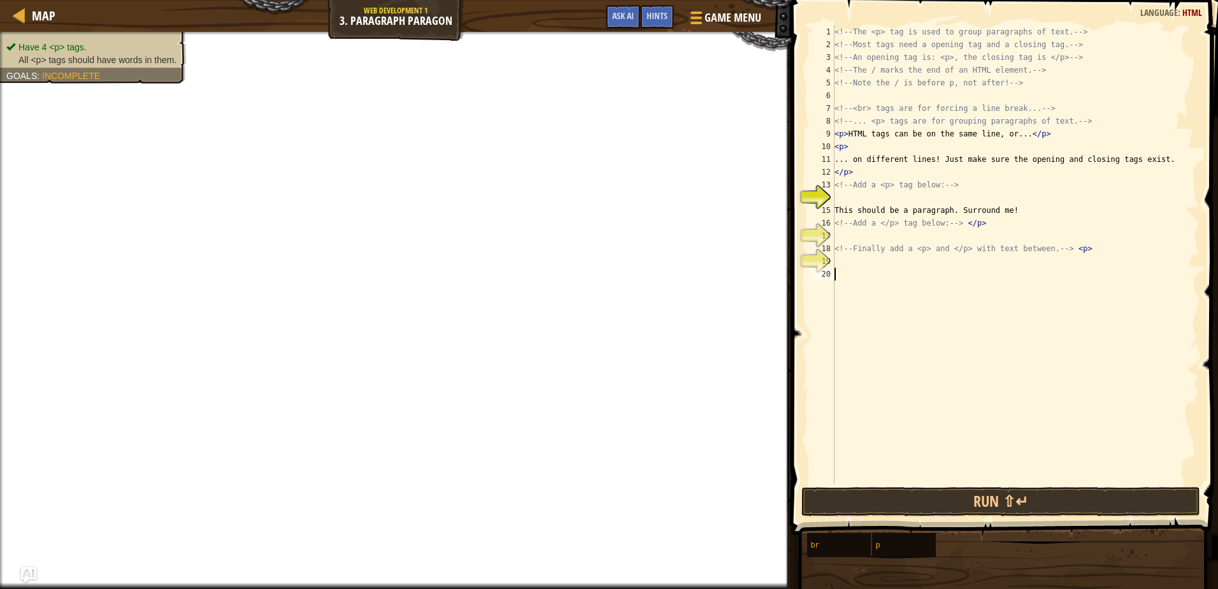
scroll to position [6, 0]
drag, startPoint x: 1088, startPoint y: 246, endPoint x: 1063, endPoint y: 251, distance: 25.2
click at [1063, 251] on div "<!-- The <p> tag is used to group paragraphs of text. --> <!-- Most tags need a…" at bounding box center [1015, 267] width 367 height 484
click at [976, 224] on div "<!-- The <p> tag is used to group paragraphs of text. --> <!-- Most tags need a…" at bounding box center [1015, 267] width 367 height 484
click at [973, 227] on div "<!-- The <p> tag is used to group paragraphs of text. --> <!-- Most tags need a…" at bounding box center [1015, 267] width 367 height 484
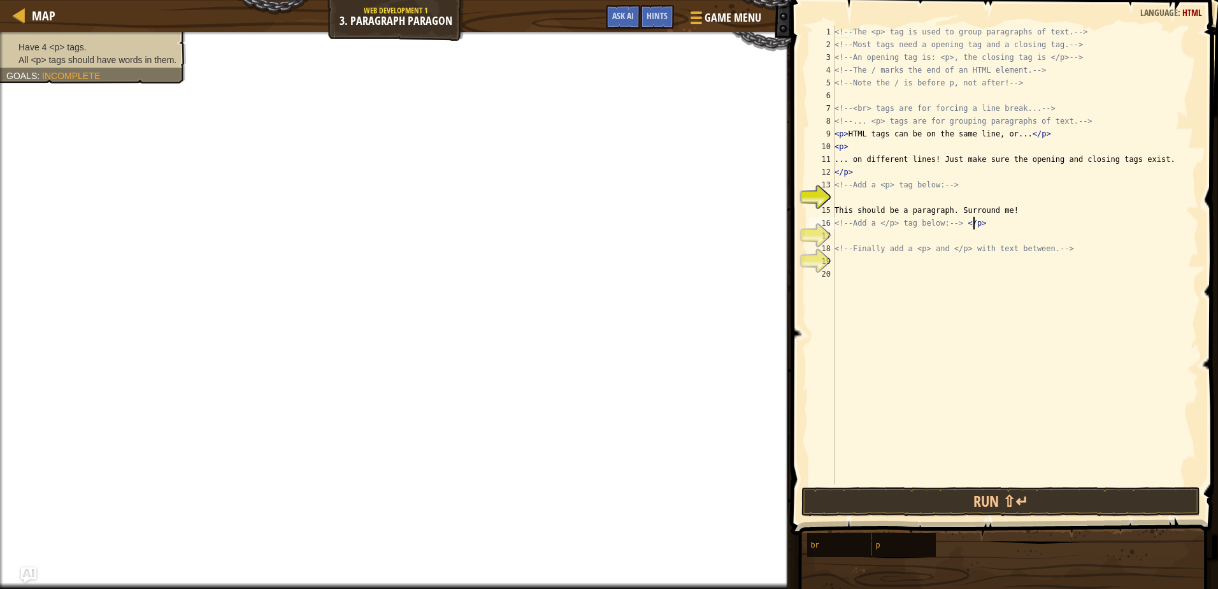
type textarea "<!-- Add a </p> tag below: --> <p>"
click at [987, 229] on div "<!-- The <p> tag is used to group paragraphs of text. --> <!-- Most tags need a…" at bounding box center [1015, 267] width 367 height 484
click at [1025, 205] on div "<!-- The <p> tag is used to group paragraphs of text. --> <!-- Most tags need a…" at bounding box center [1015, 267] width 367 height 484
drag, startPoint x: 845, startPoint y: 211, endPoint x: 853, endPoint y: 211, distance: 8.3
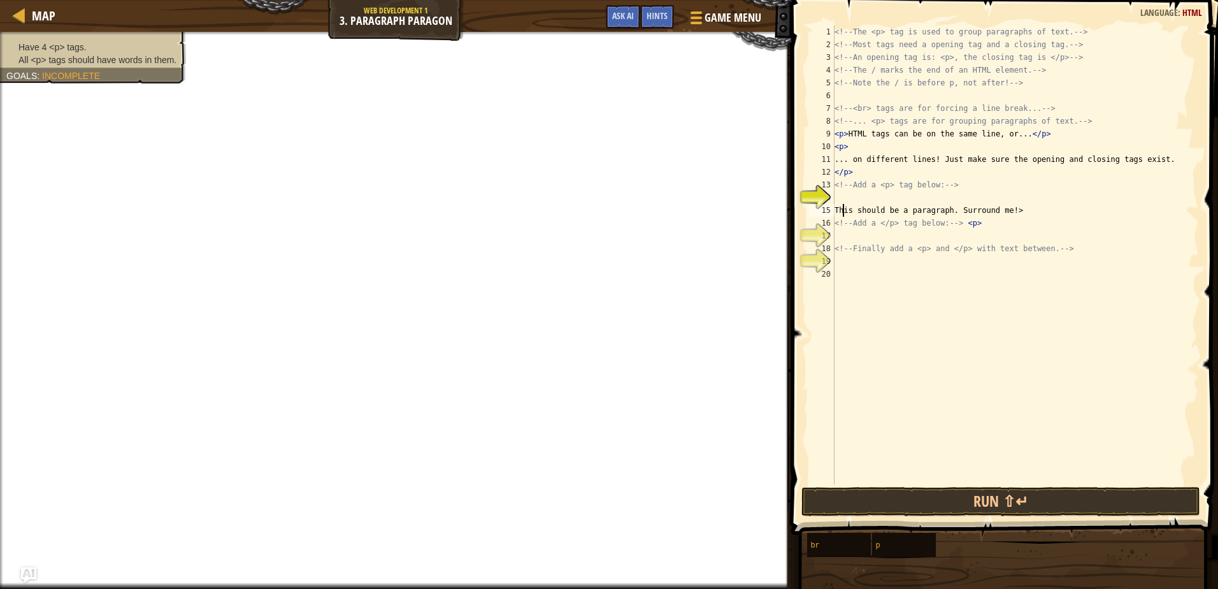
click at [846, 211] on div "<!-- The <p> tag is used to group paragraphs of text. --> <!-- Most tags need a…" at bounding box center [1015, 267] width 367 height 484
click at [853, 208] on div "<!-- The <p> tag is used to group paragraphs of text. --> <!-- Most tags need a…" at bounding box center [1015, 267] width 367 height 484
drag, startPoint x: 1022, startPoint y: 184, endPoint x: 1027, endPoint y: 196, distance: 12.8
click at [1027, 196] on div "<!-- The <p> tag is used to group paragraphs of text. --> <!-- Most tags need a…" at bounding box center [1015, 267] width 367 height 484
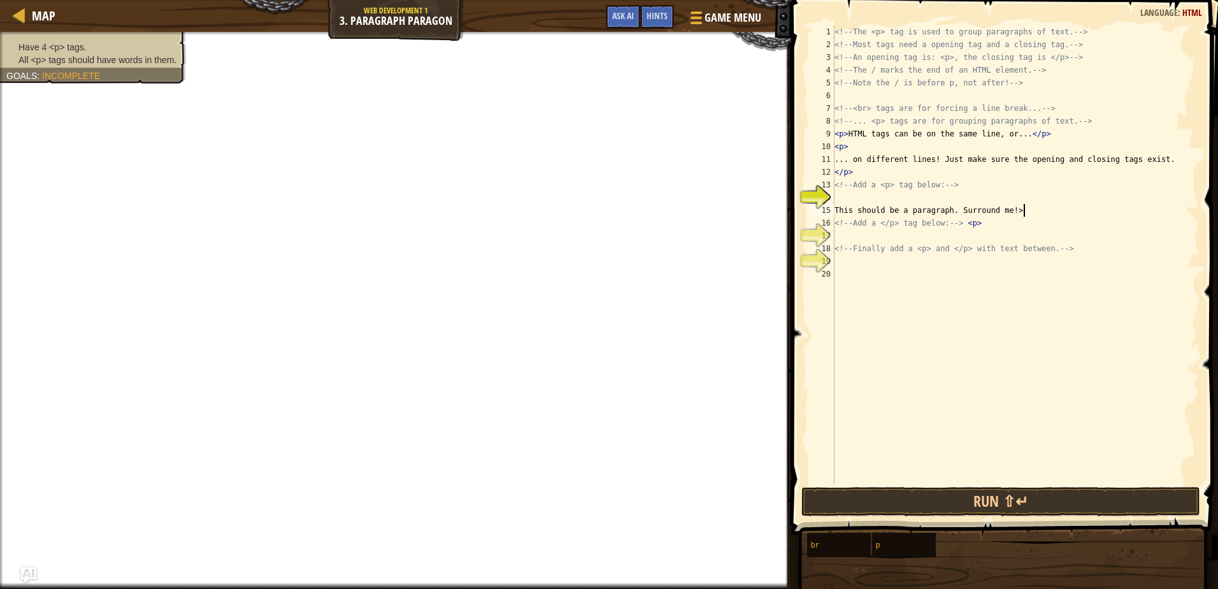
click at [1045, 208] on div "<!-- The <p> tag is used to group paragraphs of text. --> <!-- Most tags need a…" at bounding box center [1015, 267] width 367 height 484
click at [999, 226] on div "<!-- The <p> tag is used to group paragraphs of text. --> <!-- Most tags need a…" at bounding box center [1015, 267] width 367 height 484
drag, startPoint x: 999, startPoint y: 226, endPoint x: 969, endPoint y: 225, distance: 30.0
click at [969, 225] on div "<!-- The <p> tag is used to group paragraphs of text. --> <!-- Most tags need a…" at bounding box center [1015, 267] width 367 height 484
click at [1055, 205] on div "<!-- The <p> tag is used to group paragraphs of text. --> <!-- Most tags need a…" at bounding box center [1015, 267] width 367 height 484
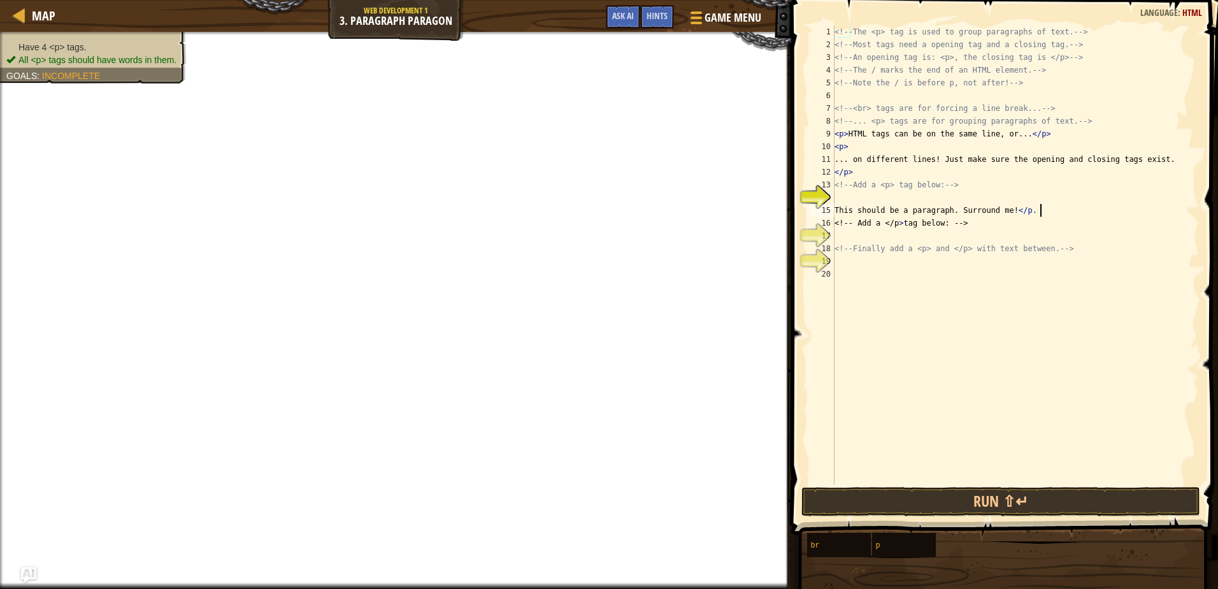
scroll to position [6, 16]
type textarea "This should be a paragraph. Surround me! </p>"
click at [1062, 234] on div "<!-- The <p> tag is used to group paragraphs of text. --> <!-- Most tags need a…" at bounding box center [1015, 267] width 367 height 484
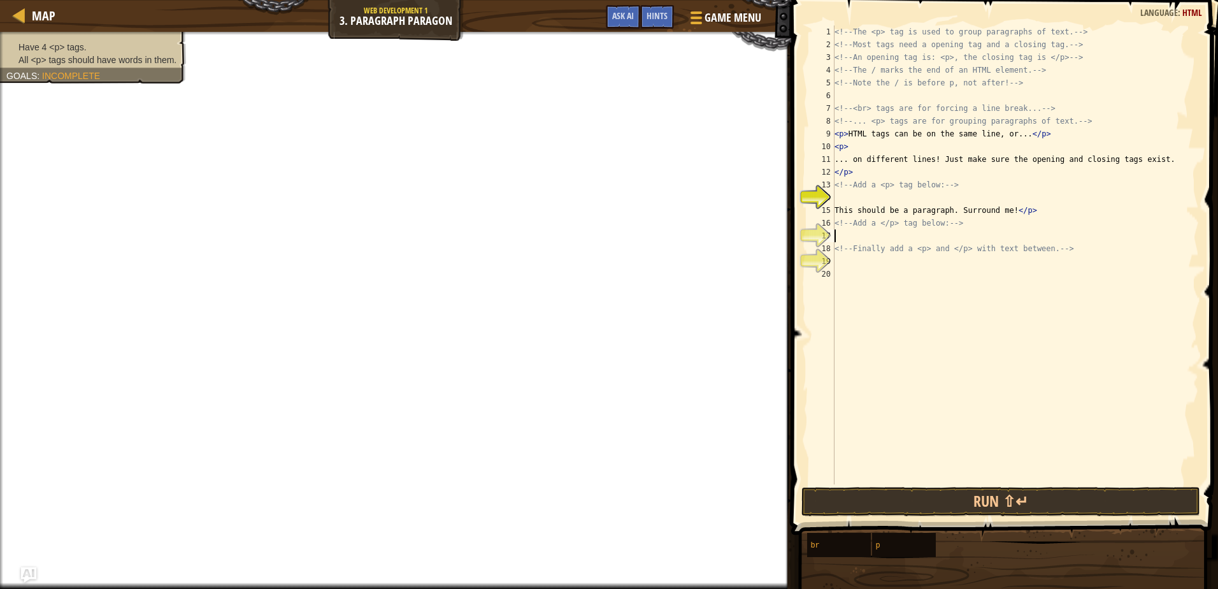
click at [862, 204] on div "<!-- The <p> tag is used to group paragraphs of text. --> <!-- Most tags need a…" at bounding box center [1015, 267] width 367 height 484
drag, startPoint x: 855, startPoint y: 187, endPoint x: 852, endPoint y: 195, distance: 8.7
click at [854, 187] on div "<!-- The <p> tag is used to group paragraphs of text. --> <!-- Most tags need a…" at bounding box center [1015, 267] width 367 height 484
type textarea "<!-- Add a <p> tag below: -->"
click at [851, 196] on div "<!-- The <p> tag is used to group paragraphs of text. --> <!-- Most tags need a…" at bounding box center [1015, 267] width 367 height 484
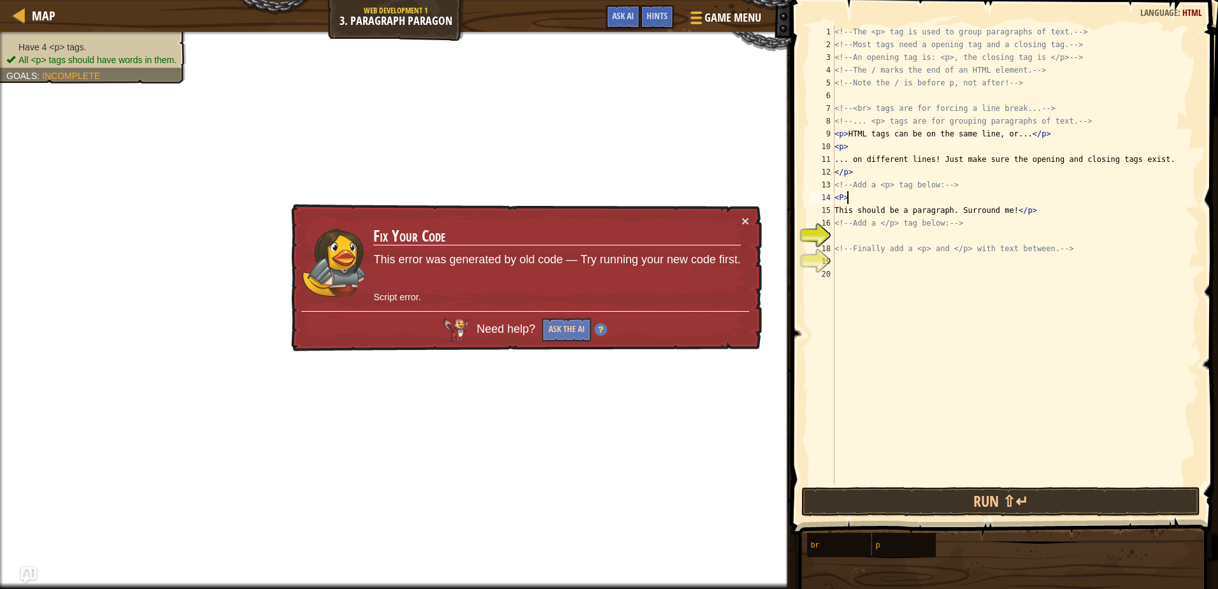
scroll to position [6, 1]
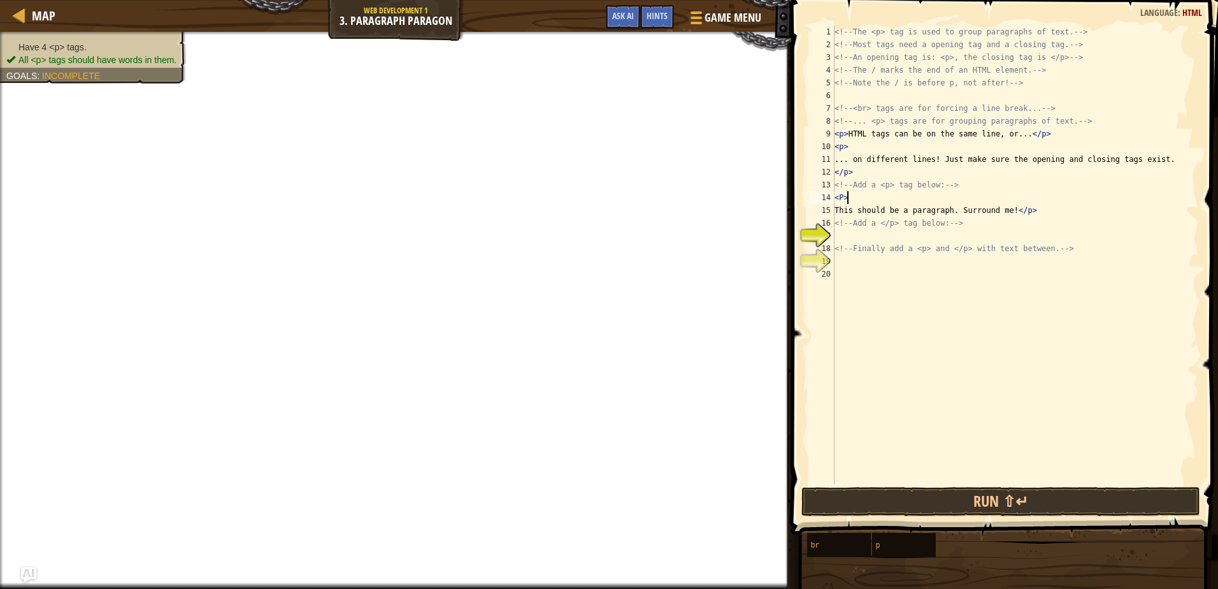
click at [860, 243] on div "<!-- The <p> tag is used to group paragraphs of text. --> <!-- Most tags need a…" at bounding box center [1015, 267] width 367 height 484
type textarea "<!-- Finally add a <p> and </p> with text between. -->"
click at [846, 231] on div "<!-- The <p> tag is used to group paragraphs of text. --> <!-- Most tags need a…" at bounding box center [1015, 267] width 367 height 484
type textarea "</P>"
click at [873, 268] on div "<!-- The <p> tag is used to group paragraphs of text. --> <!-- Most tags need a…" at bounding box center [1015, 267] width 367 height 484
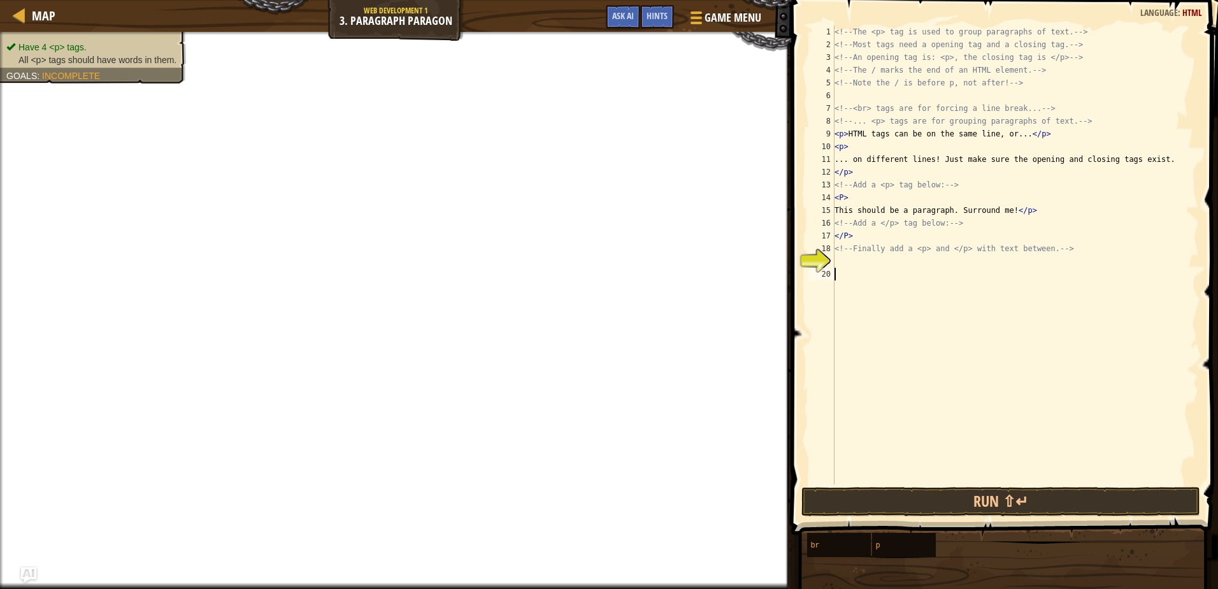
scroll to position [6, 0]
click at [843, 257] on div "<!-- The <p> tag is used to group paragraphs of text. --> <!-- Most tags need a…" at bounding box center [1015, 267] width 367 height 484
type textarea "p"
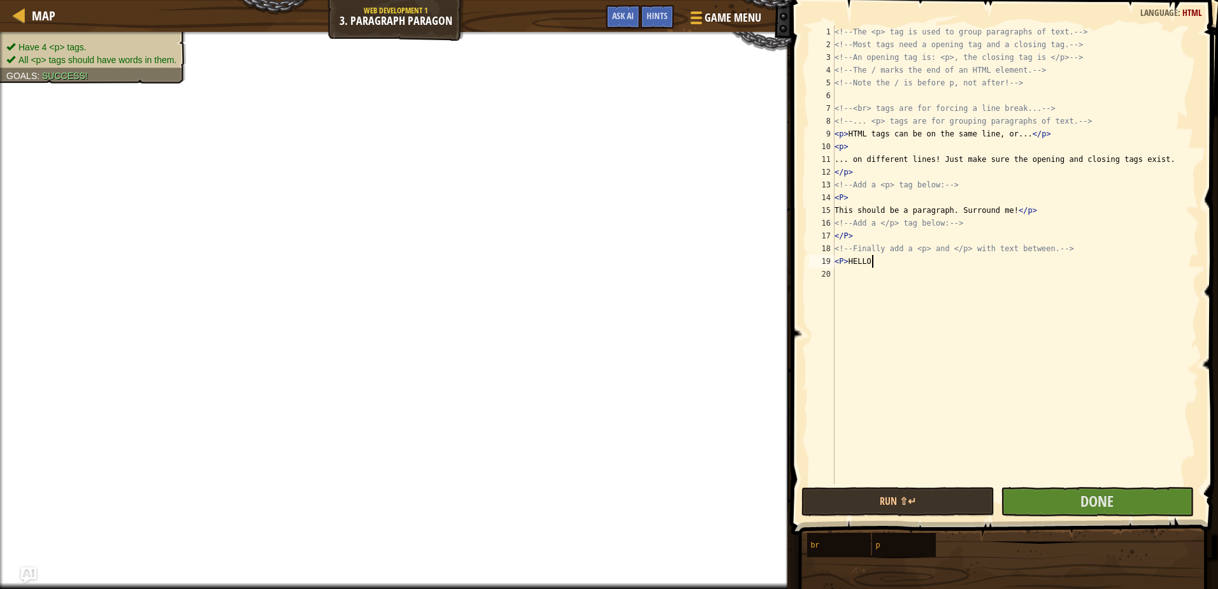
scroll to position [6, 3]
type textarea "<P> HELLO"
click at [1078, 509] on button "Done" at bounding box center [1097, 501] width 193 height 29
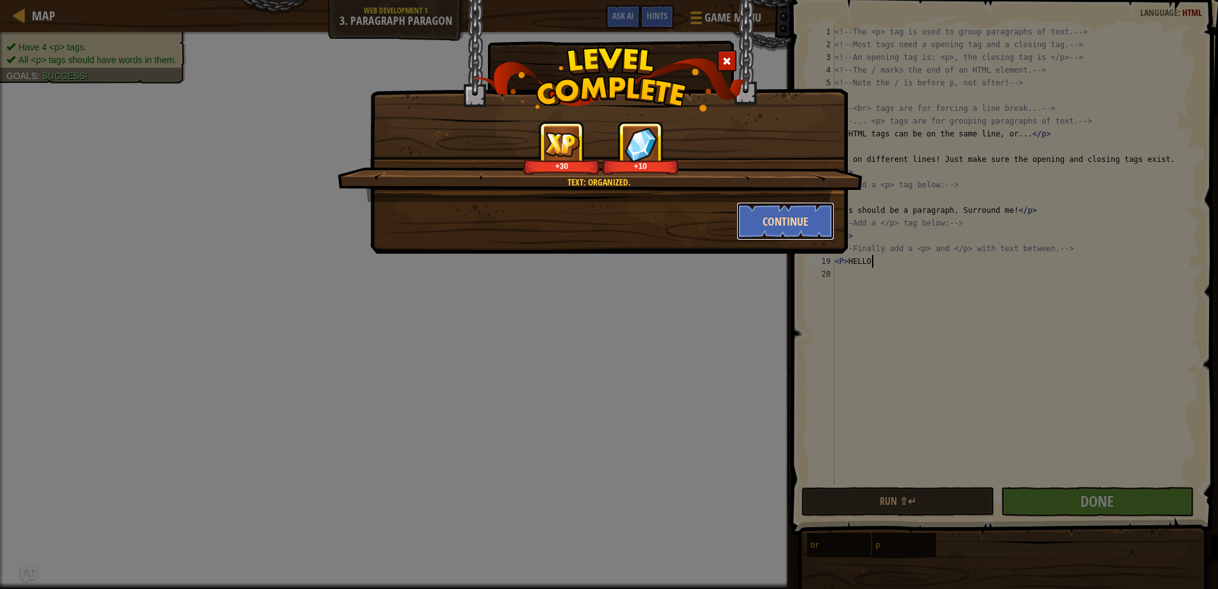
click at [766, 218] on button "Continue" at bounding box center [785, 221] width 99 height 38
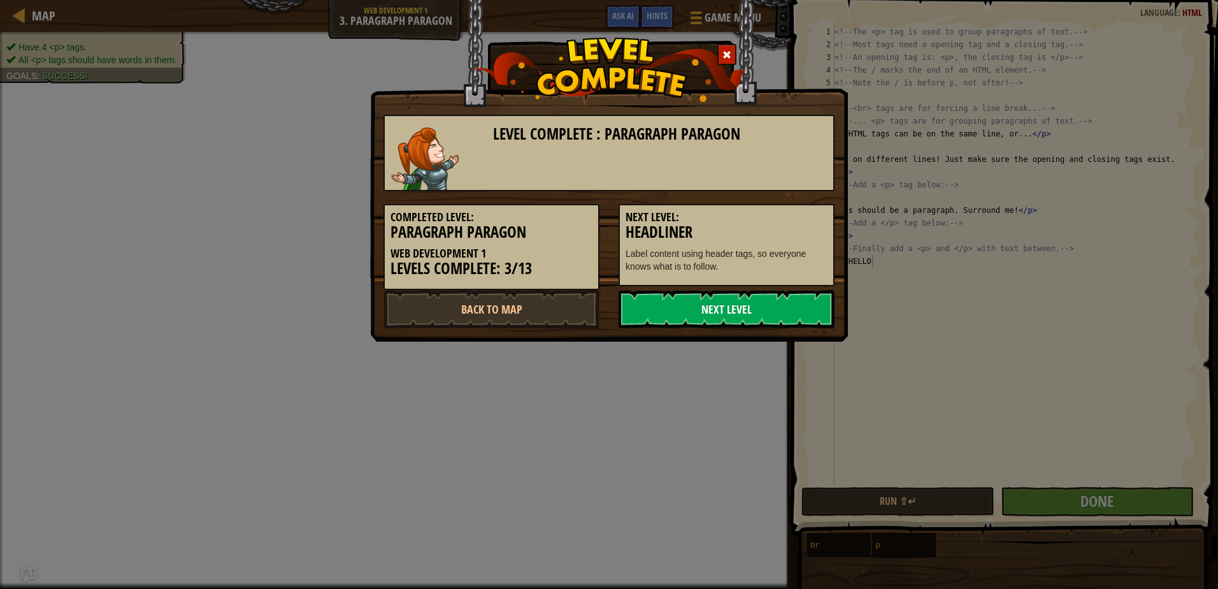
click at [747, 311] on link "Next Level" at bounding box center [726, 309] width 216 height 38
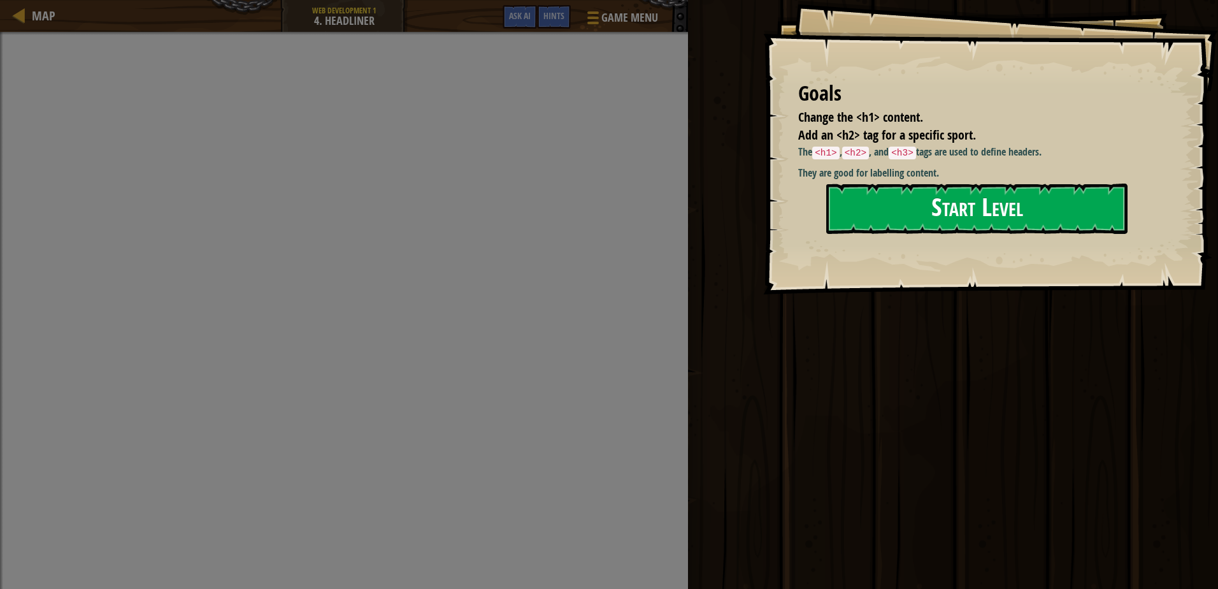
click at [888, 213] on button "Start Level" at bounding box center [976, 208] width 301 height 50
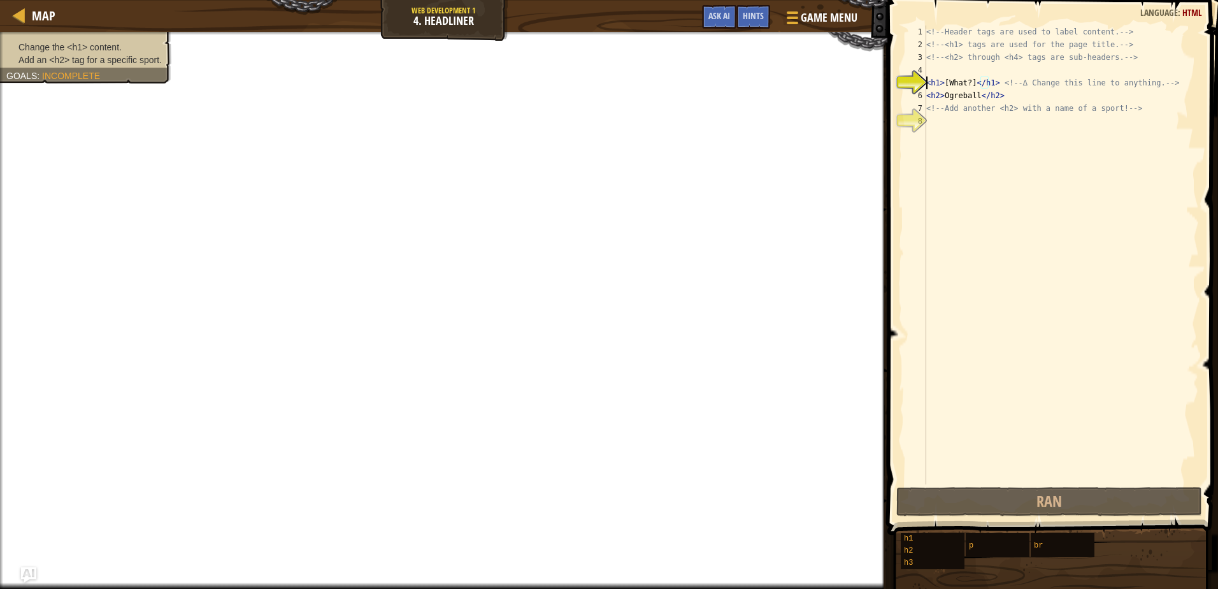
drag, startPoint x: 1008, startPoint y: 432, endPoint x: 1004, endPoint y: 409, distance: 24.0
click at [1009, 432] on div "<!-- Header tags are used to label content. --> <!-- <h1> tags are used for the…" at bounding box center [1061, 267] width 275 height 484
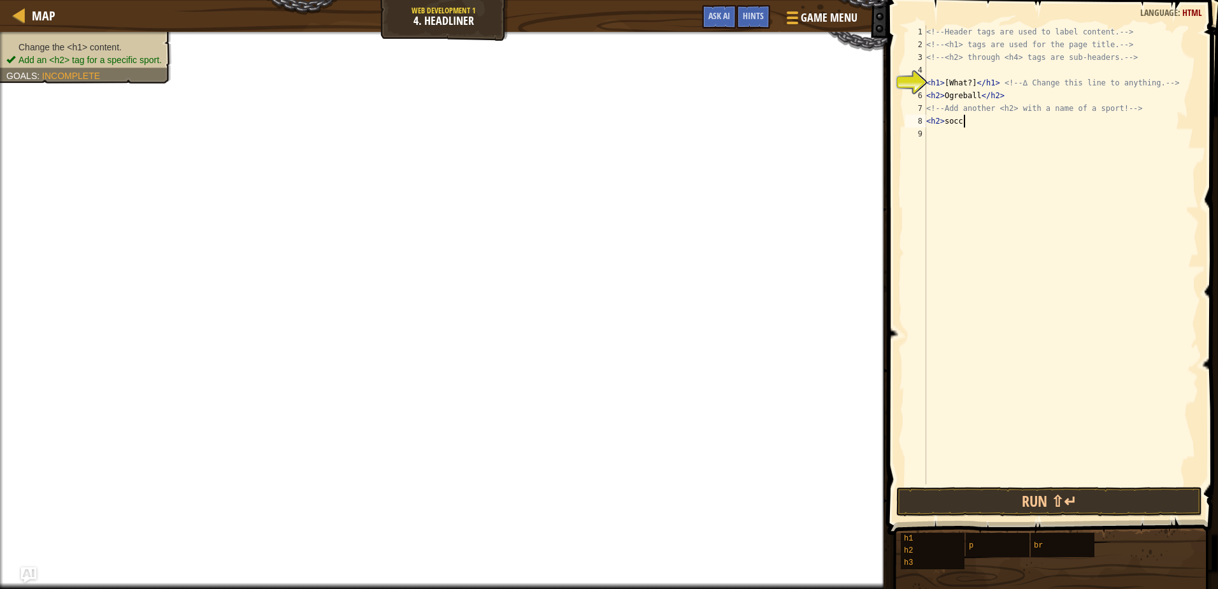
scroll to position [6, 3]
type textarea "<h2> soccer"
click at [953, 161] on div "<!-- Header tags are used to label content. --> <!-- <h1> tags are used for the…" at bounding box center [1061, 267] width 275 height 484
drag, startPoint x: 933, startPoint y: 121, endPoint x: 943, endPoint y: 135, distance: 17.0
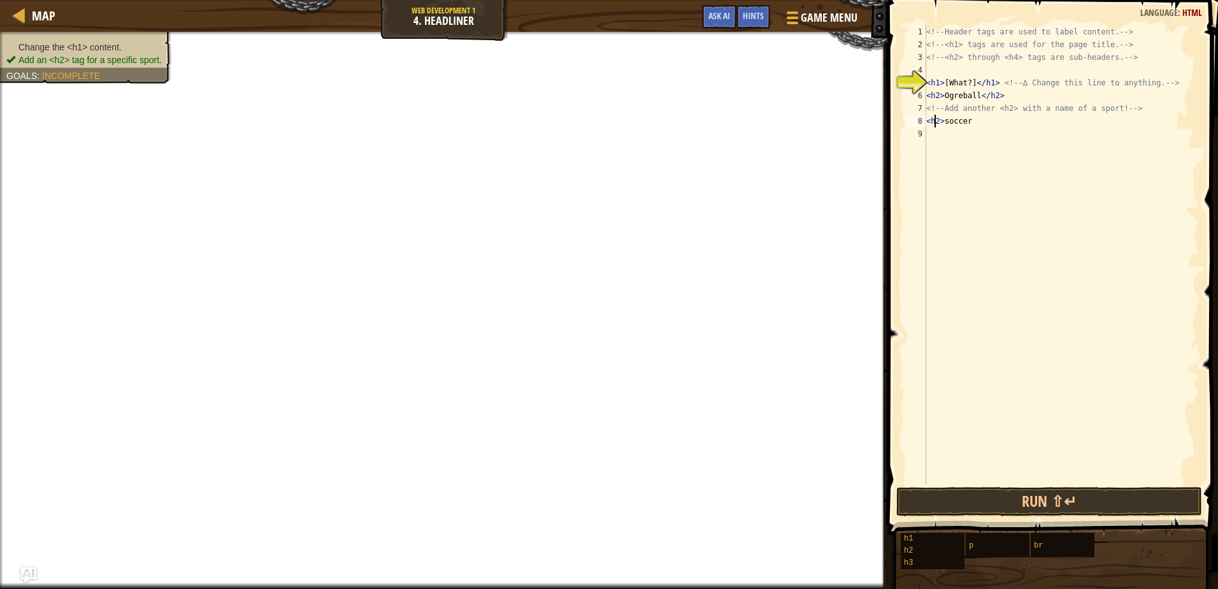
click at [939, 129] on div "<!-- Header tags are used to label content. --> <!-- <h1> tags are used for the…" at bounding box center [1061, 267] width 275 height 484
click at [944, 119] on div "<!-- Header tags are used to label content. --> <!-- <h1> tags are used for the…" at bounding box center [1061, 254] width 275 height 459
click at [940, 120] on div "<!-- Header tags are used to label content. --> <!-- <h1> tags are used for the…" at bounding box center [1061, 267] width 275 height 484
type textarea "<h3> soccer"
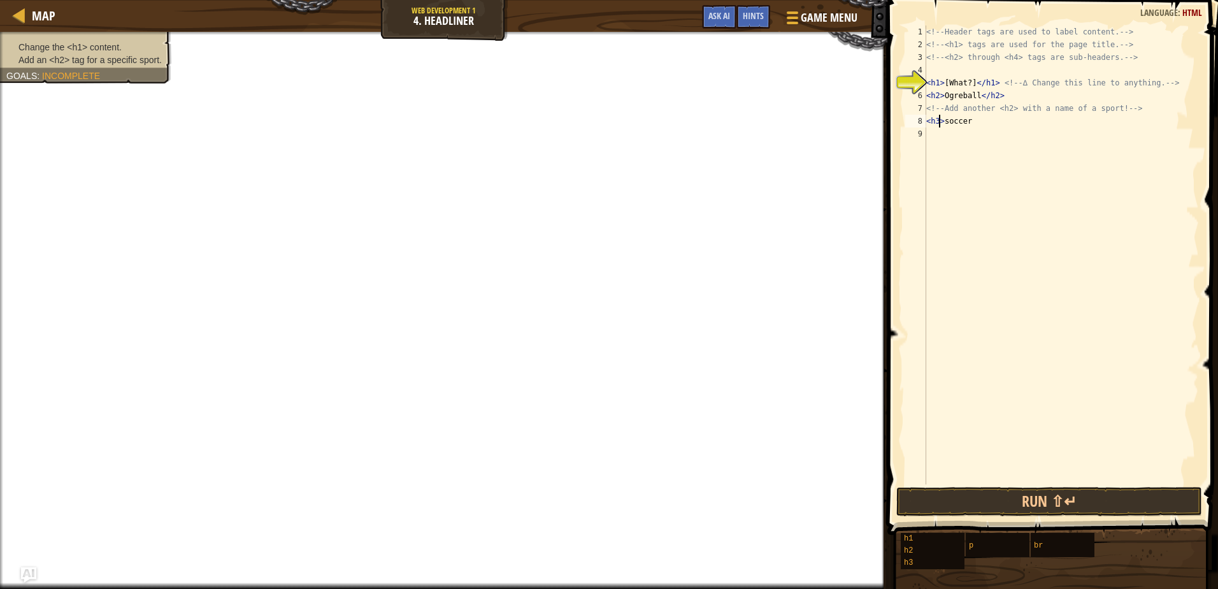
click at [960, 168] on div "<!-- Header tags are used to label content. --> <!-- <h1> tags are used for the…" at bounding box center [1061, 267] width 275 height 484
click at [926, 84] on div "5" at bounding box center [915, 82] width 21 height 13
click at [966, 82] on div "<!-- Header tags are used to label content. --> <!-- <h1> tags are used for the…" at bounding box center [1061, 267] width 275 height 484
click at [967, 81] on div "<!-- Header tags are used to label content. --> <!-- <h1> tags are used for the…" at bounding box center [1061, 267] width 275 height 484
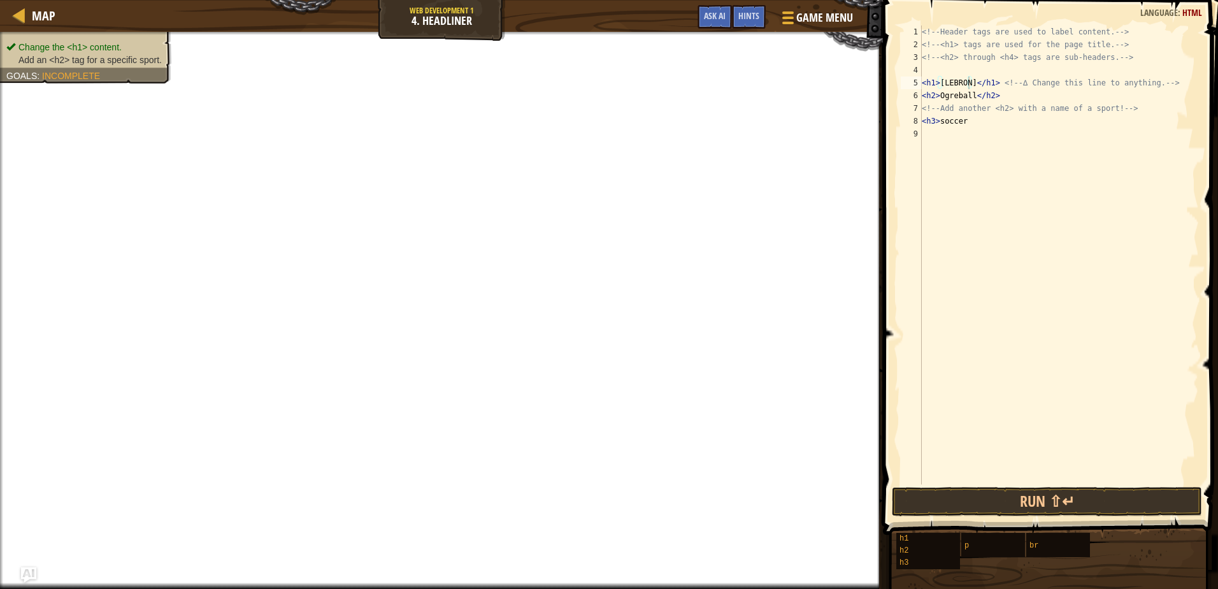
scroll to position [6, 4]
click at [932, 122] on div "<!-- Header tags are used to label content. --> <!-- <h1> tags are used for the…" at bounding box center [1059, 267] width 280 height 484
type textarea "<h2> soccer"
click at [1053, 495] on button "Done" at bounding box center [1121, 501] width 148 height 29
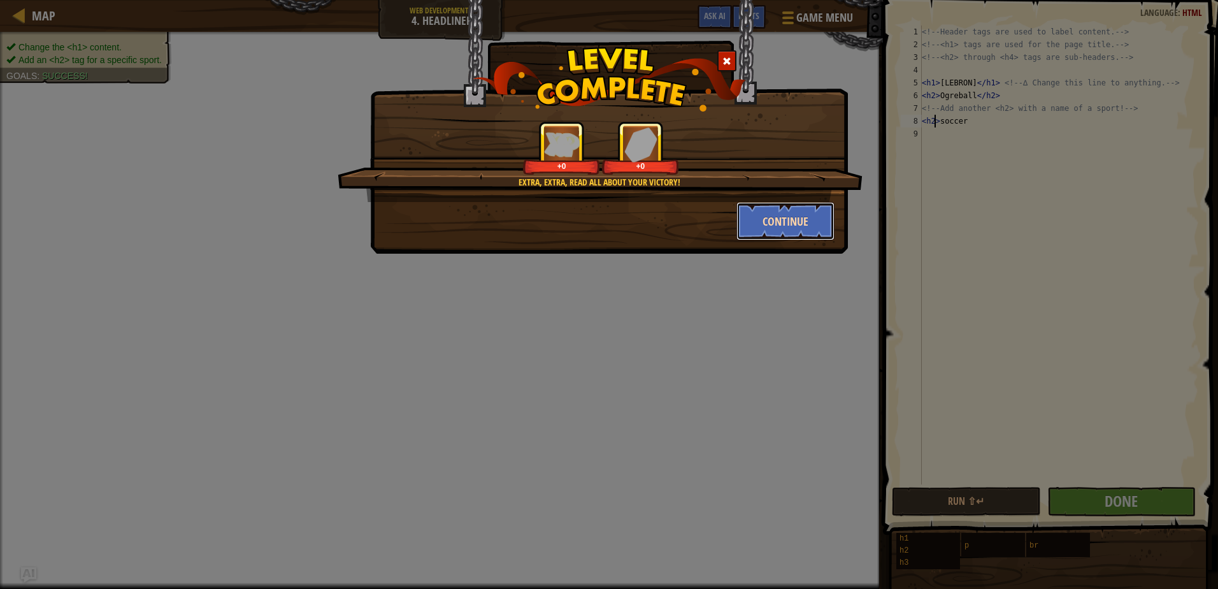
click at [815, 230] on button "Continue" at bounding box center [785, 221] width 99 height 38
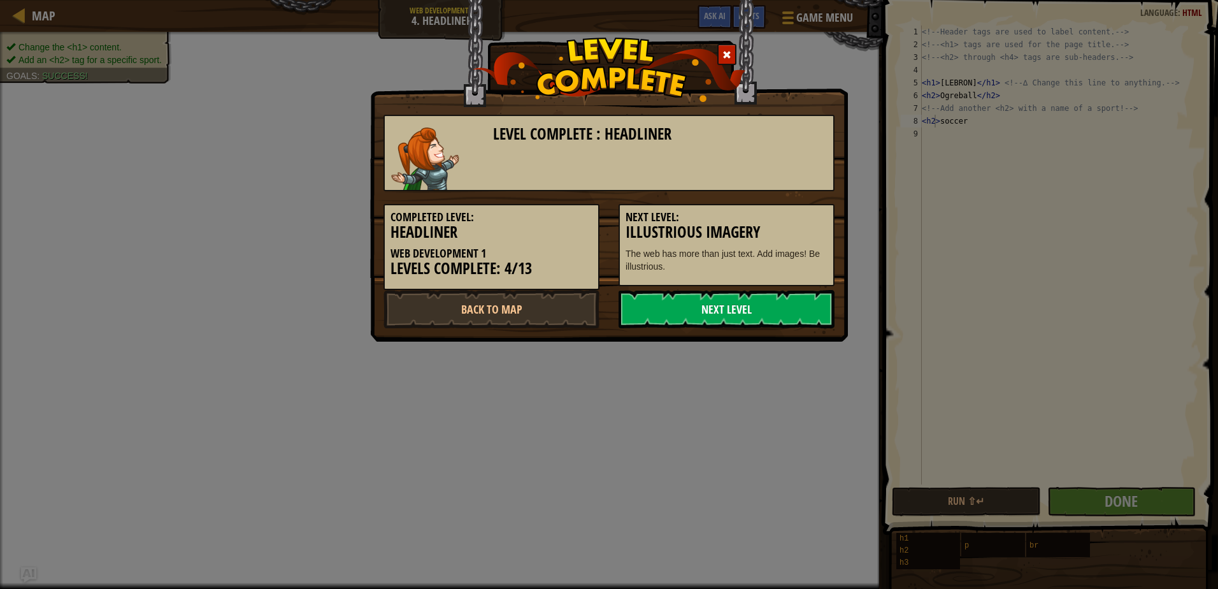
click at [696, 307] on link "Next Level" at bounding box center [726, 309] width 216 height 38
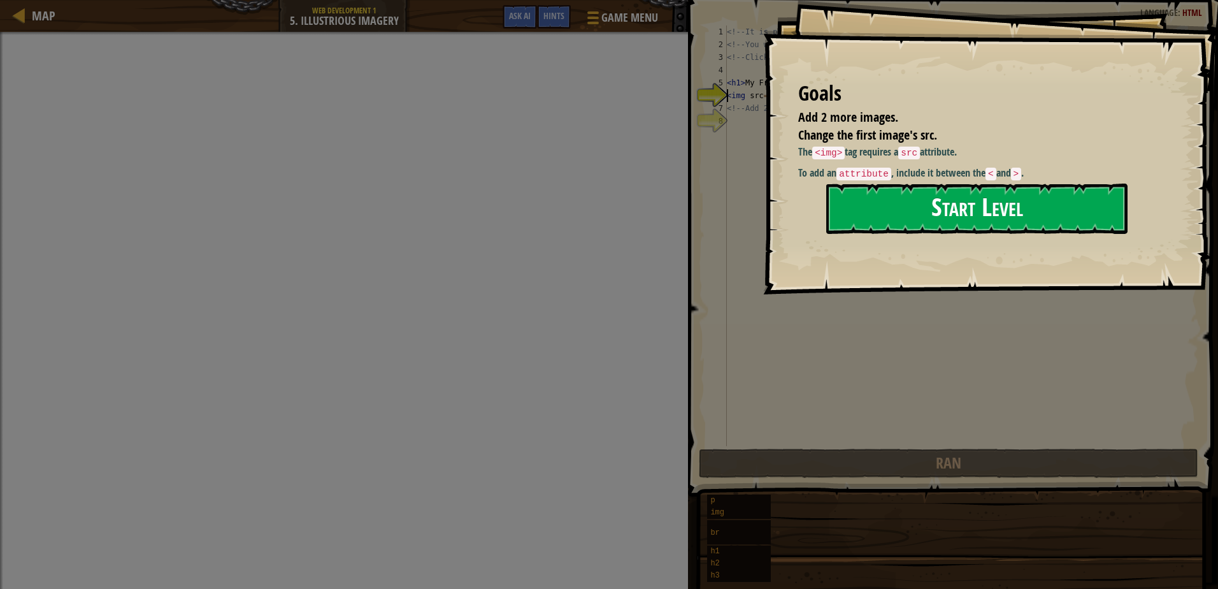
click at [895, 211] on button "Start Level" at bounding box center [976, 208] width 301 height 50
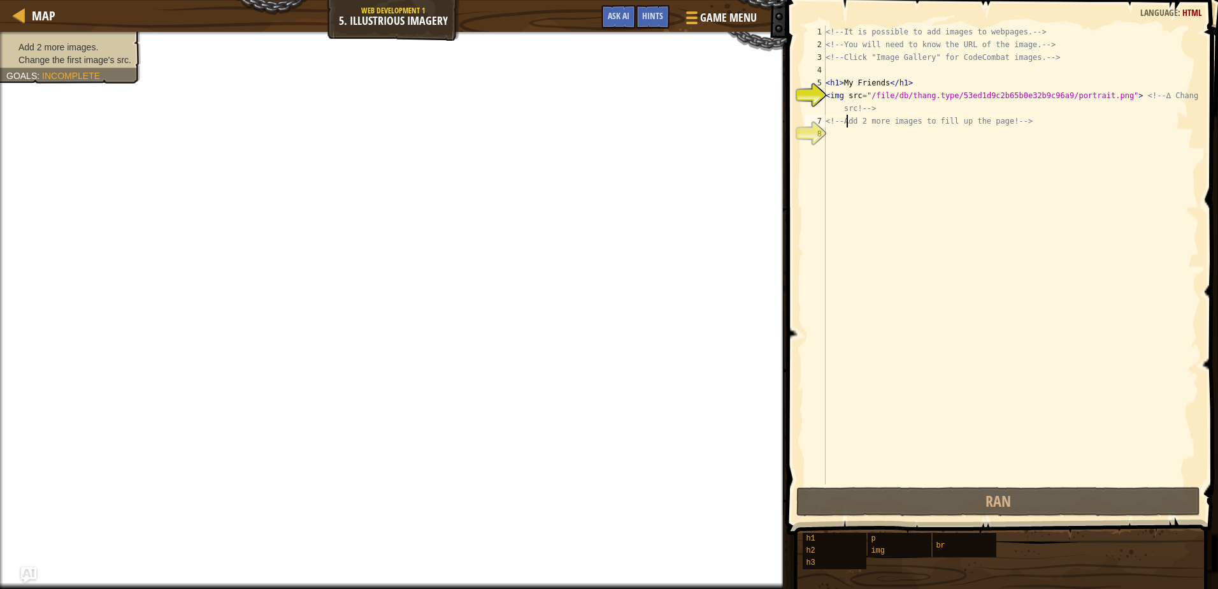
click at [845, 116] on div "<!-- It is possible to add images to webpages. --> <!-- You will need to know t…" at bounding box center [1011, 267] width 376 height 484
click at [835, 109] on div "<!-- It is possible to add images to webpages. --> <!-- You will need to know t…" at bounding box center [1011, 267] width 376 height 484
click at [887, 111] on div "<!-- It is possible to add images to webpages. --> <!-- You will need to know t…" at bounding box center [1011, 267] width 376 height 484
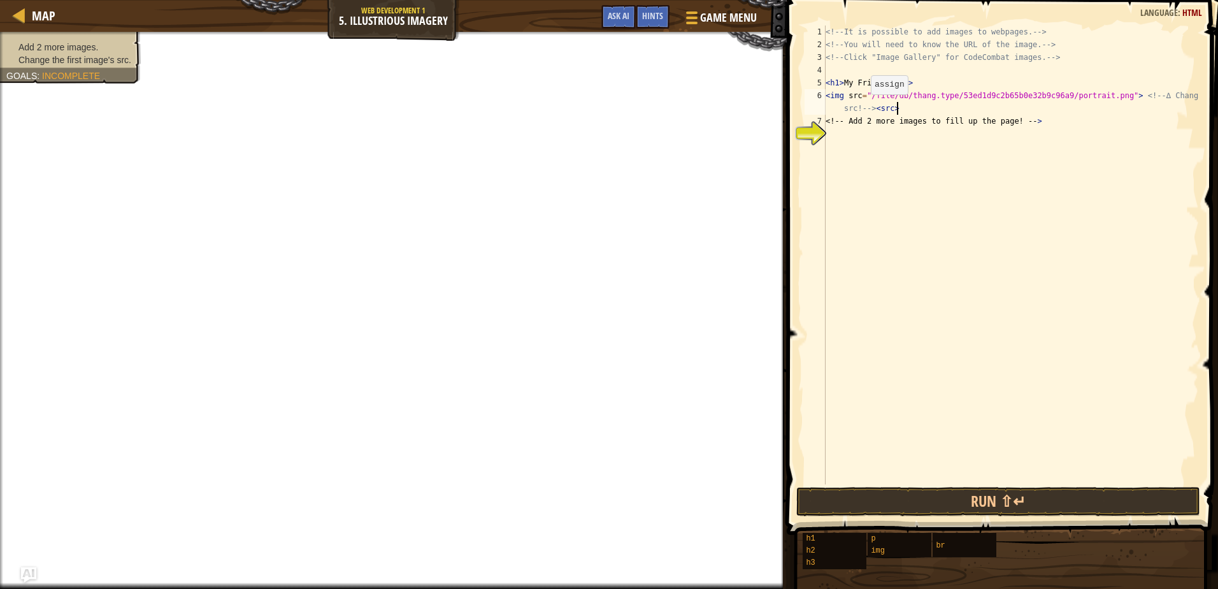
scroll to position [6, 35]
type textarea "<img src="/file/db/thang.type/53ed1d9c2b65b0e32b9c96a9/portrait.png"> <!-- ∆ Ch…"
type textarea "\"
type textarea "<img src="/file/db/thang.type/53ed1d9c2b65b0e32b9c96a9/portrait.png"> <!-- ∆ Ch…"
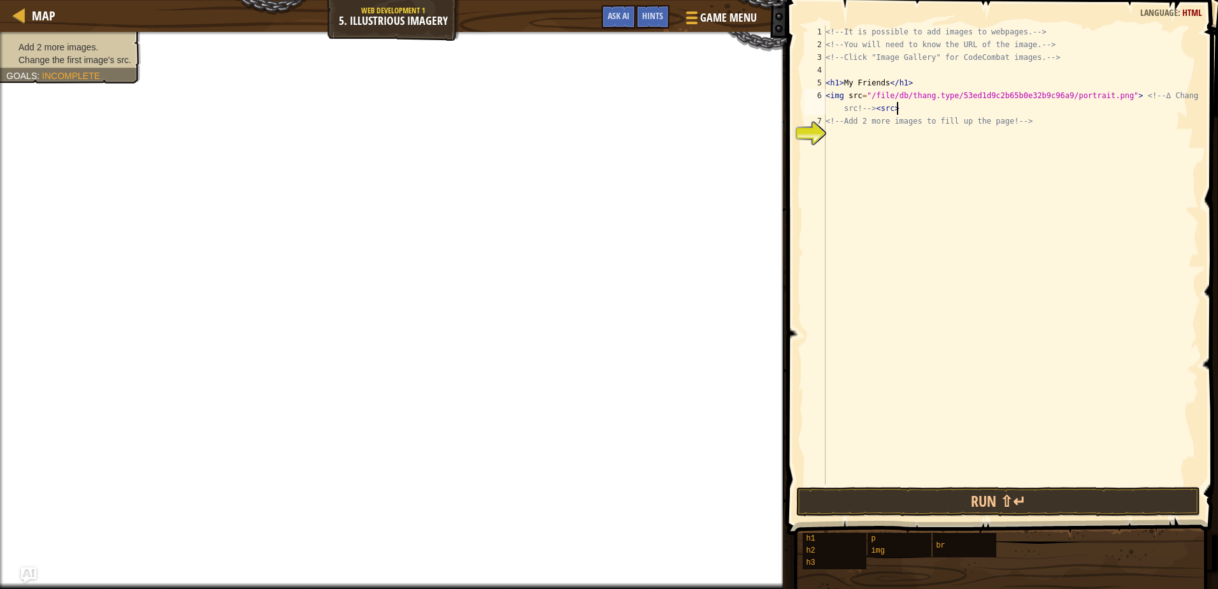
click at [856, 141] on div "<!-- It is possible to add images to webpages. --> <!-- You will need to know t…" at bounding box center [1011, 267] width 376 height 484
drag, startPoint x: 826, startPoint y: 97, endPoint x: 952, endPoint y: 113, distance: 126.5
click at [952, 113] on div "<!-- It is possible to add images to webpages. --> <!-- You will need to know t…" at bounding box center [1011, 267] width 376 height 484
type textarea "<img src="/file/db/thang.type/53ed1d9c2b65b0e32b9c96a9/portrait.png"> <!-- ∆ Ch…"
click at [847, 139] on div "<!-- It is possible to add images to webpages. --> <!-- You will need to know t…" at bounding box center [1011, 267] width 376 height 484
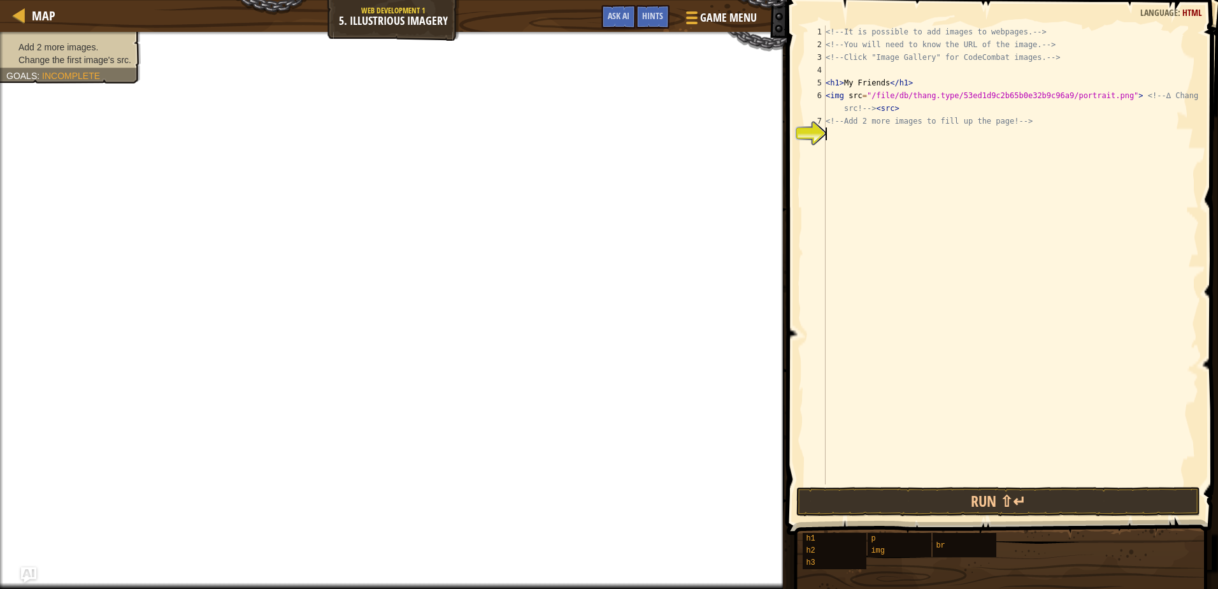
paste textarea "<img src="/file/db/thang.type/53ed1d9c2b65b0e32b9c96a9/portrait.png"> <!-- ∆ Ch…"
type textarea "<img src="/file/db/thang.type/53ed1d9c2b65b0e32b9c96a9/portrait.png"> <!-- ∆ Ch…"
click at [853, 166] on div "<!-- It is possible to add images to webpages. --> <!-- You will need to know t…" at bounding box center [1011, 267] width 376 height 484
paste textarea "<img src="/file/db/thang.type/53ed1d9c2b65b0e32b9c96a9/portrait.png"> <!-- ∆ Ch…"
type textarea "<img src="/file/db/thang.type/53ed1d9c2b65b0e32b9c96a9/portrait.png"> <!-- ∆ Ch…"
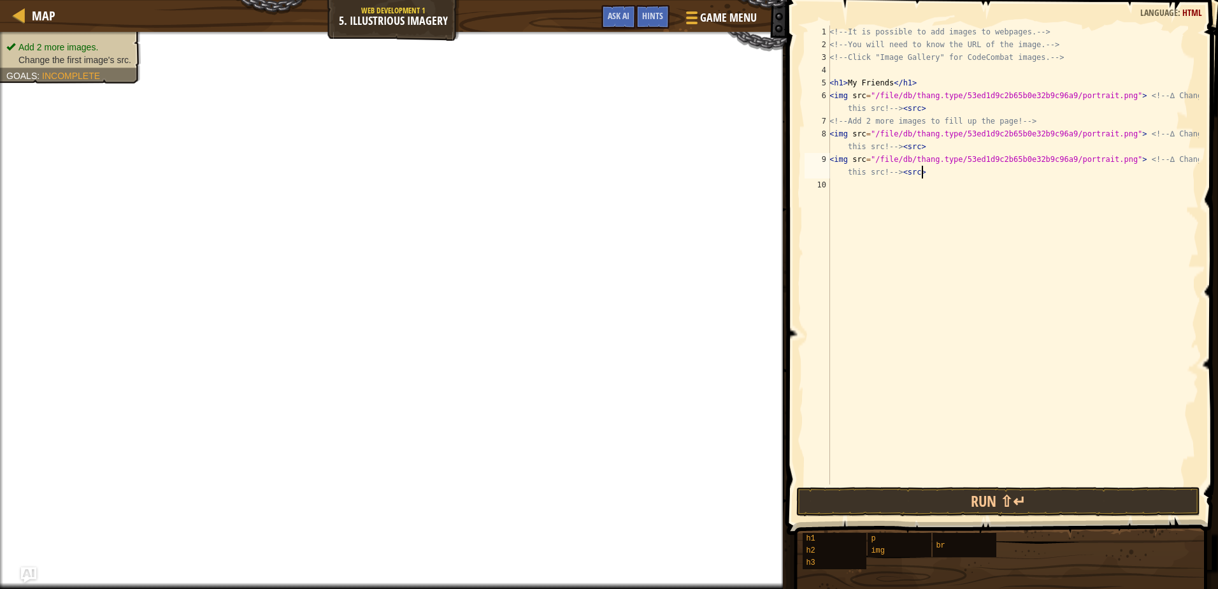
click at [856, 185] on div "<!-- It is possible to add images to webpages. --> <!-- You will need to know t…" at bounding box center [1013, 267] width 372 height 484
paste textarea "<img src="/file/db/thang.type/53ed1d9c2b65b0e32b9c96a9/portrait.png"> <!-- ∆ Ch…"
type textarea "<img src="/file/db/thang.type/53ed1d9c2b65b0e32b9c96a9/portrait.png"> <!-- ∆ Ch…"
click at [848, 210] on div "<!-- It is possible to add images to webpages. --> <!-- You will need to know t…" at bounding box center [1013, 267] width 372 height 484
paste textarea "<img src="/file/db/thang.type/53ed1d9c2b65b0e32b9c96a9/portrait.png"> <!-- ∆ Ch…"
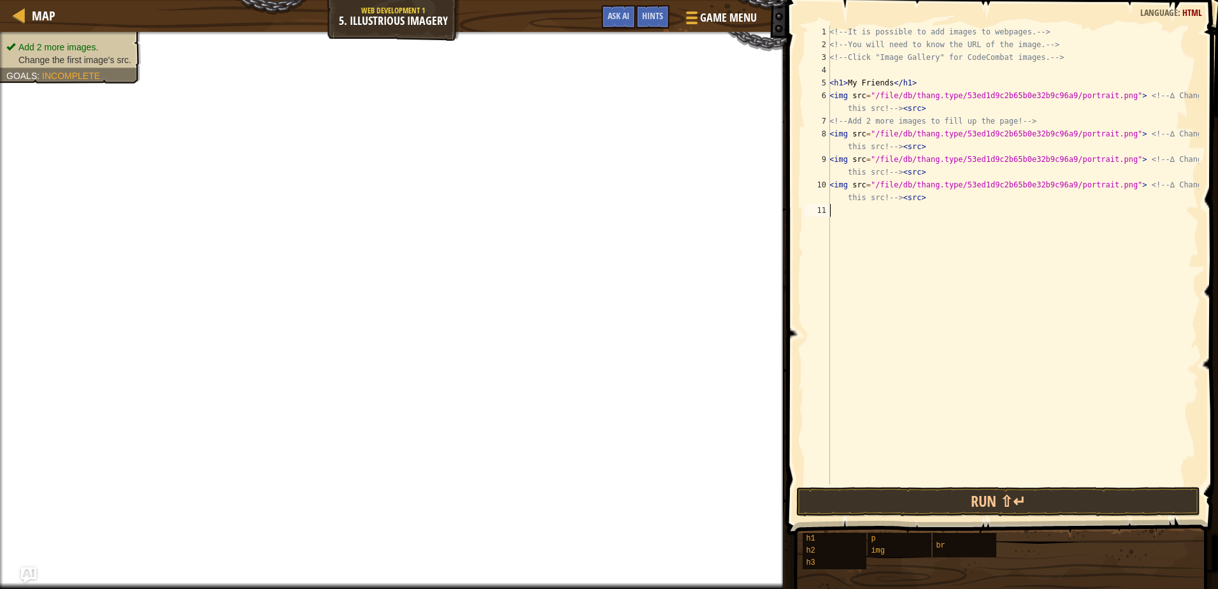
type textarea "<img src="/file/db/thang.type/53ed1d9c2b65b0e32b9c96a9/portrait.png"> <!-- ∆ Ch…"
click at [849, 233] on div "<!-- It is possible to add images to webpages. --> <!-- You will need to know t…" at bounding box center [1013, 267] width 372 height 484
paste textarea "<img src="/file/db/thang.type/53ed1d9c2b65b0e32b9c96a9/portrait.png"> <!-- ∆ Ch…"
type textarea "<img src="/file/db/thang.type/53ed1d9c2b65b0e32b9c96a9/portrait.png"> <!-- ∆ Ch…"
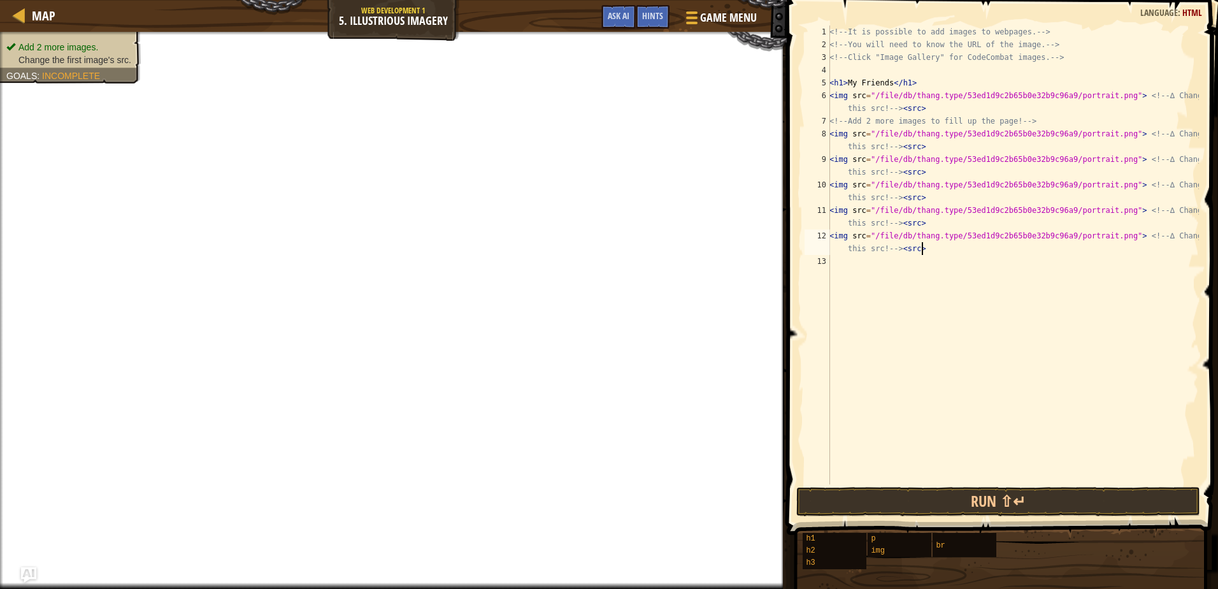
click at [845, 268] on div "<!-- It is possible to add images to webpages. --> <!-- You will need to know t…" at bounding box center [1013, 267] width 372 height 484
paste textarea "<img src="/file/db/thang.type/53ed1d9c2b65b0e32b9c96a9/portrait.png"> <!-- ∆ Ch…"
type textarea "<img src="/file/db/thang.type/53ed1d9c2b65b0e32b9c96a9/portrait.png"> <!-- ∆ Ch…"
click at [839, 287] on div "<!-- It is possible to add images to webpages. --> <!-- You will need to know t…" at bounding box center [1013, 267] width 372 height 484
paste textarea "<img src="/file/db/thang.type/53ed1d9c2b65b0e32b9c96a9/portrait.png"> <!-- ∆ Ch…"
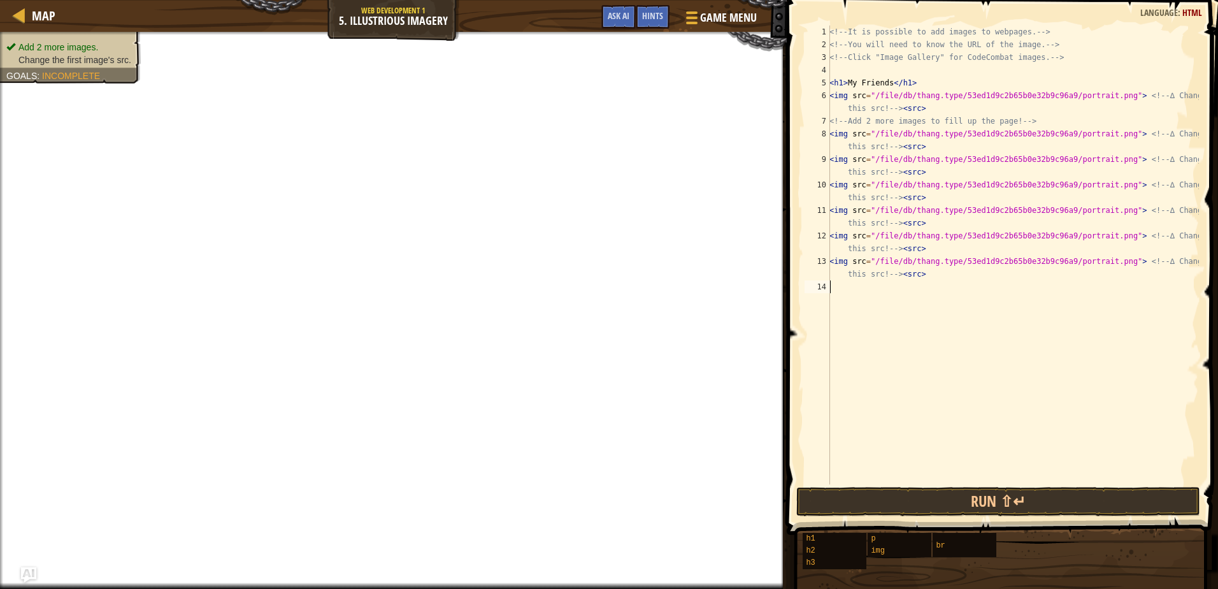
type textarea "<img src="/file/db/thang.type/53ed1d9c2b65b0e32b9c96a9/portrait.png"> <!-- ∆ Ch…"
click at [883, 368] on div "<!-- It is possible to add images to webpages. --> <!-- You will need to know t…" at bounding box center [1013, 267] width 372 height 484
click at [973, 392] on div "<!-- It is possible to add images to webpages. --> <!-- You will need to know t…" at bounding box center [1013, 267] width 372 height 484
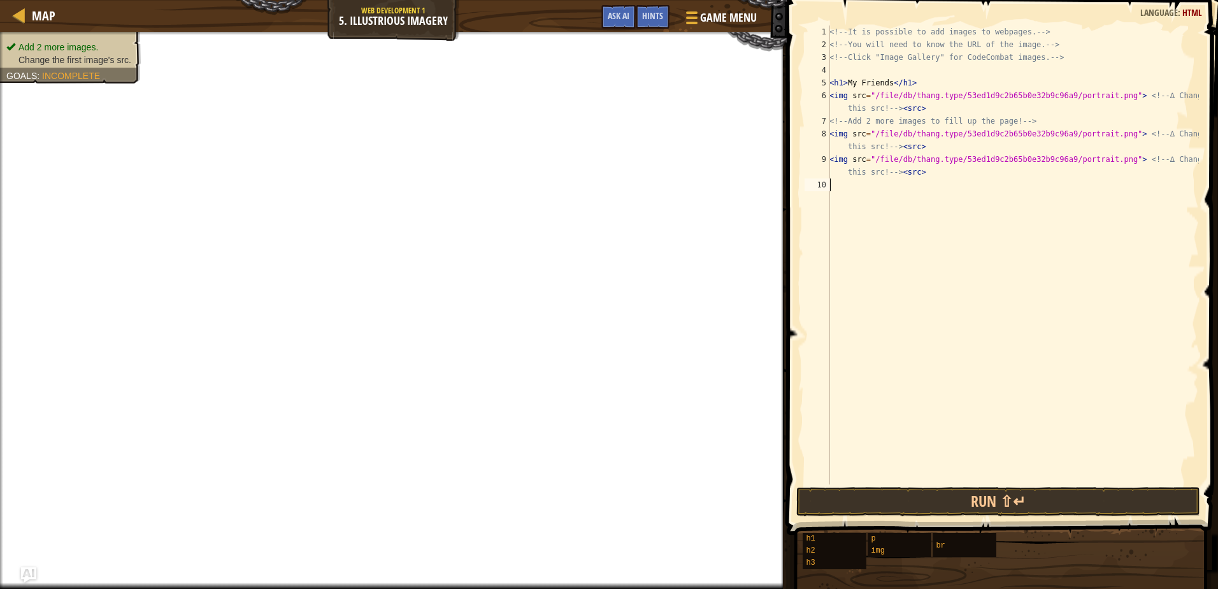
drag, startPoint x: 831, startPoint y: 182, endPoint x: 1135, endPoint y: 350, distance: 347.8
click at [1135, 350] on div "<!-- It is possible to add images to webpages. --> <!-- You will need to know t…" at bounding box center [1013, 267] width 372 height 484
drag, startPoint x: 864, startPoint y: 96, endPoint x: 869, endPoint y: 101, distance: 8.1
click at [867, 99] on div "<!-- It is possible to add images to webpages. --> <!-- You will need to know t…" at bounding box center [1013, 267] width 372 height 484
click at [862, 100] on div "<!-- It is possible to add images to webpages. --> <!-- You will need to know t…" at bounding box center [1013, 254] width 372 height 459
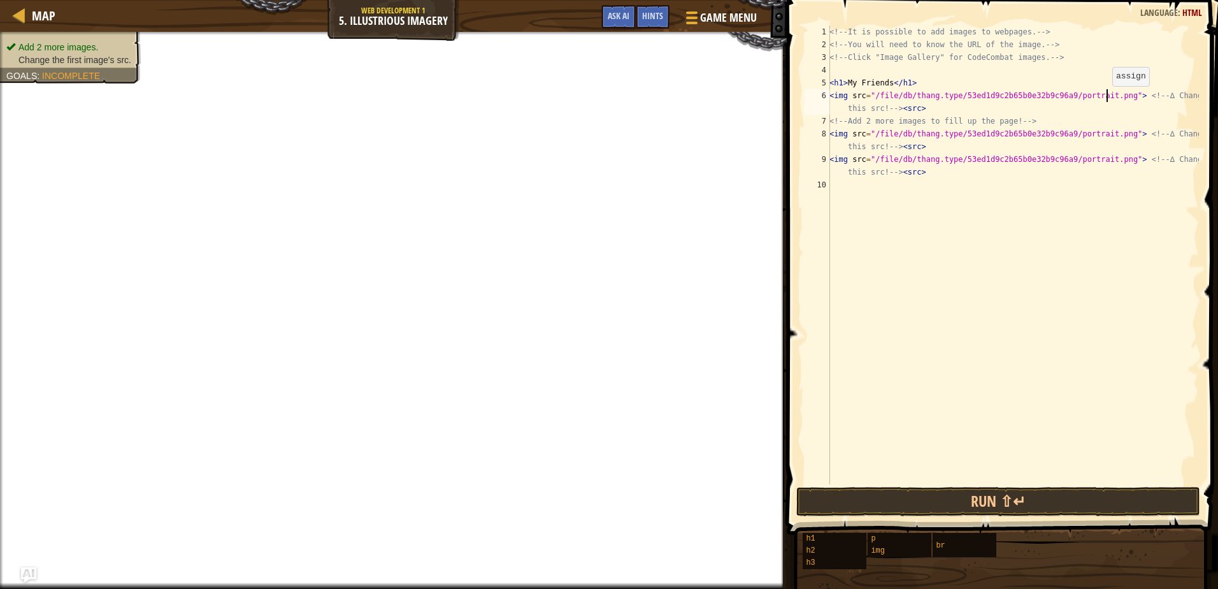
click at [1105, 99] on div "<!-- It is possible to add images to webpages. --> <!-- You will need to know t…" at bounding box center [1013, 267] width 372 height 484
type textarea "<img src="/file/db/thang.type/53ed1d9c2b65b0e32b9c96g"> <!-- ∆ Change this src!…"
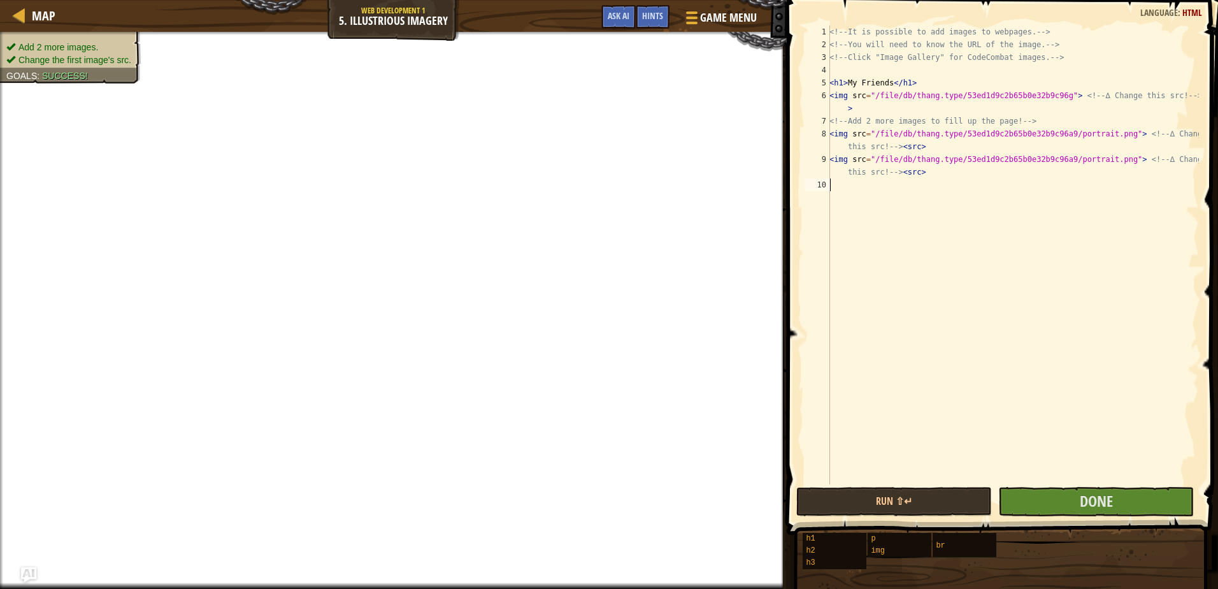
click at [1076, 188] on div "<!-- It is possible to add images to webpages. --> <!-- You will need to know t…" at bounding box center [1013, 267] width 372 height 484
click at [1057, 498] on button "Done" at bounding box center [1096, 501] width 196 height 29
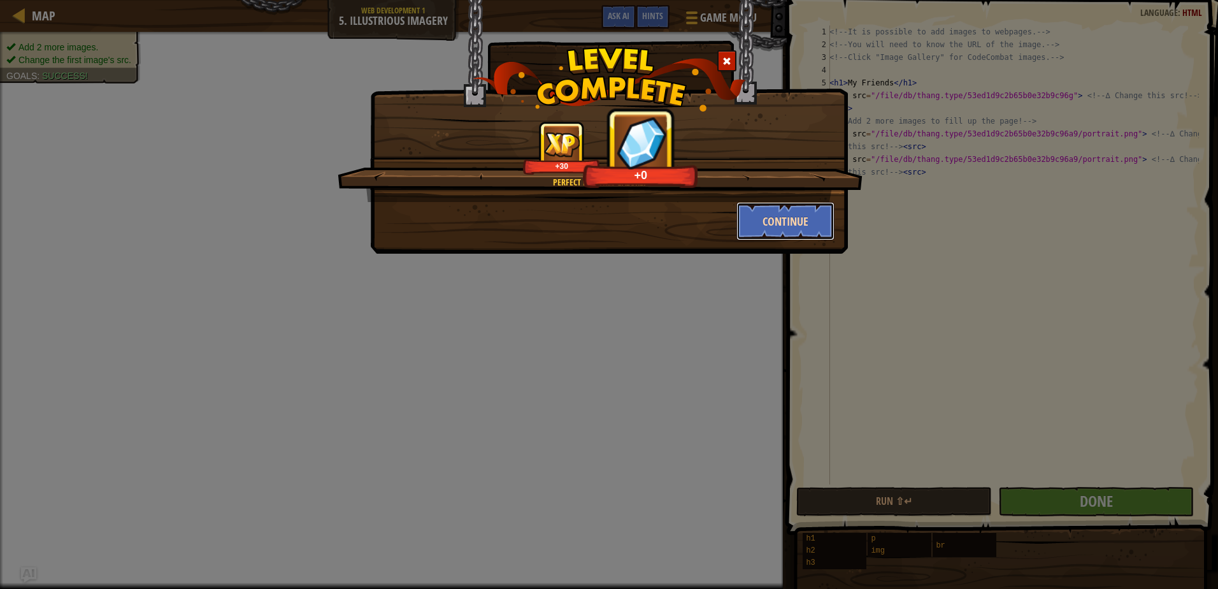
click at [767, 215] on button "Continue" at bounding box center [785, 221] width 99 height 38
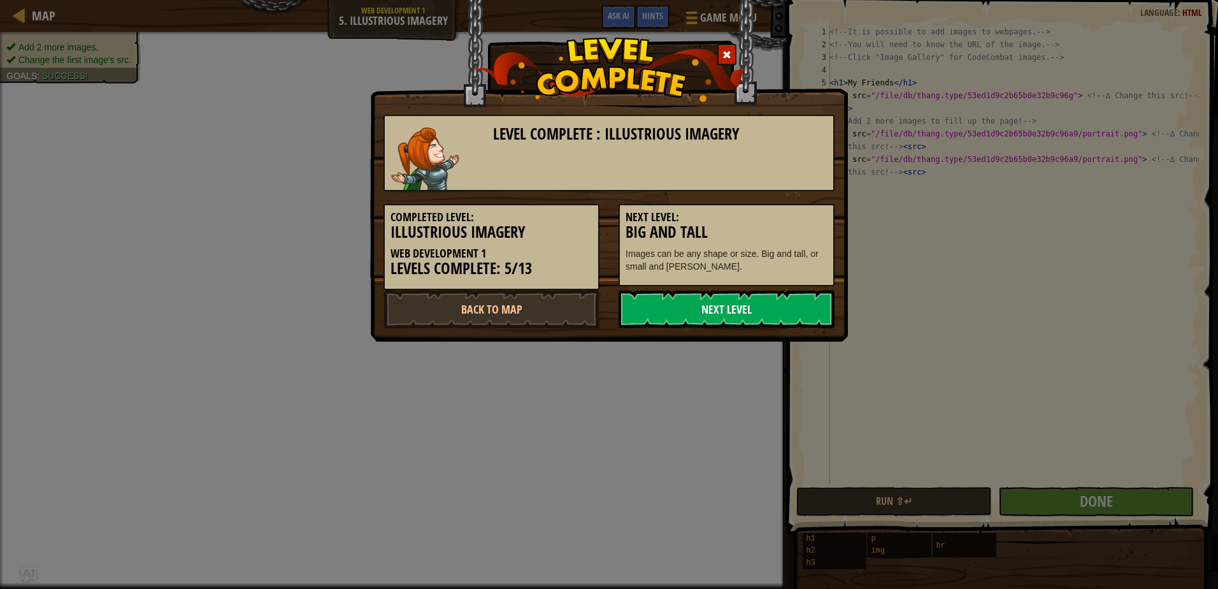
click at [752, 302] on link "Next Level" at bounding box center [726, 309] width 216 height 38
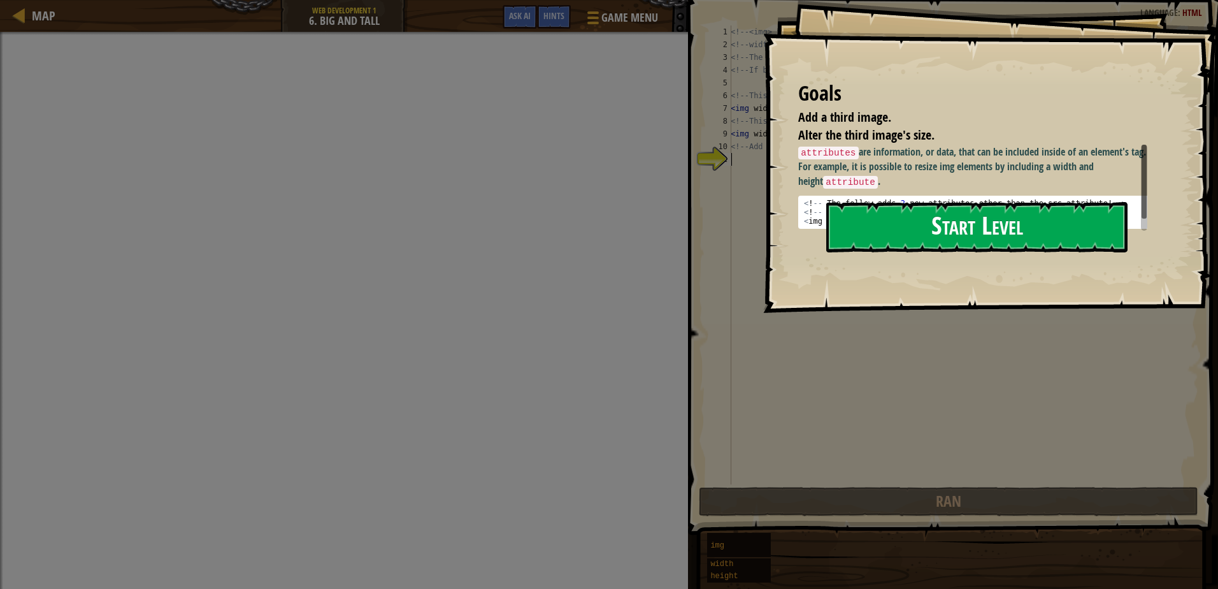
click at [914, 229] on button "Start Level" at bounding box center [976, 227] width 301 height 50
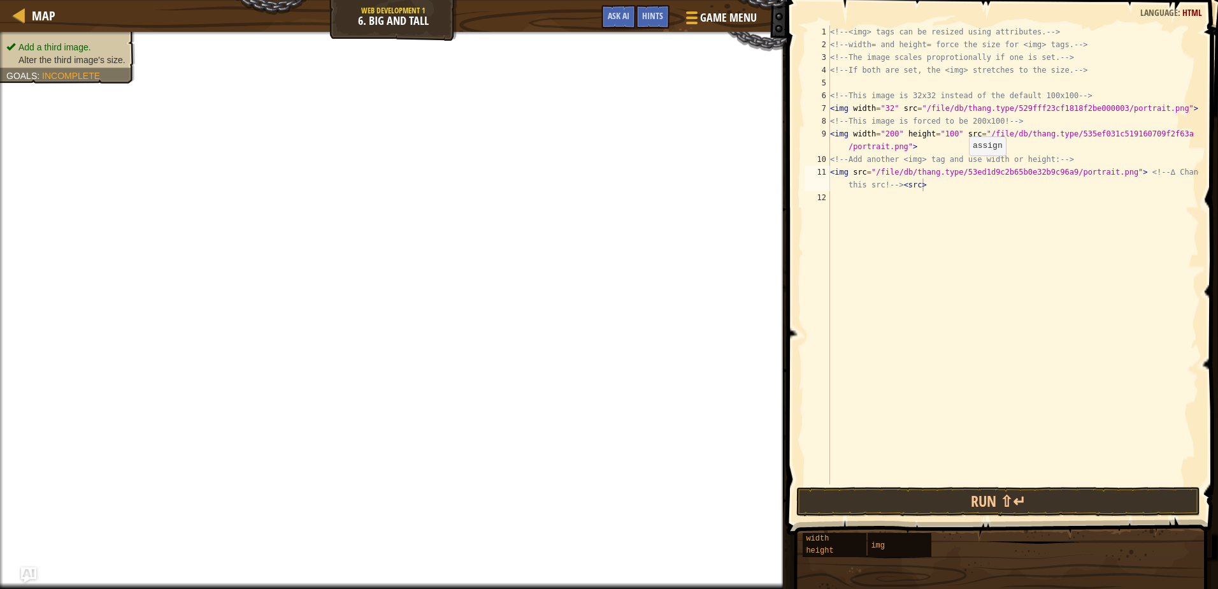
click at [962, 168] on div "<!-- <img> tags can be resized using attributes. --> <!-- width= and height= fo…" at bounding box center [1012, 267] width 371 height 484
click at [1046, 173] on div "<!-- <img> tags can be resized using attributes. --> <!-- width= and height= fo…" at bounding box center [1012, 267] width 371 height 484
click at [89, 38] on div "Add a third image. Alter the third image's size. Goals : Incomplete" at bounding box center [60, 54] width 150 height 60
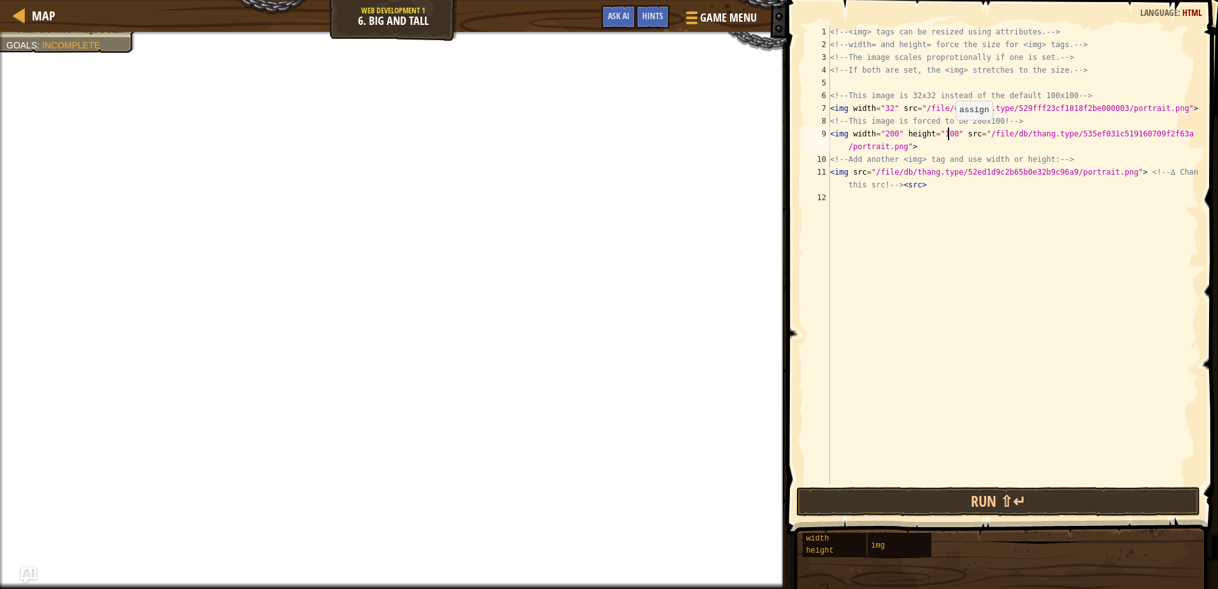
click at [949, 132] on div "<!-- <img> tags can be resized using attributes. --> <!-- width= and height= fo…" at bounding box center [1012, 267] width 371 height 484
click at [848, 171] on div "<!-- <img> tags can be resized using attributes. --> <!-- width= and height= fo…" at bounding box center [1012, 267] width 371 height 484
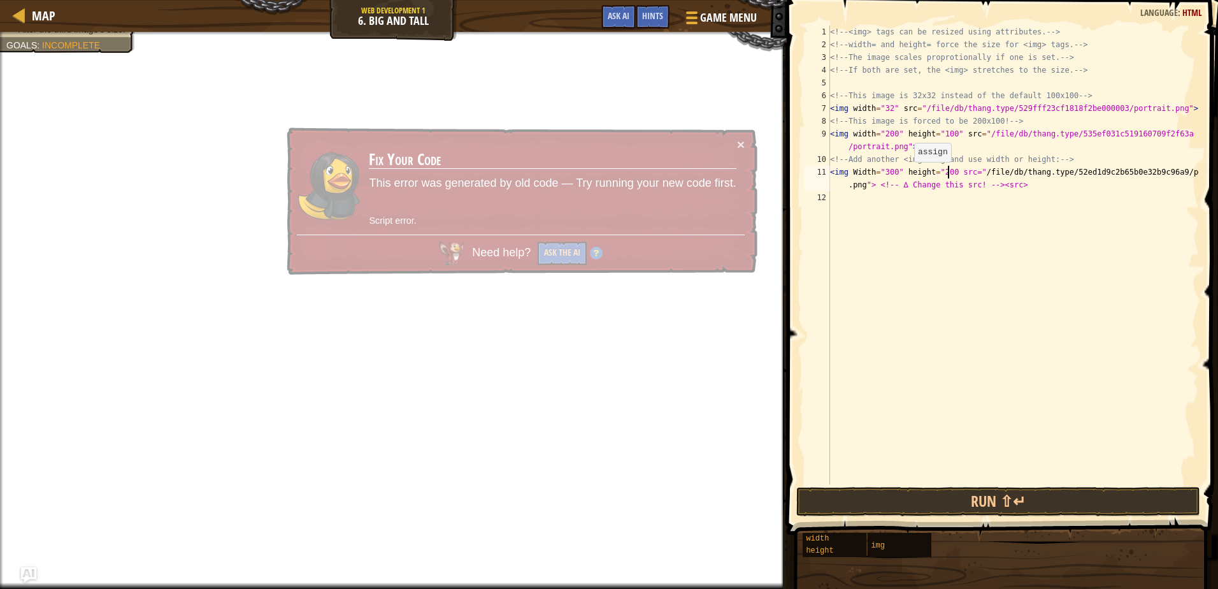
scroll to position [6, 10]
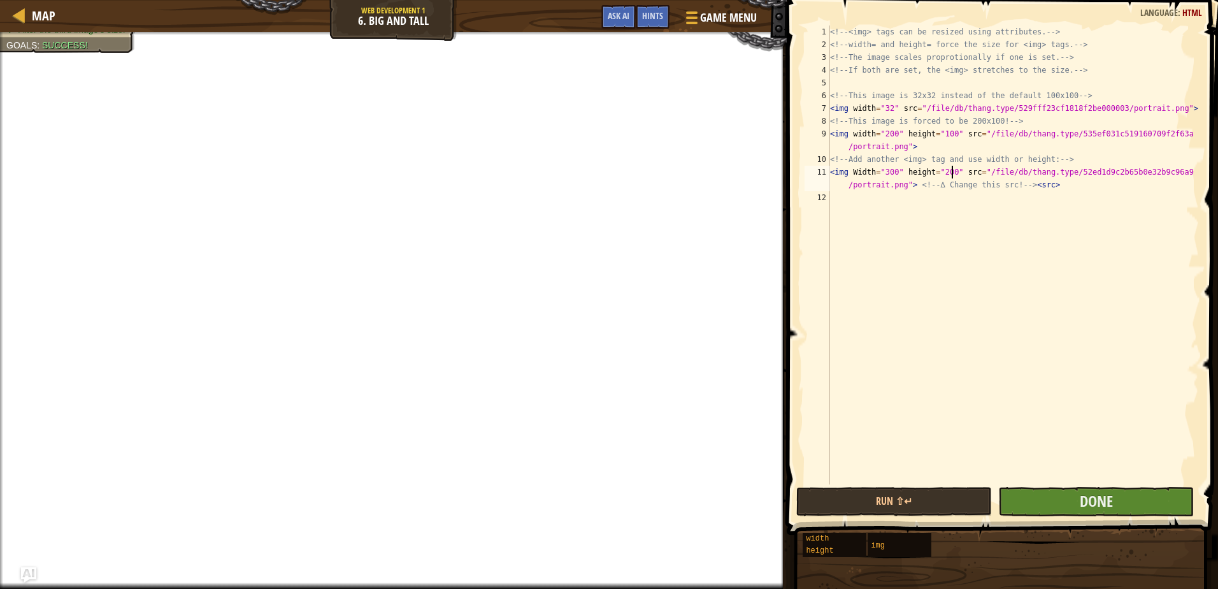
type textarea "<img Width="300" height="200" src="/file/db/thang.type/52ed1d9c2b65b0e32b9c96a9…"
click at [1054, 491] on button "Done" at bounding box center [1096, 501] width 196 height 29
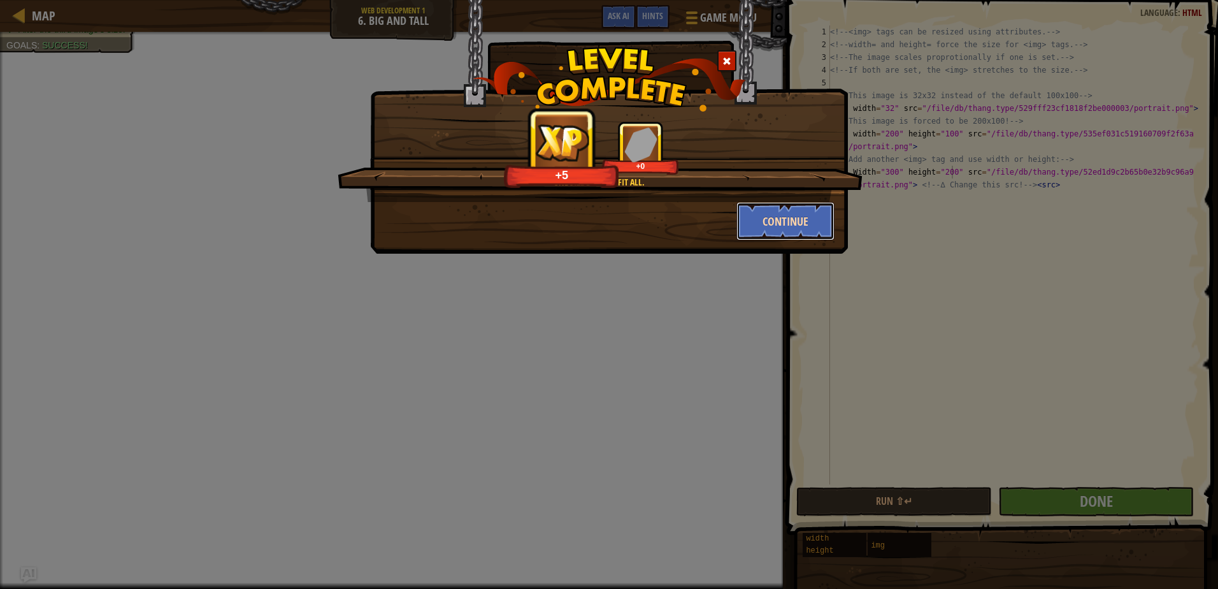
click at [776, 229] on button "Continue" at bounding box center [785, 221] width 99 height 38
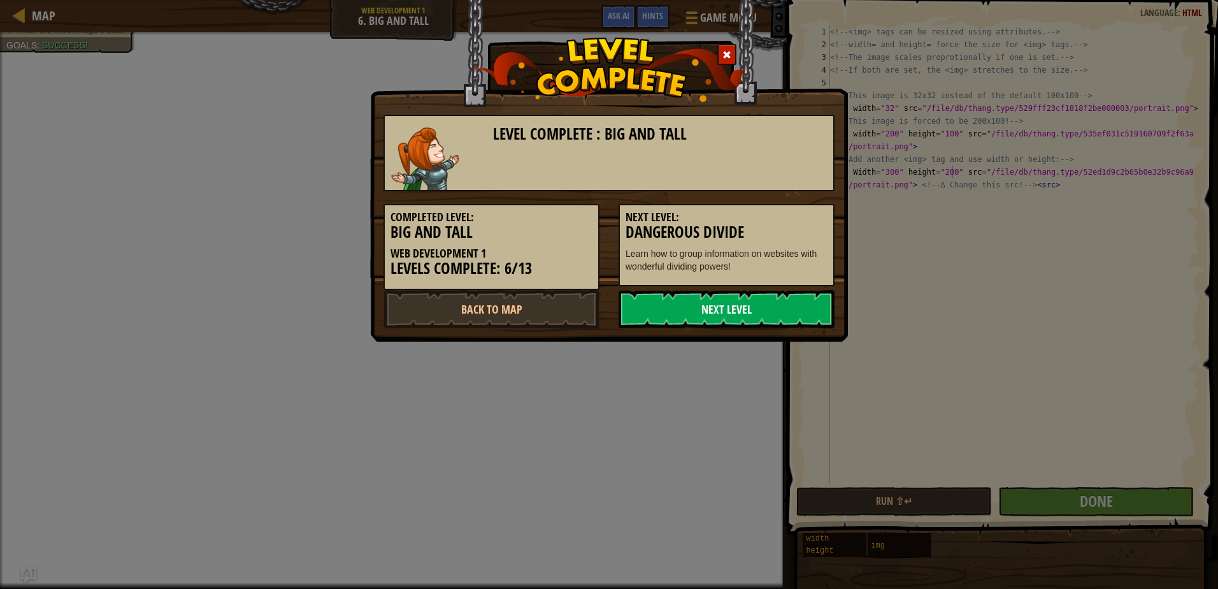
click at [751, 290] on div "Level Complete : Big and Tall Completed Level: Big and Tall Web Development 1 L…" at bounding box center [608, 215] width 451 height 226
drag, startPoint x: 751, startPoint y: 290, endPoint x: 751, endPoint y: 312, distance: 21.7
click at [751, 312] on link "Next Level" at bounding box center [726, 309] width 216 height 38
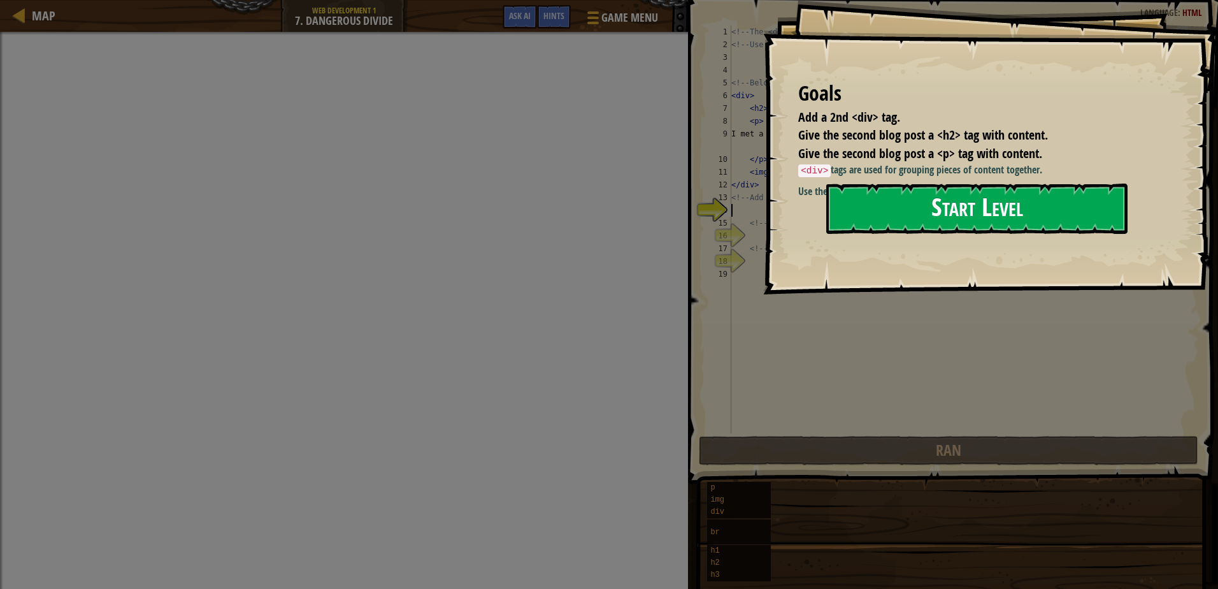
click at [917, 194] on button "Start Level" at bounding box center [976, 208] width 301 height 50
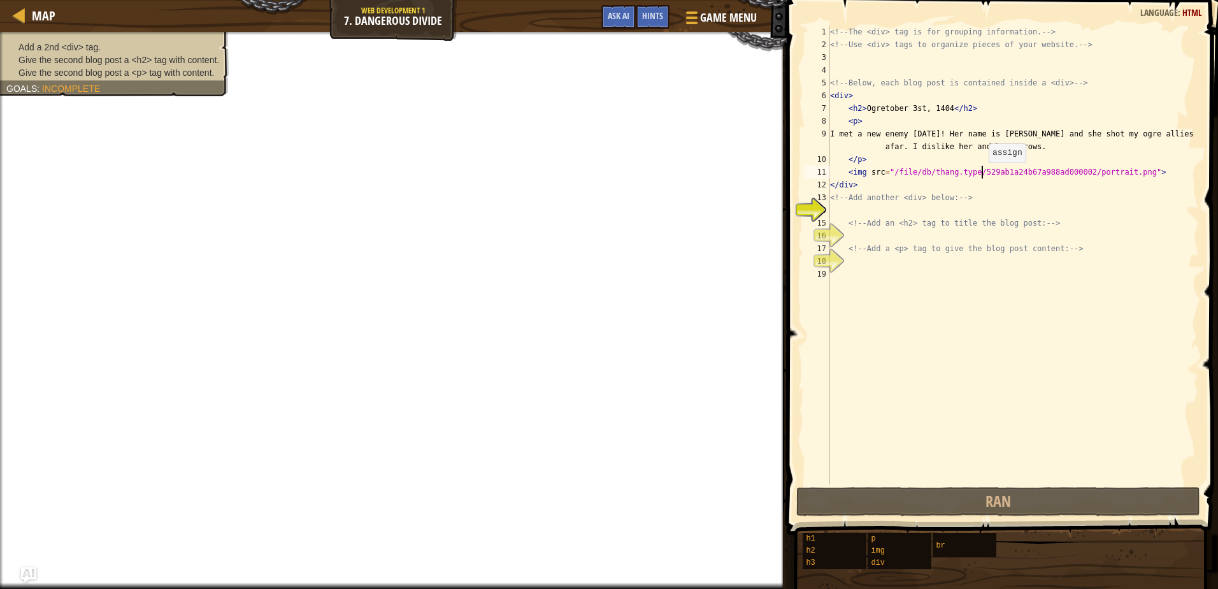
drag, startPoint x: 982, startPoint y: 175, endPoint x: 977, endPoint y: 213, distance: 38.6
click at [981, 183] on div "<!-- The <div> tag is for grouping information. --> <!-- Use <div> tags to orga…" at bounding box center [1012, 267] width 371 height 484
click at [973, 190] on div "<!-- The <div> tag is for grouping information. --> <!-- Use <div> tags to orga…" at bounding box center [1012, 254] width 371 height 459
click at [985, 173] on div "<!-- The <div> tag is for grouping information. --> <!-- Use <div> tags to orga…" at bounding box center [1012, 267] width 371 height 484
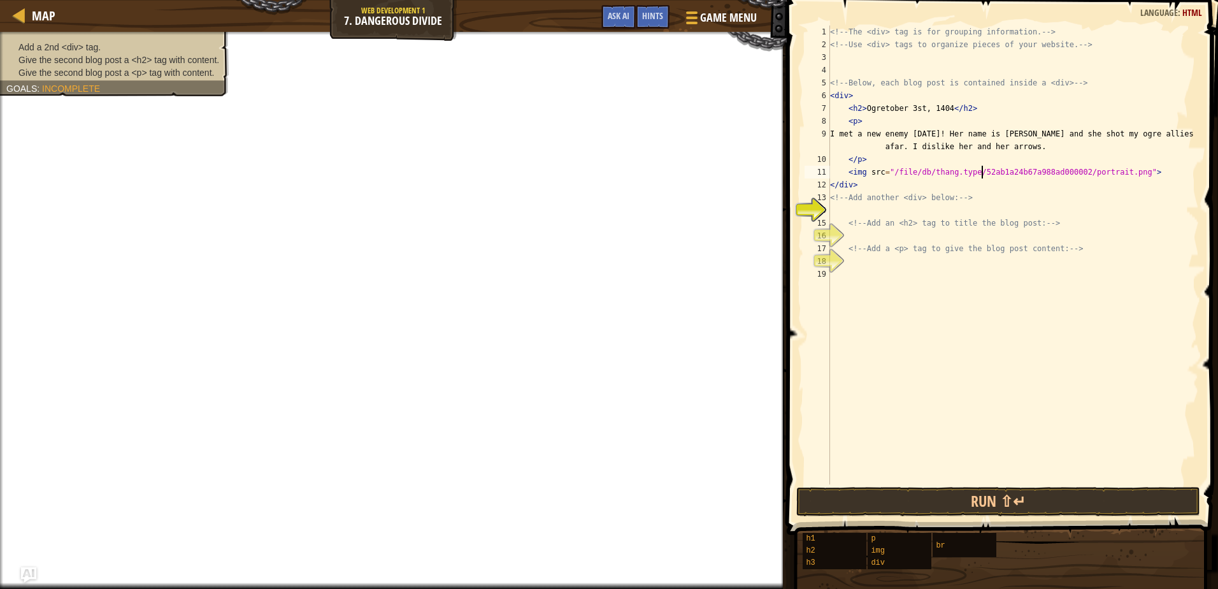
click at [1006, 201] on div "<!-- The <div> tag is for grouping information. --> <!-- Use <div> tags to orga…" at bounding box center [1012, 267] width 371 height 484
type textarea "<!-- Add another <div> below: -->"
click at [1024, 500] on button "Run ⇧↵" at bounding box center [998, 501] width 404 height 29
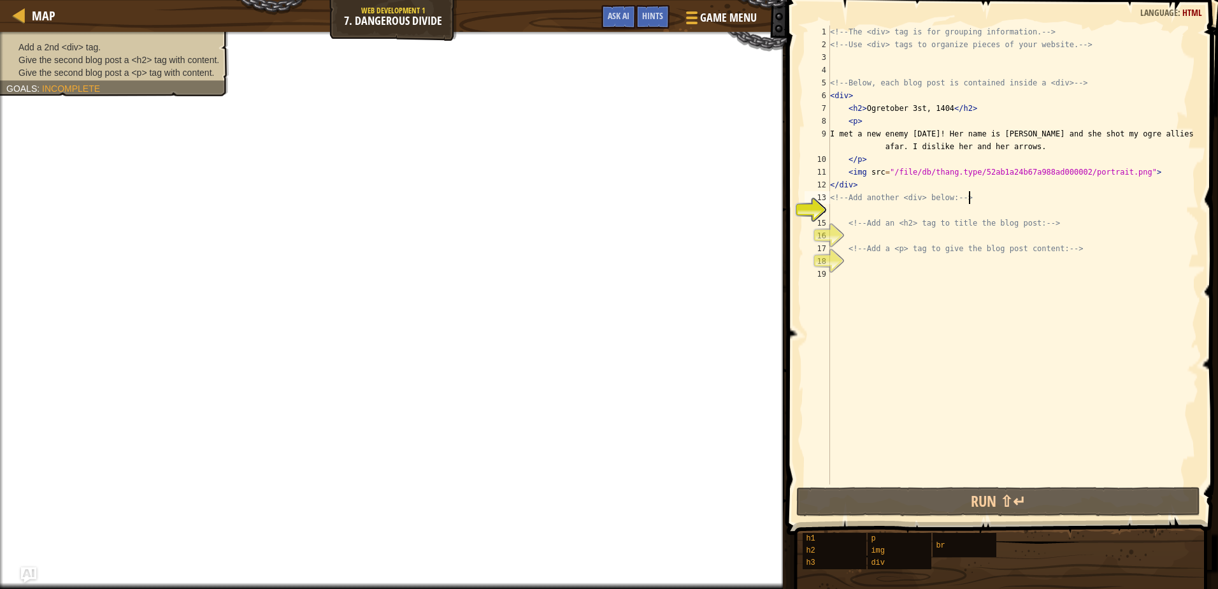
drag, startPoint x: 896, startPoint y: 213, endPoint x: 905, endPoint y: 211, distance: 9.1
click at [895, 213] on div "<!-- The <div> tag is for grouping information. --> <!-- Use <div> tags to orga…" at bounding box center [1012, 267] width 371 height 484
click at [997, 197] on div "<!-- The <div> tag is for grouping information. --> <!-- Use <div> tags to orga…" at bounding box center [1012, 267] width 371 height 484
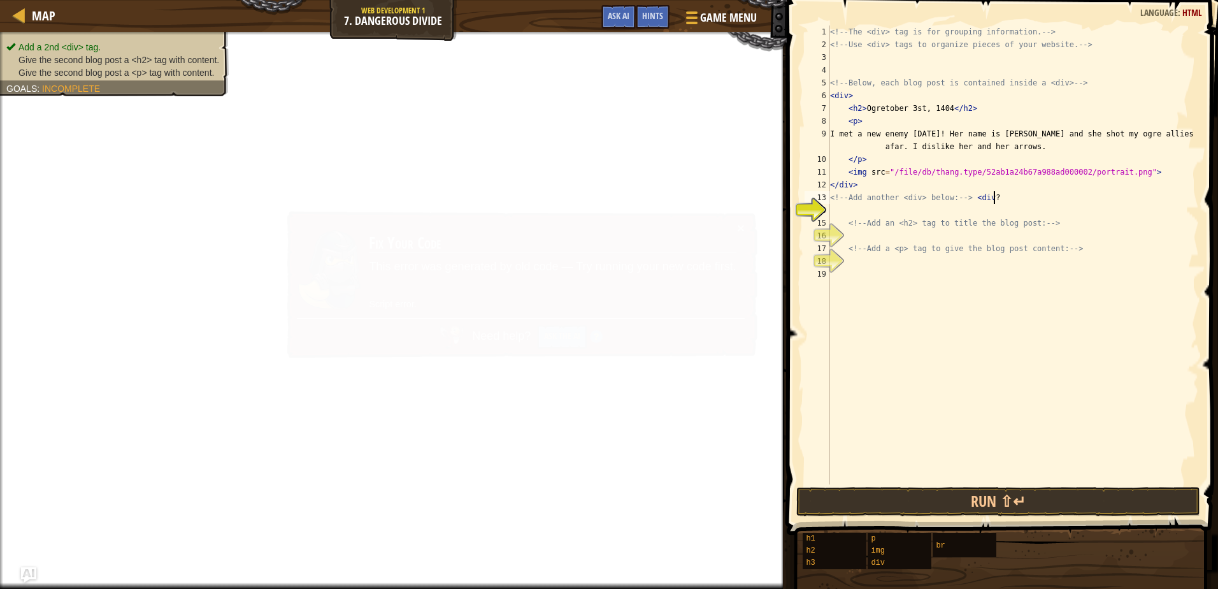
scroll to position [6, 13]
type textarea "<!-- Add another <div> below: --> <div>"
click at [938, 296] on div "<!-- The <div> tag is for grouping information. --> <!-- Use <div> tags to orga…" at bounding box center [1012, 267] width 371 height 484
click at [976, 172] on div "<!-- The <div> tag is for grouping information. --> <!-- Use <div> tags to orga…" at bounding box center [1012, 267] width 371 height 484
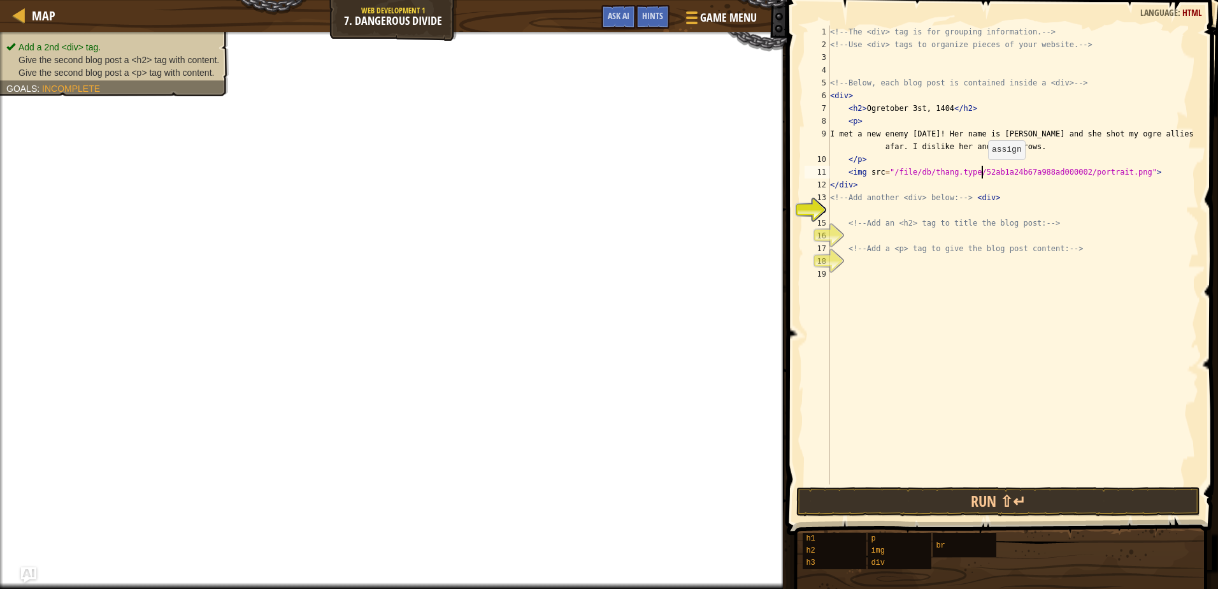
click at [982, 172] on div "<!-- The <div> tag is for grouping information. --> <!-- Use <div> tags to orga…" at bounding box center [1012, 267] width 371 height 484
click at [1011, 499] on button "Run ⇧↵" at bounding box center [998, 501] width 404 height 29
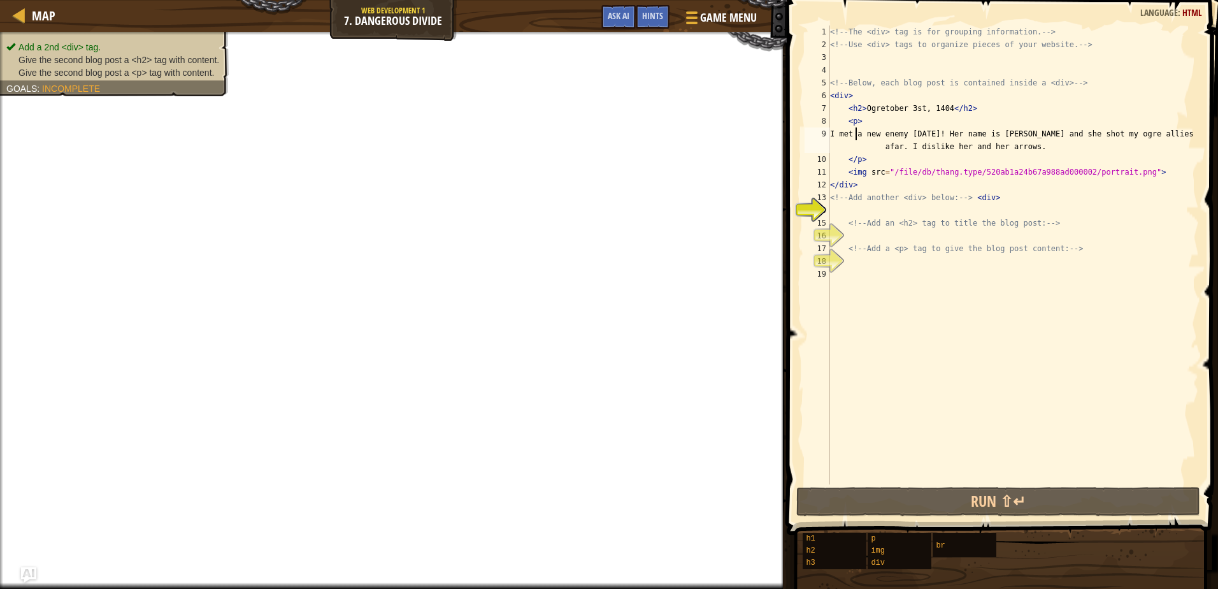
click at [857, 134] on div "<!-- The <div> tag is for grouping information. --> <!-- Use <div> tags to orga…" at bounding box center [1012, 267] width 371 height 484
click at [861, 134] on div "<!-- The <div> tag is for grouping information. --> <!-- Use <div> tags to orga…" at bounding box center [1012, 267] width 371 height 484
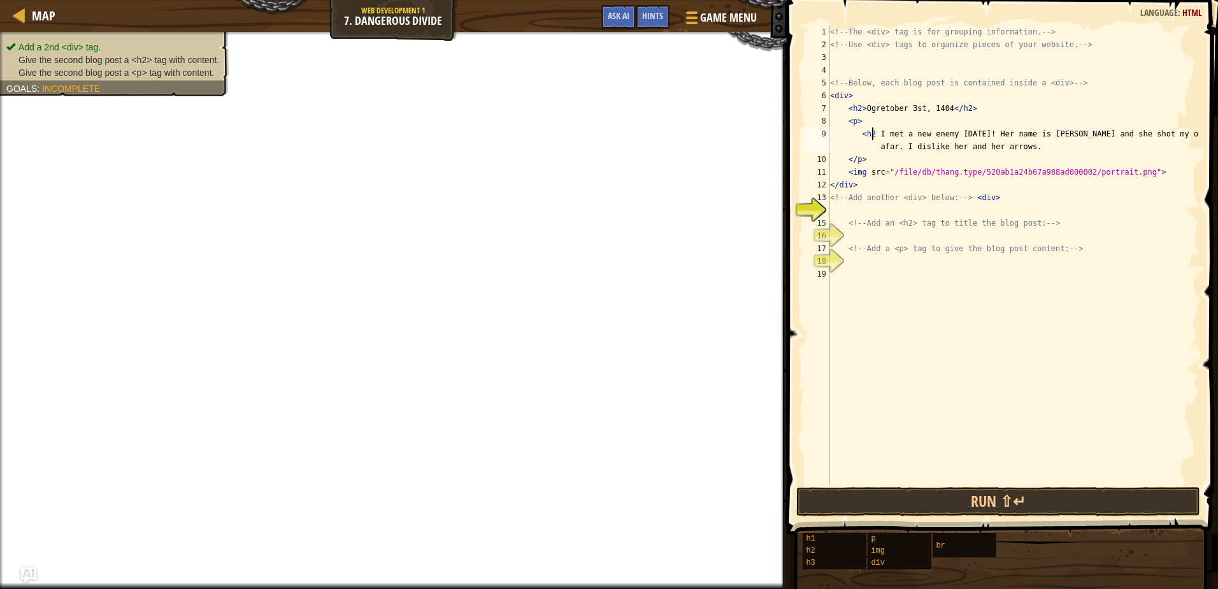
type textarea "<h2> I met a new enemy [DATE]! Her name is [PERSON_NAME] and she shot my ogre a…"
click at [919, 285] on div "<!-- The <div> tag is for grouping information. --> <!-- Use <div> tags to orga…" at bounding box center [1012, 267] width 371 height 484
click at [830, 208] on div "<!-- The <div> tag is for grouping information. --> <!-- Use <div> tags to orga…" at bounding box center [1012, 267] width 371 height 484
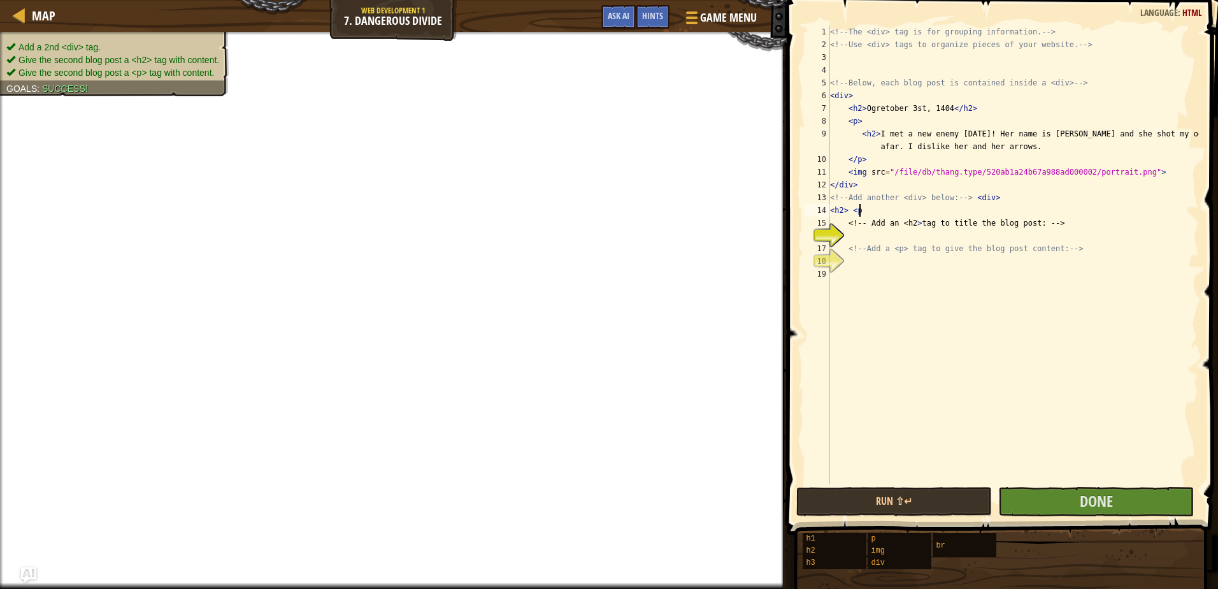
scroll to position [6, 2]
type textarea "<h2> <p"
click at [1039, 499] on button "Done" at bounding box center [1096, 501] width 196 height 29
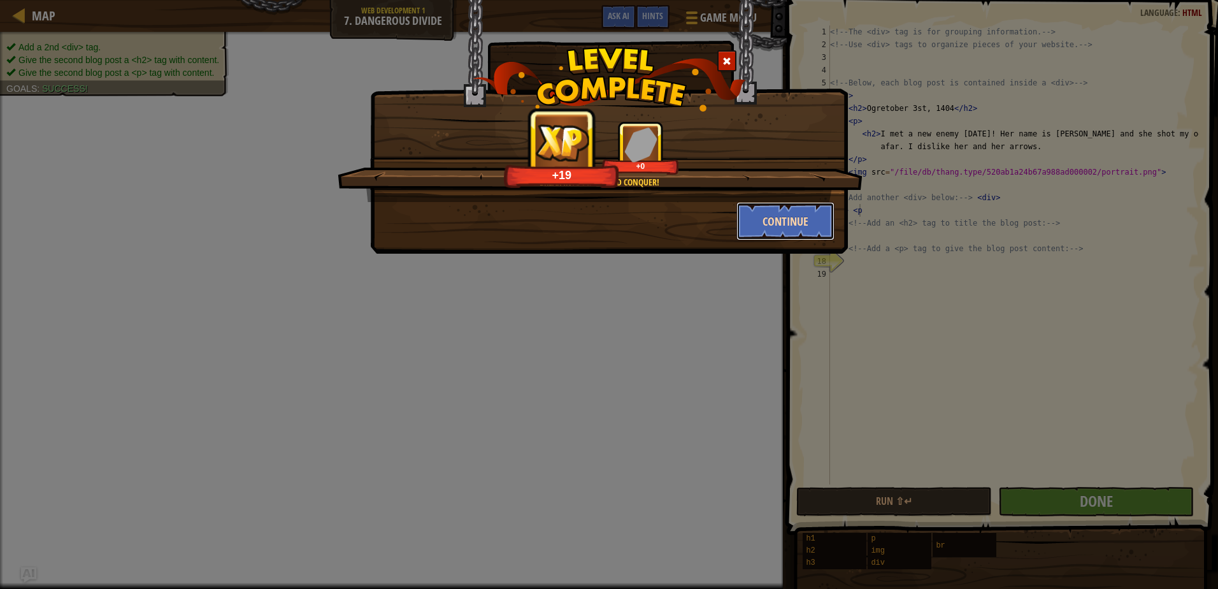
click at [808, 212] on button "Continue" at bounding box center [785, 221] width 99 height 38
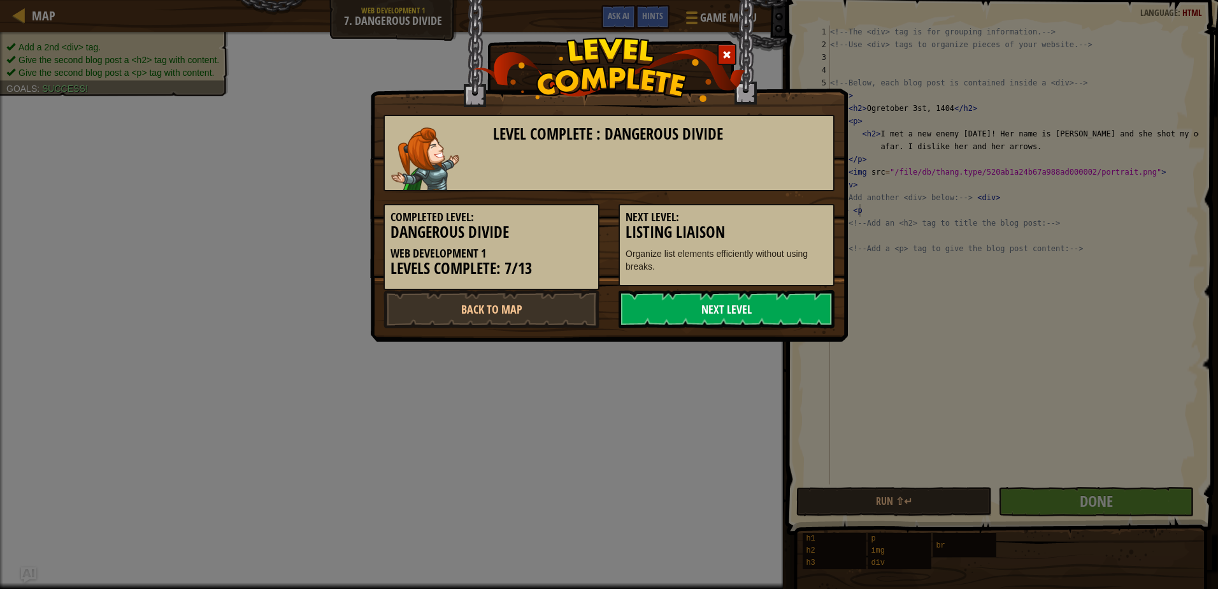
click at [746, 313] on link "Next Level" at bounding box center [726, 309] width 216 height 38
